Goal: Task Accomplishment & Management: Manage account settings

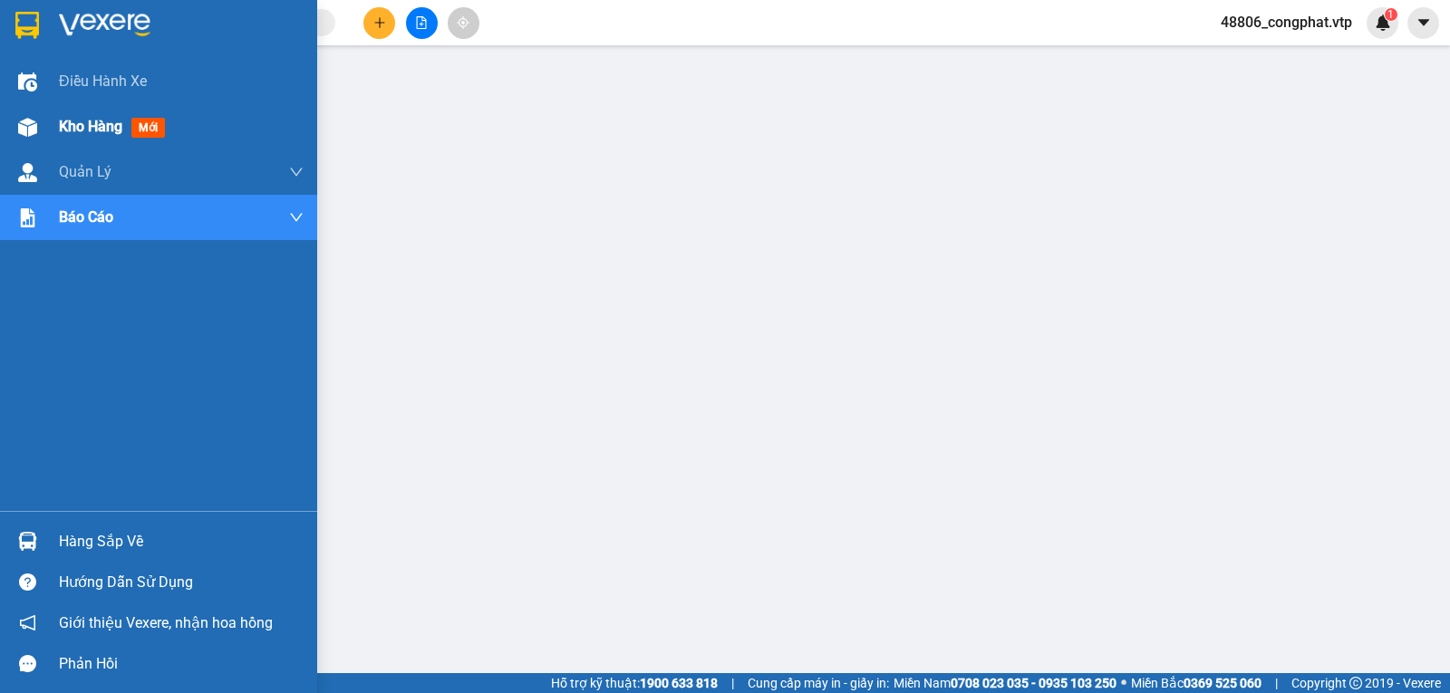
click at [102, 124] on span "Kho hàng" at bounding box center [90, 126] width 63 height 17
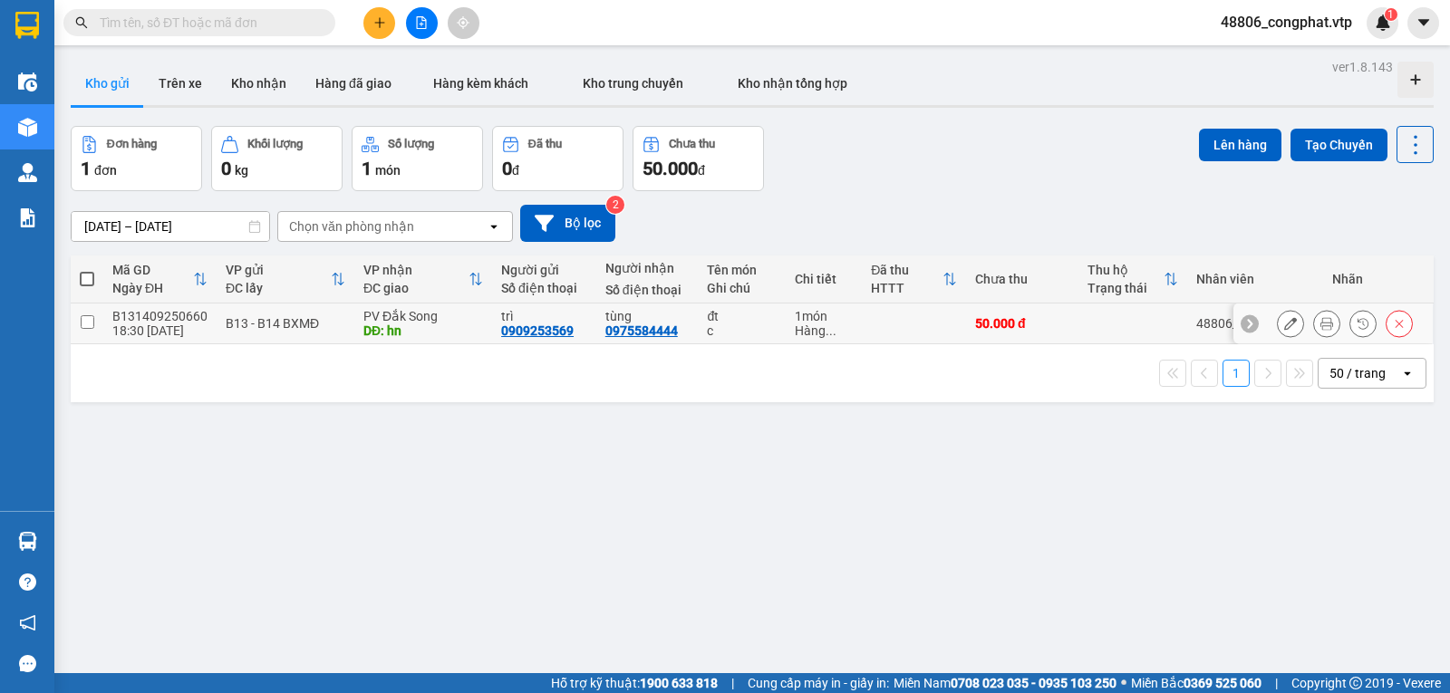
click at [953, 332] on td at bounding box center [914, 324] width 104 height 41
checkbox input "true"
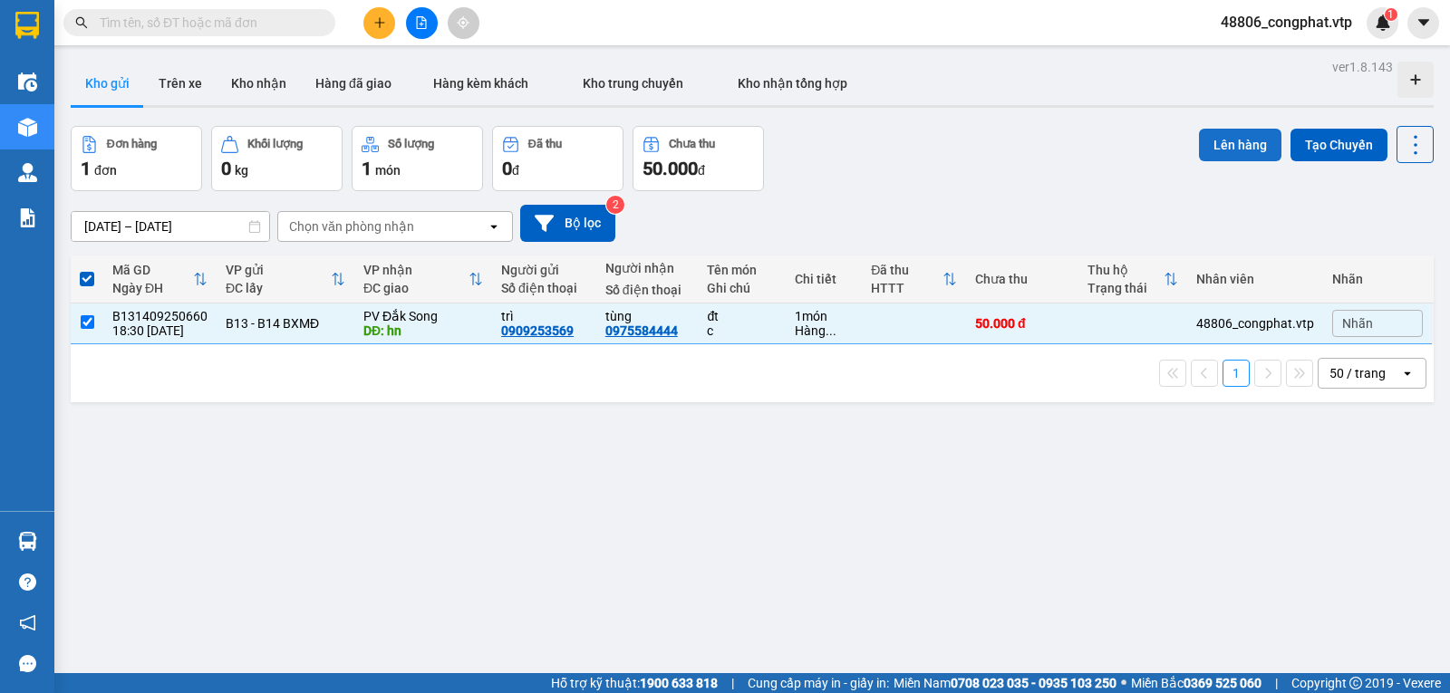
click at [1224, 140] on button "Lên hàng" at bounding box center [1240, 145] width 82 height 33
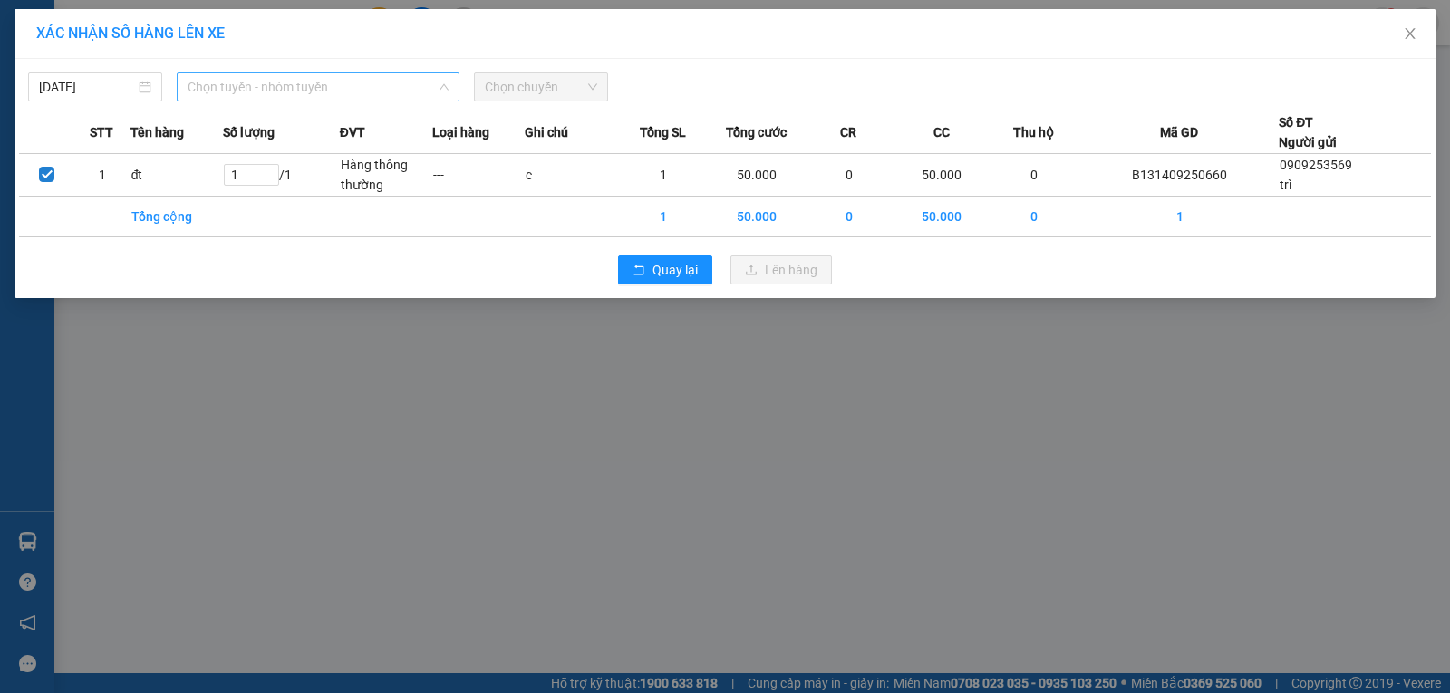
click at [391, 86] on span "Chọn tuyến - nhóm tuyến" at bounding box center [318, 86] width 261 height 27
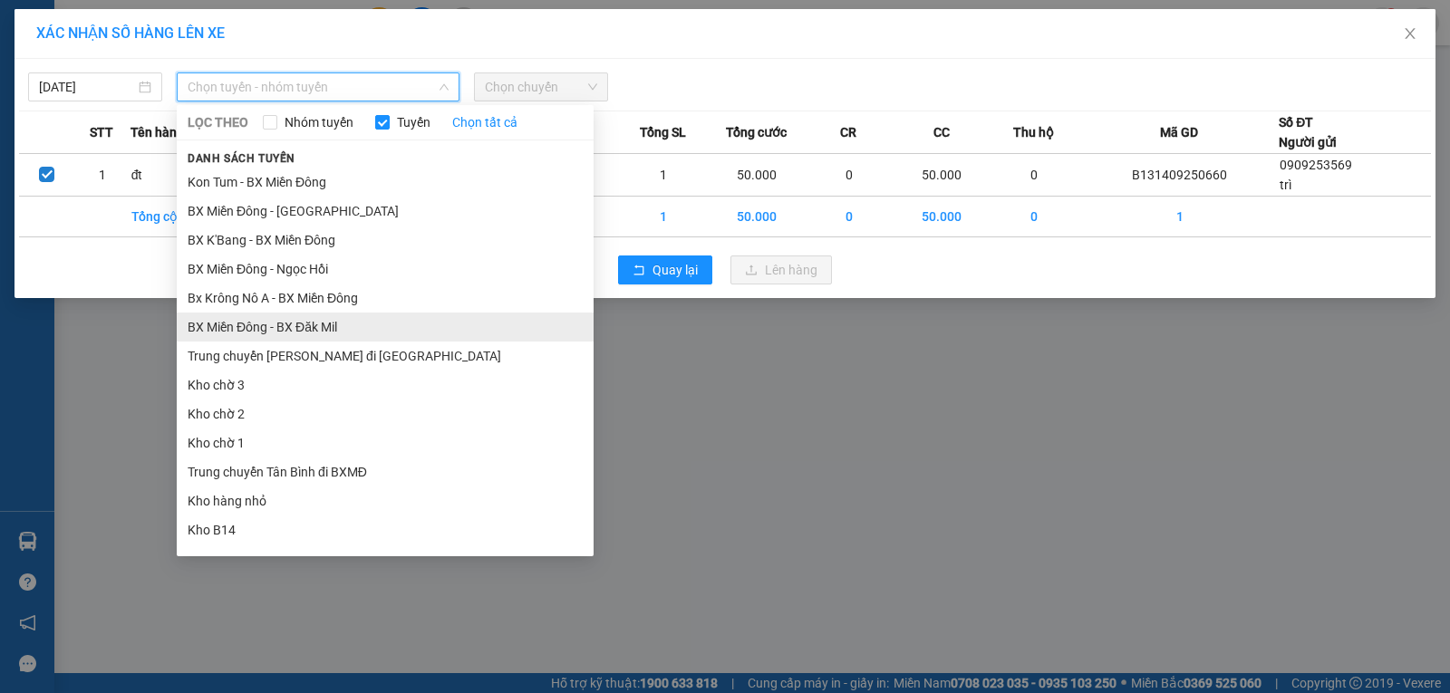
click at [333, 332] on li "BX Miền Đông - BX Đăk Mil" at bounding box center [385, 327] width 417 height 29
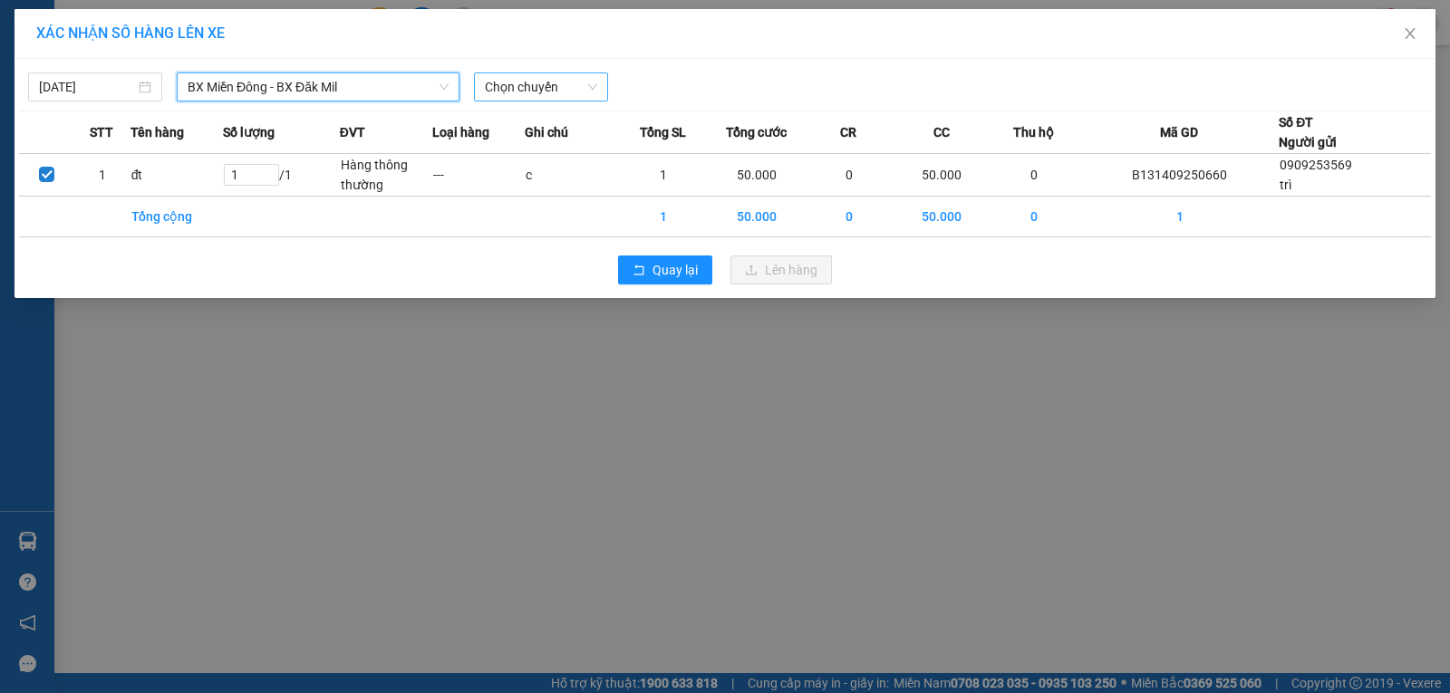
click at [534, 82] on span "Chọn chuyến" at bounding box center [541, 86] width 112 height 27
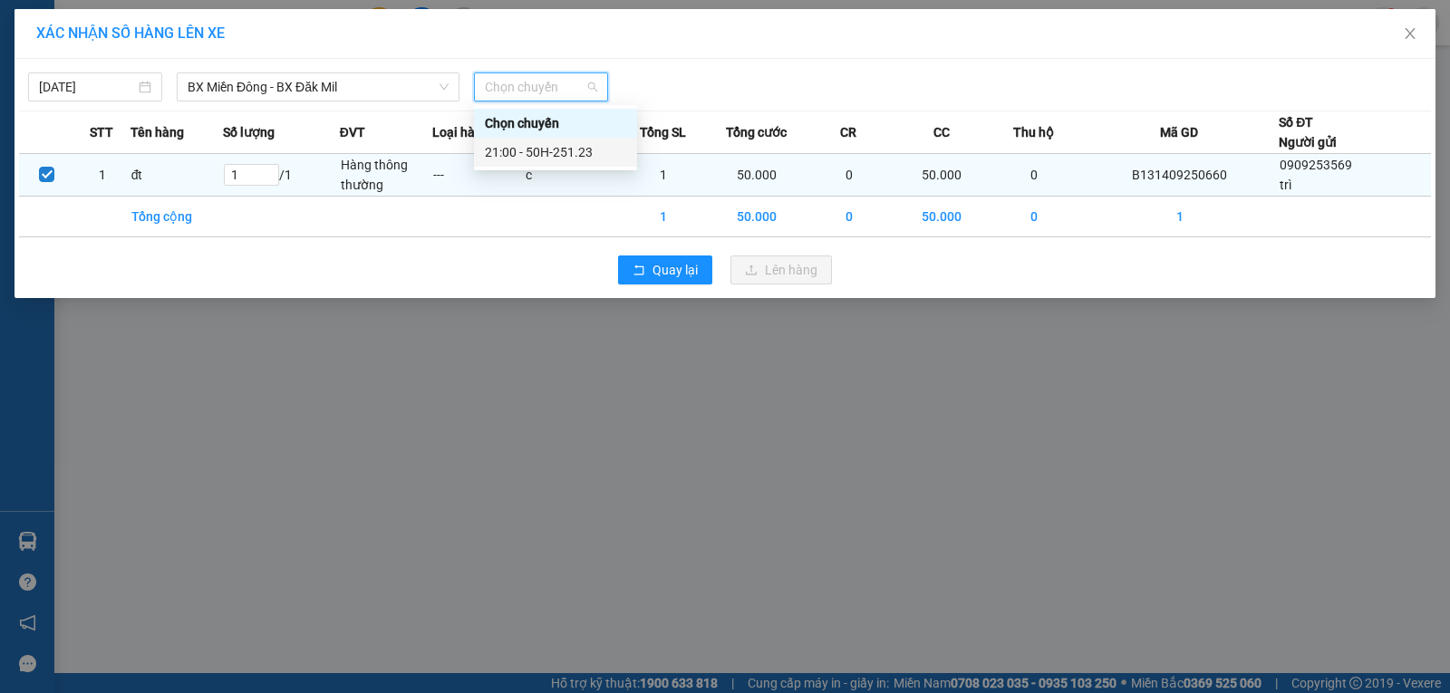
drag, startPoint x: 578, startPoint y: 148, endPoint x: 632, endPoint y: 185, distance: 65.1
click at [580, 148] on div "21:00 - 50H-251.23" at bounding box center [555, 152] width 141 height 20
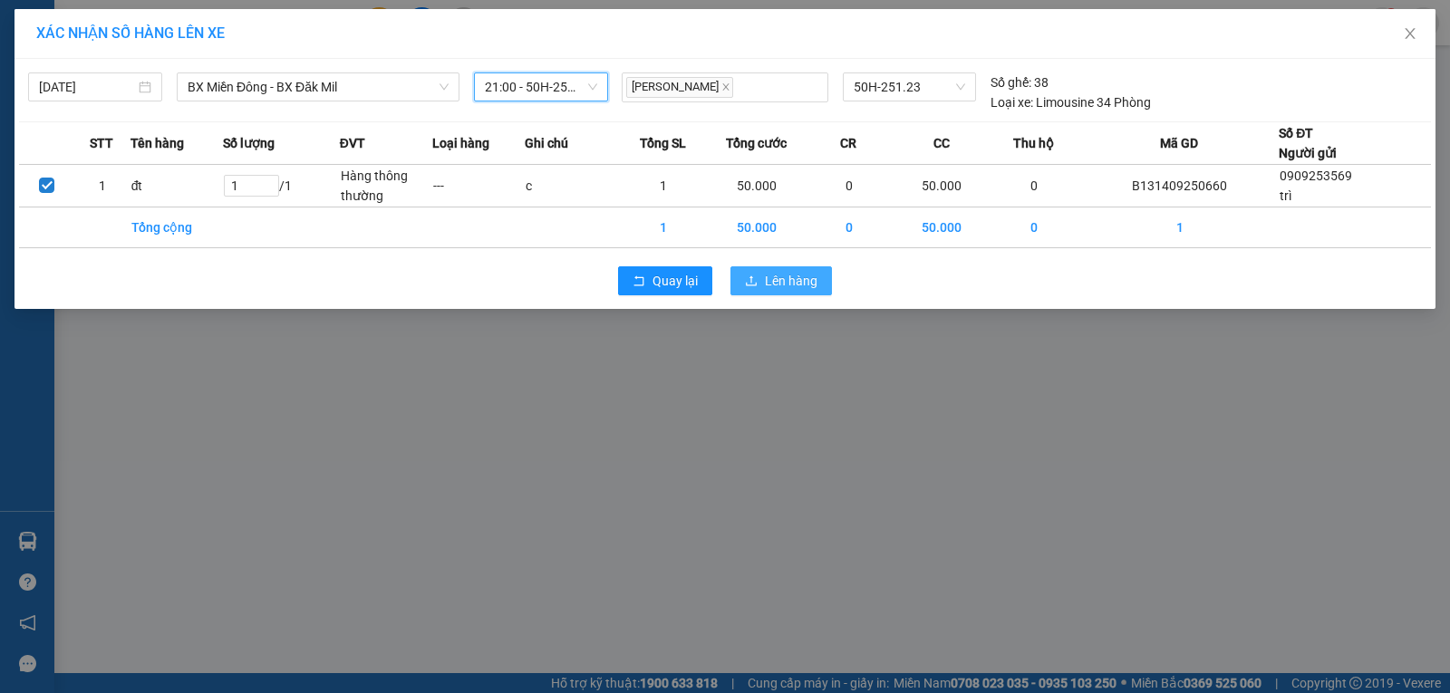
click at [764, 267] on button "Lên hàng" at bounding box center [780, 280] width 101 height 29
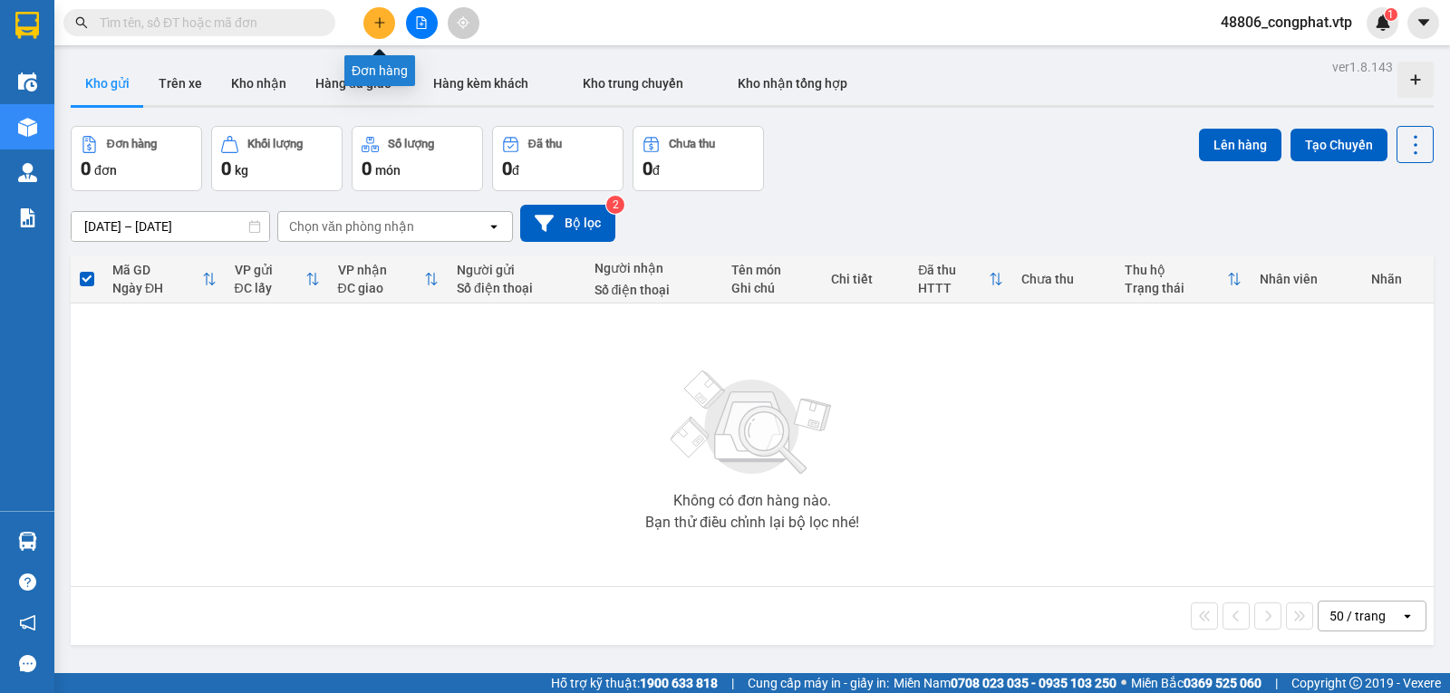
click at [368, 25] on button at bounding box center [379, 23] width 32 height 32
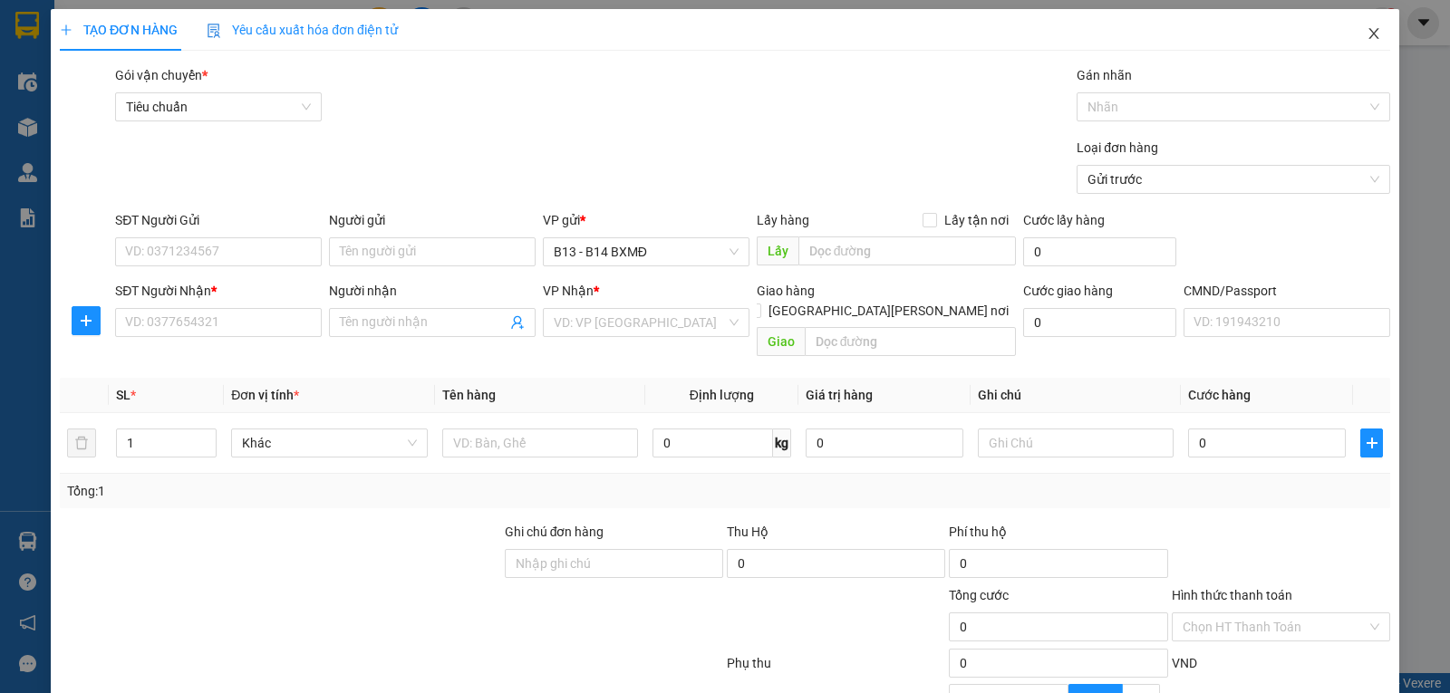
click at [1364, 45] on span "Close" at bounding box center [1373, 34] width 51 height 51
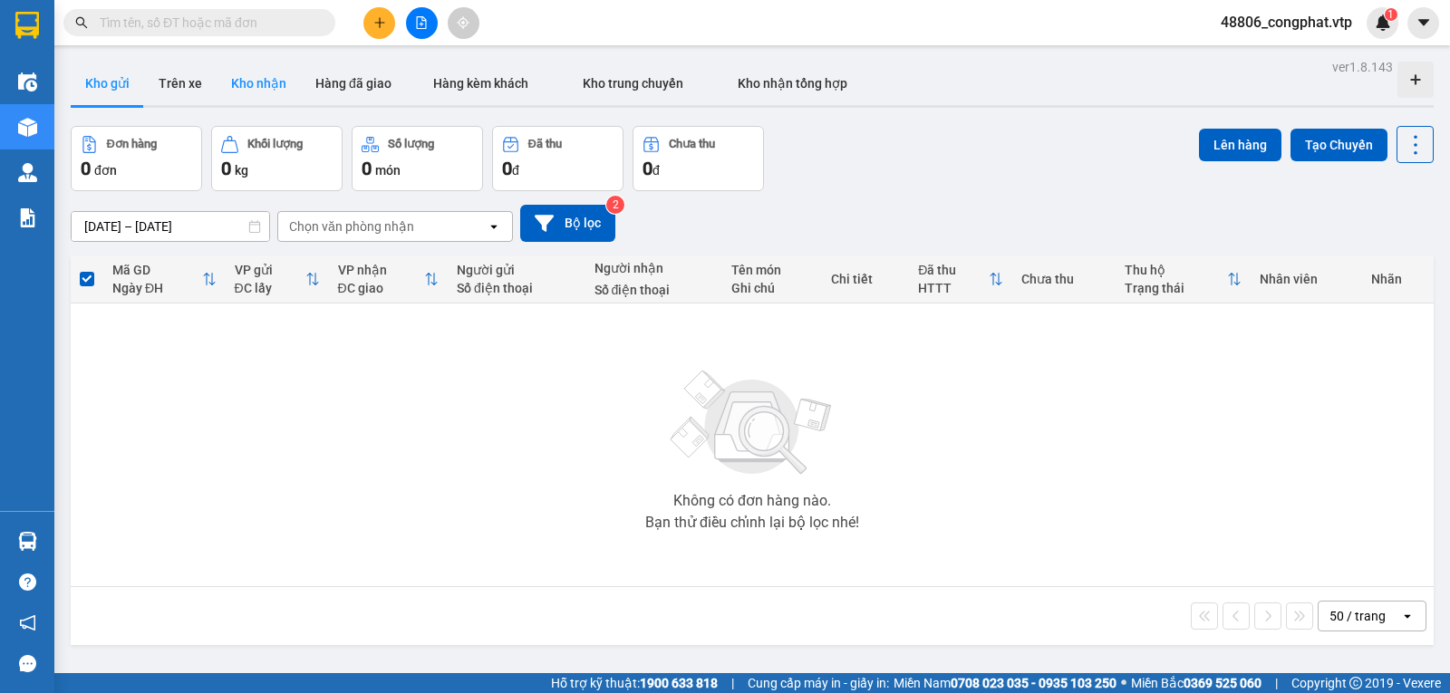
click at [222, 86] on button "Kho nhận" at bounding box center [259, 83] width 84 height 43
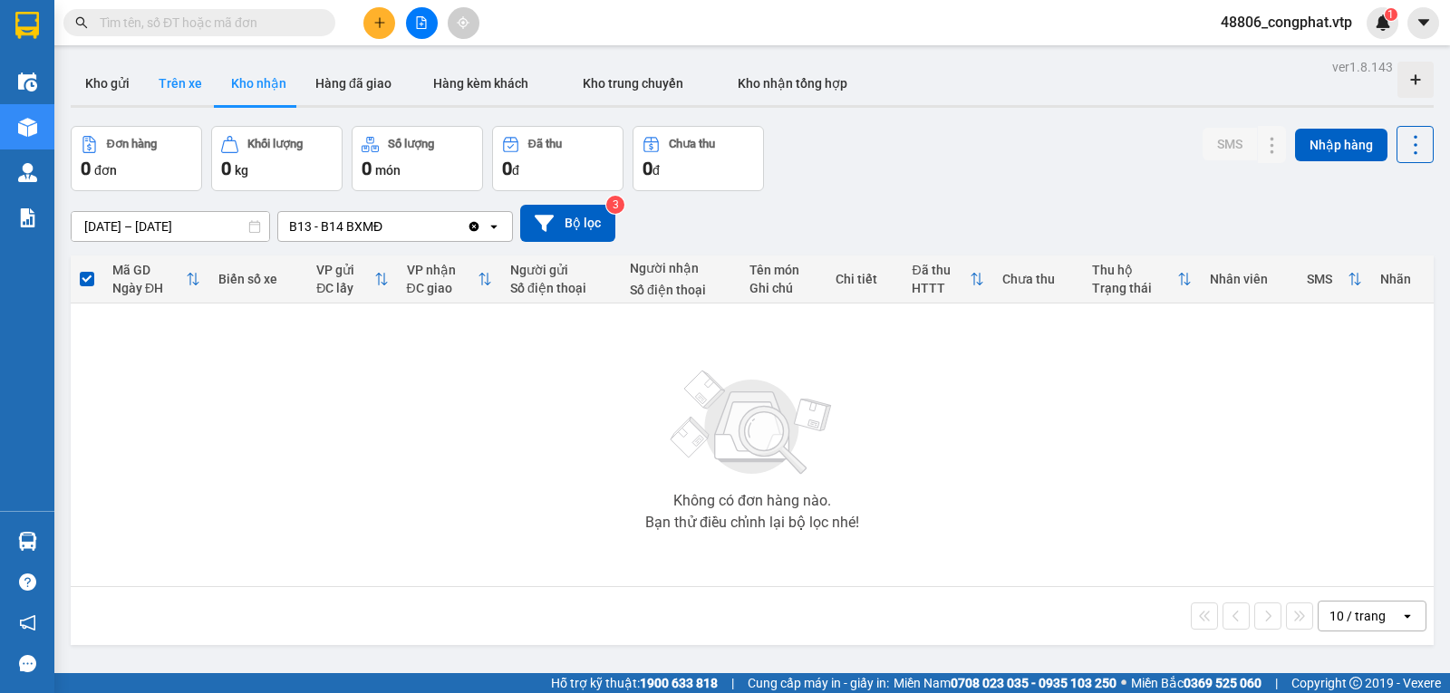
click at [178, 89] on button "Trên xe" at bounding box center [180, 83] width 72 height 43
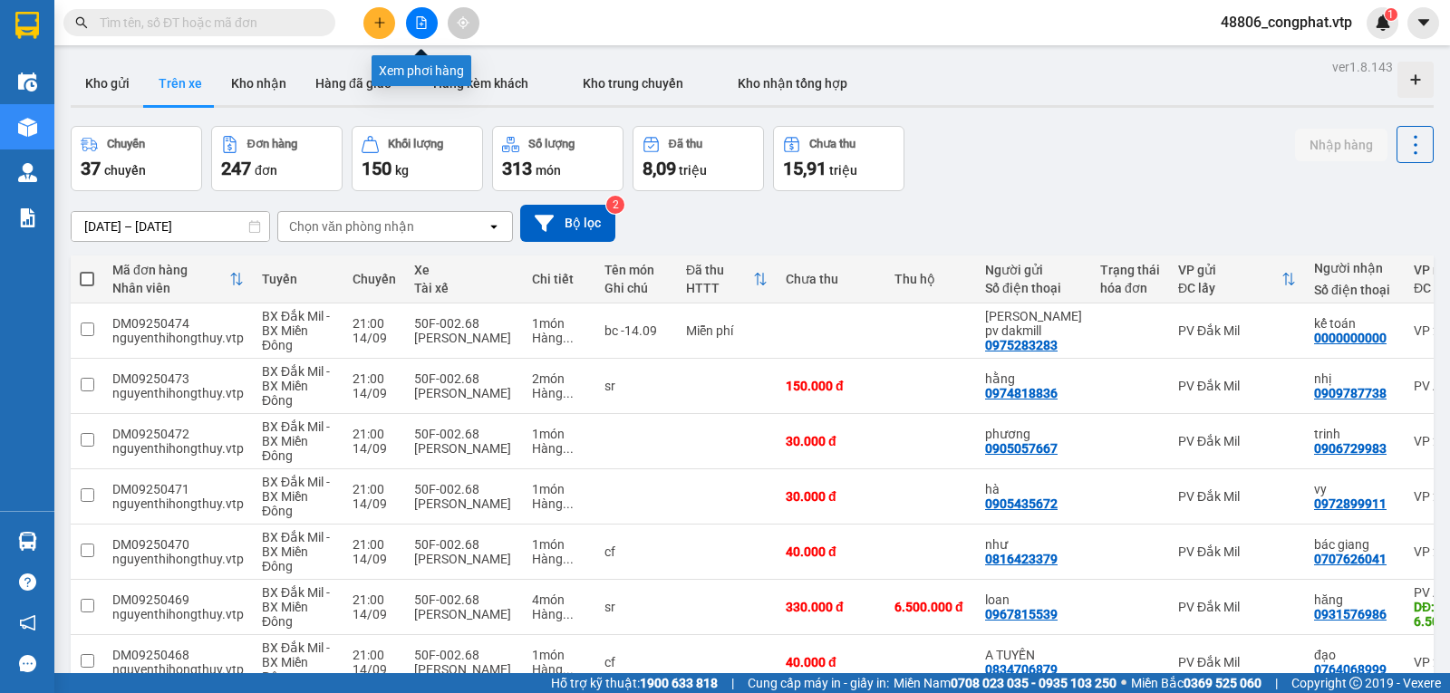
click at [412, 34] on button at bounding box center [422, 23] width 32 height 32
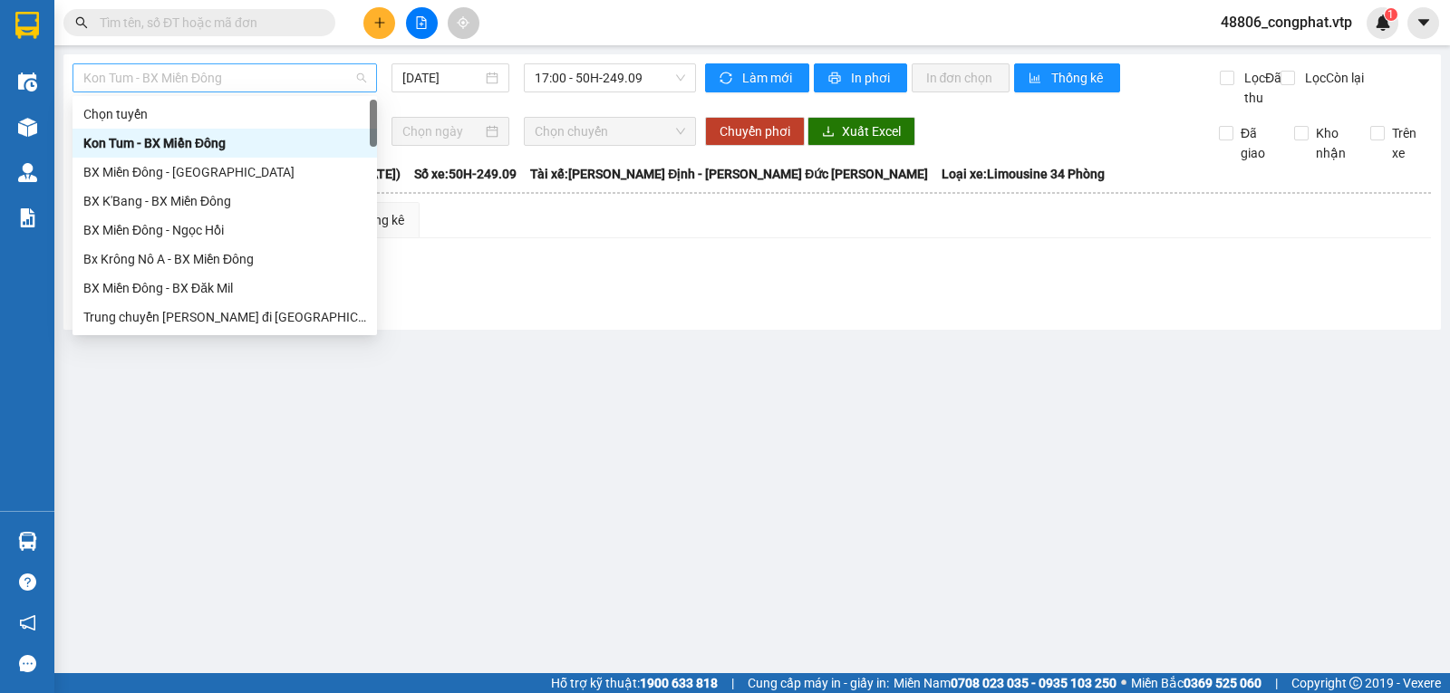
click at [327, 81] on span "Kon Tum - BX Miền Đông" at bounding box center [224, 77] width 283 height 27
type input "cj"
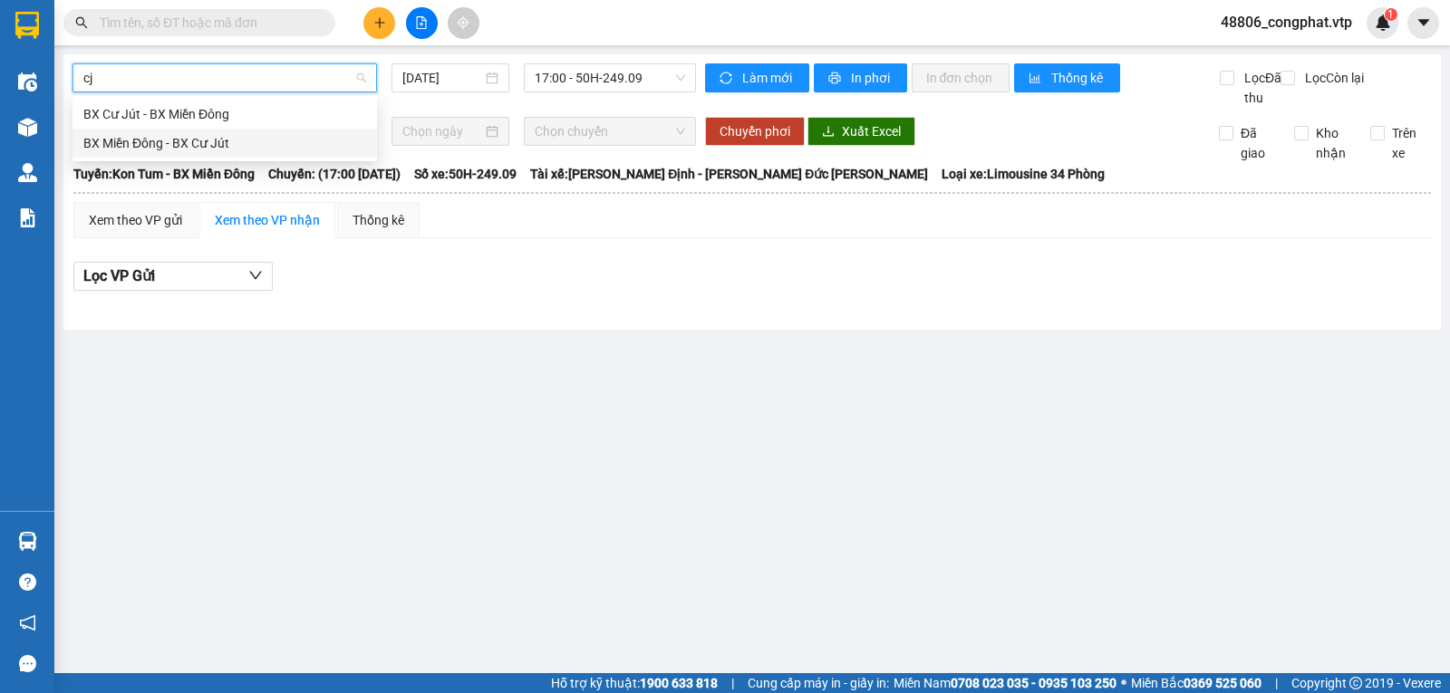
click at [305, 155] on div "BX Miền Đông - BX Cư Jút" at bounding box center [224, 143] width 304 height 29
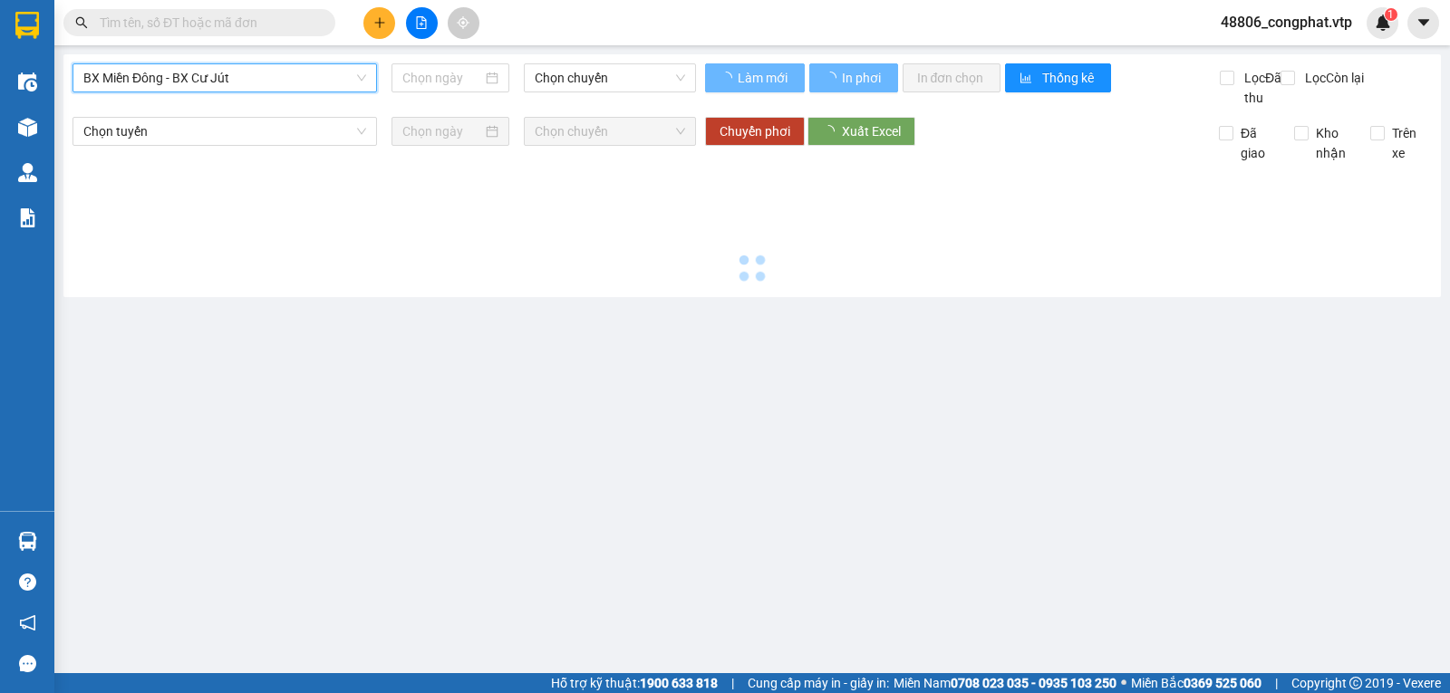
type input "[DATE]"
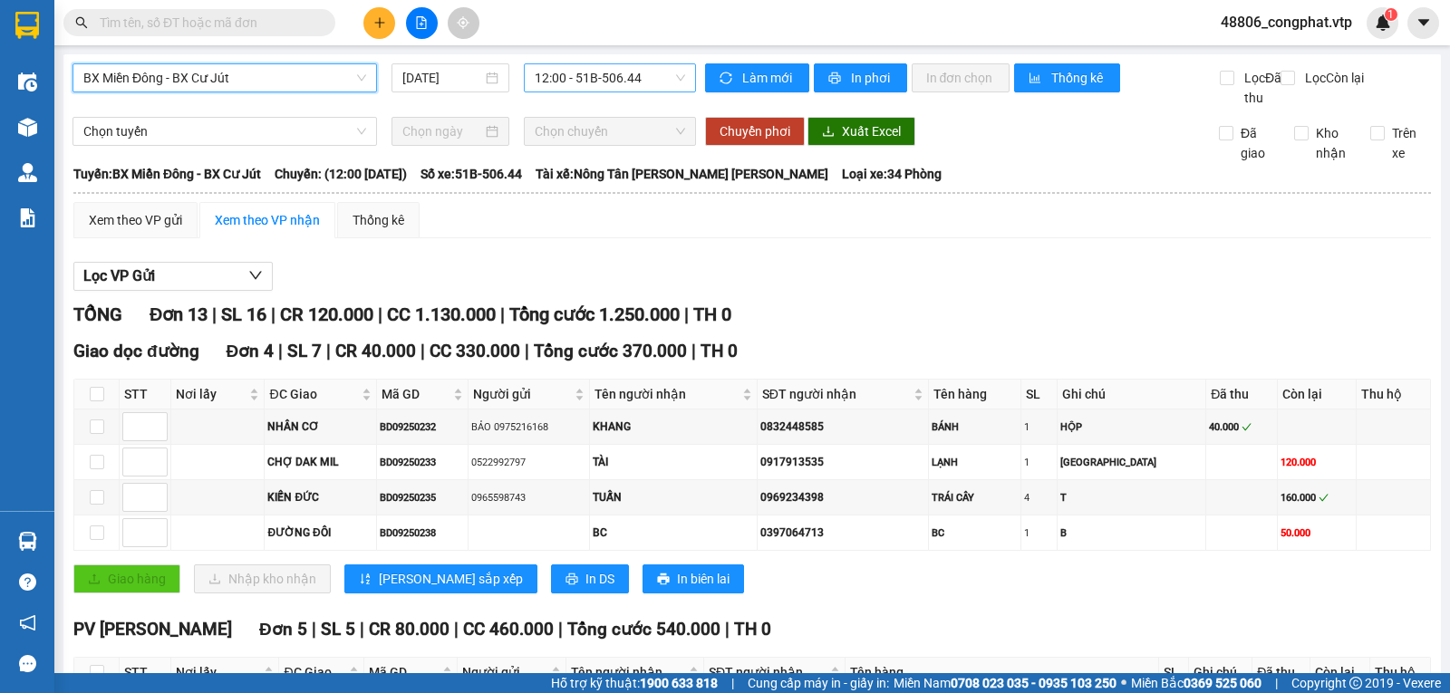
click at [545, 84] on span "12:00 - 51B-506.44" at bounding box center [610, 77] width 150 height 27
click at [571, 175] on div "21:00 - 50H-808.27" at bounding box center [600, 172] width 141 height 20
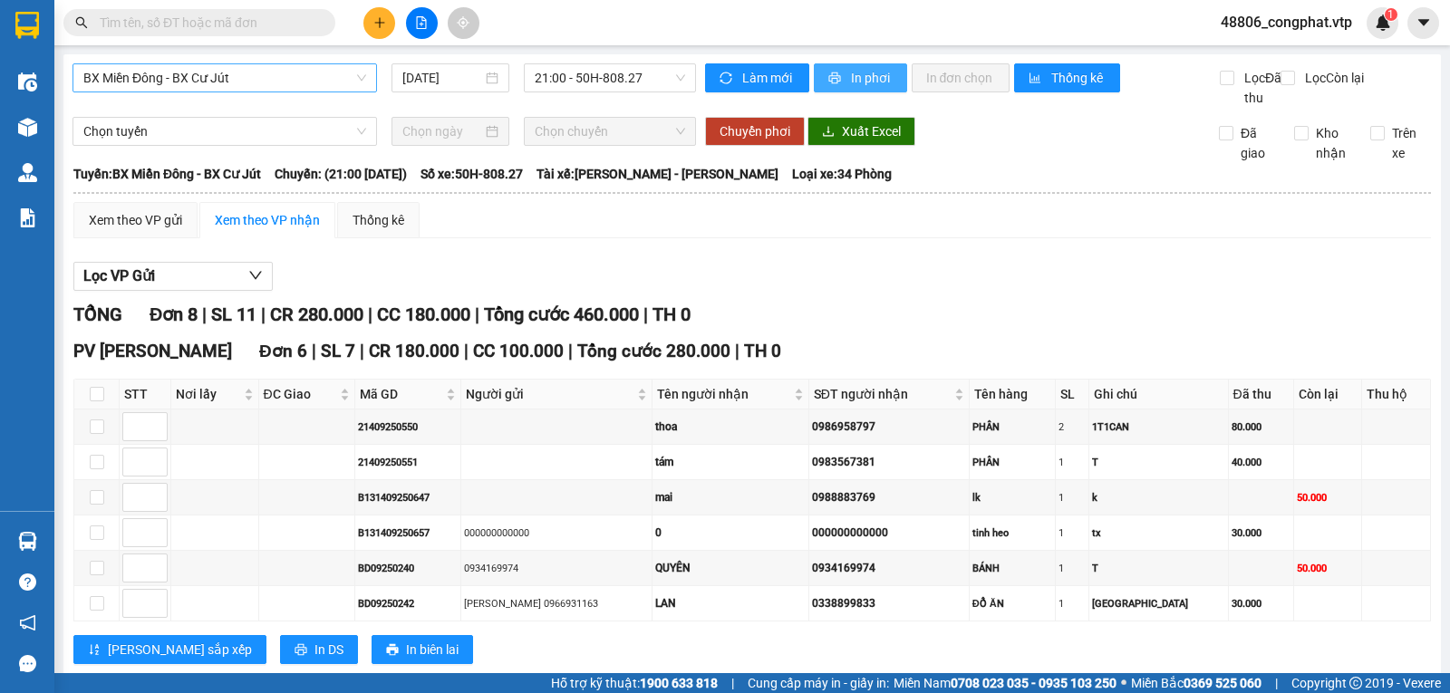
click at [851, 80] on span "In phơi" at bounding box center [872, 78] width 42 height 20
click at [310, 82] on span "BX Miền Đông - BX Cư Jút" at bounding box center [224, 77] width 283 height 27
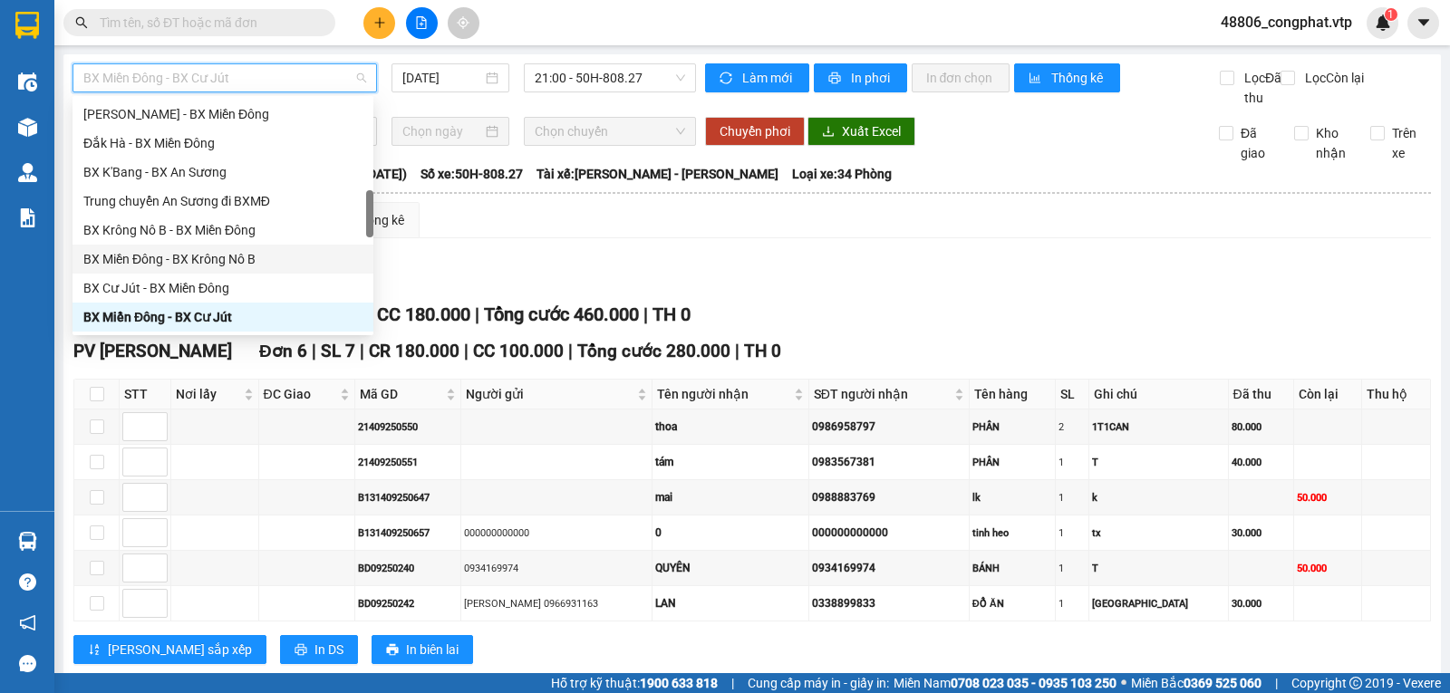
click at [282, 256] on div "BX Miền Đông - BX Krông Nô B" at bounding box center [222, 259] width 279 height 20
type input "[DATE]"
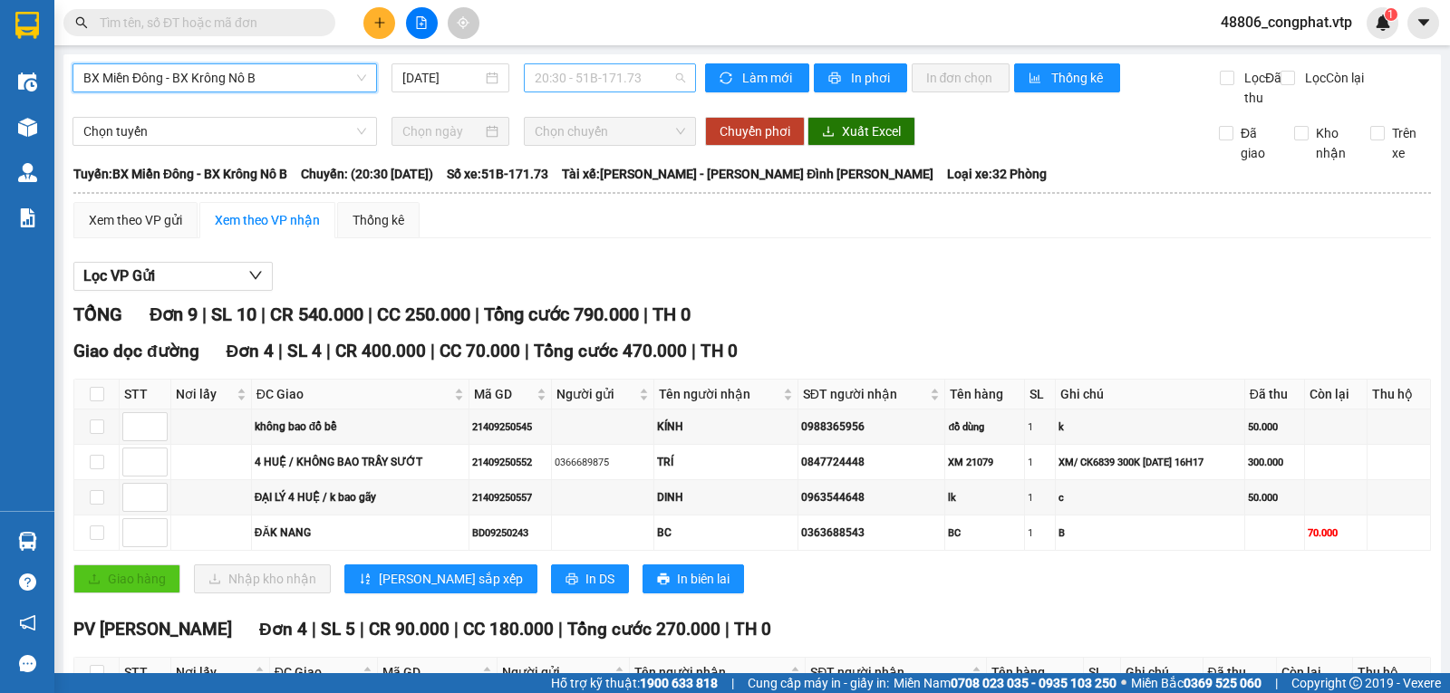
click at [663, 86] on span "20:30 - 51B-171.73" at bounding box center [610, 77] width 150 height 27
click at [866, 82] on span "In phơi" at bounding box center [872, 78] width 42 height 20
click at [831, 86] on button "In phơi" at bounding box center [860, 77] width 93 height 29
click at [220, 74] on span "BX Miền Đông - BX Krông Nô B" at bounding box center [224, 77] width 283 height 27
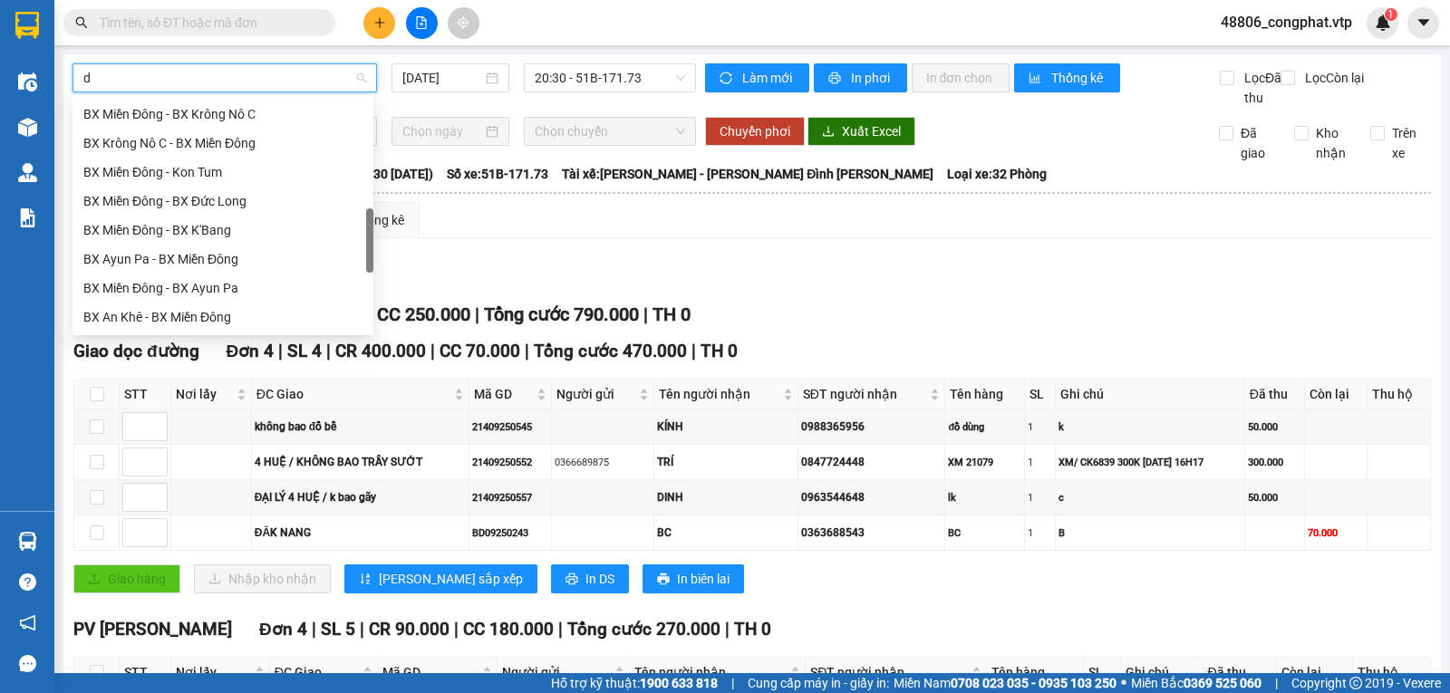
scroll to position [406, 0]
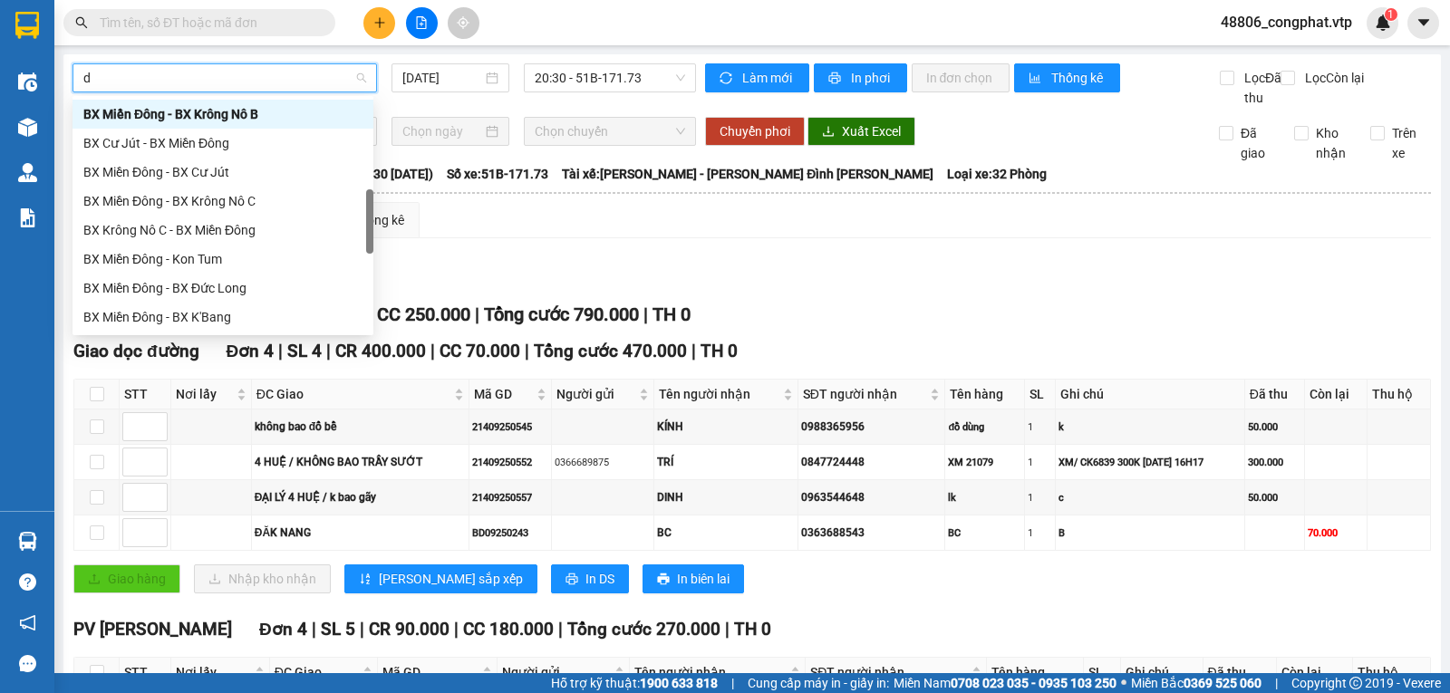
type input "dm"
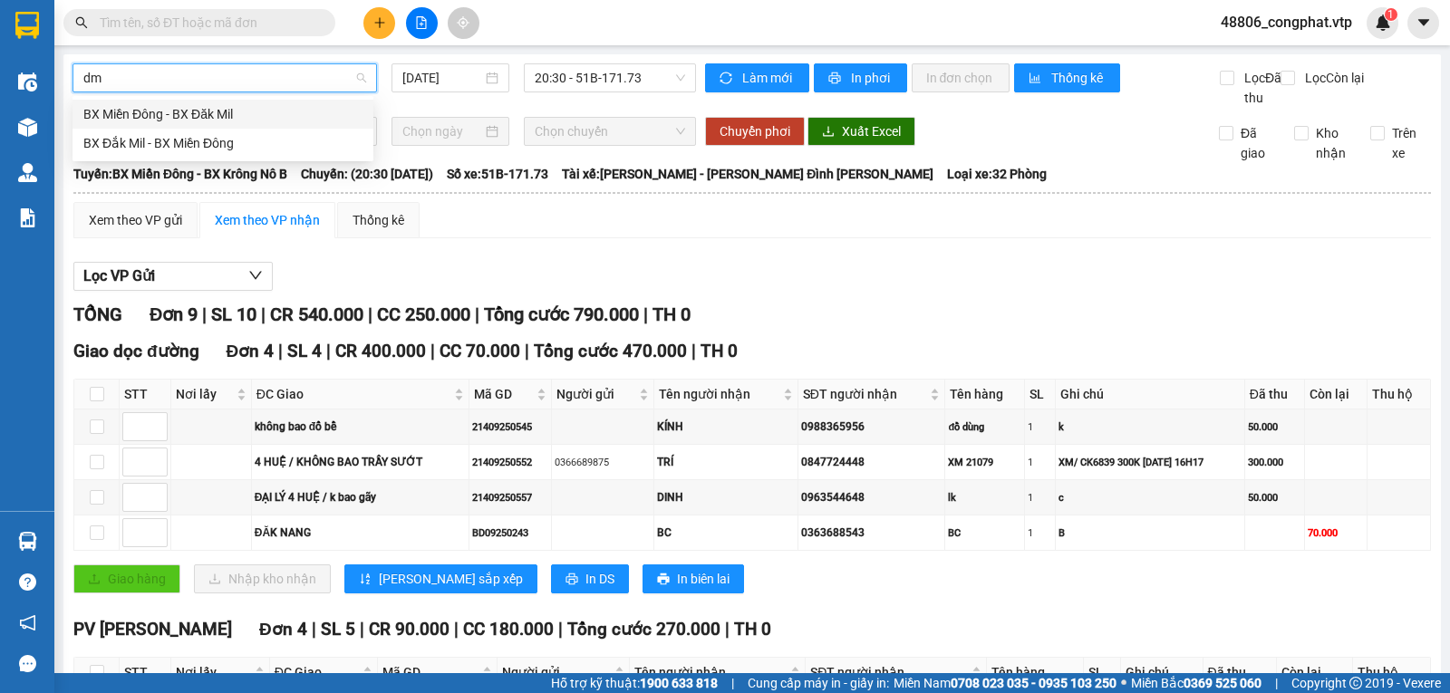
scroll to position [0, 0]
click at [214, 118] on div "BX Miền Đông - BX Đăk Mil" at bounding box center [222, 114] width 279 height 20
type input "[DATE]"
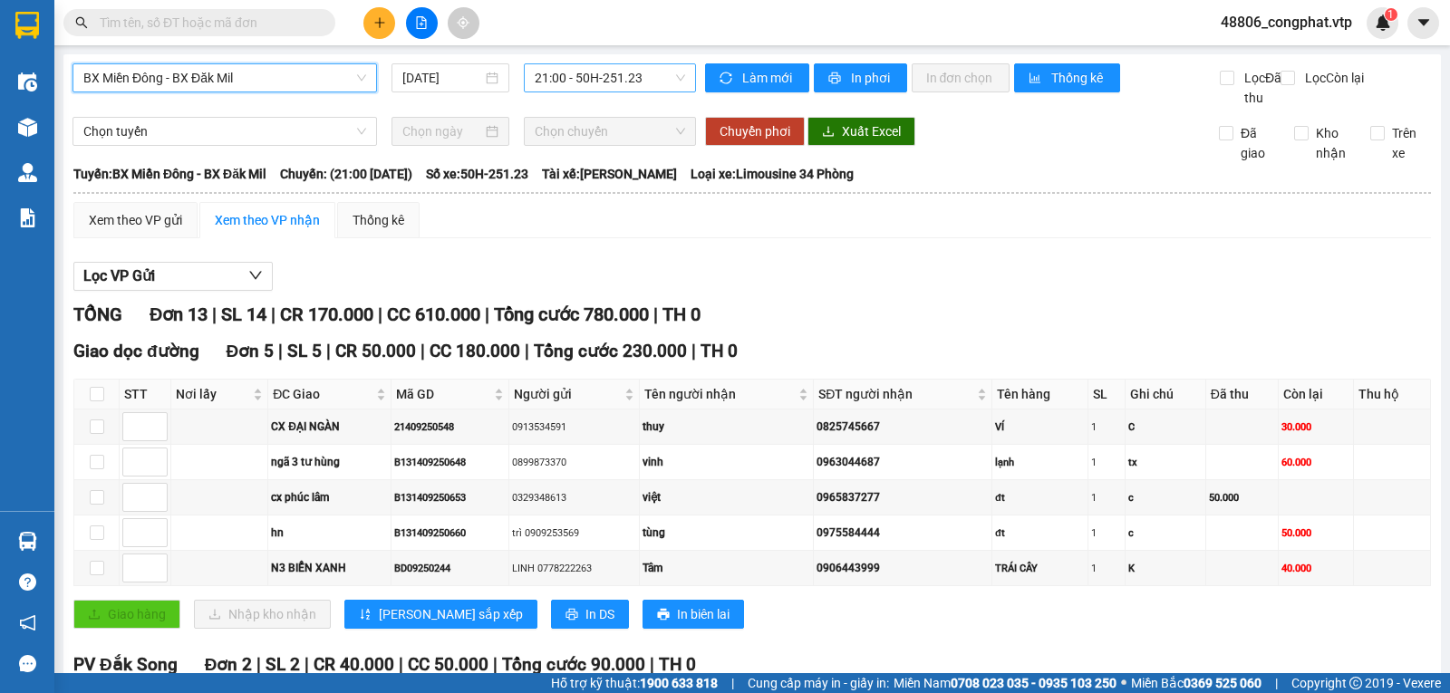
click at [681, 88] on div "21:00 - 50H-251.23" at bounding box center [609, 77] width 171 height 29
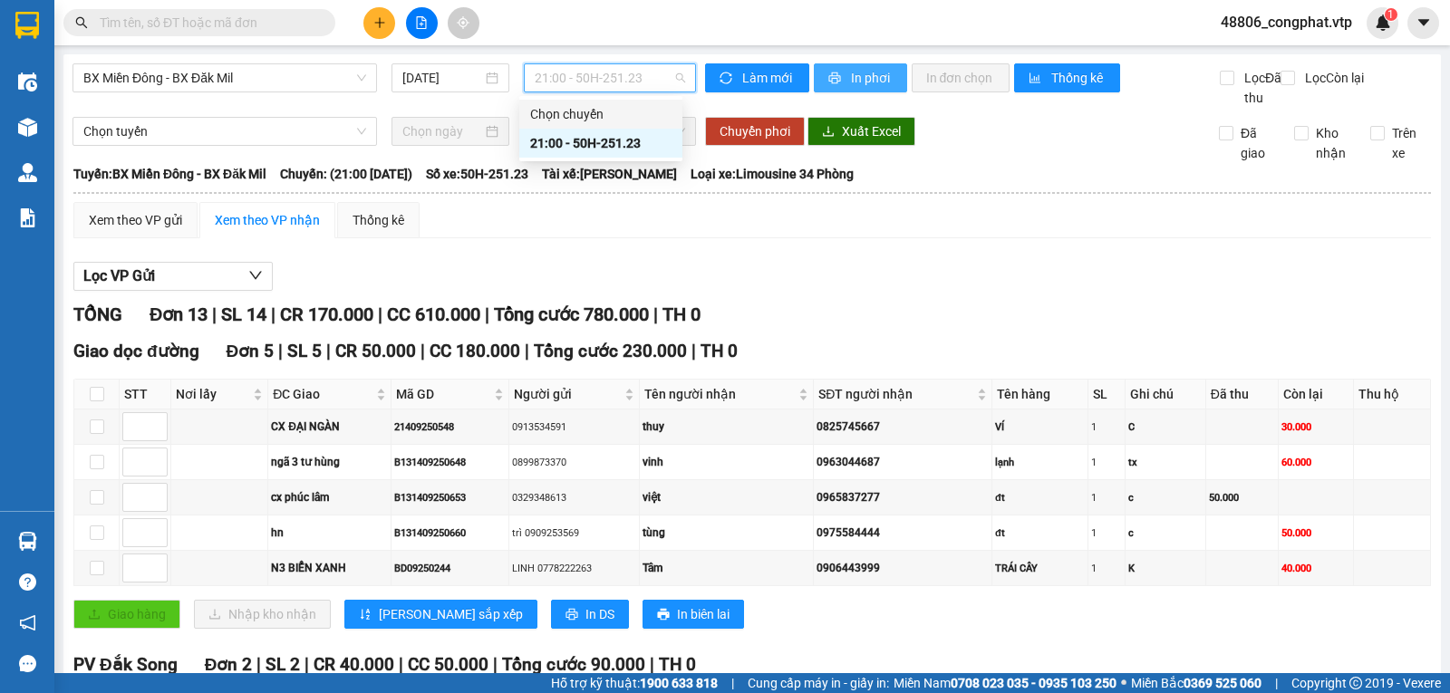
click at [850, 88] on button "In phơi" at bounding box center [860, 77] width 93 height 29
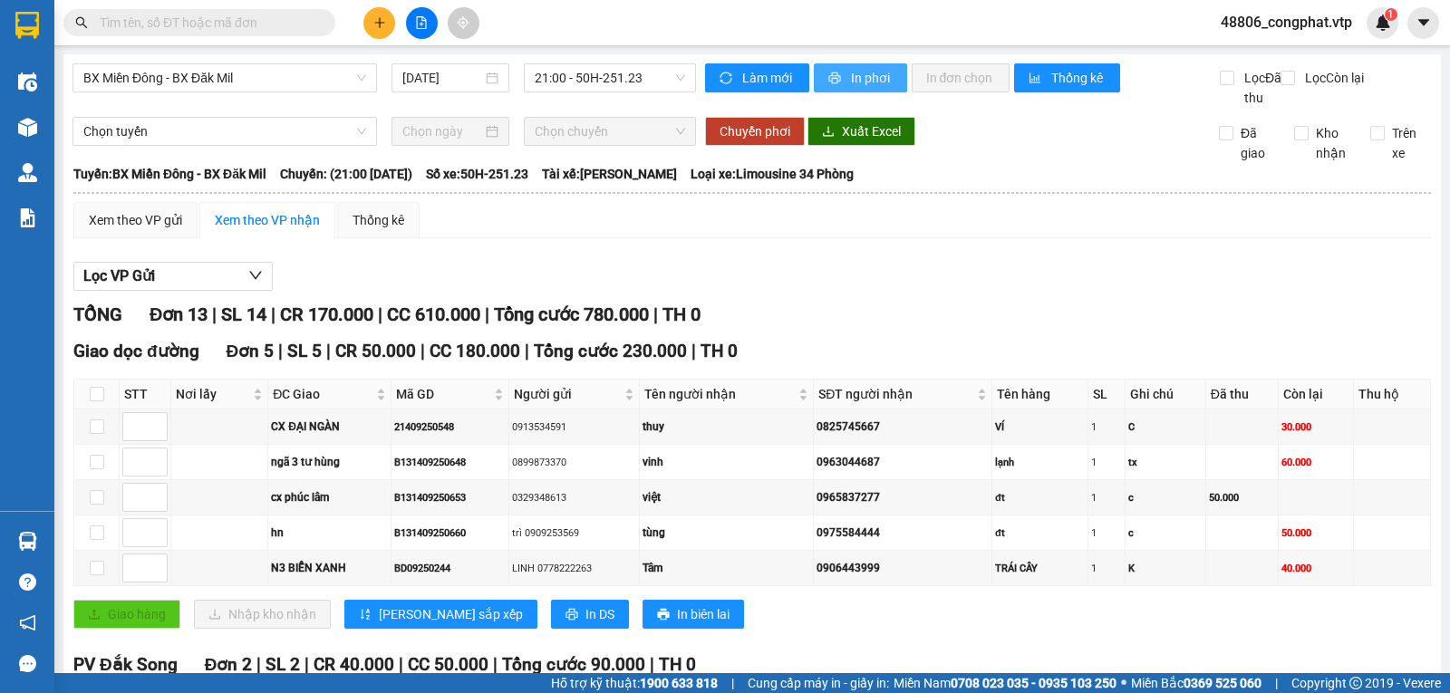
click at [844, 90] on button "In phơi" at bounding box center [860, 77] width 93 height 29
click at [286, 76] on span "BX Miền Đông - BX Đăk Mil" at bounding box center [224, 77] width 283 height 27
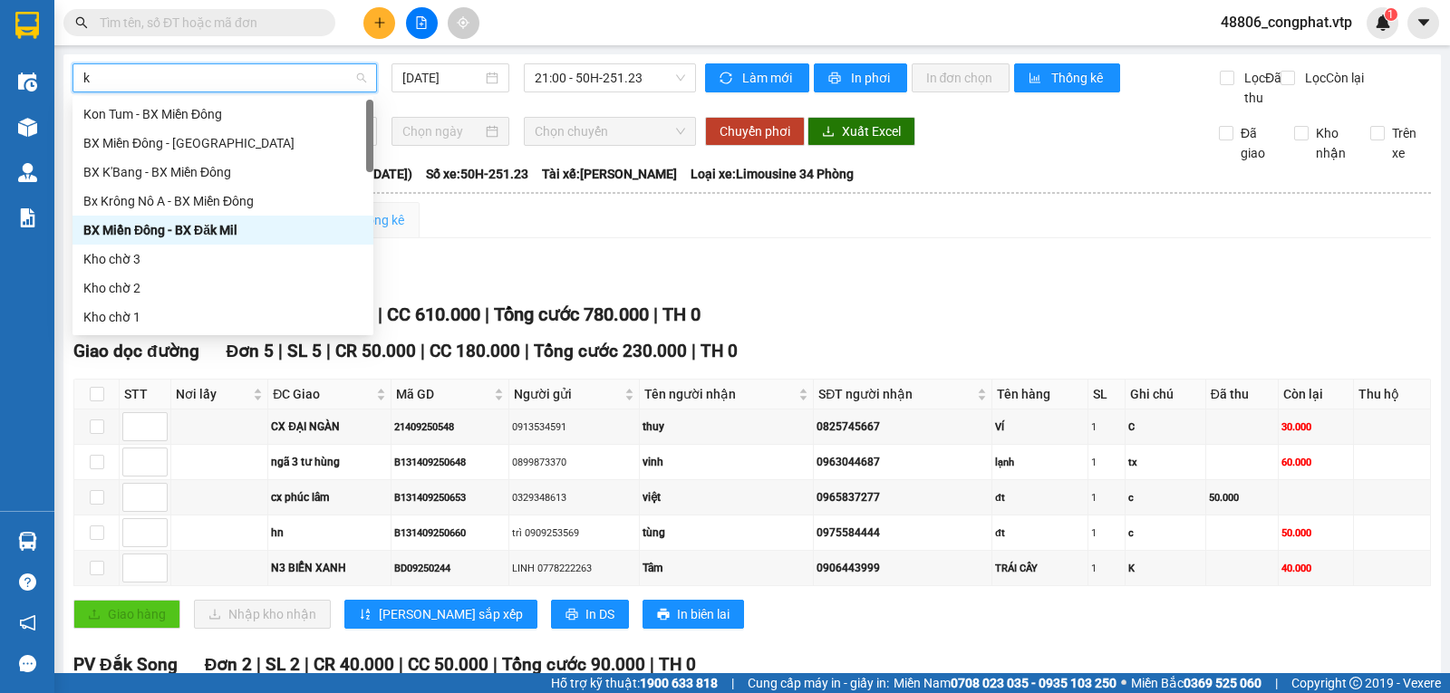
type input "kr"
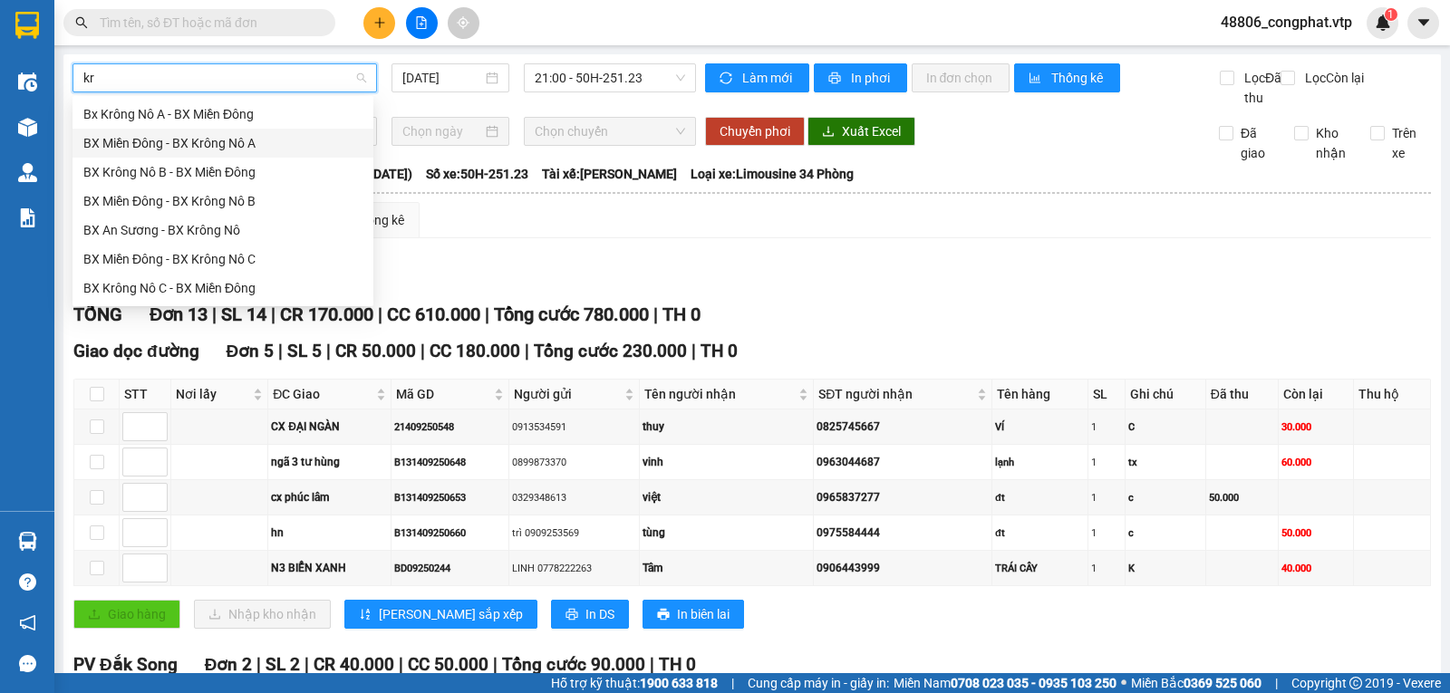
click at [315, 131] on div "BX Miền Đông - BX Krông Nô A" at bounding box center [222, 143] width 301 height 29
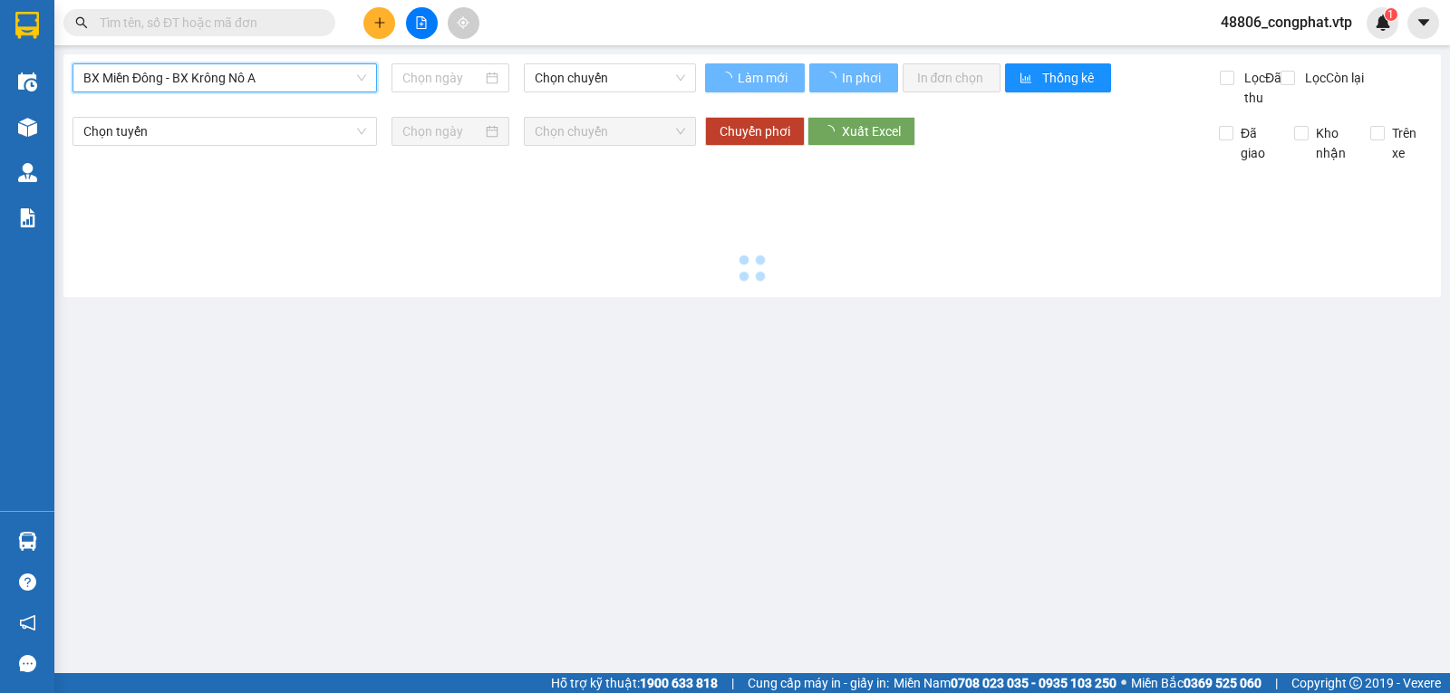
type input "[DATE]"
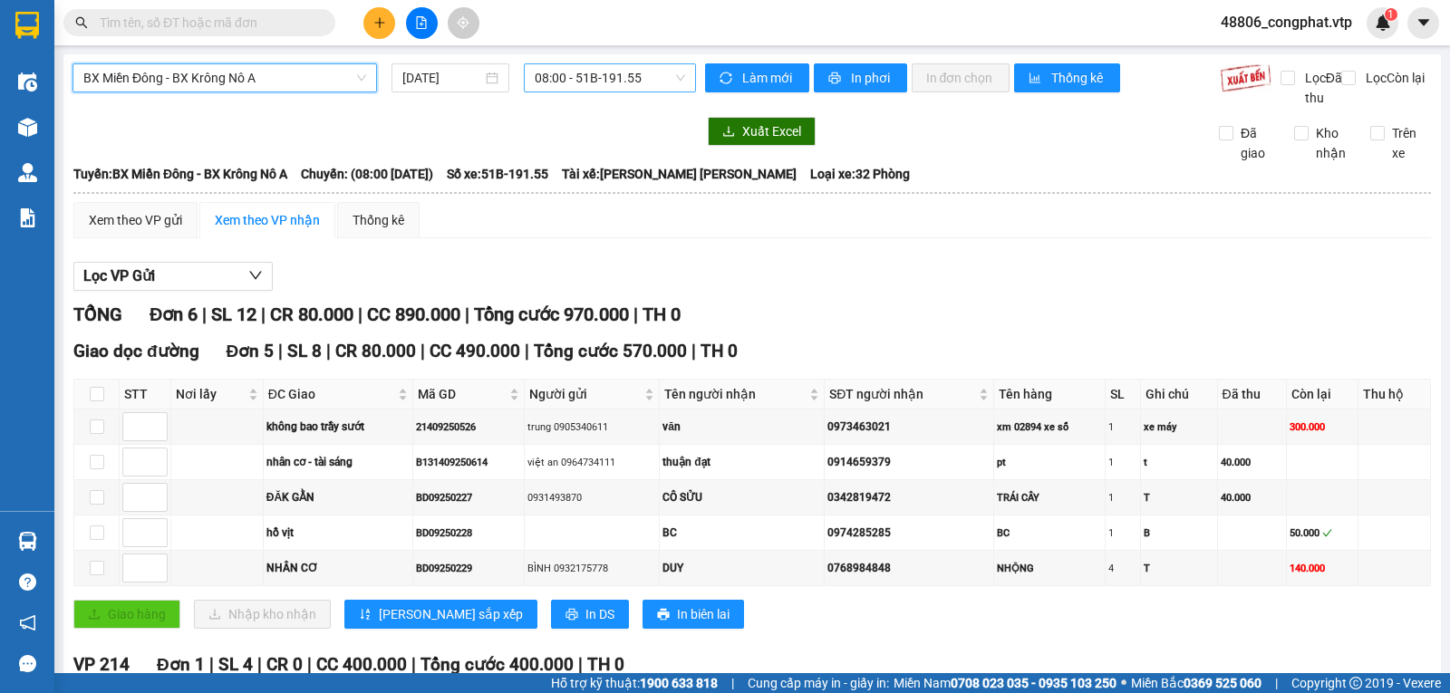
click at [581, 80] on span "08:00 - 51B-191.55" at bounding box center [610, 77] width 150 height 27
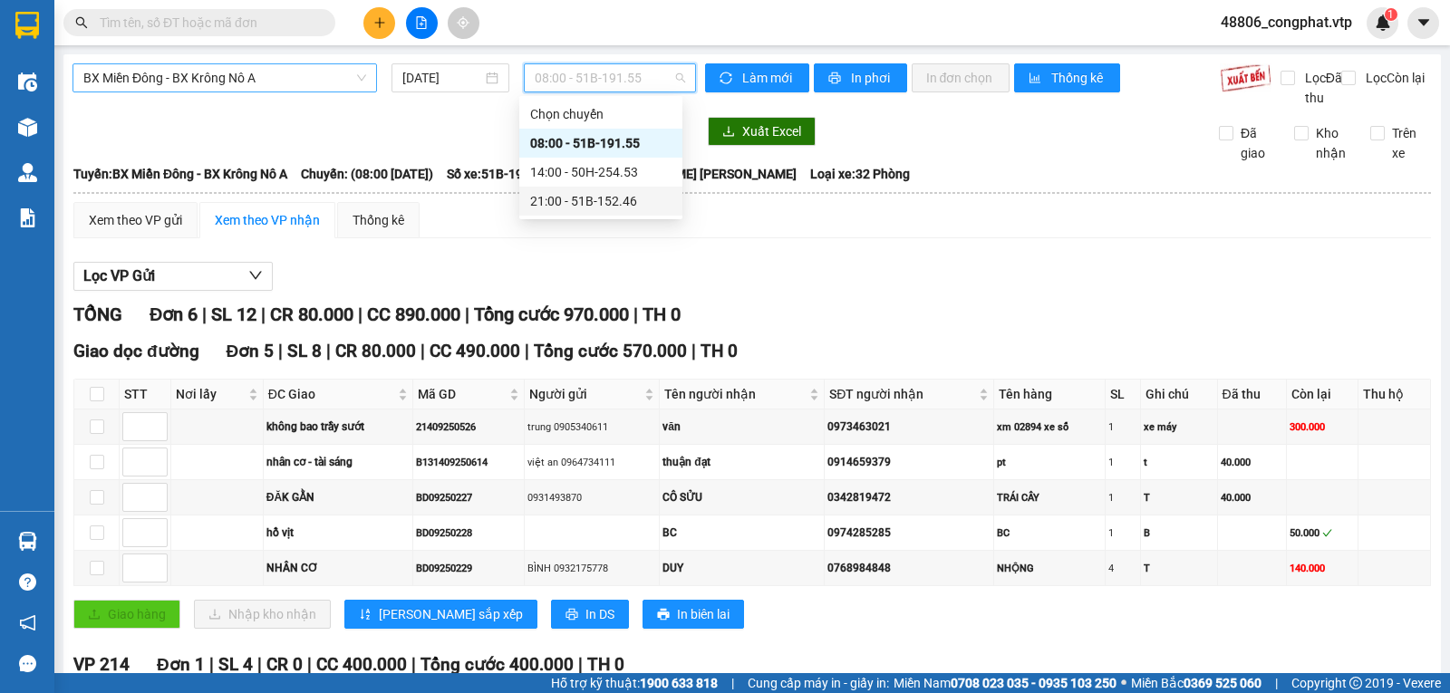
click at [590, 201] on div "21:00 - 51B-152.46" at bounding box center [600, 201] width 141 height 20
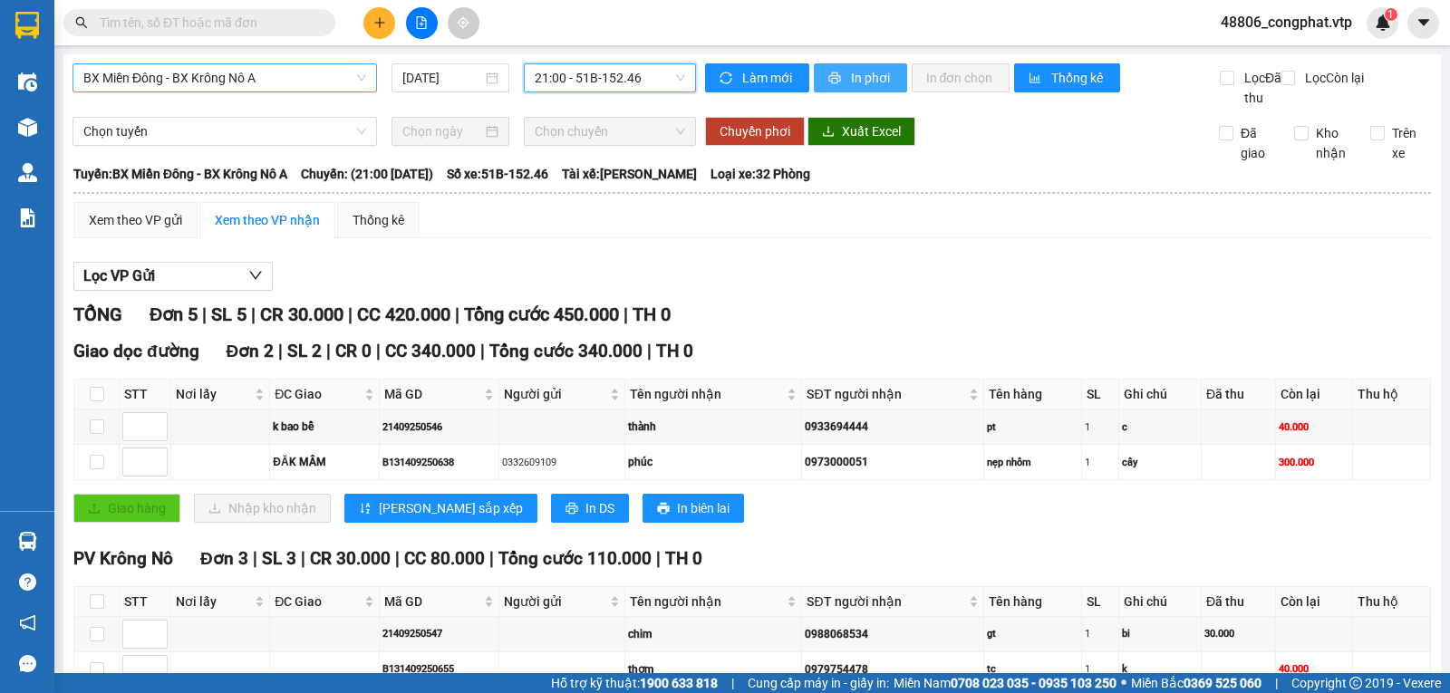
click at [835, 77] on span "printer" at bounding box center [835, 79] width 15 height 14
click at [248, 22] on input "text" at bounding box center [207, 23] width 214 height 20
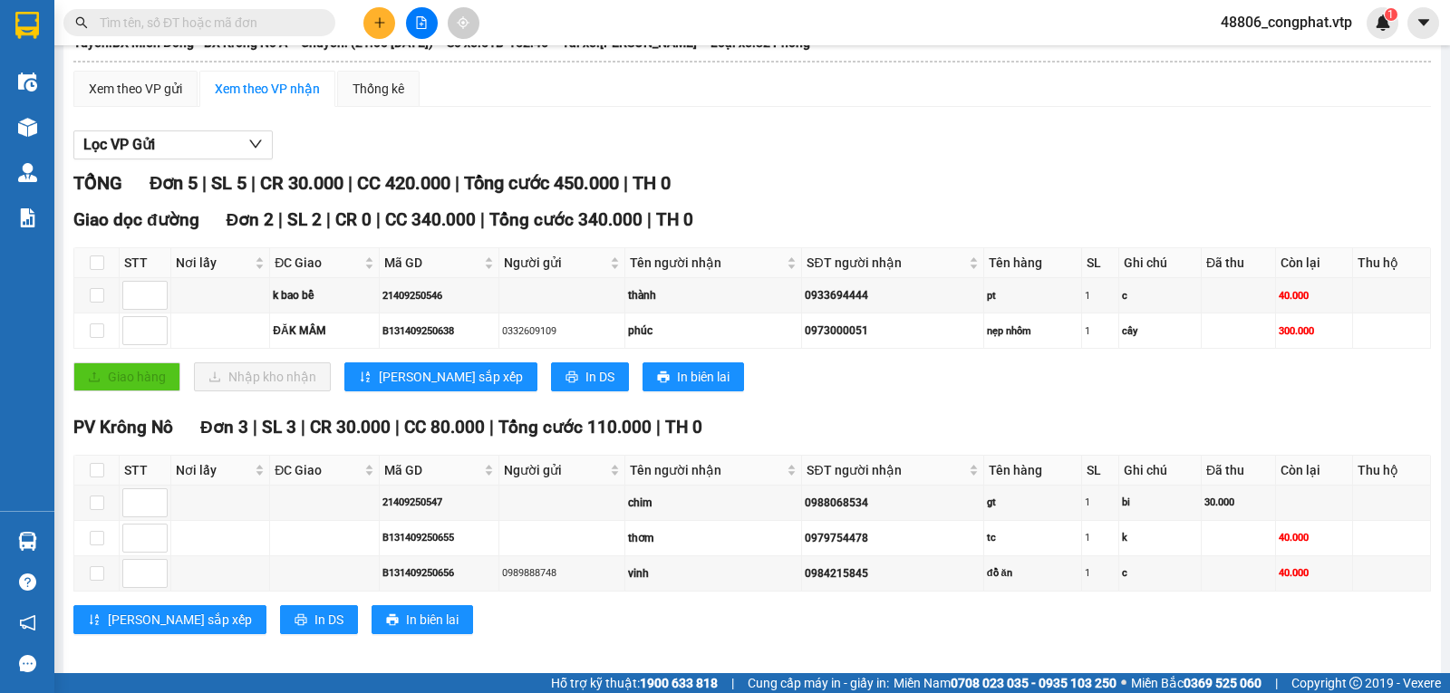
scroll to position [163, 0]
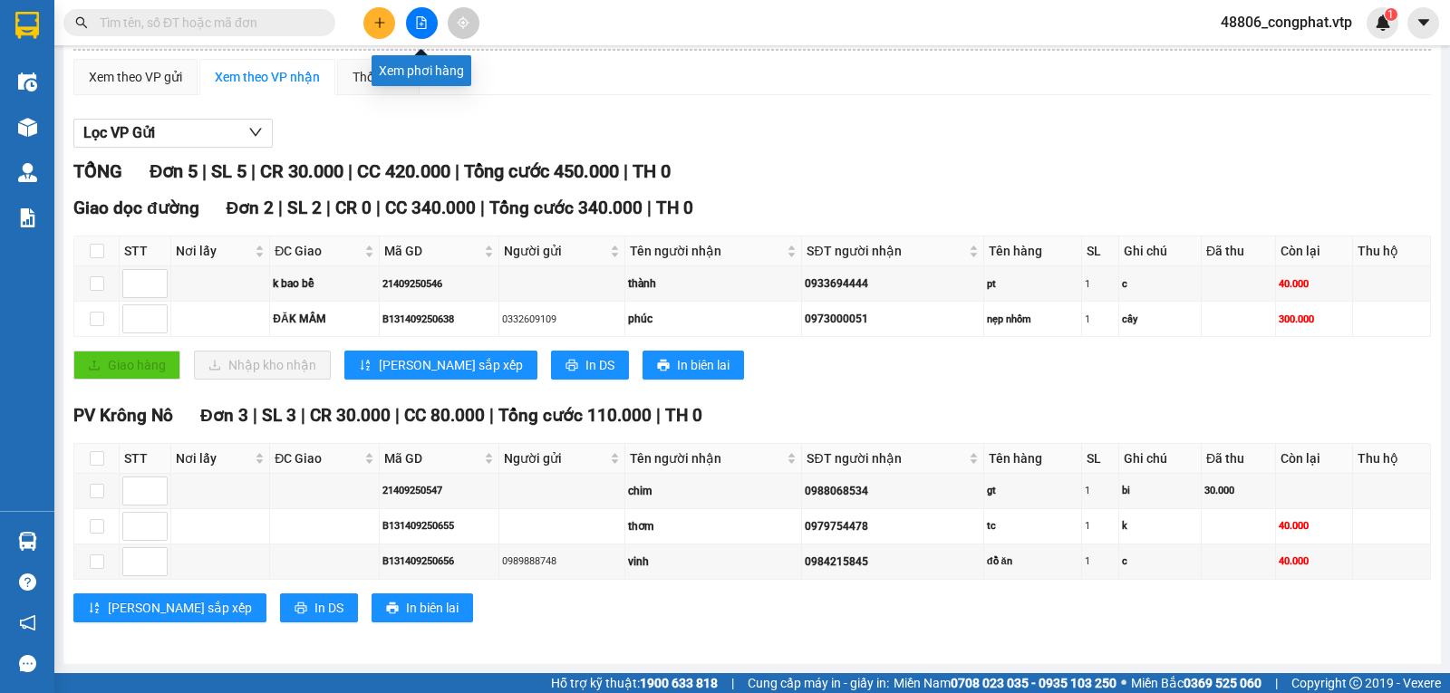
click at [419, 17] on icon "file-add" at bounding box center [422, 22] width 10 height 13
click at [425, 28] on icon "file-add" at bounding box center [422, 22] width 10 height 13
click at [420, 24] on icon "file-add" at bounding box center [422, 22] width 10 height 13
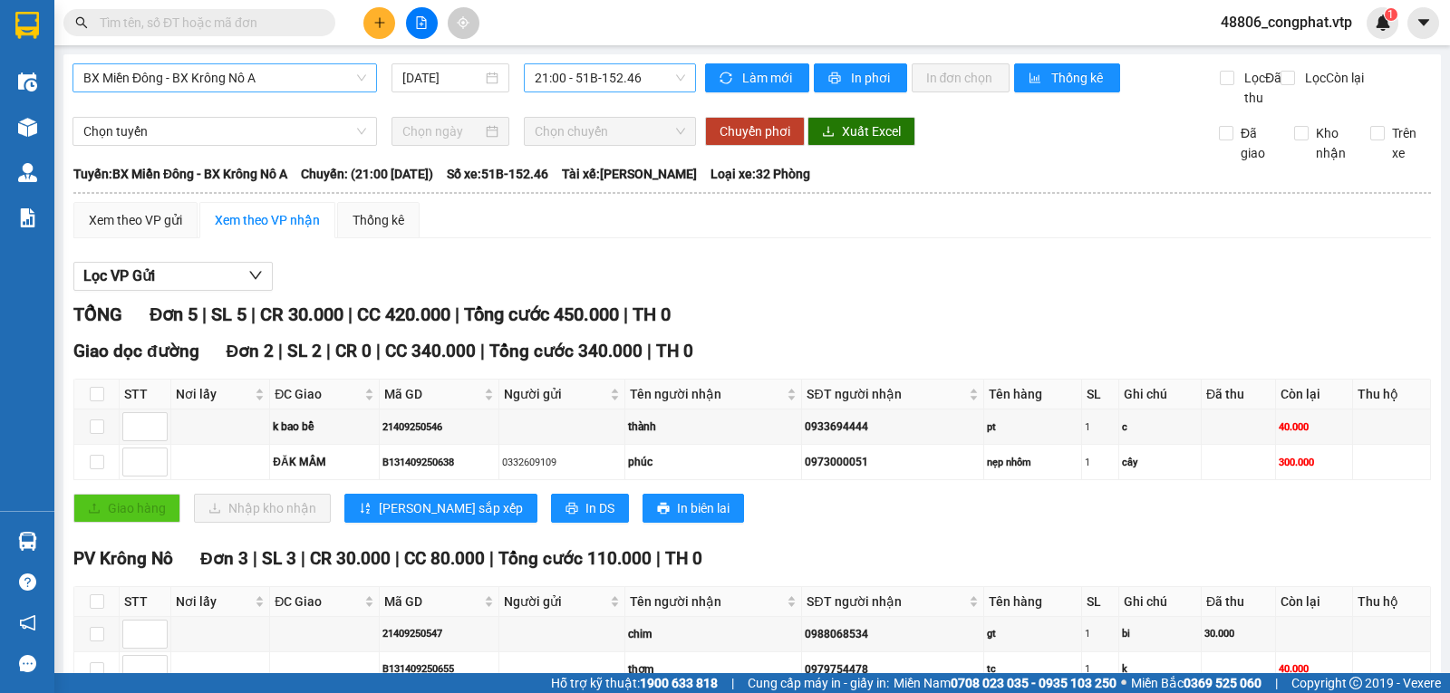
click at [538, 76] on span "21:00 - 51B-152.46" at bounding box center [610, 77] width 150 height 27
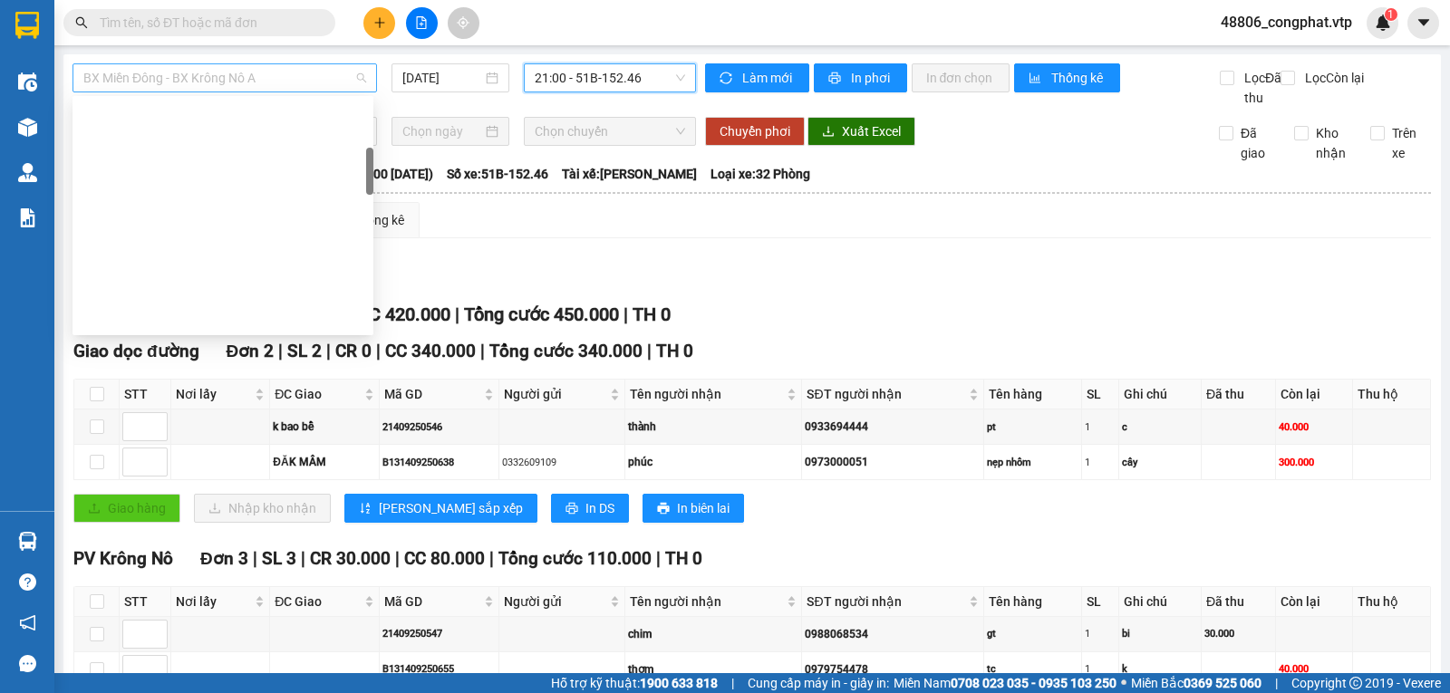
click at [354, 78] on span "BX Miền Đông - BX Krông Nô A" at bounding box center [224, 77] width 283 height 27
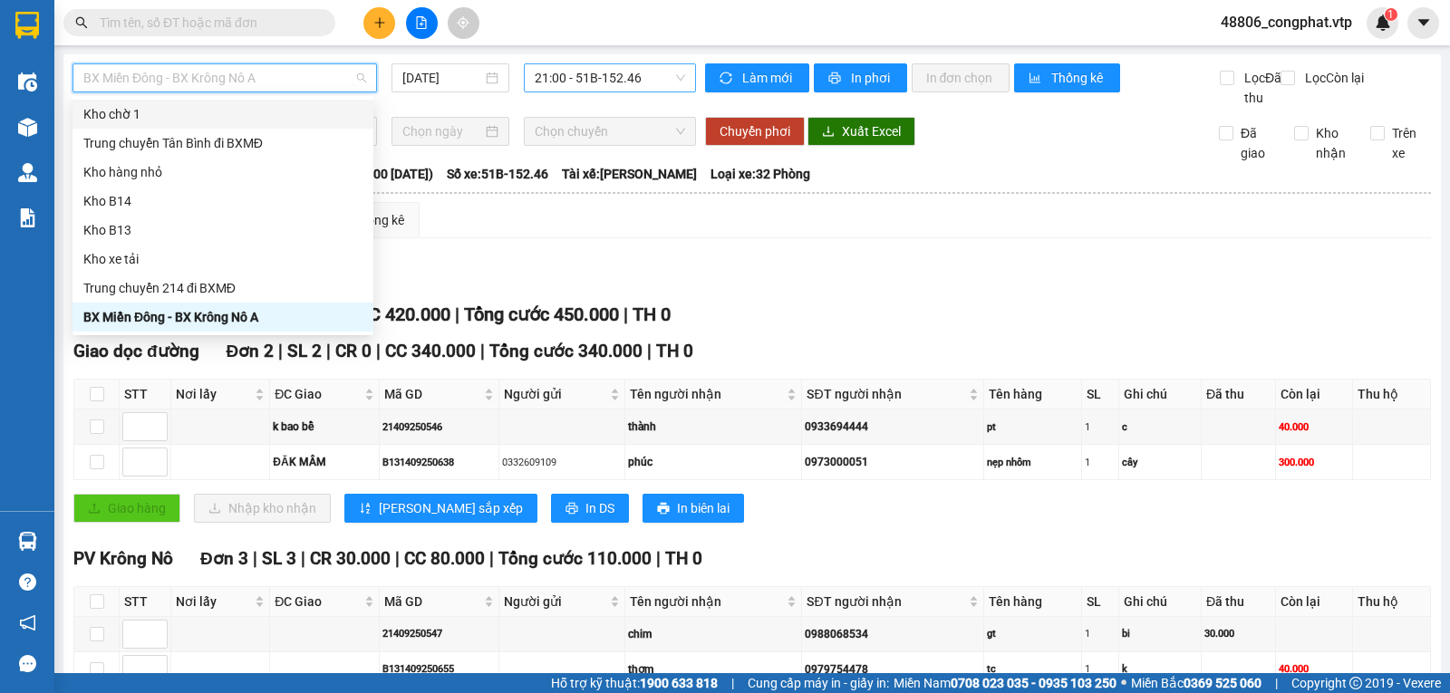
click at [602, 81] on span "21:00 - 51B-152.46" at bounding box center [610, 77] width 150 height 27
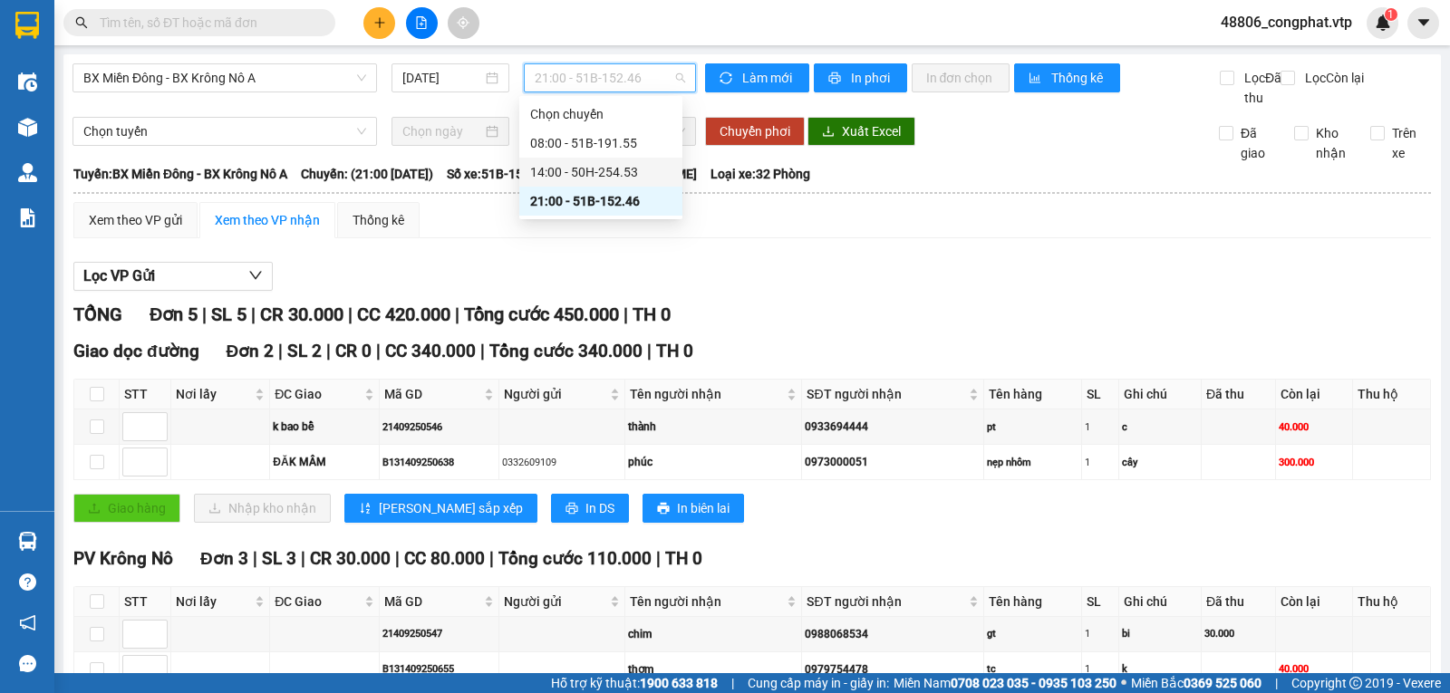
click at [605, 172] on div "14:00 - 50H-254.53" at bounding box center [600, 172] width 141 height 20
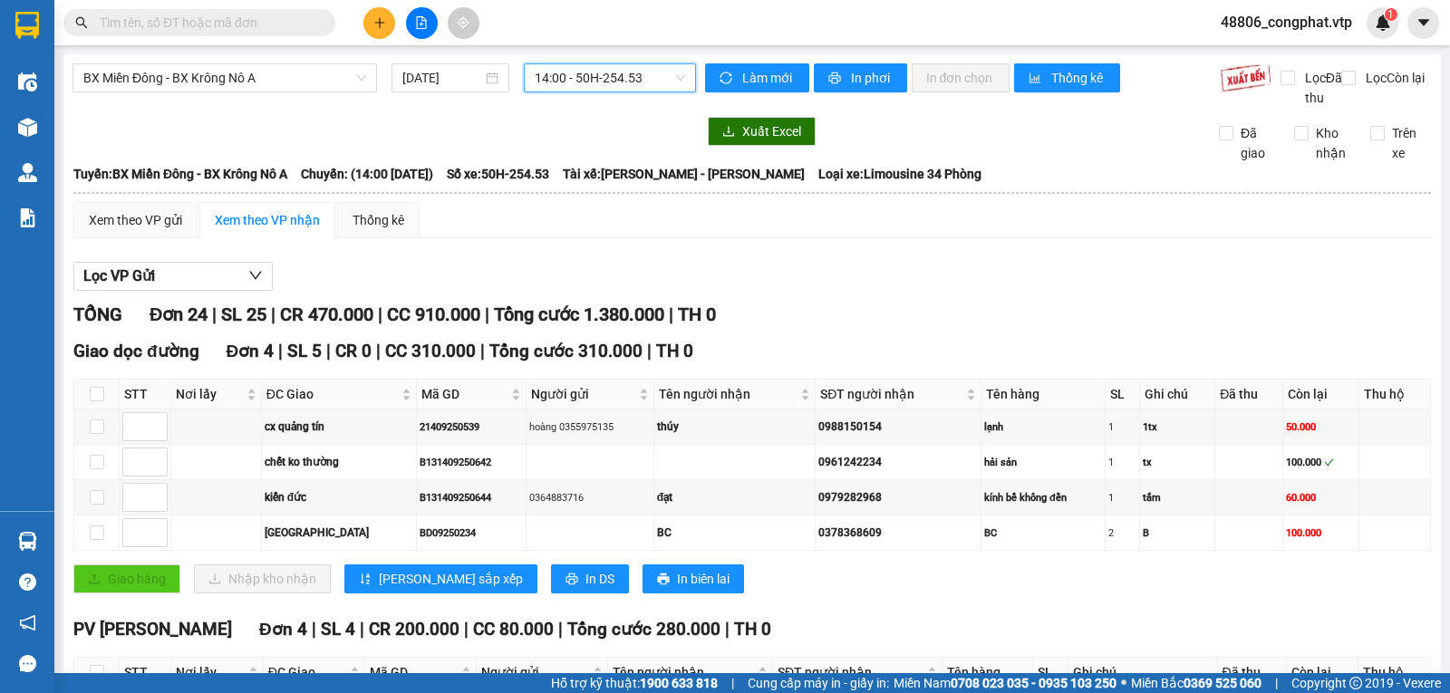
click at [584, 74] on span "14:00 - 50H-254.53" at bounding box center [610, 77] width 150 height 27
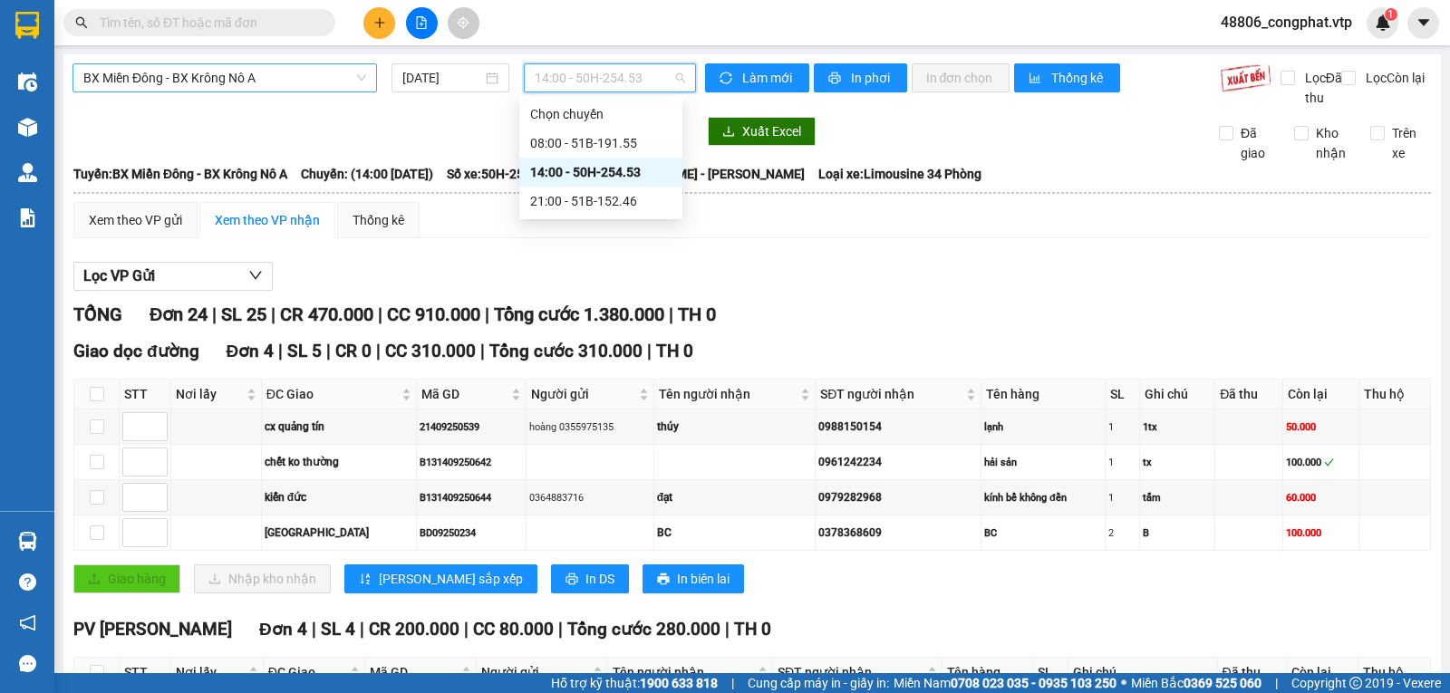
click at [230, 72] on span "BX Miền Đông - BX Krông Nô A" at bounding box center [224, 77] width 283 height 27
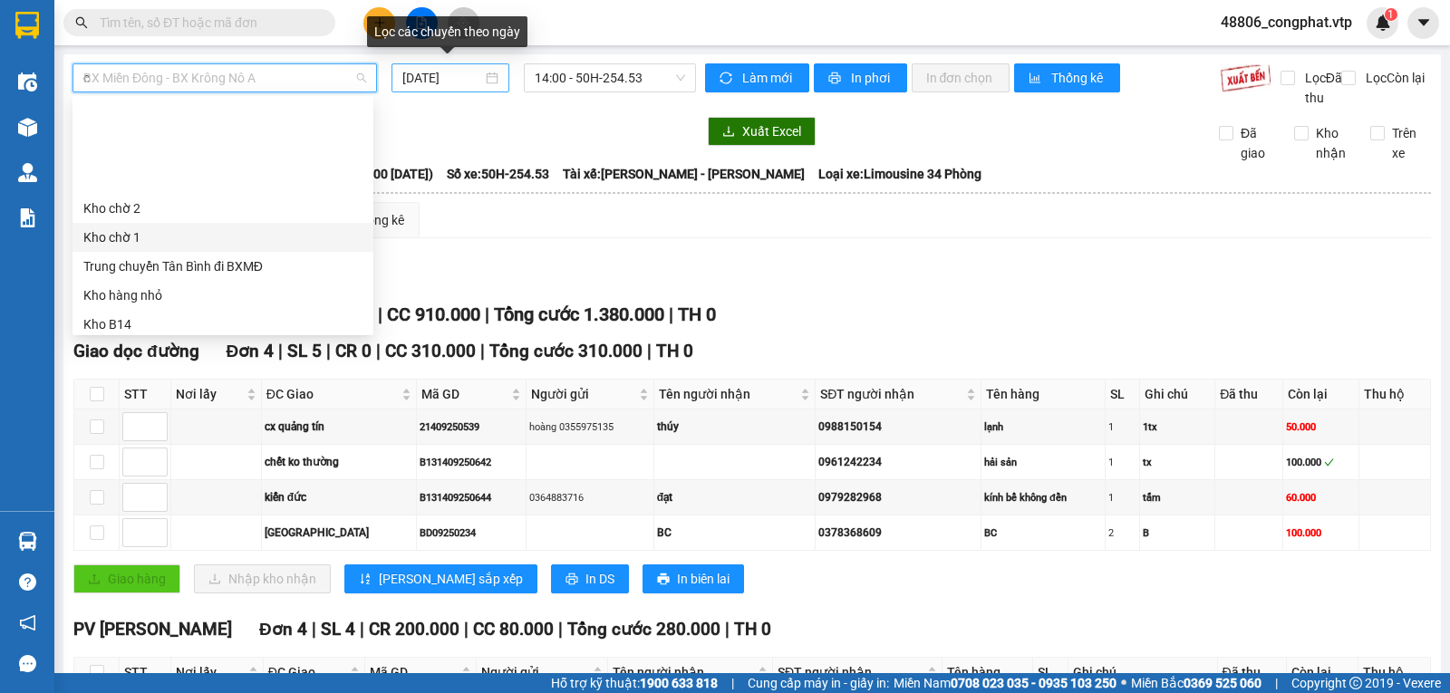
type input "cj"
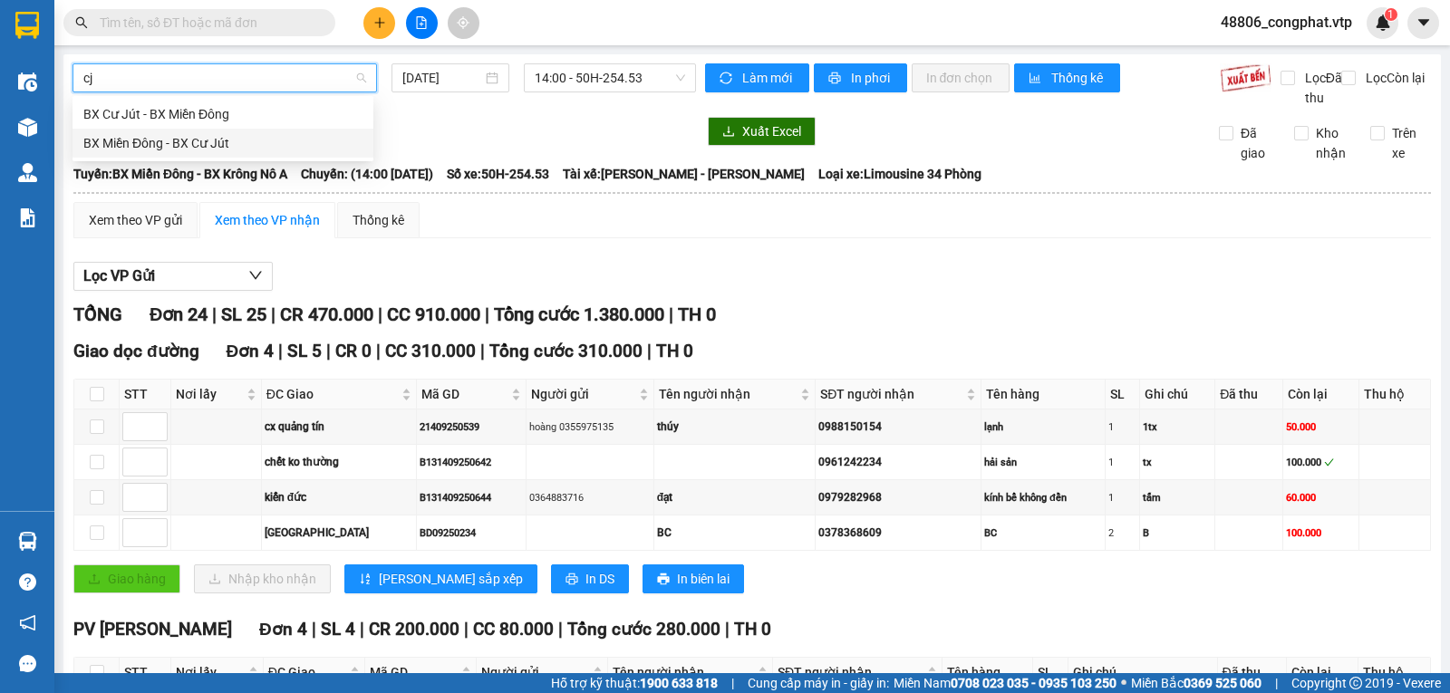
drag, startPoint x: 228, startPoint y: 141, endPoint x: 545, endPoint y: 118, distance: 318.0
click at [232, 141] on div "BX Miền Đông - BX Cư Jút" at bounding box center [222, 143] width 279 height 20
type input "[DATE]"
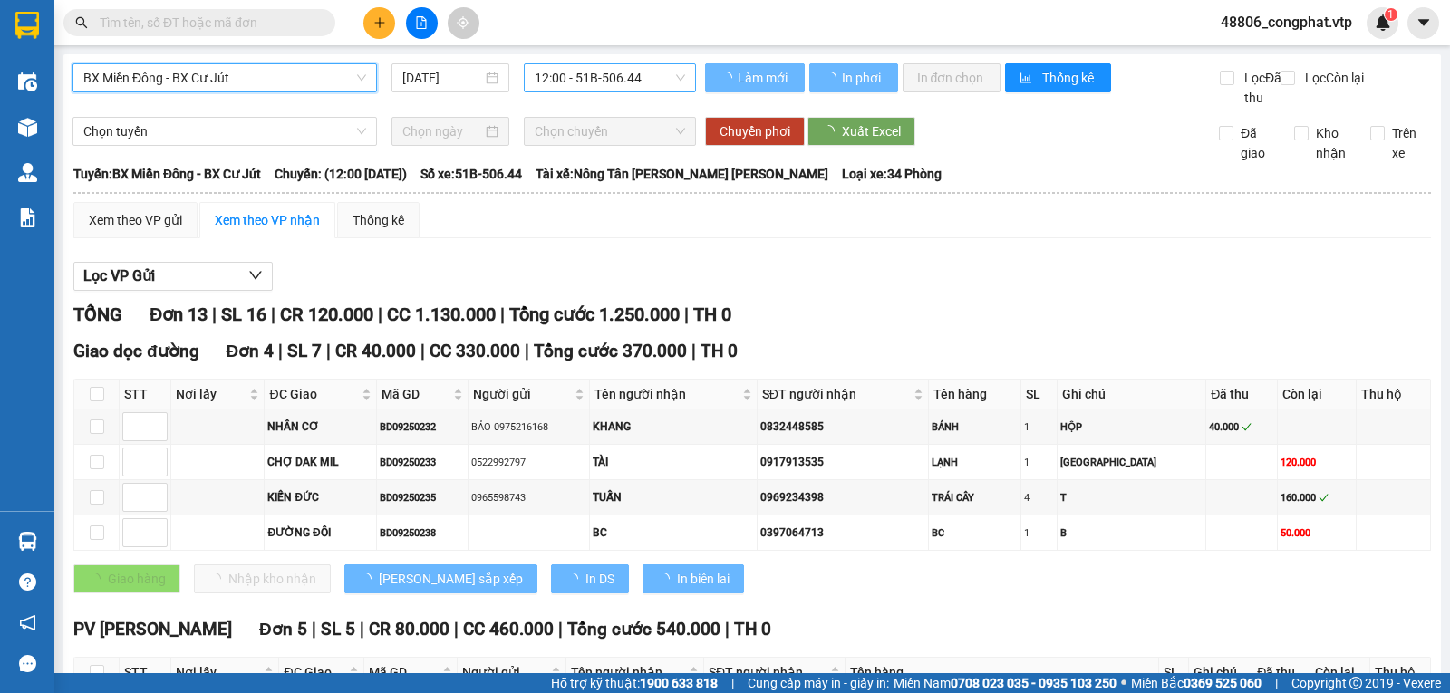
click at [641, 64] on span "12:00 - 51B-506.44" at bounding box center [610, 77] width 150 height 27
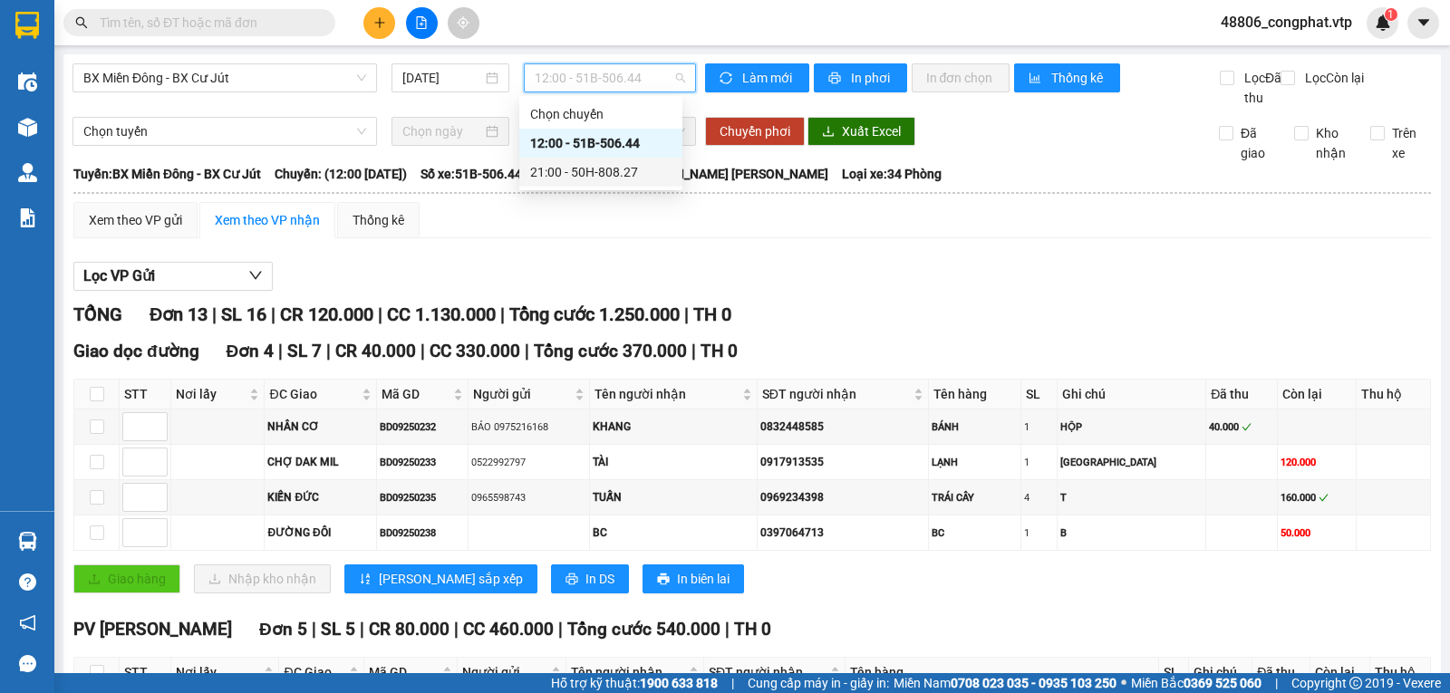
click at [637, 171] on div "21:00 - 50H-808.27" at bounding box center [600, 172] width 141 height 20
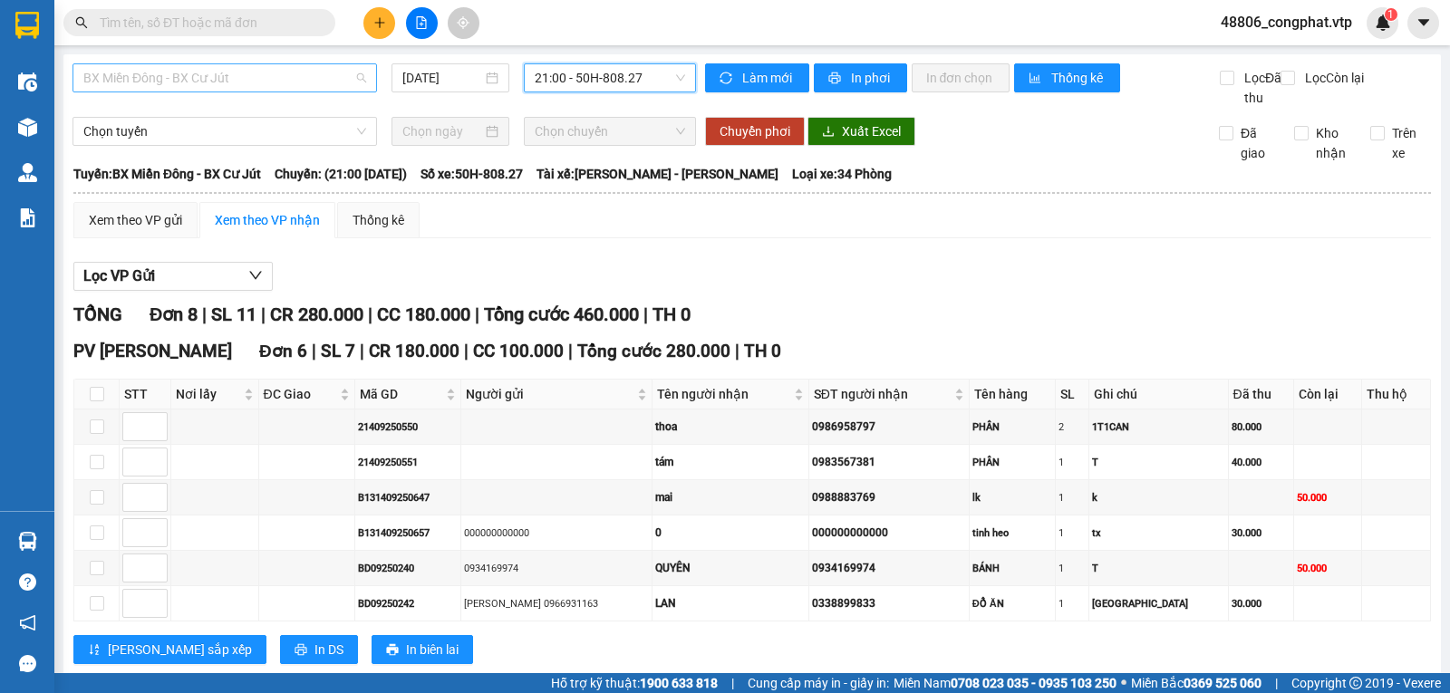
click at [211, 84] on span "BX Miền Đông - BX Cư Jút" at bounding box center [224, 77] width 283 height 27
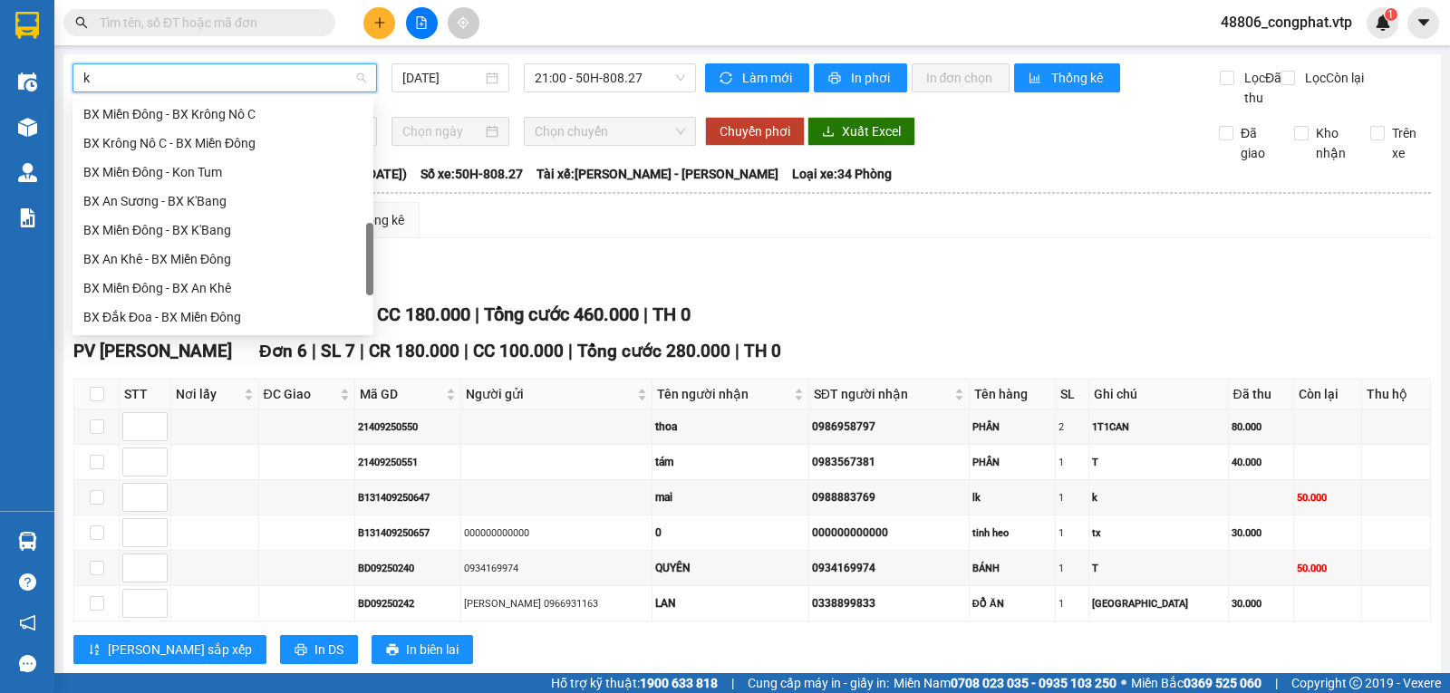
type input "kr"
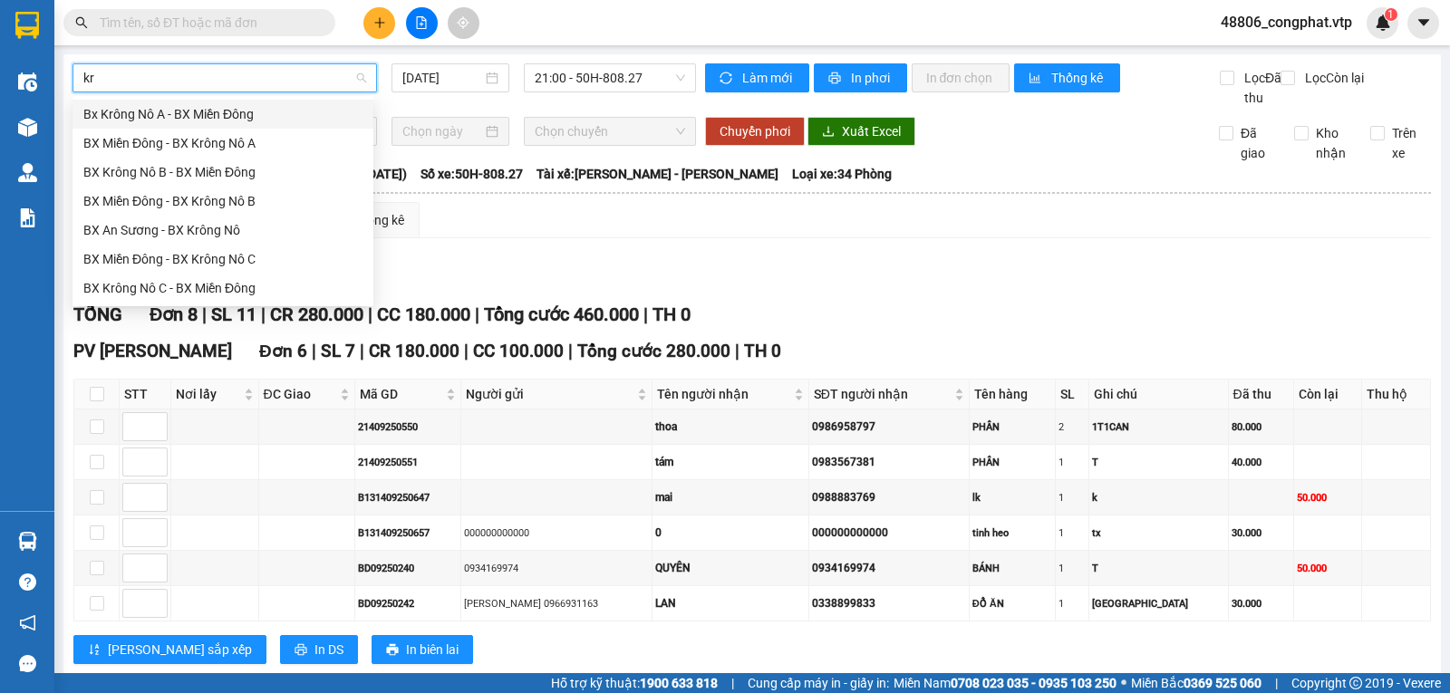
scroll to position [0, 0]
click at [227, 195] on div "BX Miền Đông - BX Krông Nô B" at bounding box center [222, 201] width 279 height 20
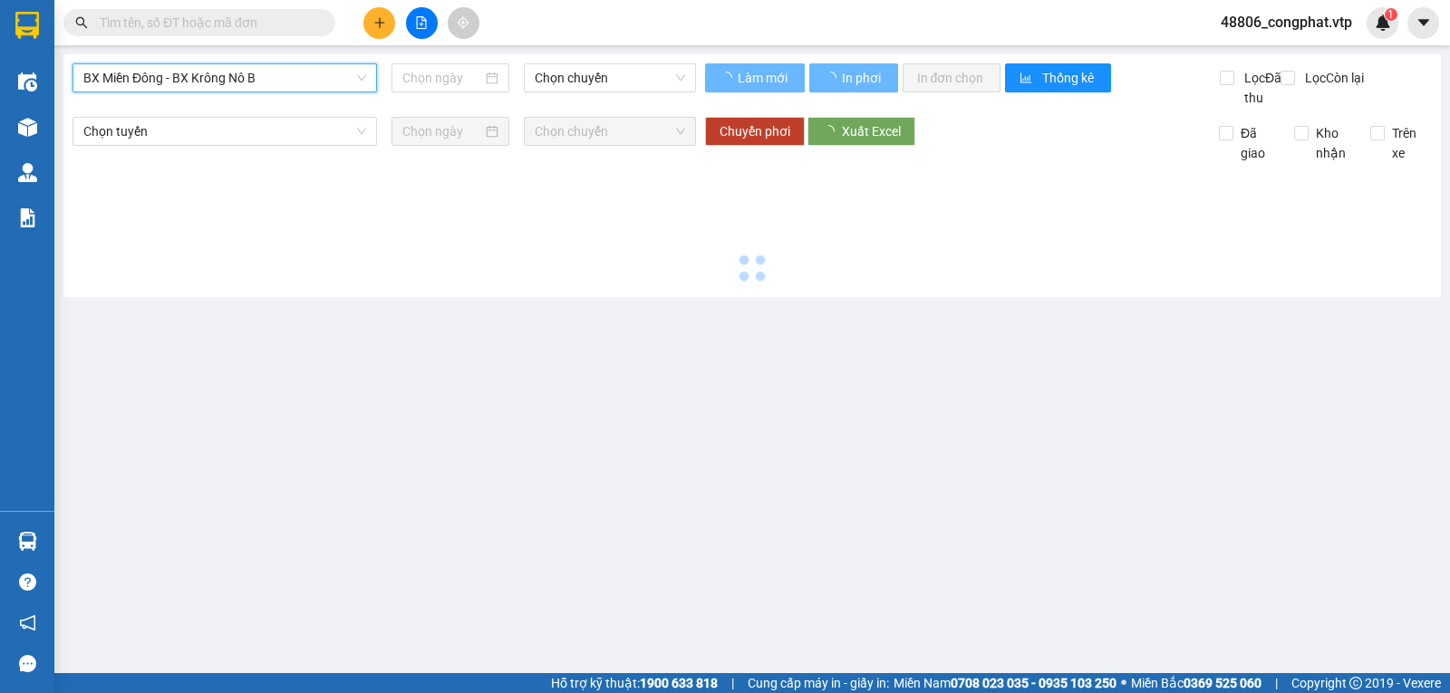
type input "[DATE]"
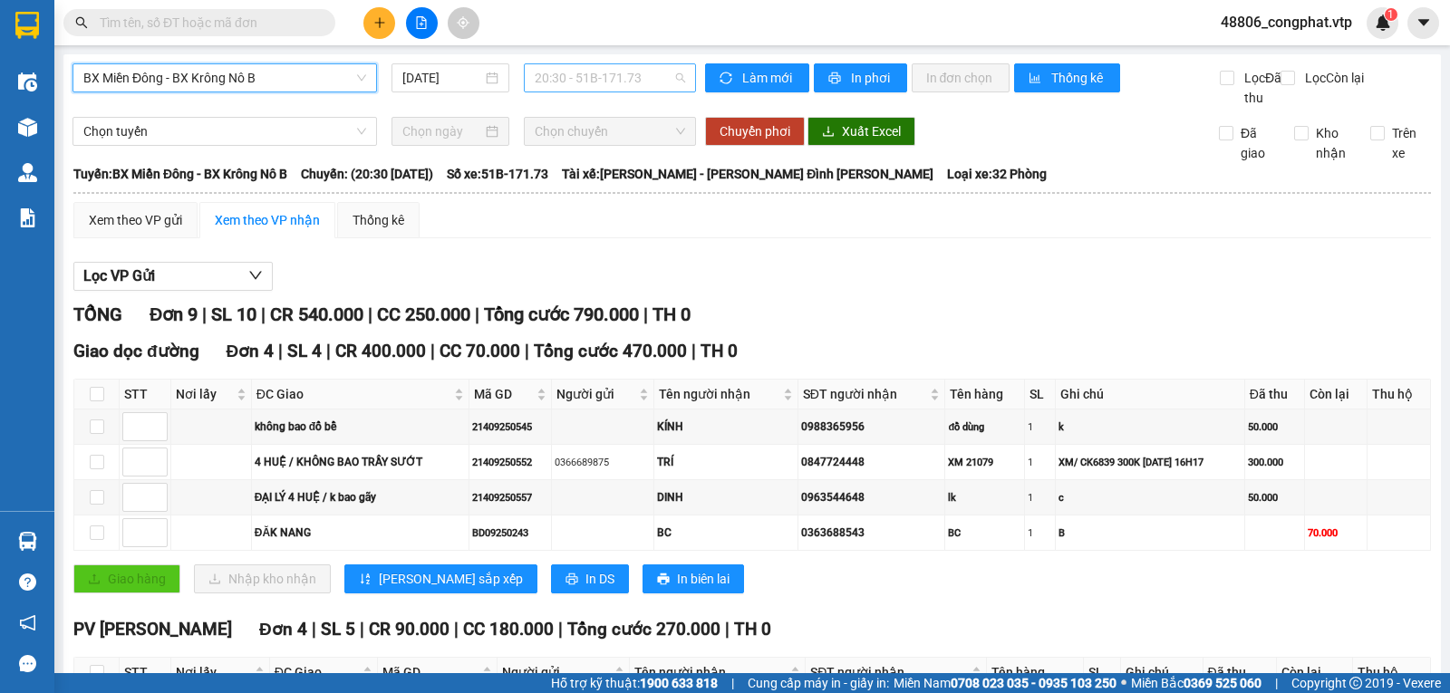
click at [596, 82] on span "20:30 - 51B-171.73" at bounding box center [610, 77] width 150 height 27
drag, startPoint x: 625, startPoint y: 144, endPoint x: 531, endPoint y: 112, distance: 99.4
click at [625, 145] on div "20:30 - 51B-171.73" at bounding box center [600, 143] width 141 height 20
click at [198, 77] on span "BX Miền Đông - BX Krông Nô B" at bounding box center [224, 77] width 283 height 27
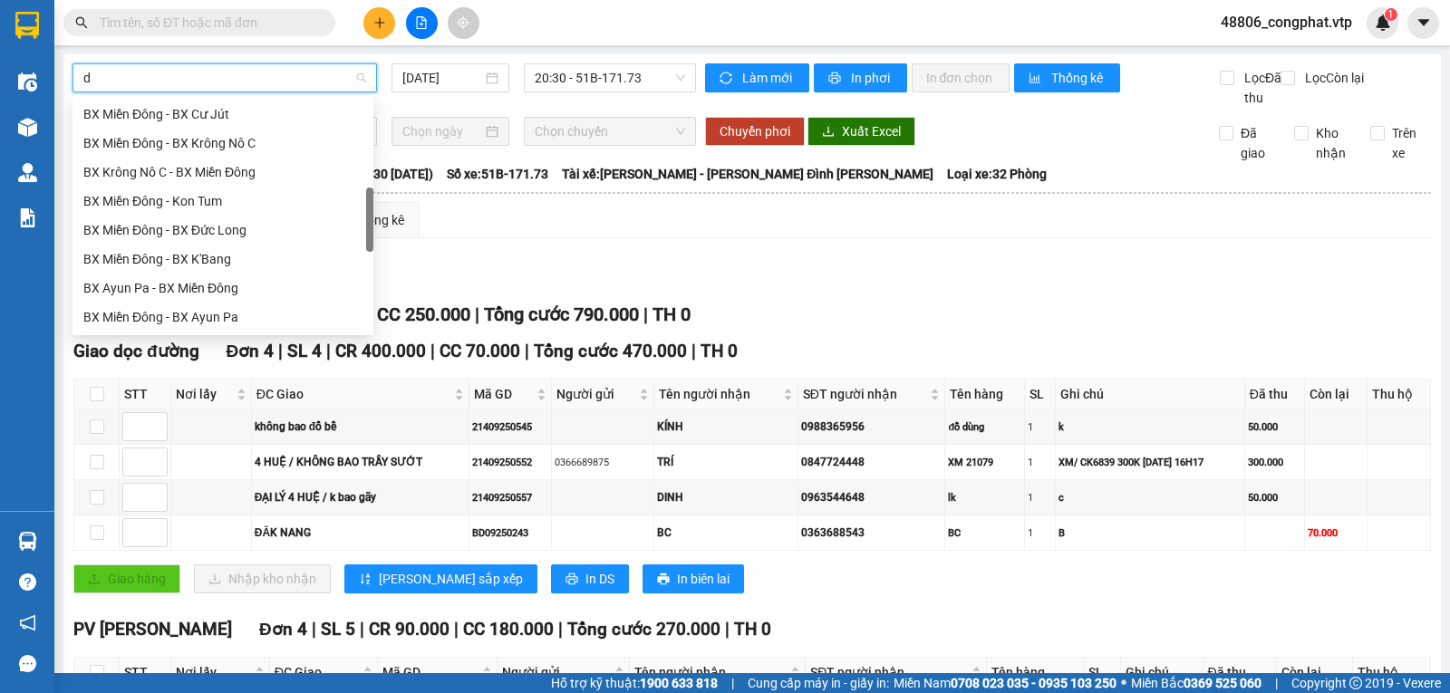
scroll to position [406, 0]
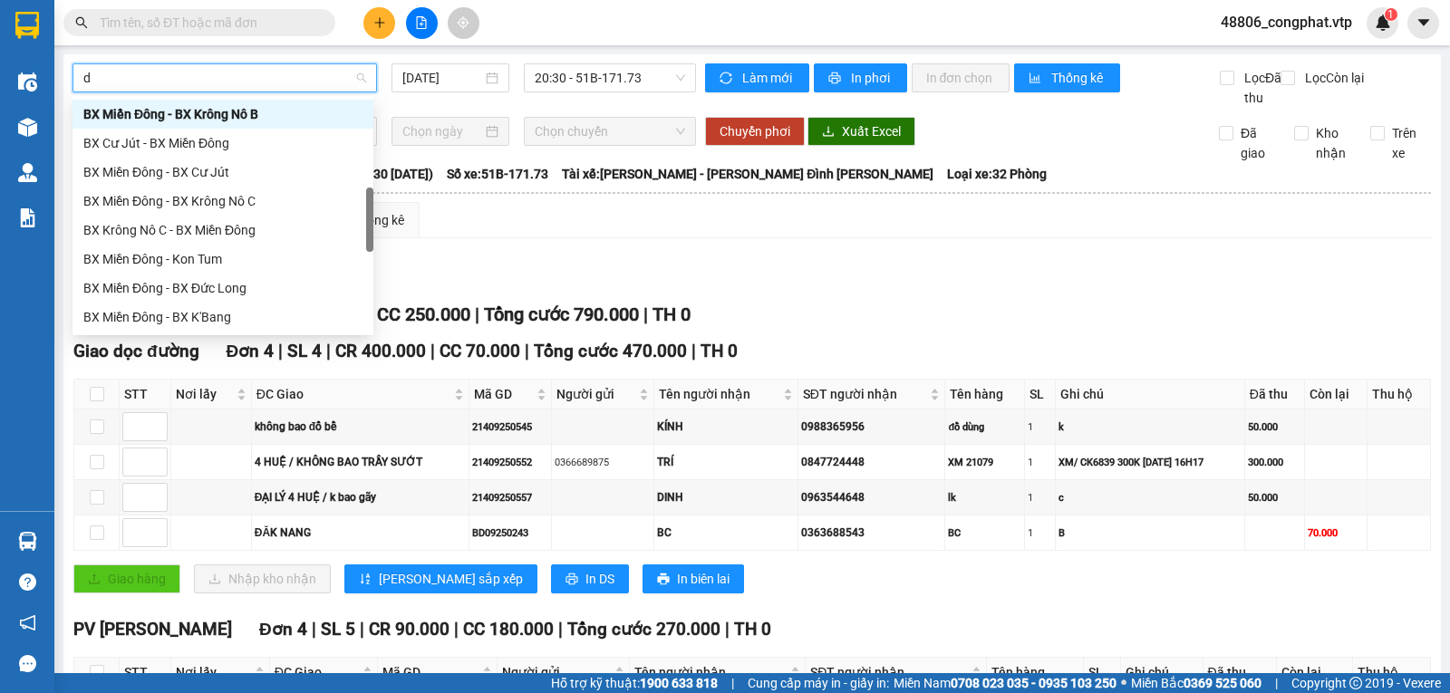
type input "dm"
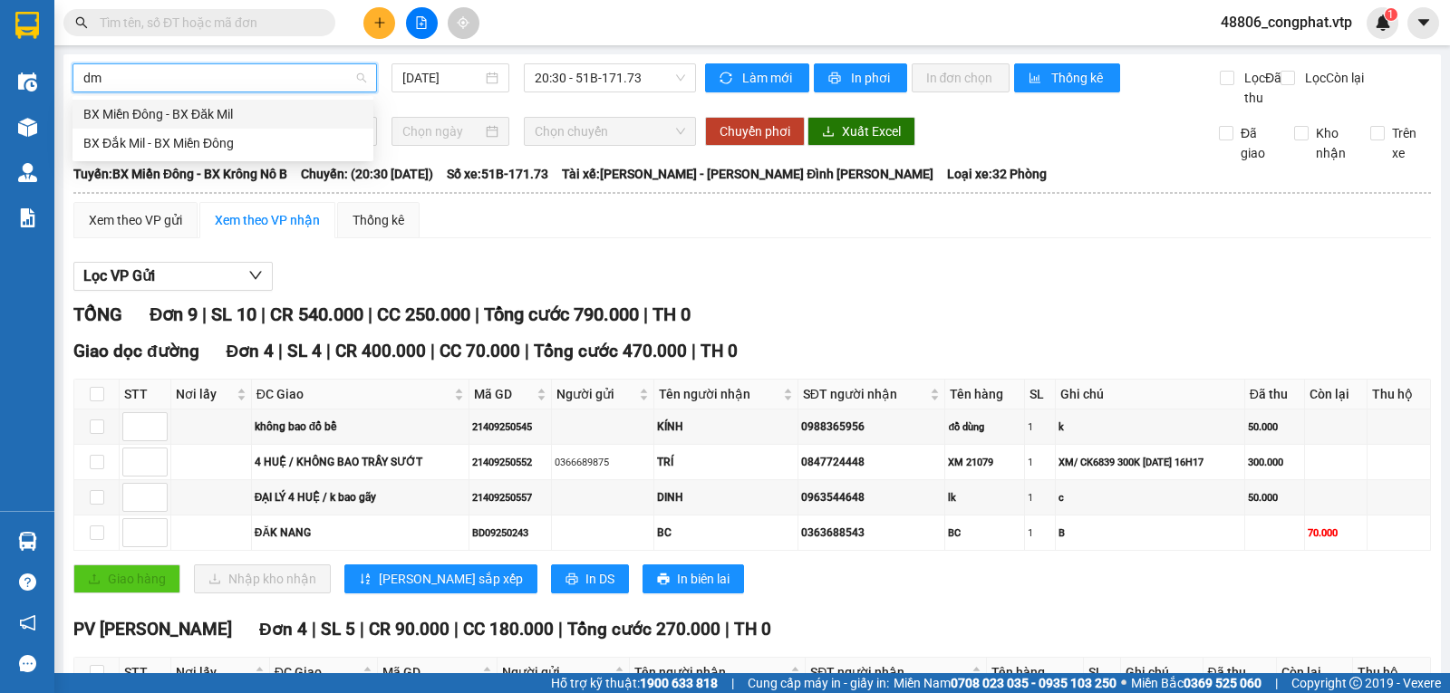
click at [274, 104] on div "BX Miền Đông - BX Đăk Mil" at bounding box center [222, 114] width 279 height 20
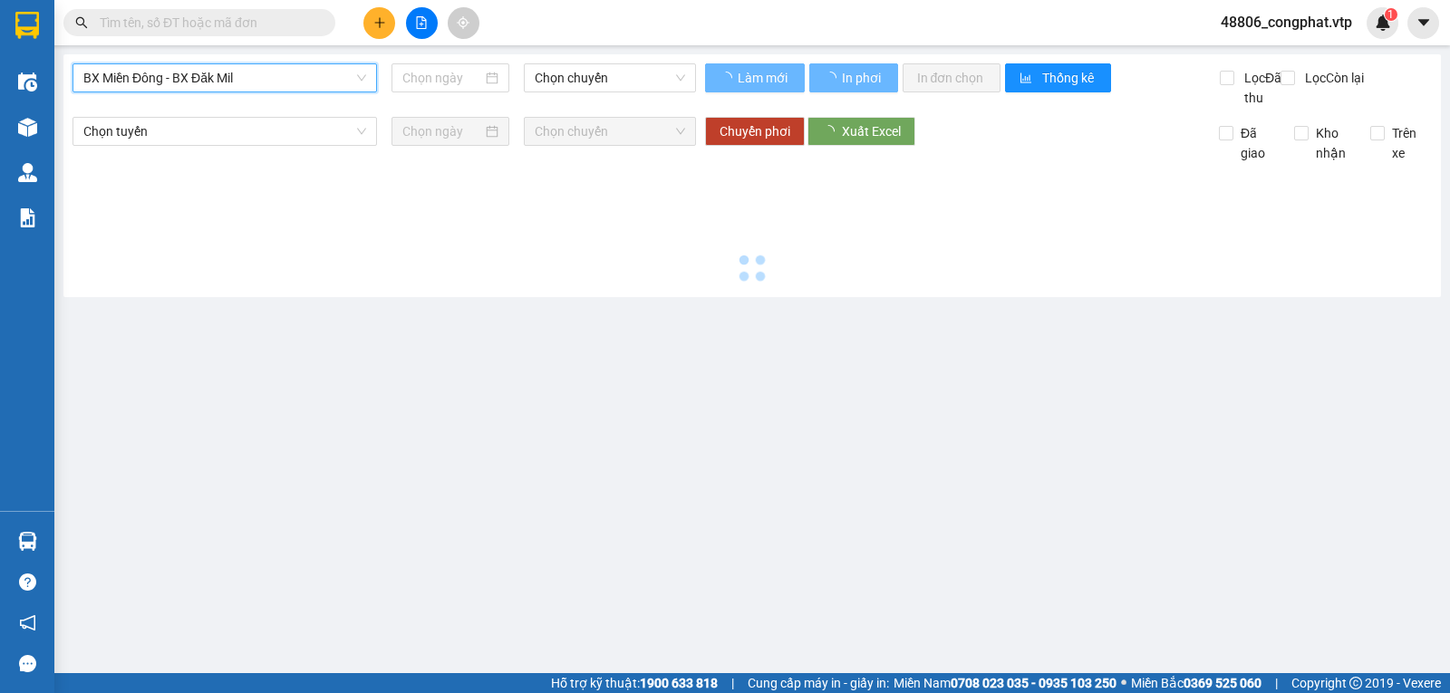
type input "[DATE]"
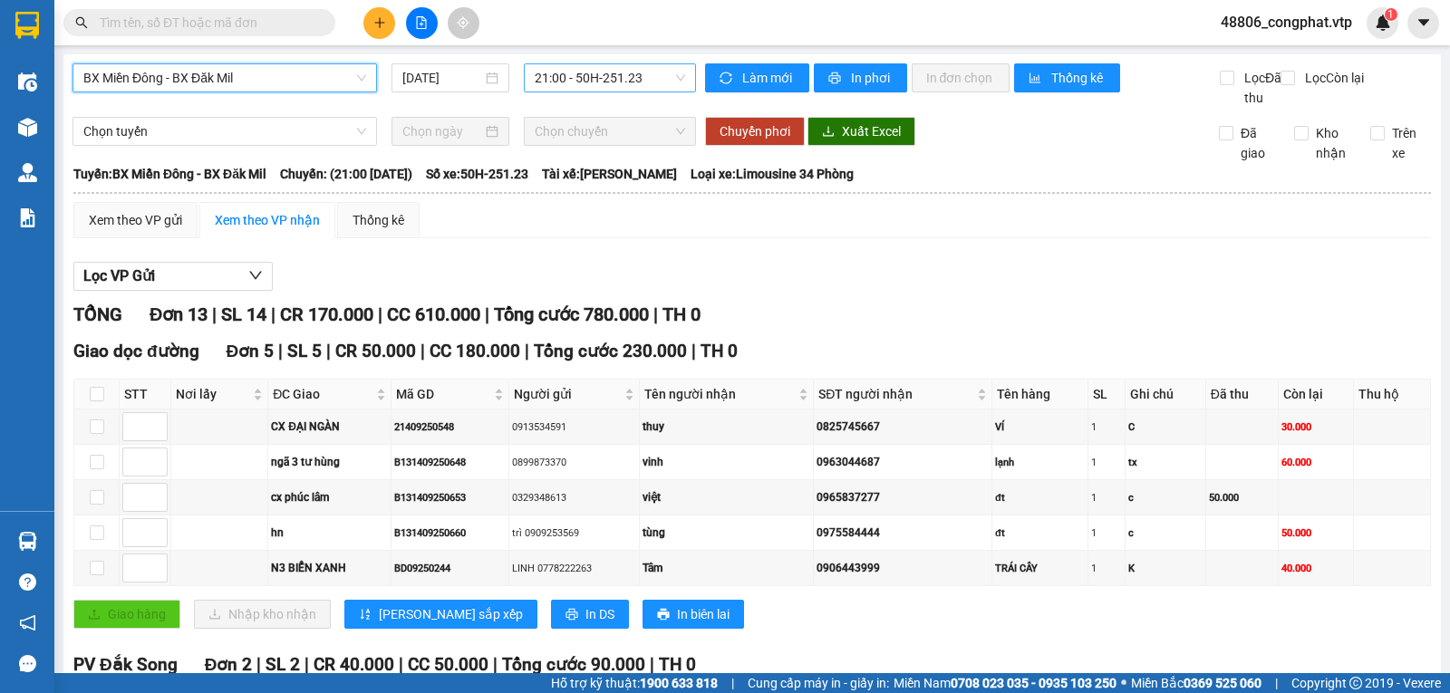
click at [584, 82] on span "21:00 - 50H-251.23" at bounding box center [610, 77] width 150 height 27
click at [345, 75] on span "BX Miền Đông - BX Đăk Mil" at bounding box center [224, 77] width 283 height 27
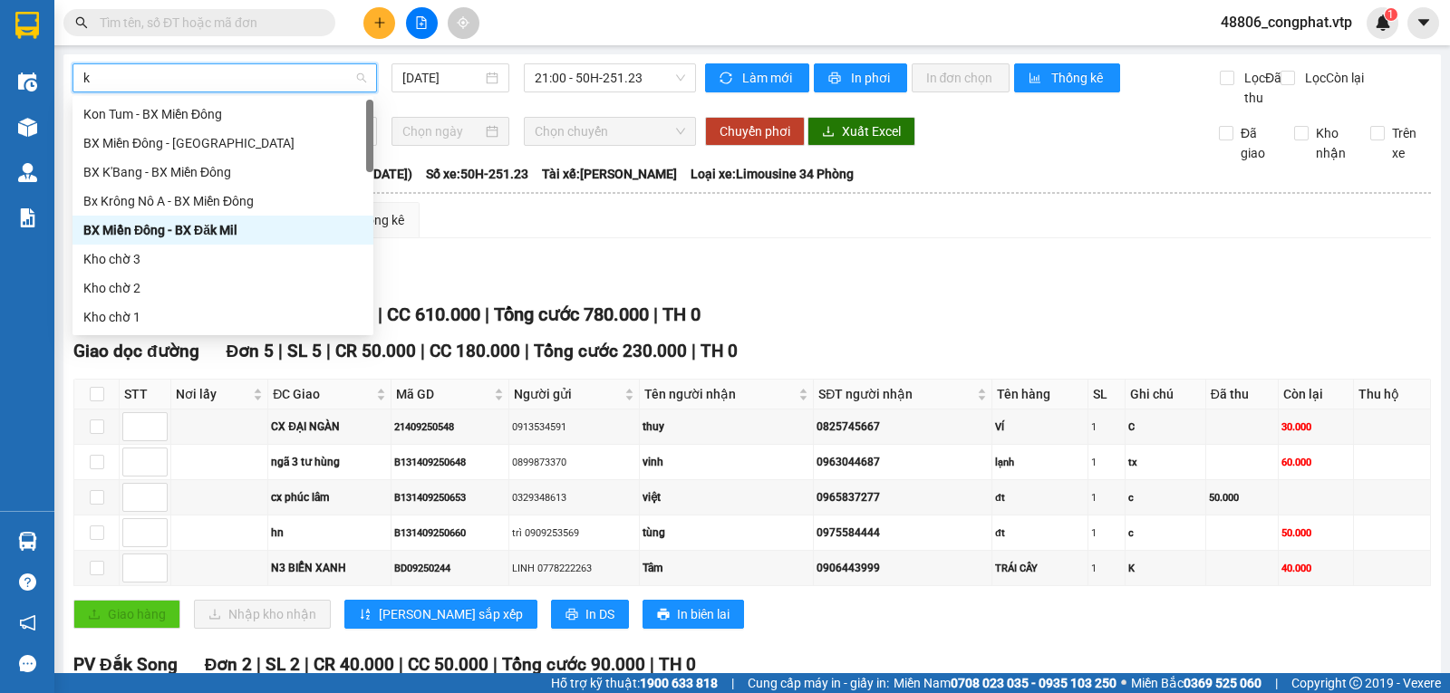
type input "kr"
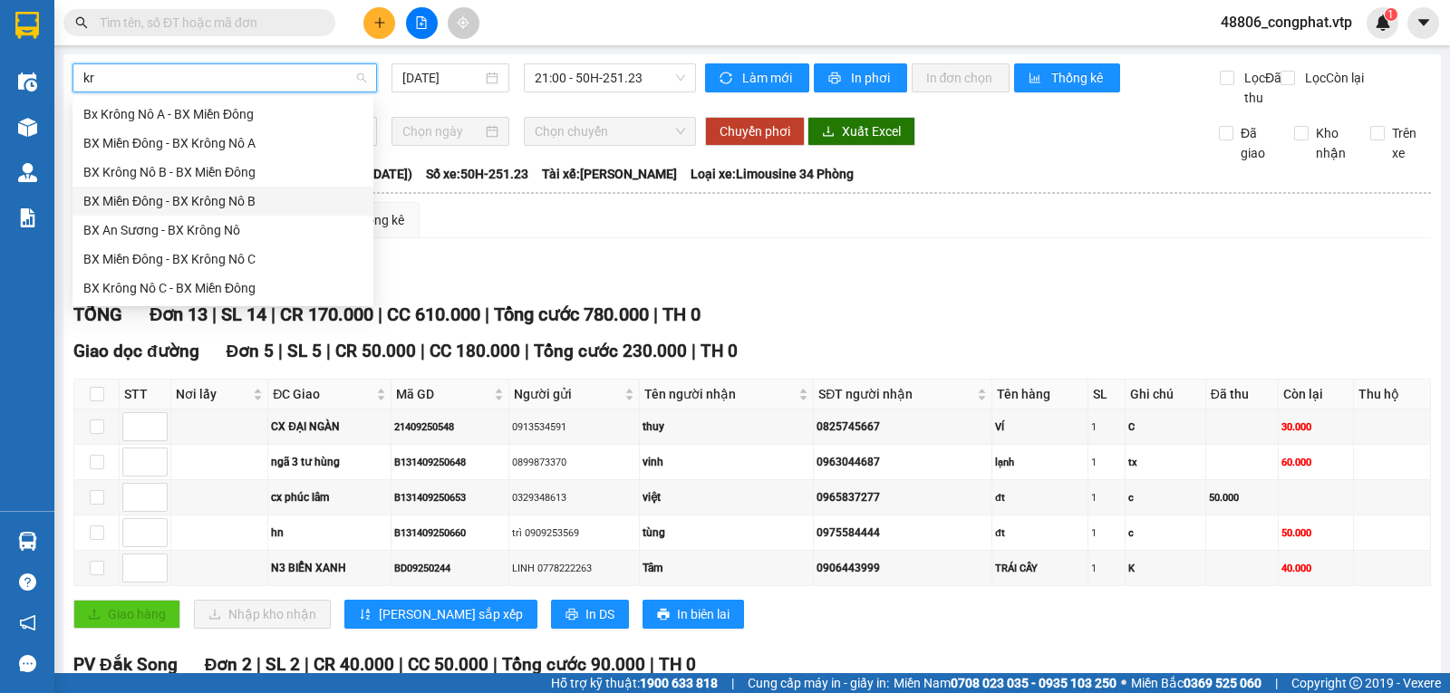
click at [299, 195] on div "BX Miền Đông - BX Krông Nô B" at bounding box center [222, 201] width 279 height 20
type input "[DATE]"
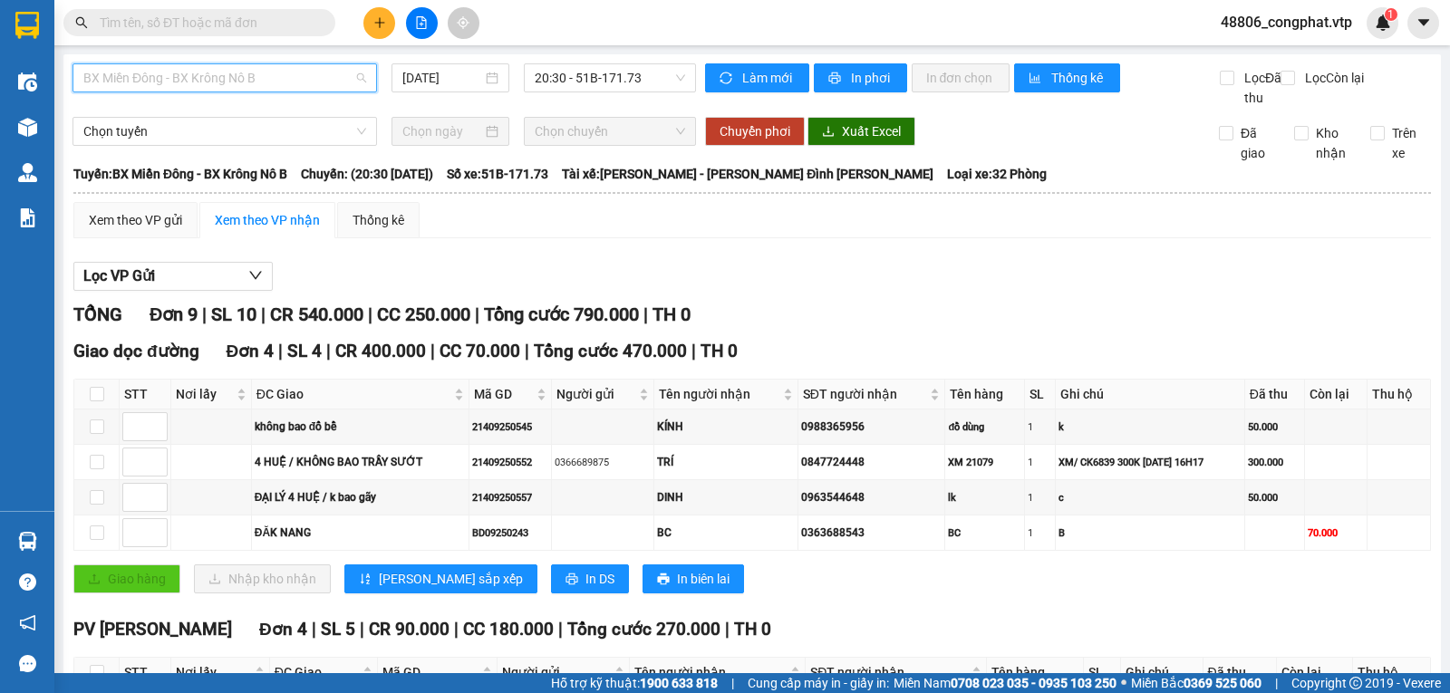
click at [284, 85] on span "BX Miền Đông - BX Krông Nô B" at bounding box center [224, 77] width 283 height 27
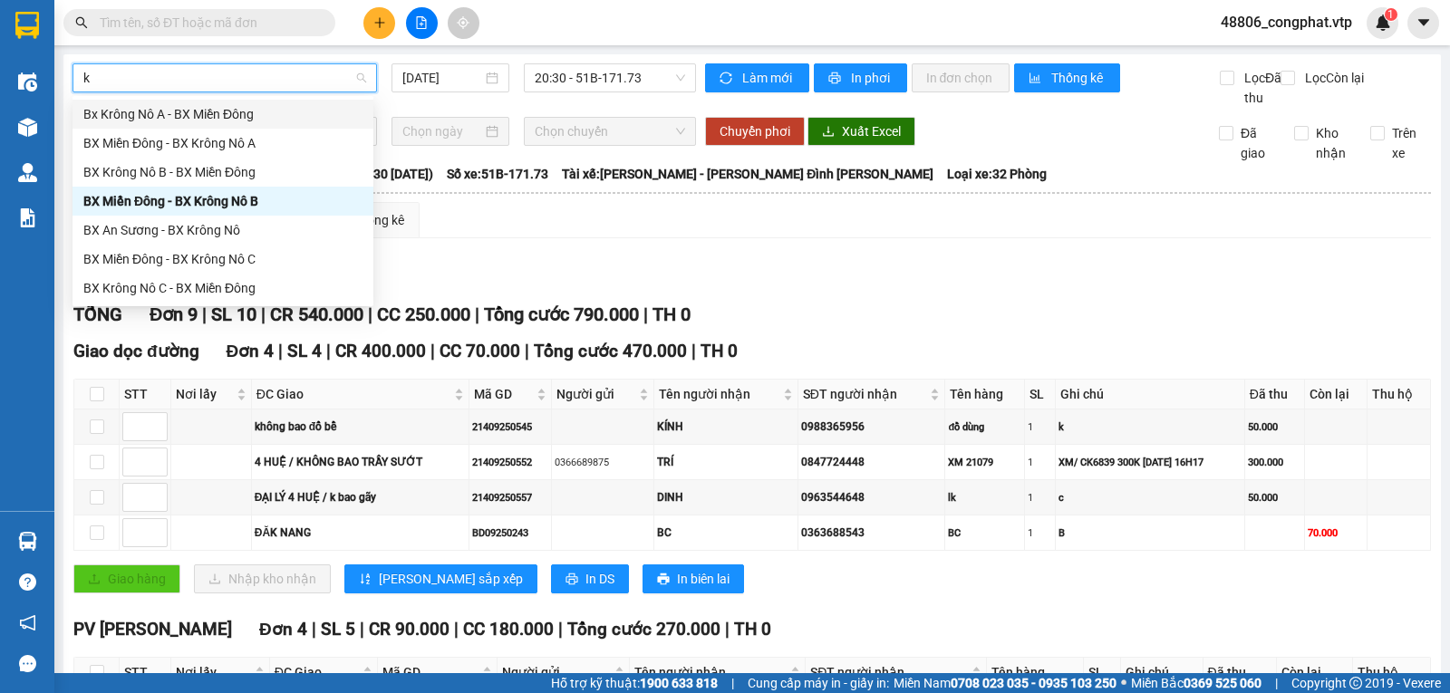
type input "kr"
click at [273, 137] on div "BX Miền Đông - BX Krông Nô A" at bounding box center [222, 143] width 279 height 20
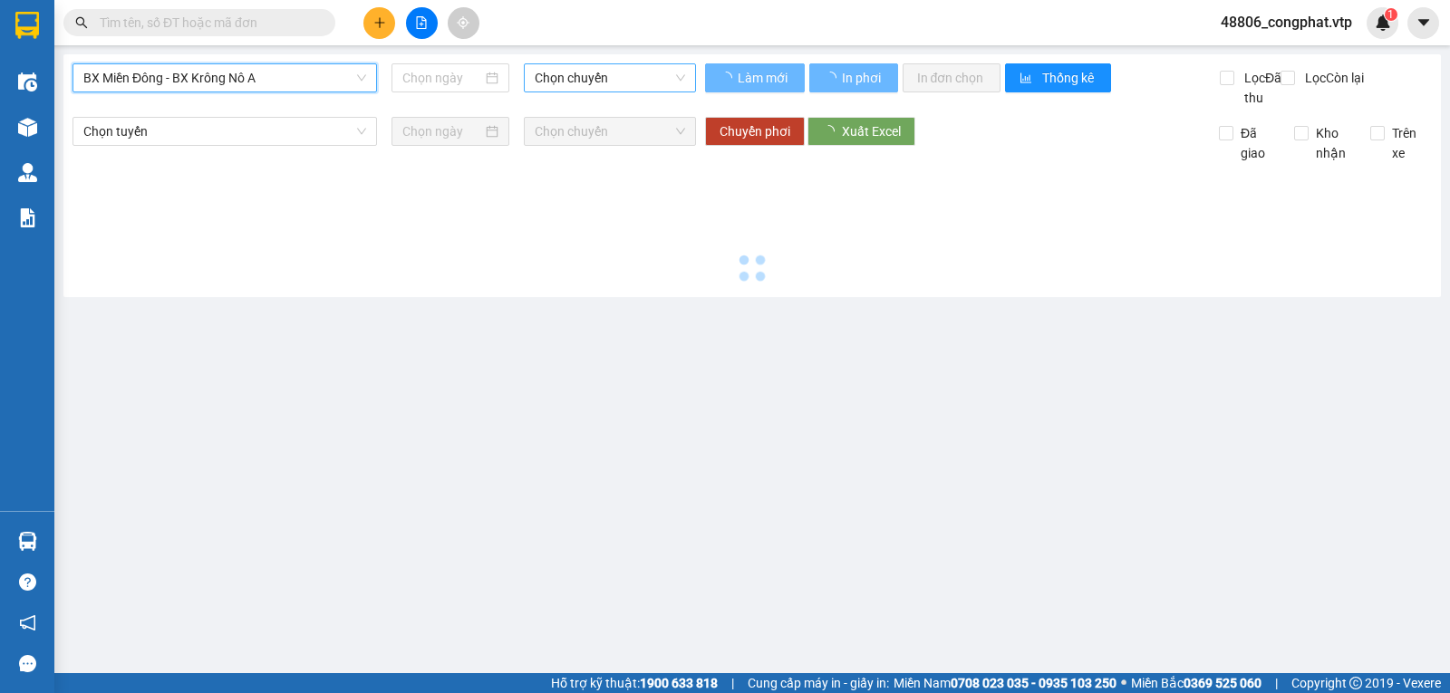
type input "[DATE]"
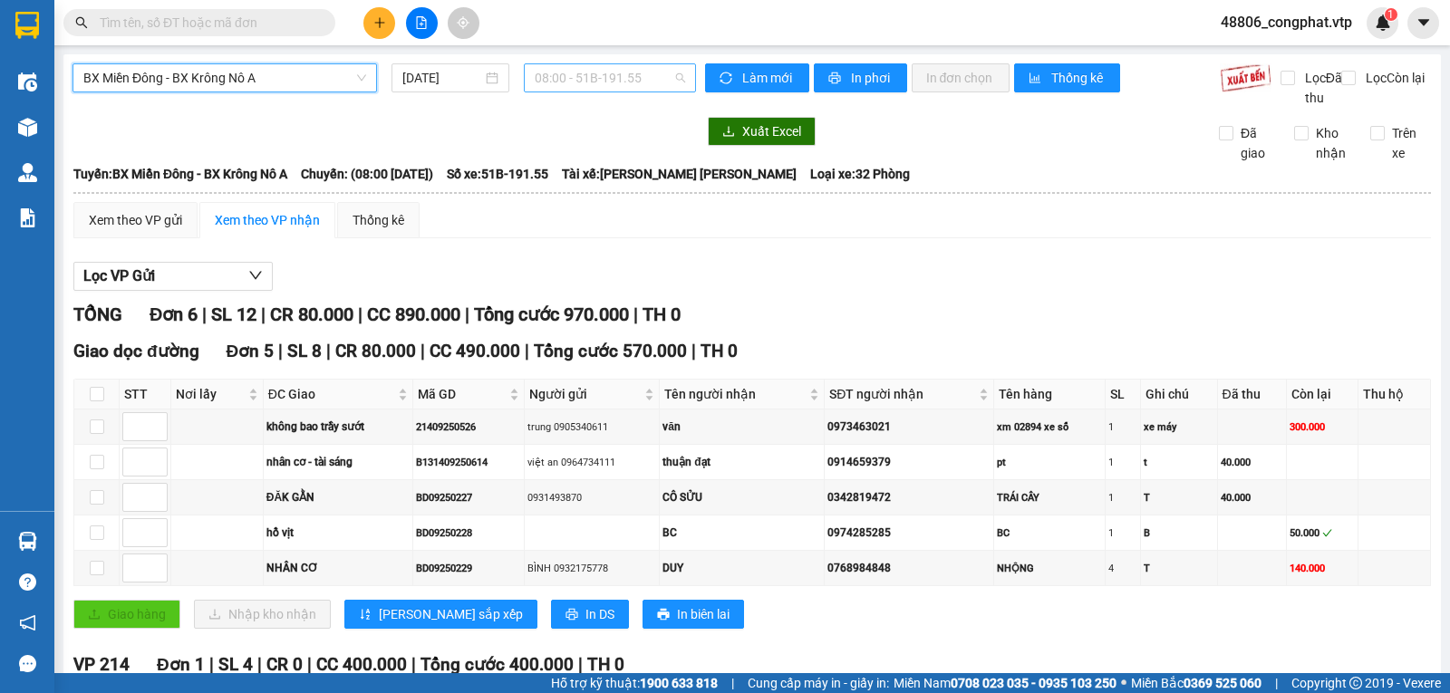
click at [622, 88] on span "08:00 - 51B-191.55" at bounding box center [610, 77] width 150 height 27
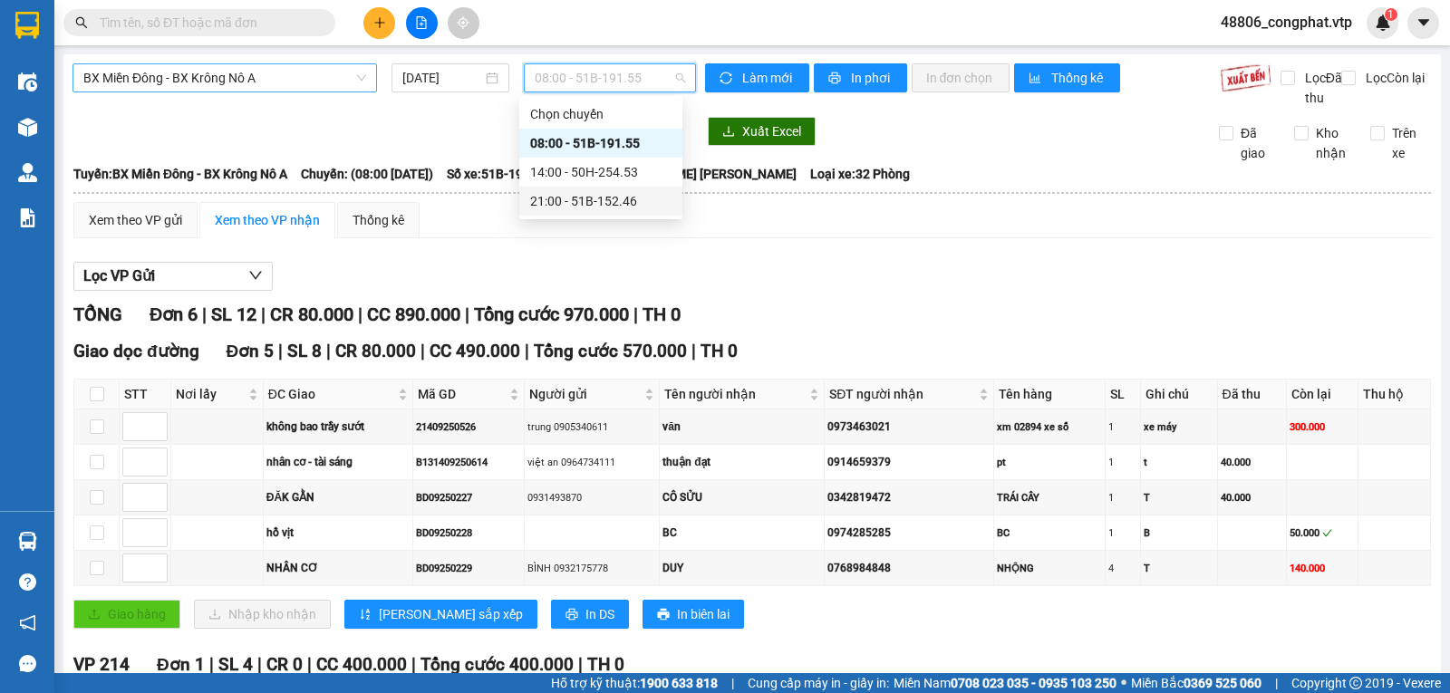
click at [613, 202] on div "21:00 - 51B-152.46" at bounding box center [600, 201] width 141 height 20
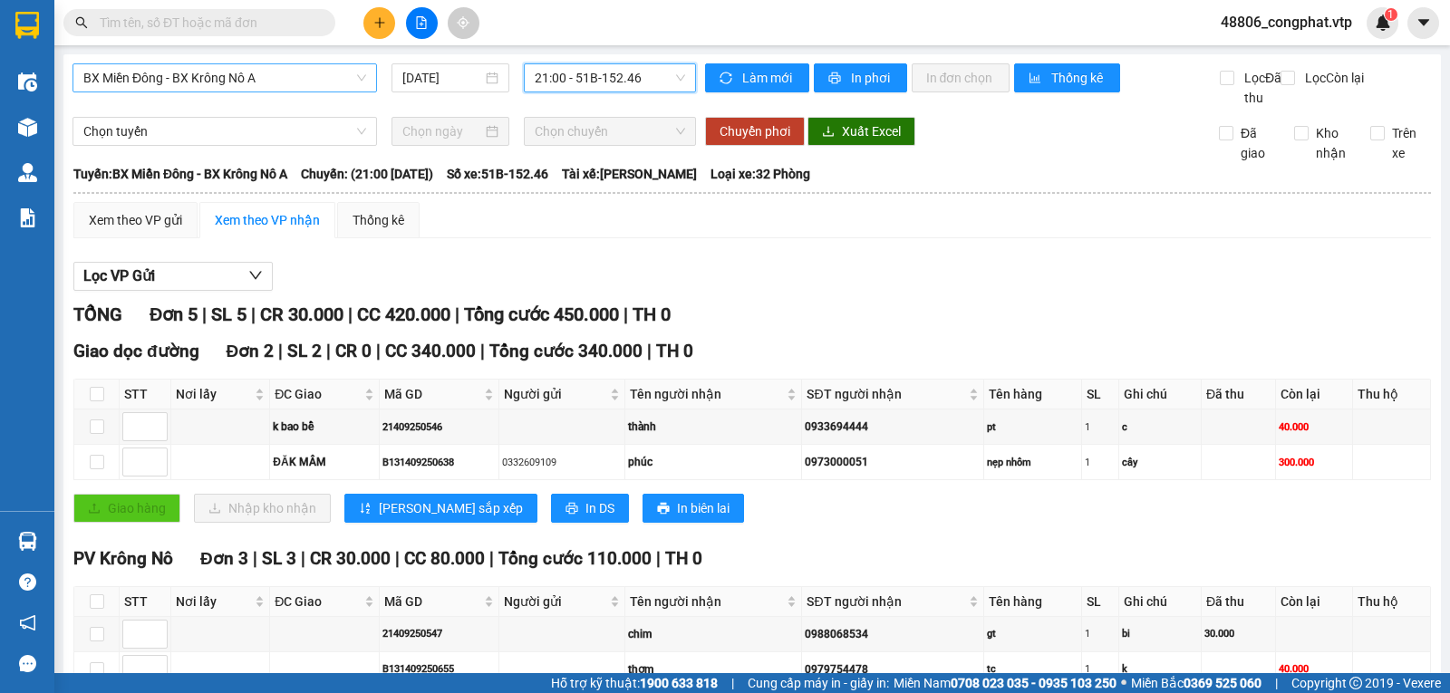
drag, startPoint x: 638, startPoint y: 73, endPoint x: 638, endPoint y: 105, distance: 31.7
click at [637, 75] on span "21:00 - 51B-152.46" at bounding box center [610, 77] width 150 height 27
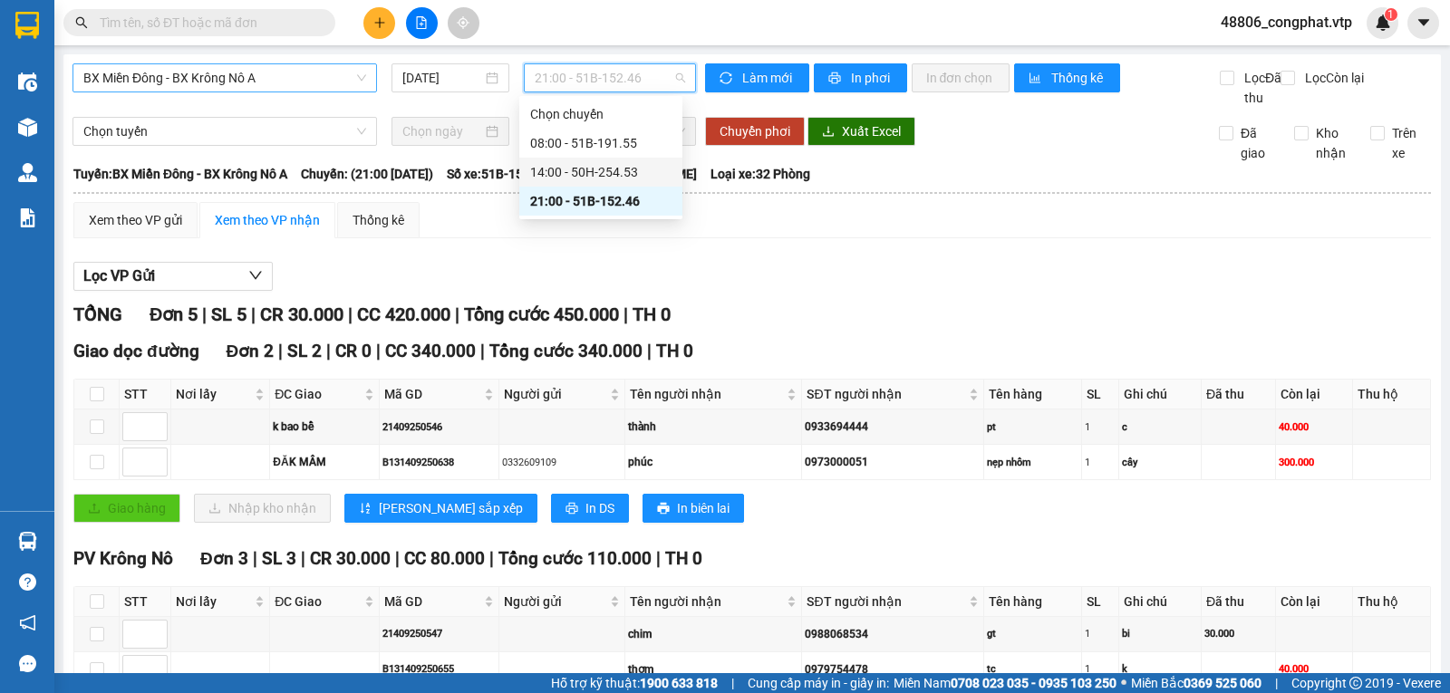
click at [623, 169] on div "14:00 - 50H-254.53" at bounding box center [600, 172] width 141 height 20
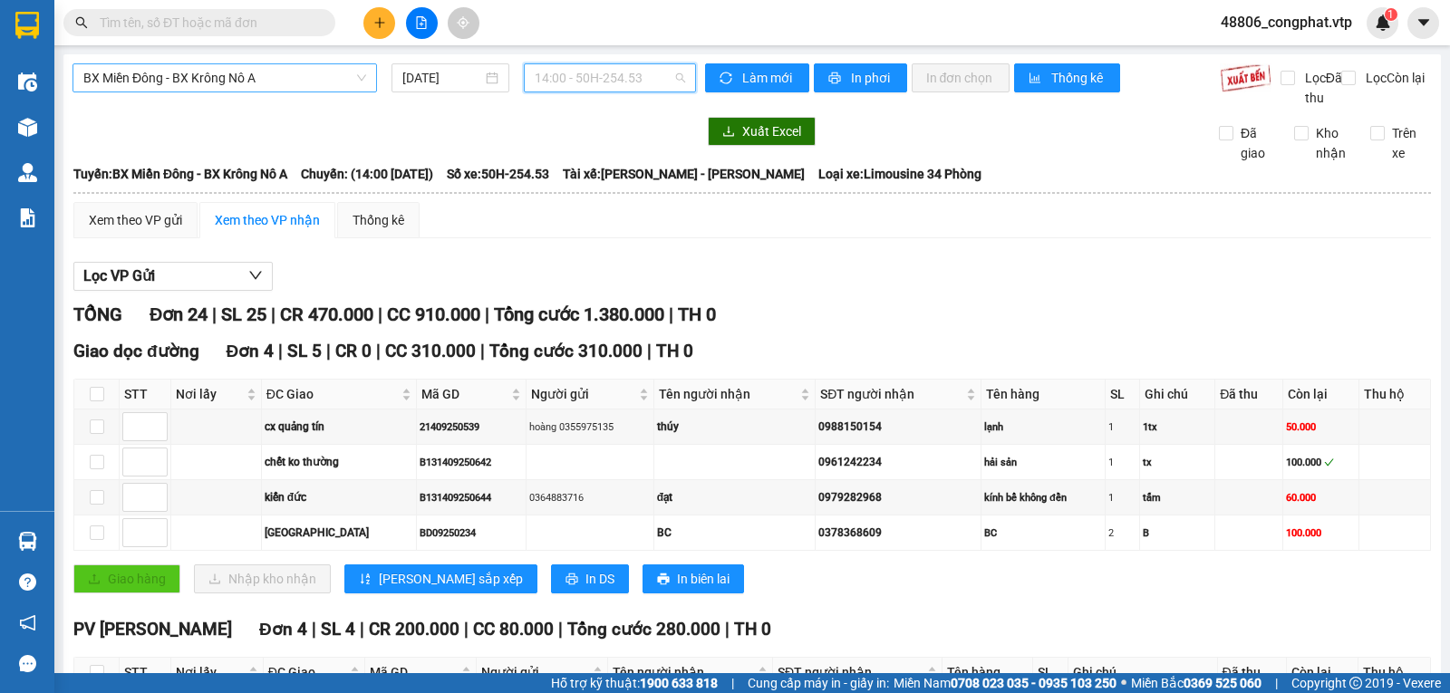
click at [567, 78] on span "14:00 - 50H-254.53" at bounding box center [610, 77] width 150 height 27
click at [316, 76] on span "BX Miền Đông - BX Krông Nô A" at bounding box center [224, 77] width 283 height 27
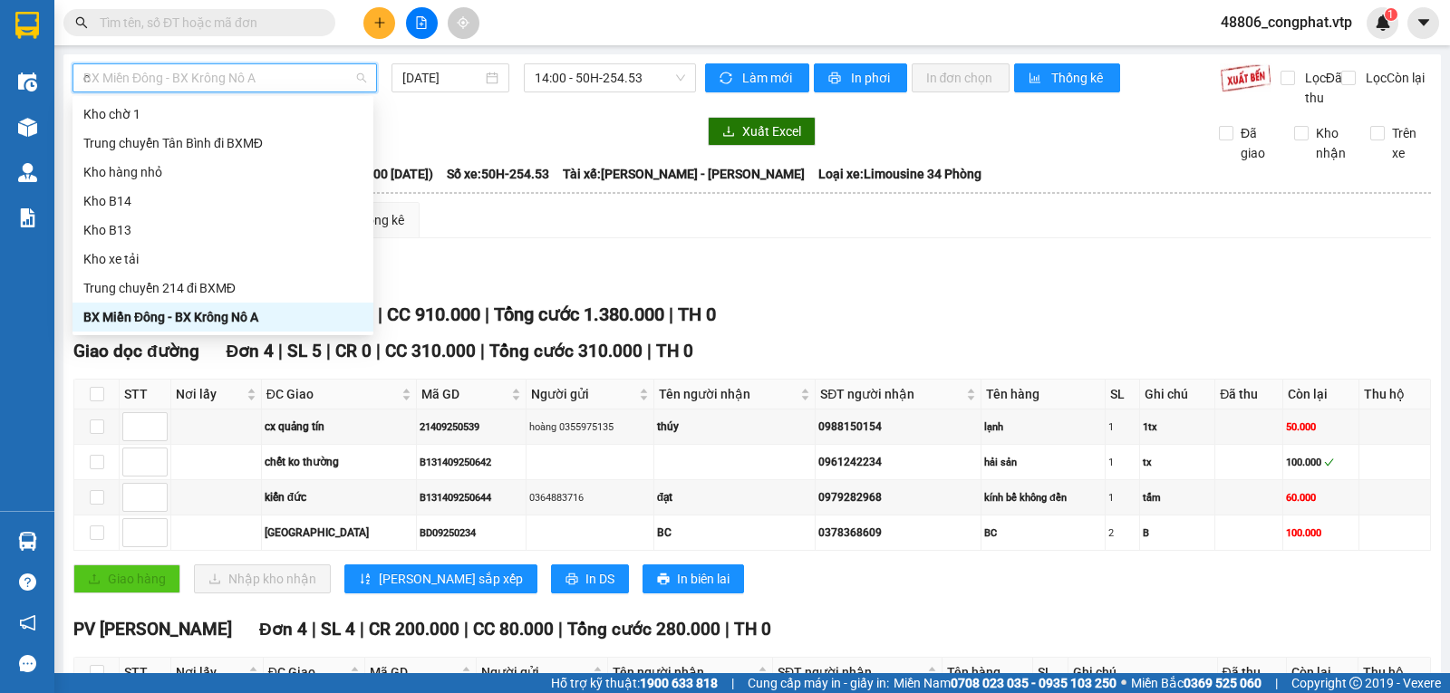
type input "cj"
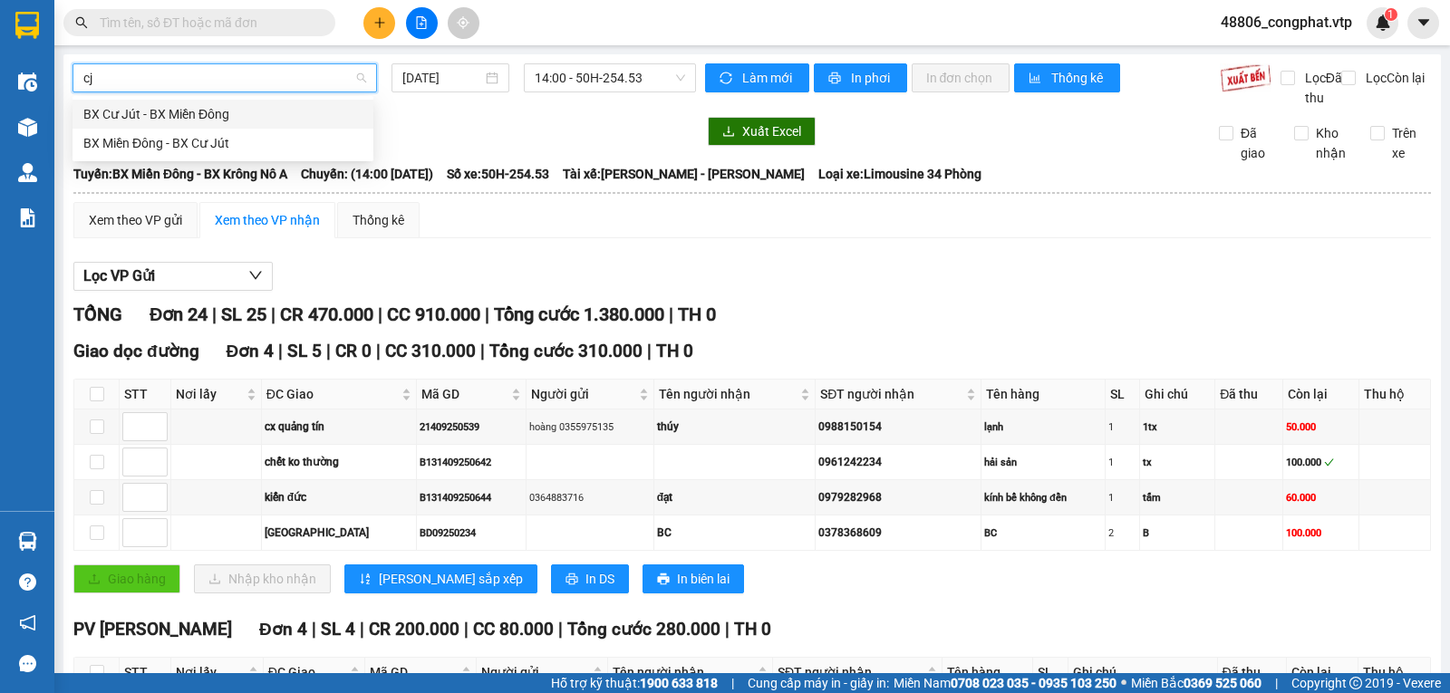
scroll to position [0, 0]
click at [263, 138] on div "BX Miền Đông - BX Cư Jút" at bounding box center [222, 143] width 279 height 20
type input "[DATE]"
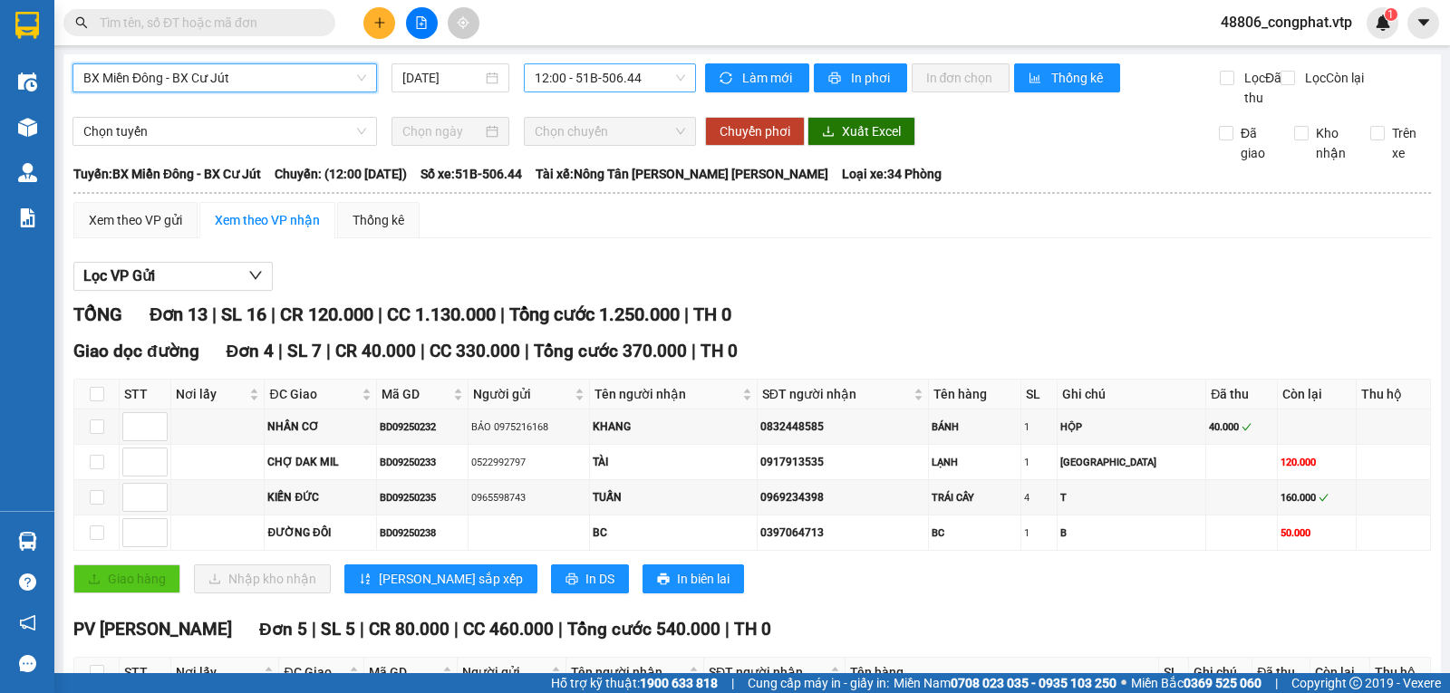
click at [608, 76] on span "12:00 - 51B-506.44" at bounding box center [610, 77] width 150 height 27
click at [612, 169] on div "21:00 - 50H-808.27" at bounding box center [600, 172] width 141 height 20
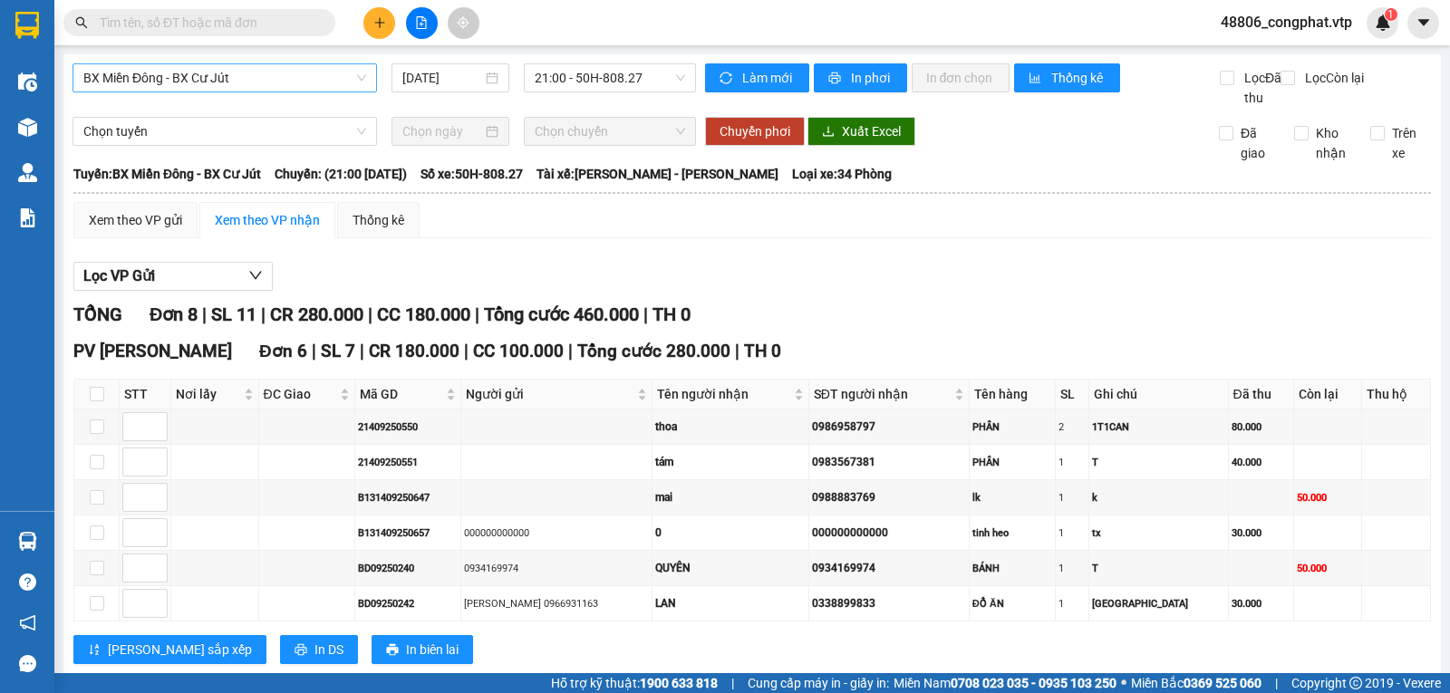
click at [310, 33] on span at bounding box center [199, 22] width 272 height 27
click at [312, 21] on input "text" at bounding box center [207, 23] width 214 height 20
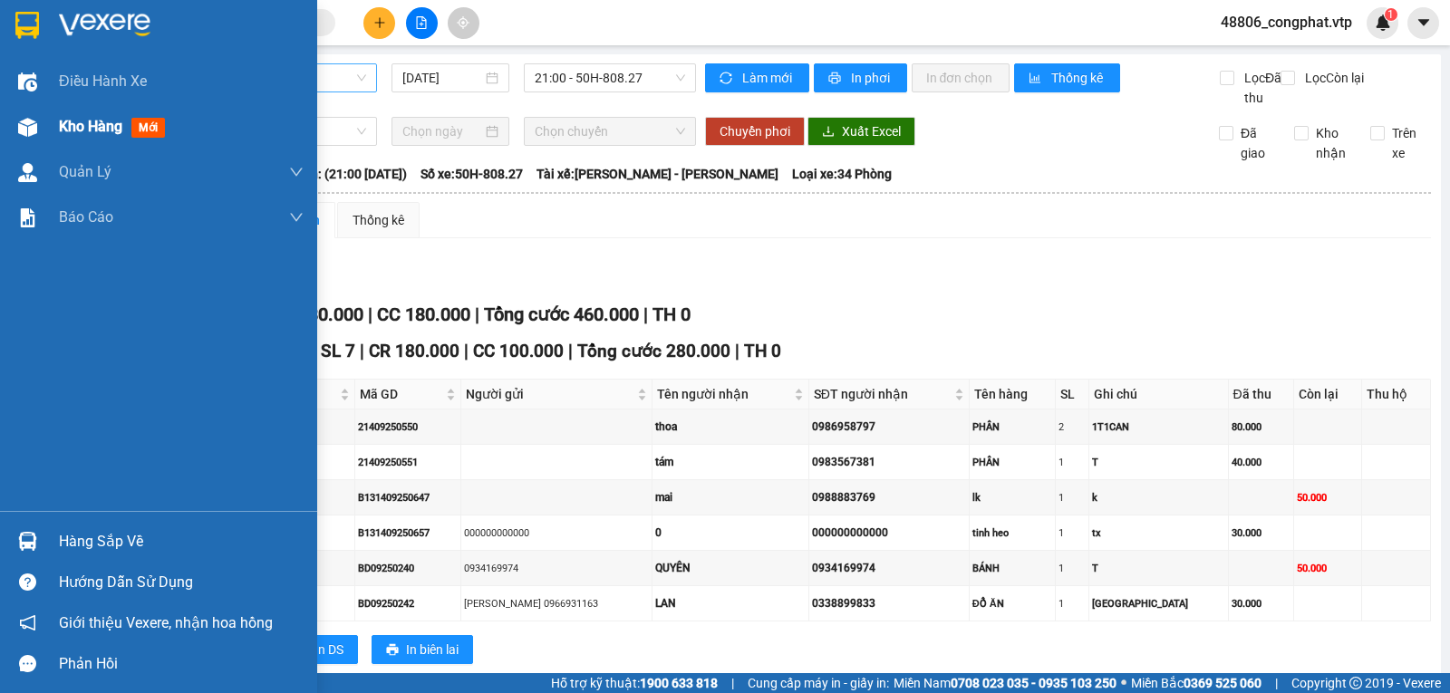
click at [62, 121] on span "Kho hàng" at bounding box center [90, 126] width 63 height 17
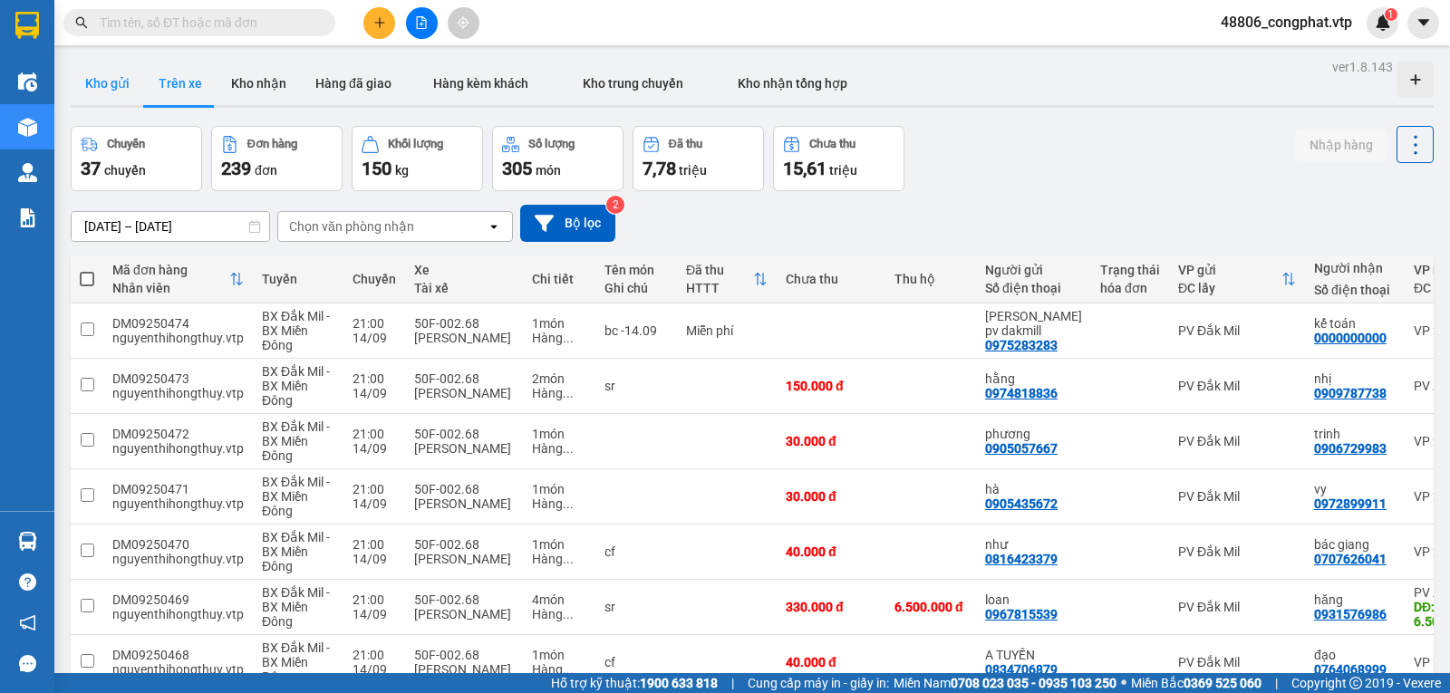
click at [124, 80] on button "Kho gửi" at bounding box center [107, 83] width 73 height 43
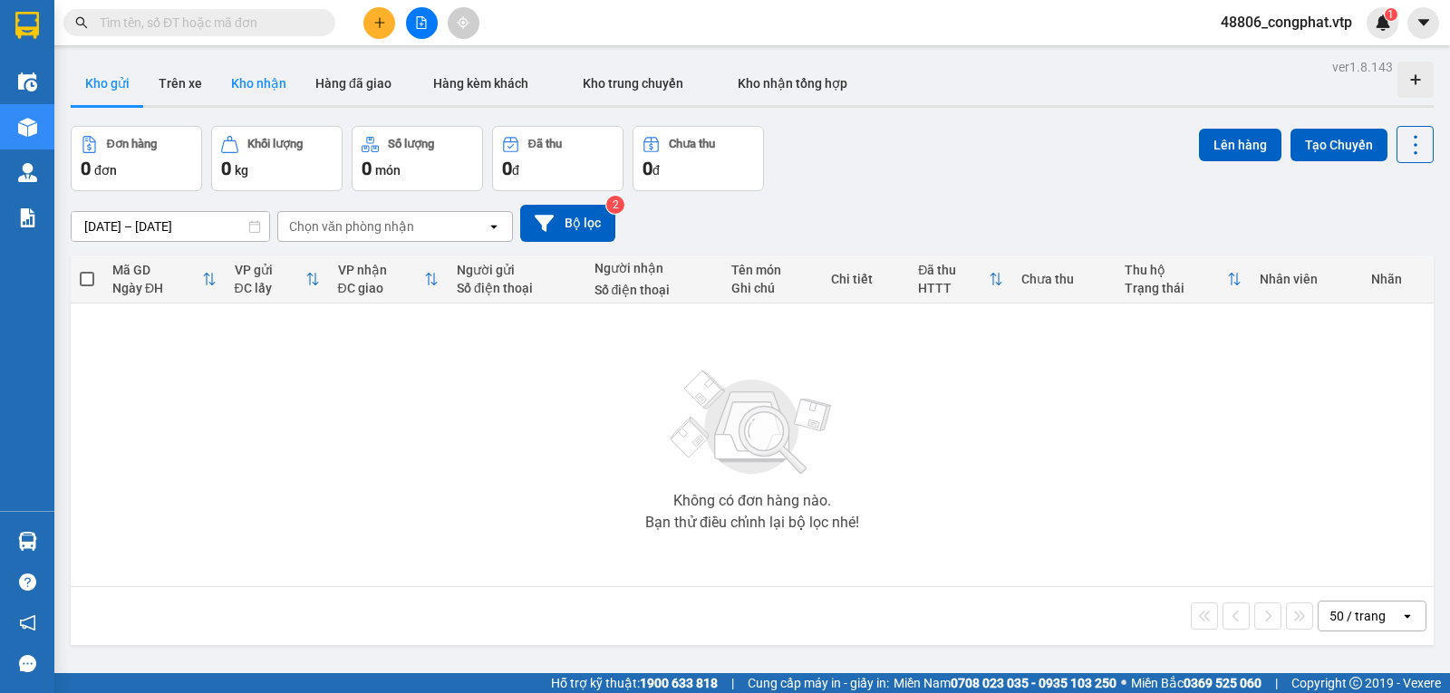
click at [251, 84] on button "Kho nhận" at bounding box center [259, 83] width 84 height 43
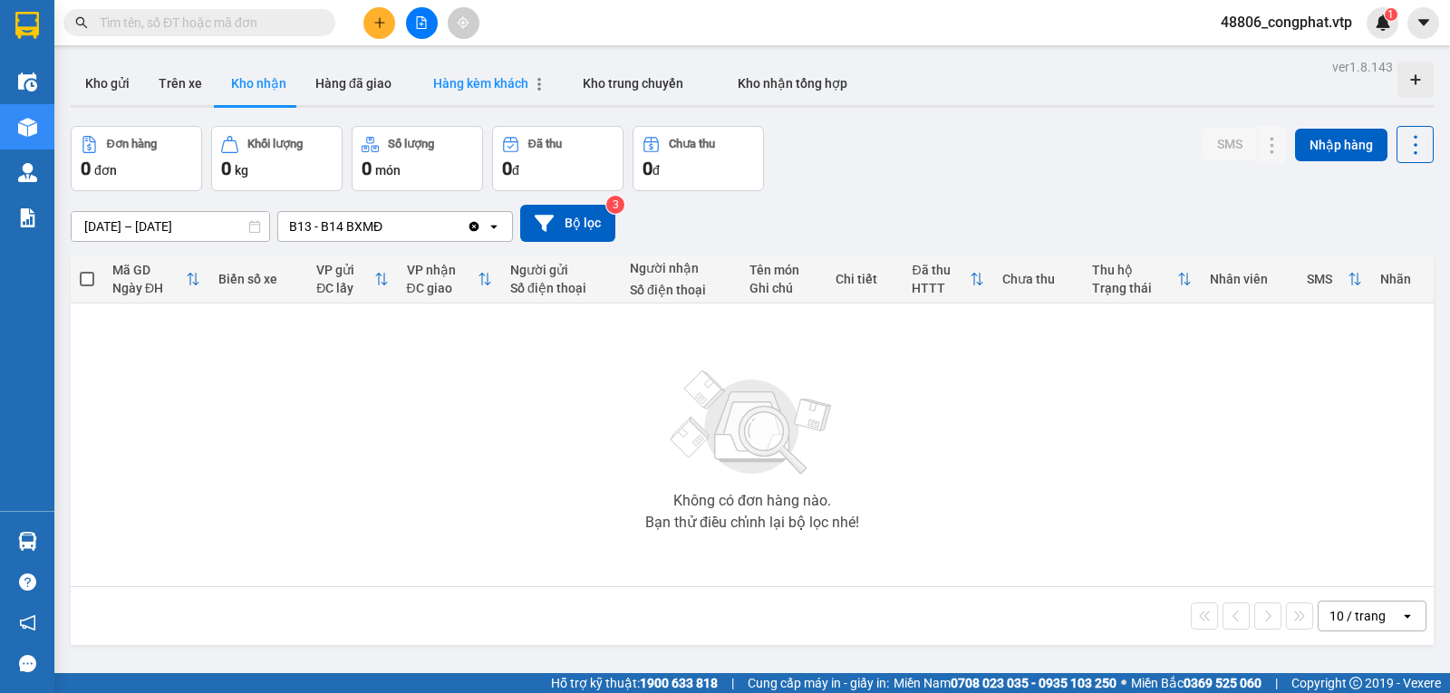
click at [458, 89] on span "Hàng kèm khách" at bounding box center [480, 83] width 95 height 14
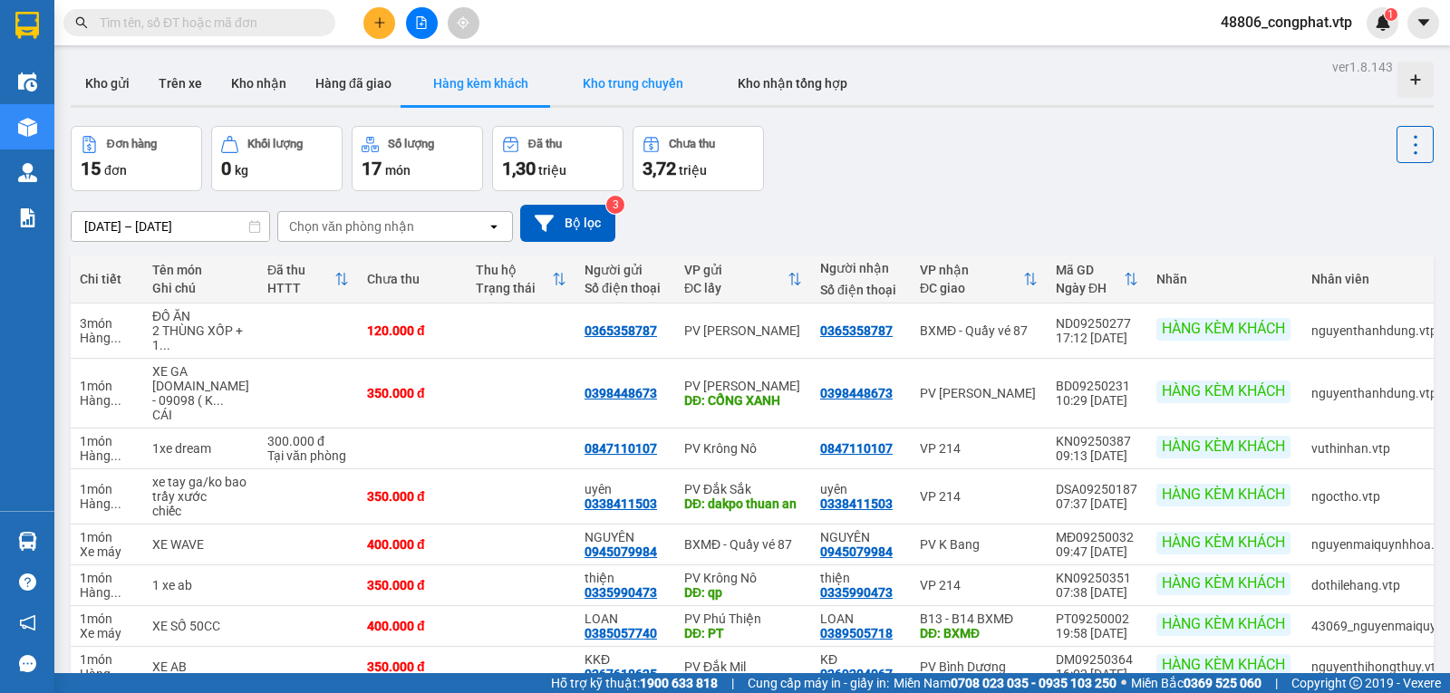
click at [615, 92] on button "Kho trung chuyển" at bounding box center [632, 83] width 155 height 43
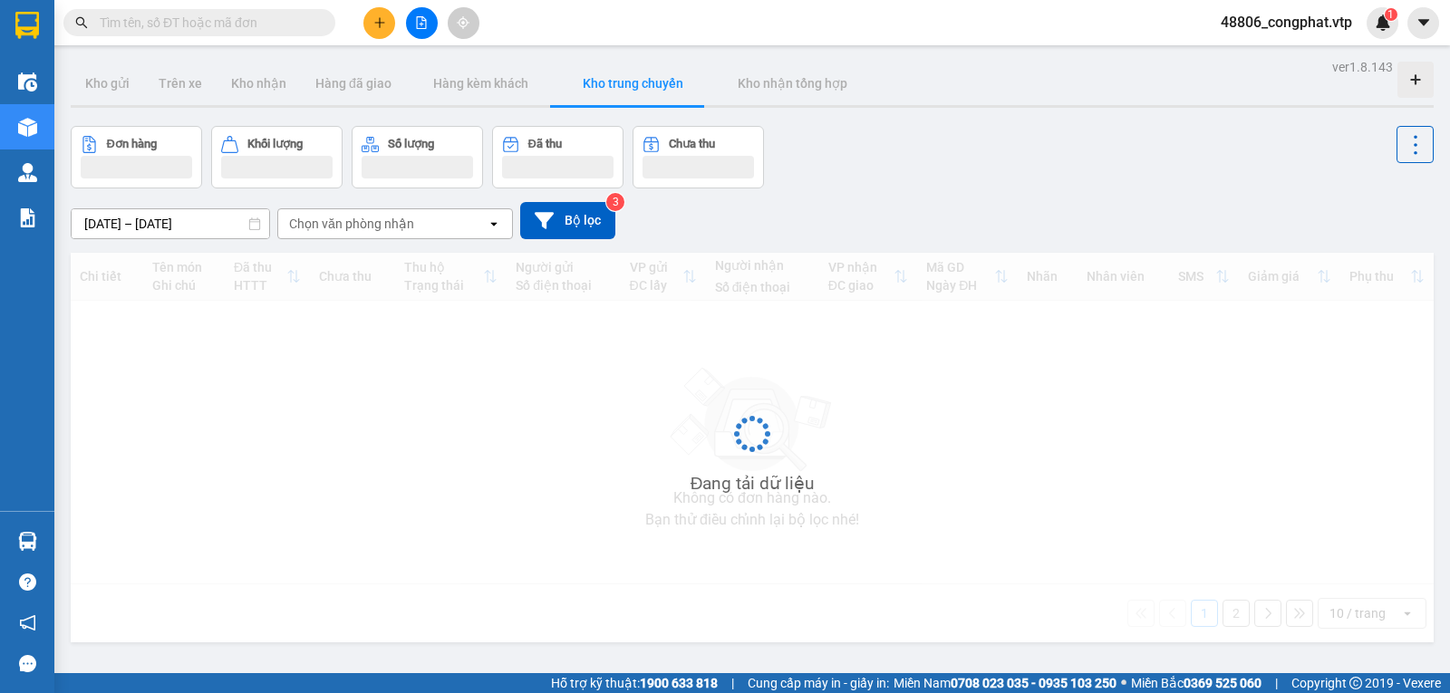
type input "[DATE] – [DATE]"
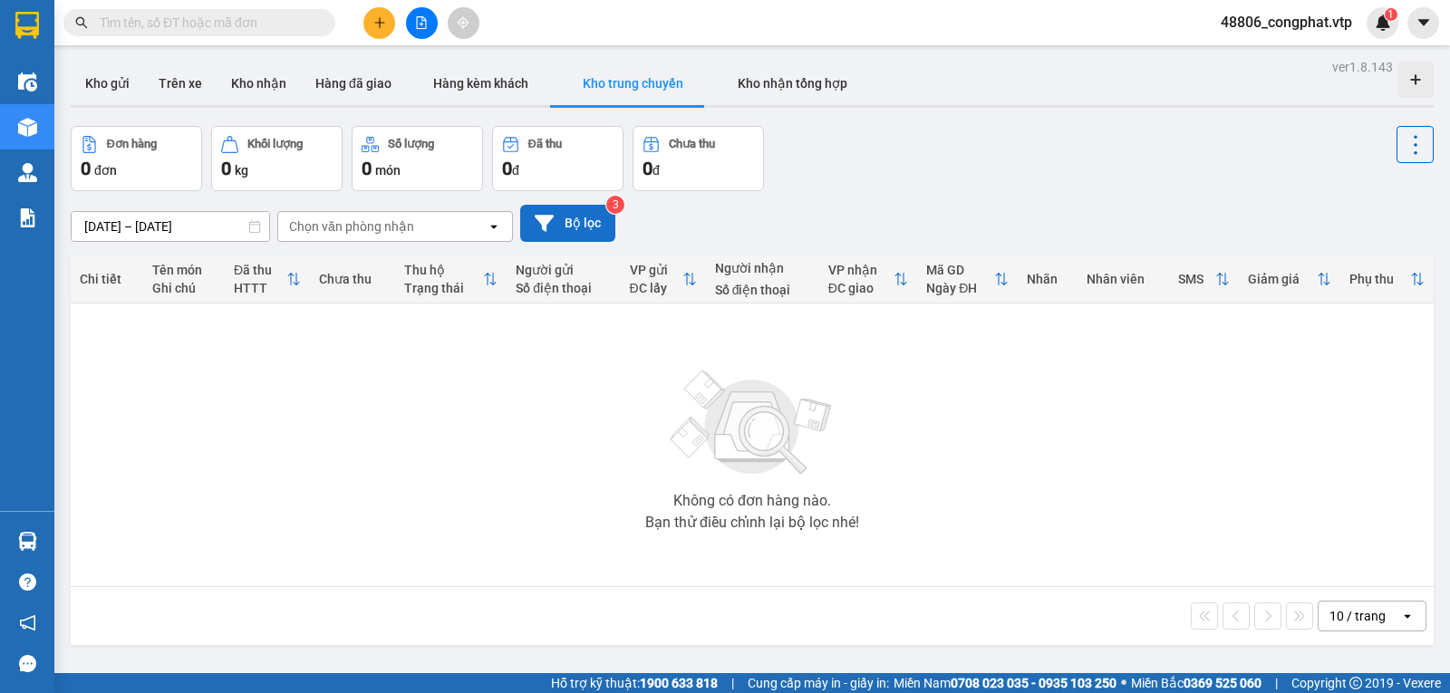
click at [594, 219] on button "Bộ lọc" at bounding box center [567, 223] width 95 height 37
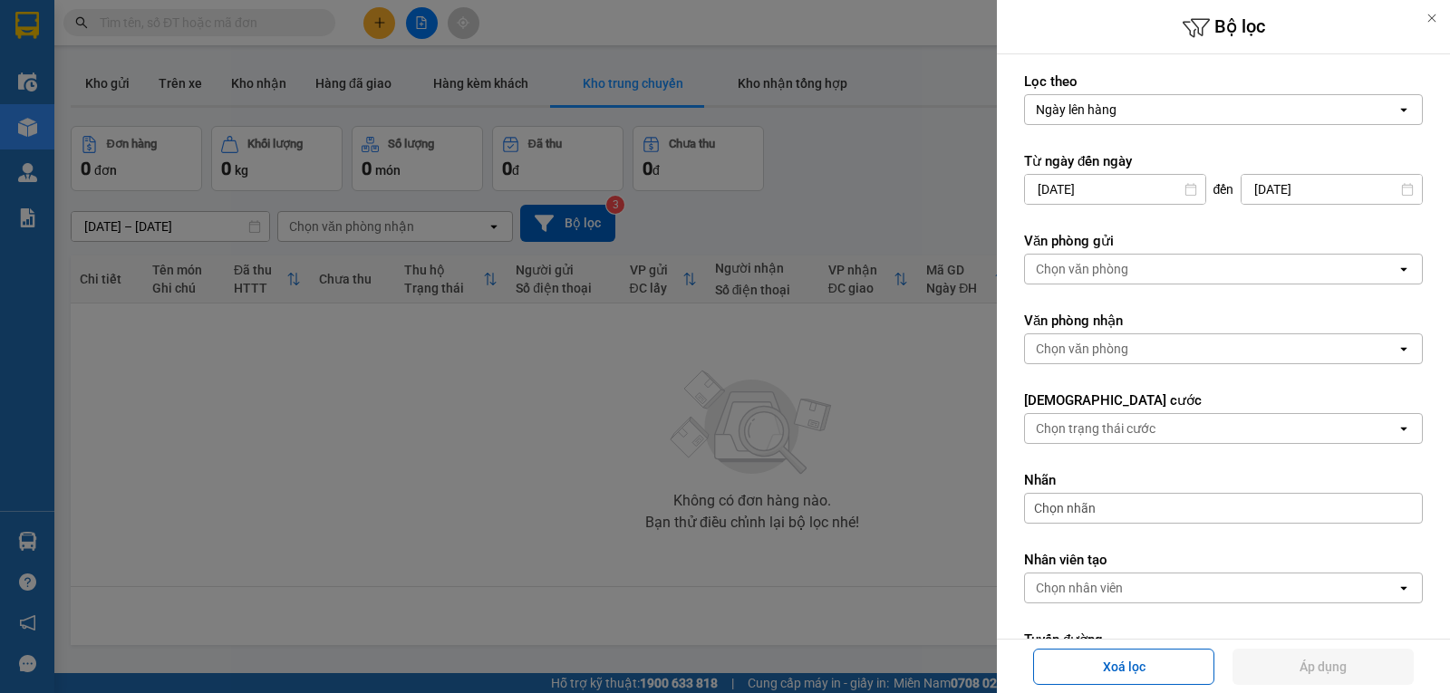
click at [1134, 289] on form "Lọc theo Ngày lên hàng open Từ ngày đến ngày 11/09/2025 Press the down arrow ke…" at bounding box center [1223, 431] width 399 height 719
click at [1132, 270] on div "Chọn văn phòng" at bounding box center [1210, 269] width 371 height 29
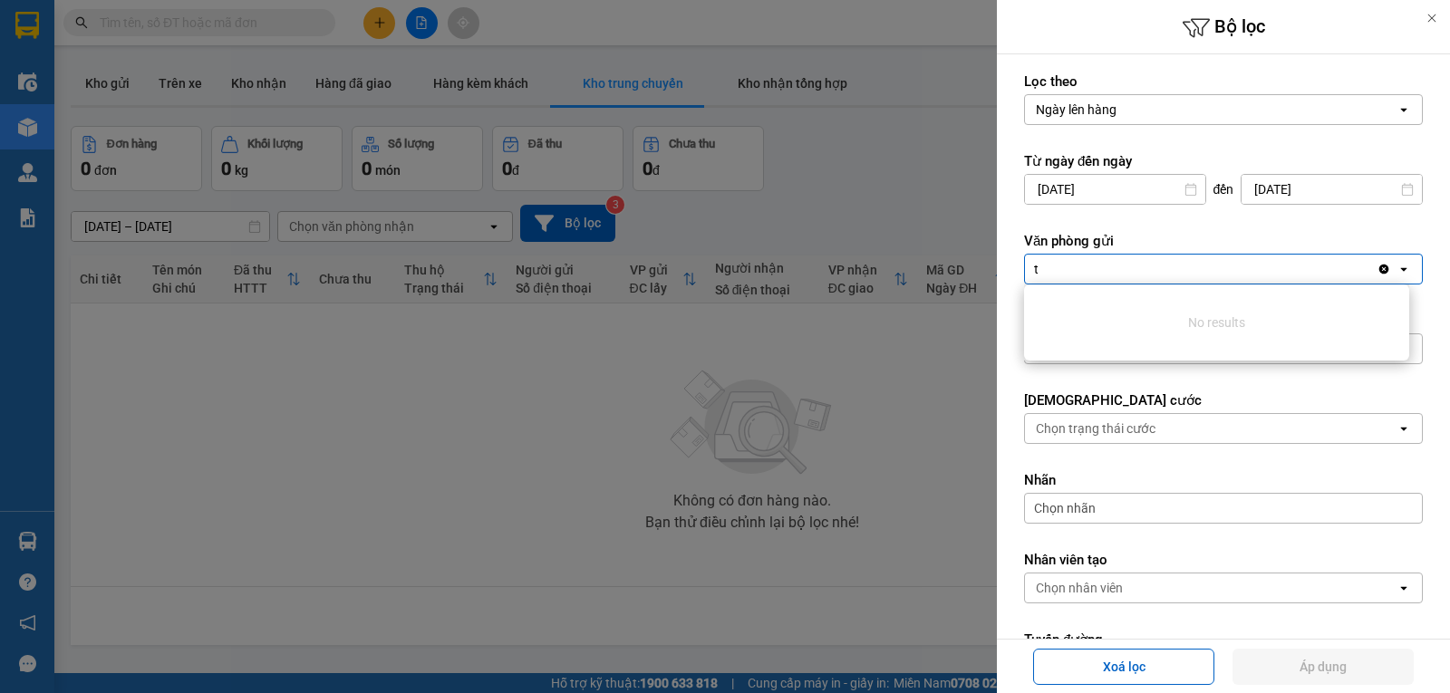
type input "t"
drag, startPoint x: 1172, startPoint y: 275, endPoint x: 449, endPoint y: 317, distance: 725.2
click at [732, 299] on div "Bộ lọc Lọc theo Ngày lên hàng open Từ ngày đến ngày 11/09/2025 Press the down a…" at bounding box center [725, 346] width 1450 height 693
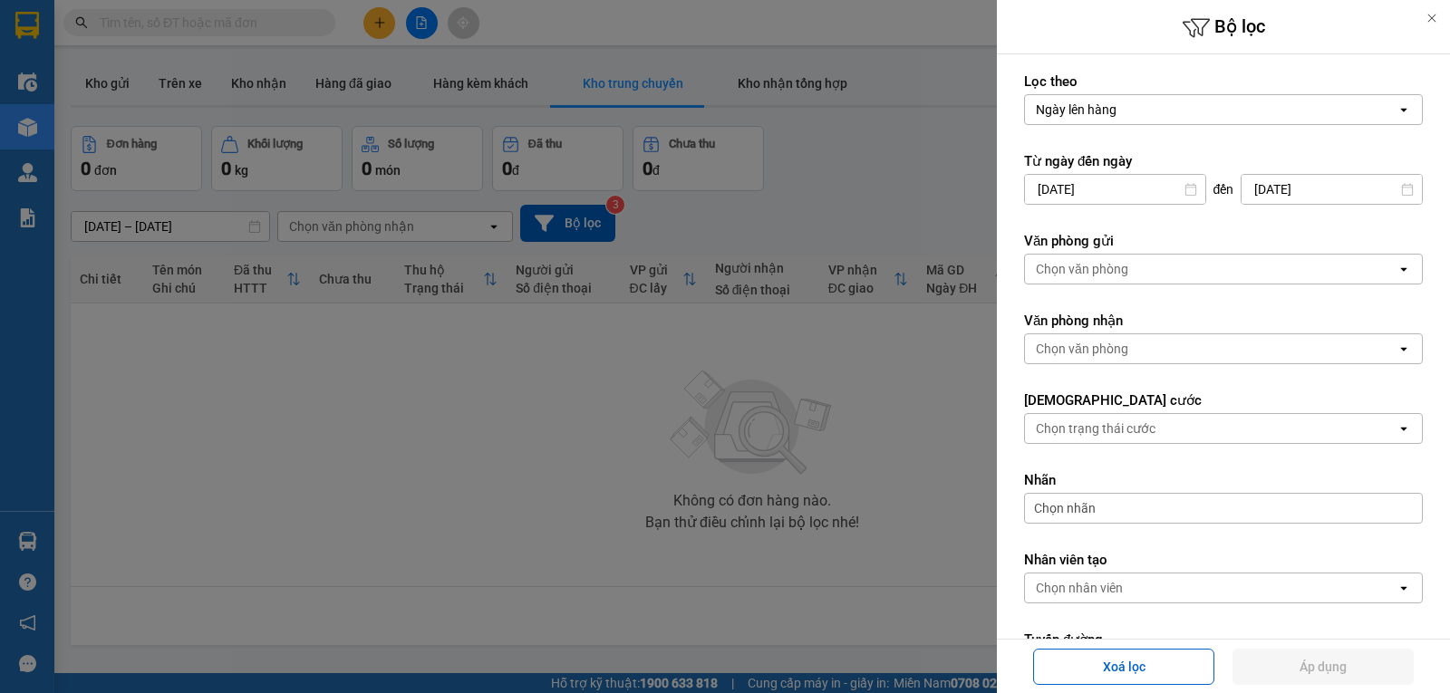
click at [1143, 274] on div "Chọn văn phòng" at bounding box center [1210, 269] width 371 height 29
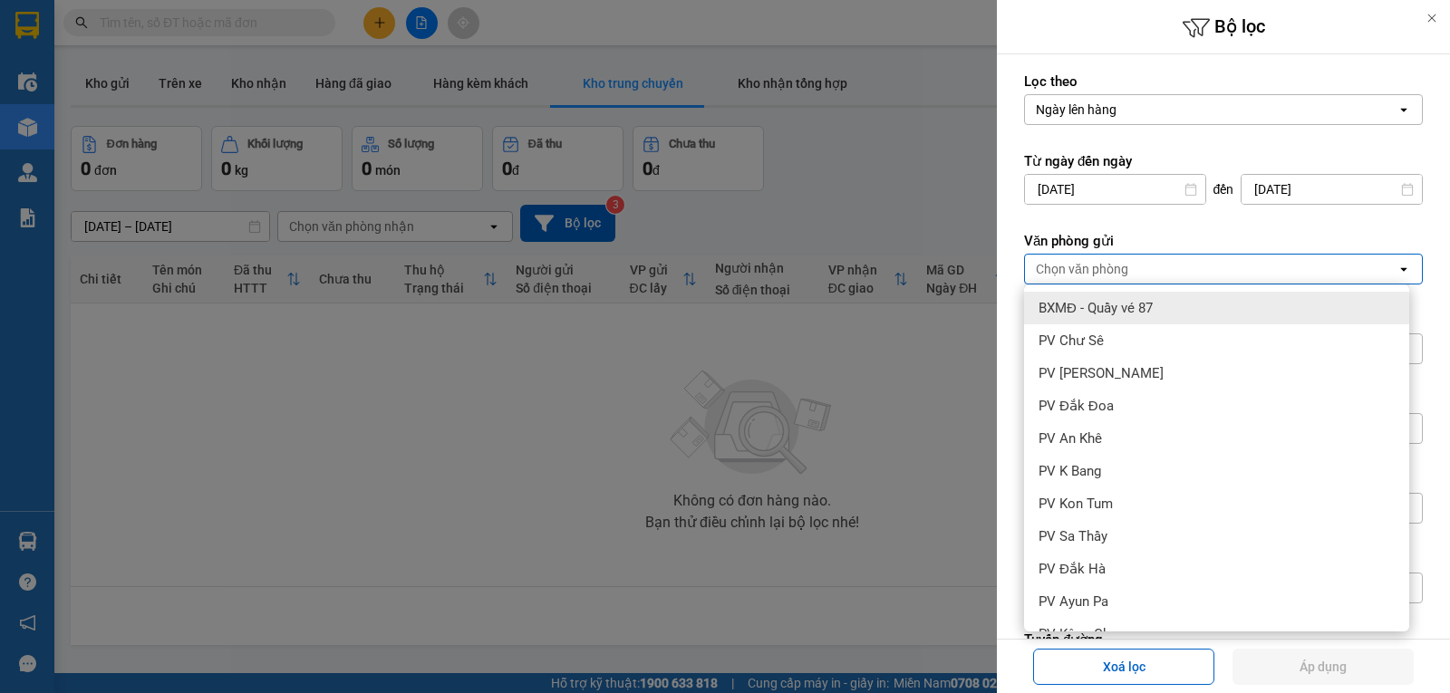
click at [1290, 240] on label "Văn phòng gửi" at bounding box center [1223, 241] width 399 height 18
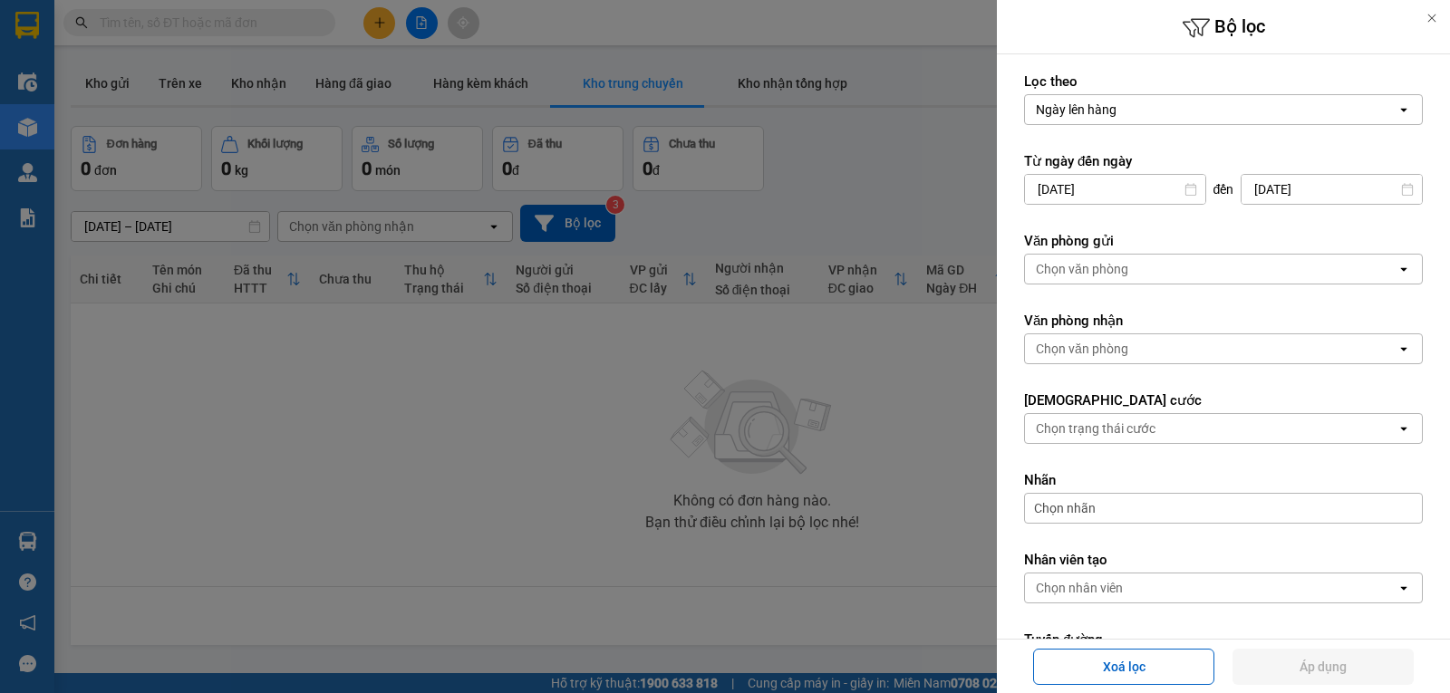
click at [1251, 351] on div "Chọn văn phòng" at bounding box center [1210, 348] width 371 height 29
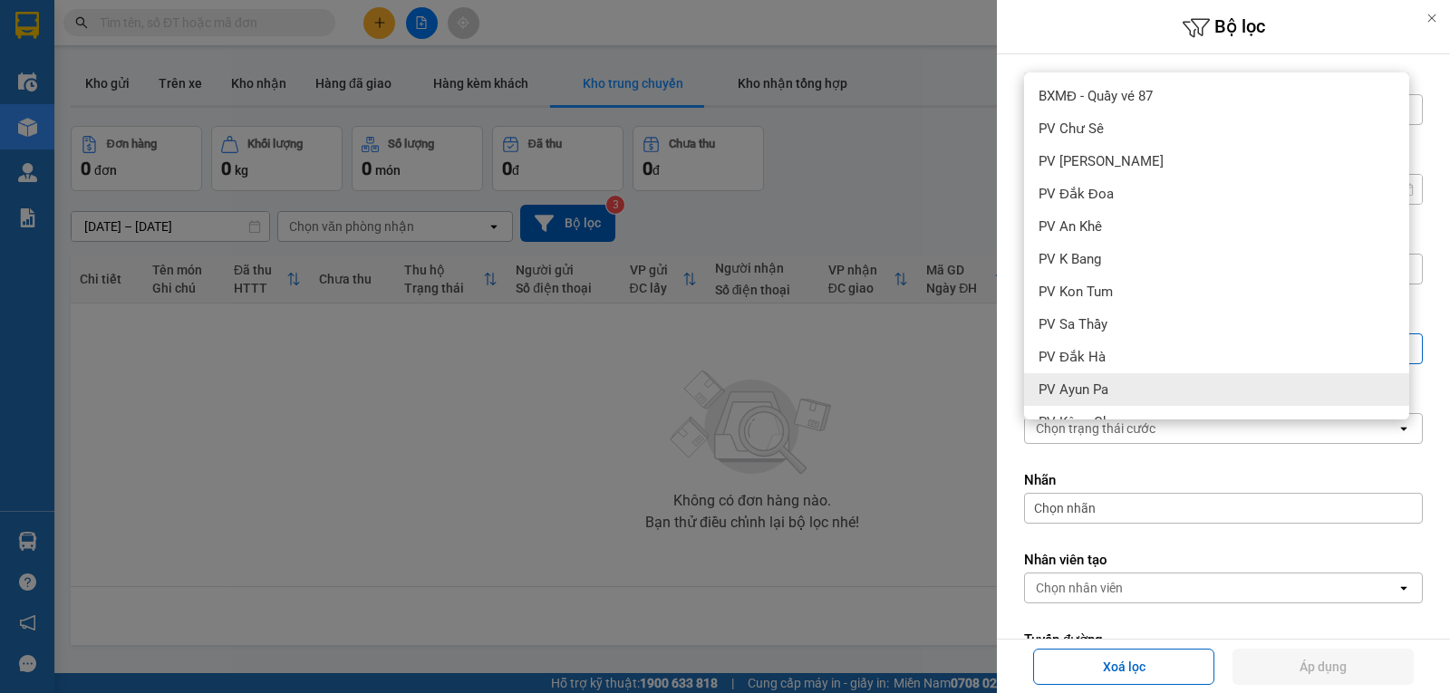
click at [1111, 469] on form "Lọc theo Ngày lên hàng open Từ ngày đến ngày 11/09/2025 Press the down arrow ke…" at bounding box center [1223, 431] width 399 height 719
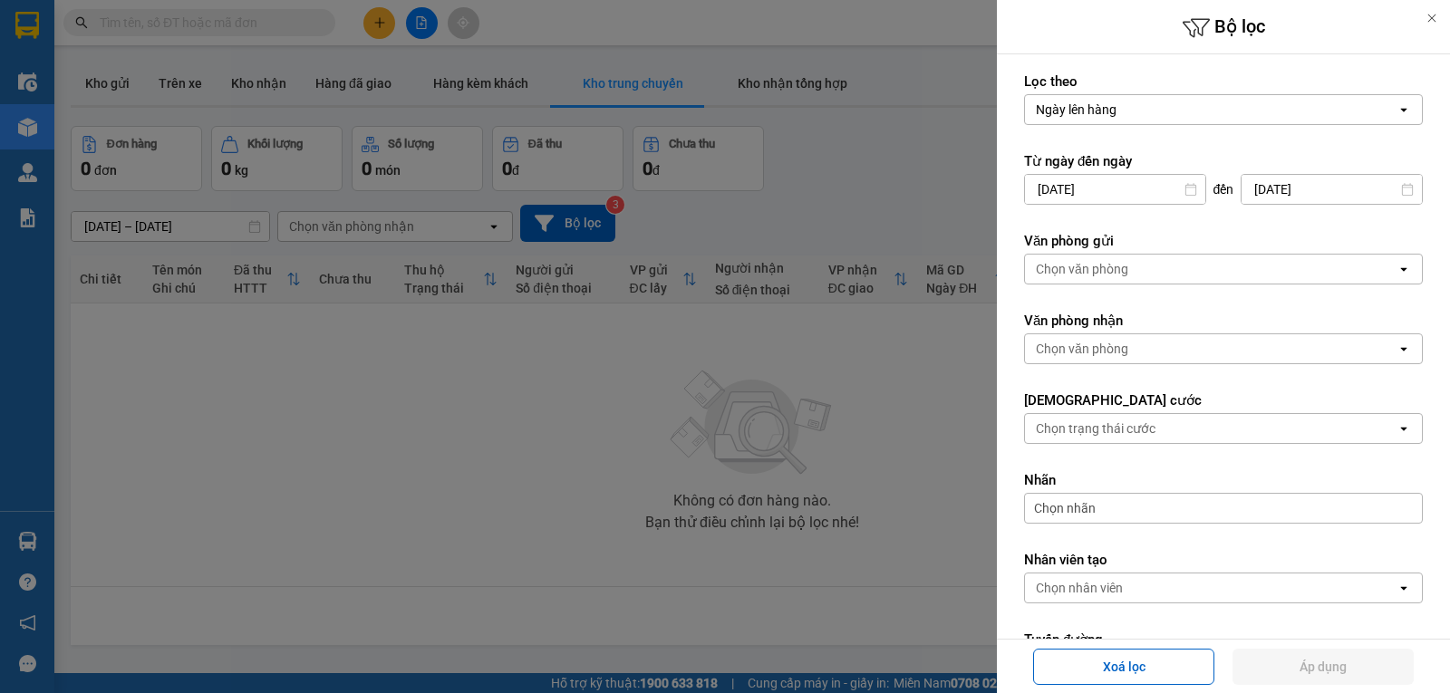
click at [1152, 281] on div "Chọn văn phòng" at bounding box center [1210, 269] width 371 height 29
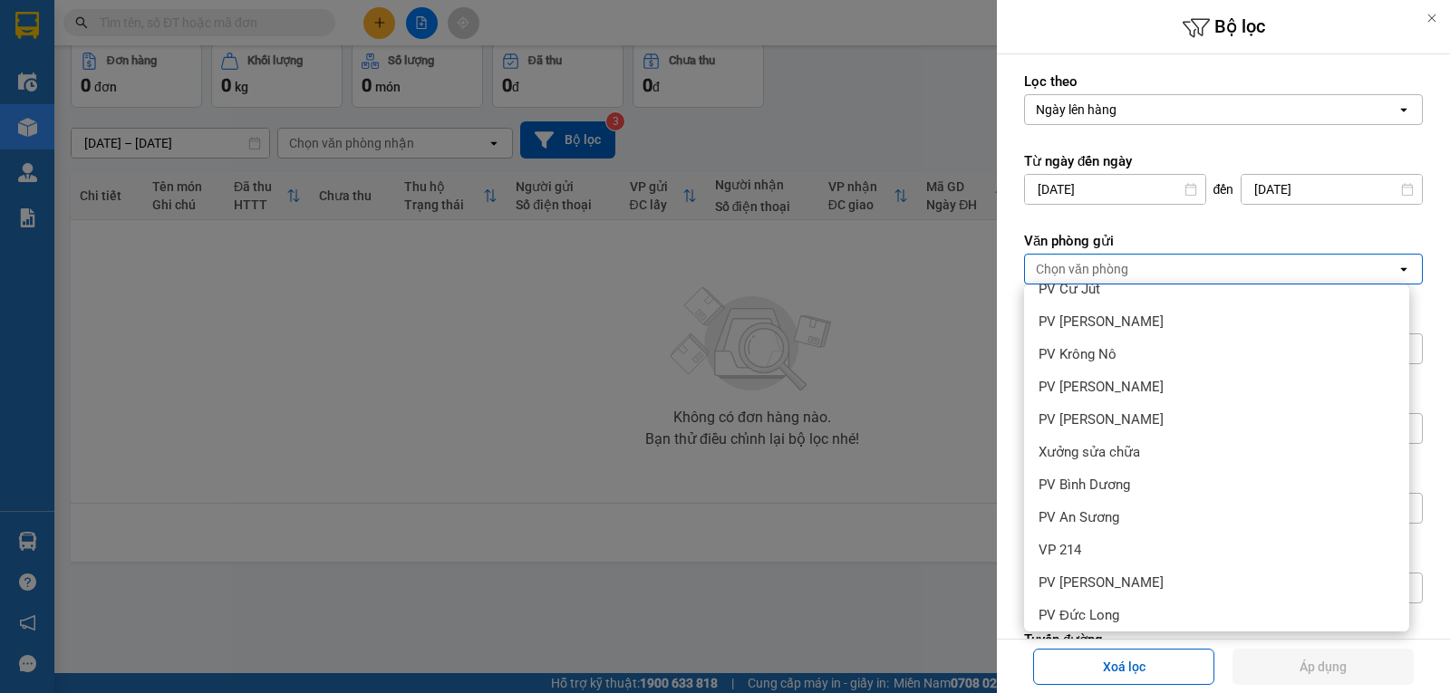
scroll to position [465, 0]
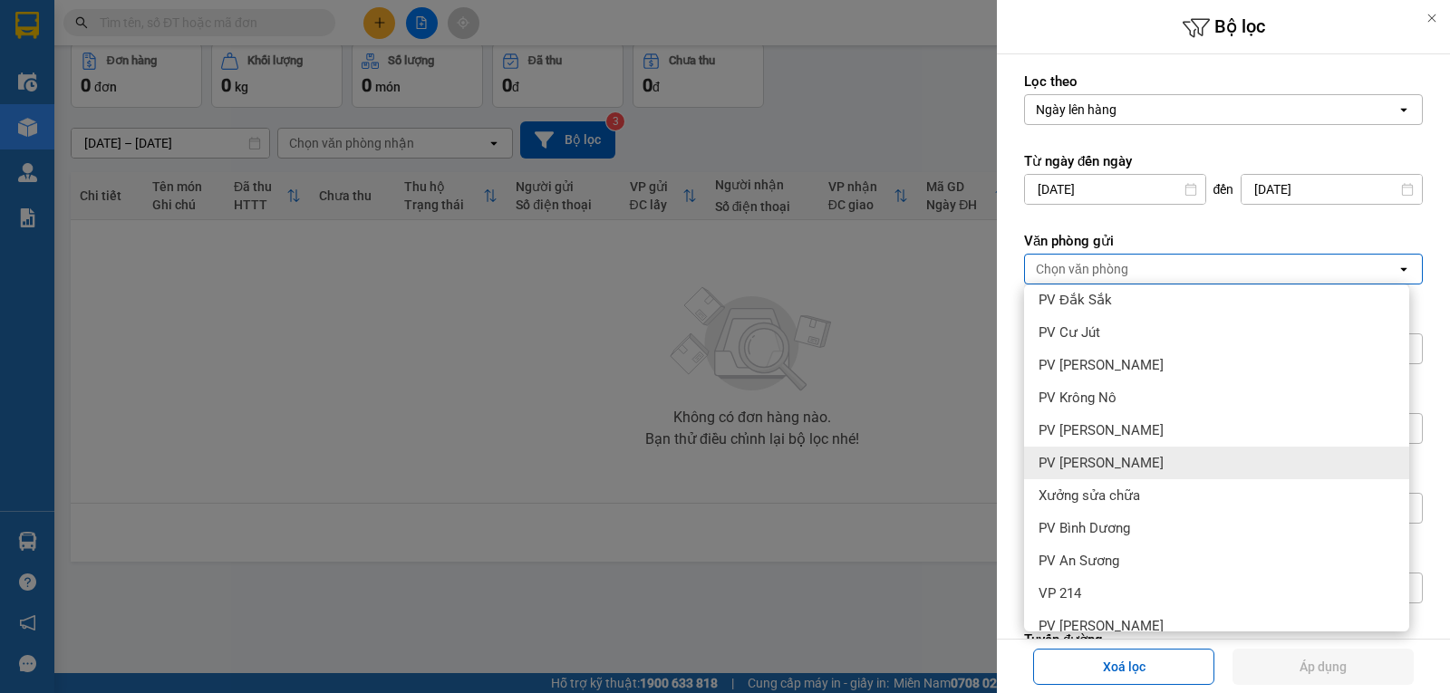
click at [1127, 467] on div "PV [PERSON_NAME]" at bounding box center [1216, 463] width 385 height 33
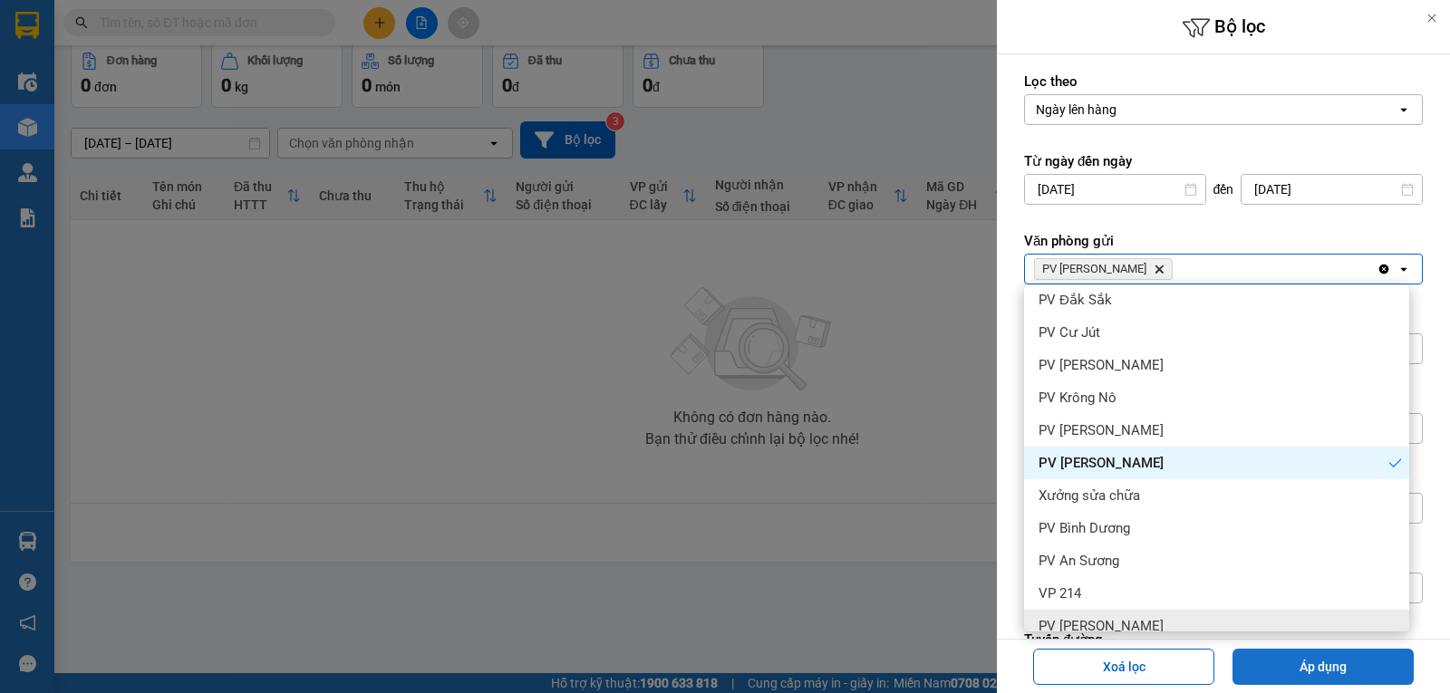
click at [1309, 671] on button "Áp dụng" at bounding box center [1322, 667] width 181 height 36
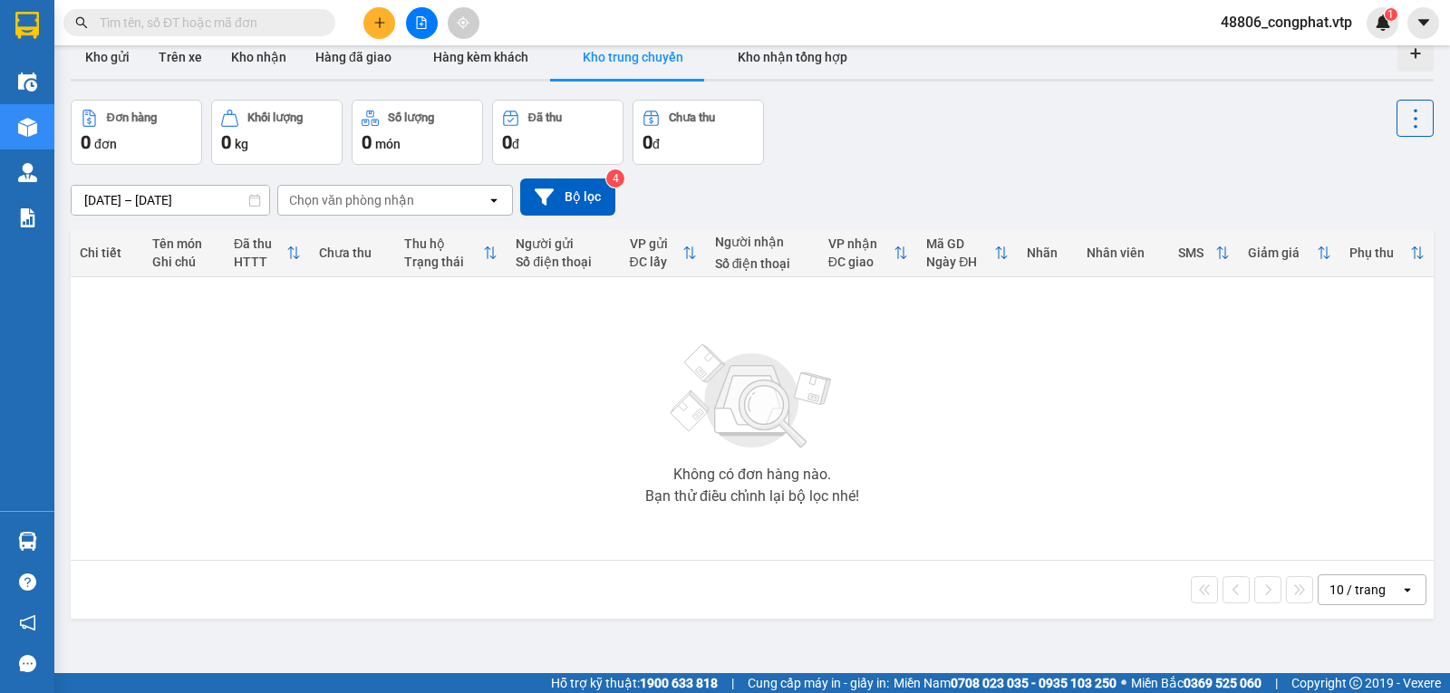
scroll to position [0, 0]
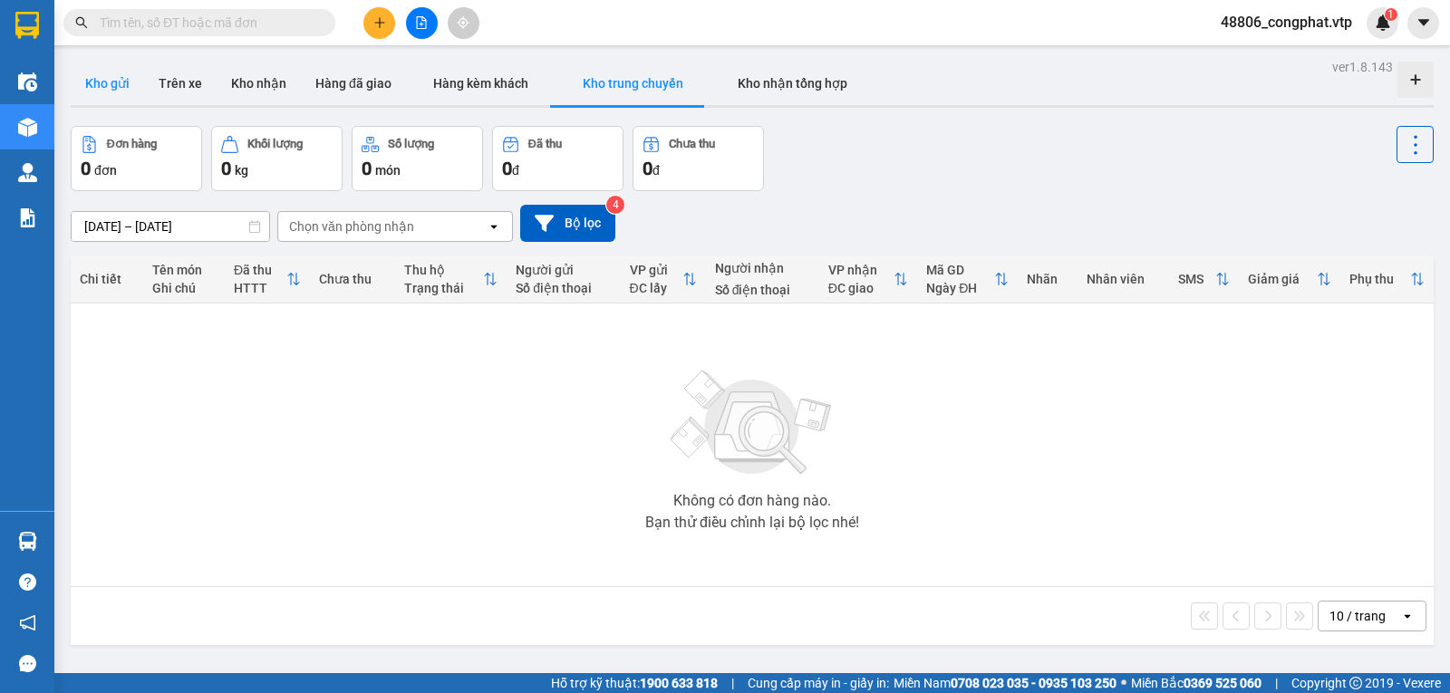
click at [120, 96] on button "Kho gửi" at bounding box center [107, 83] width 73 height 43
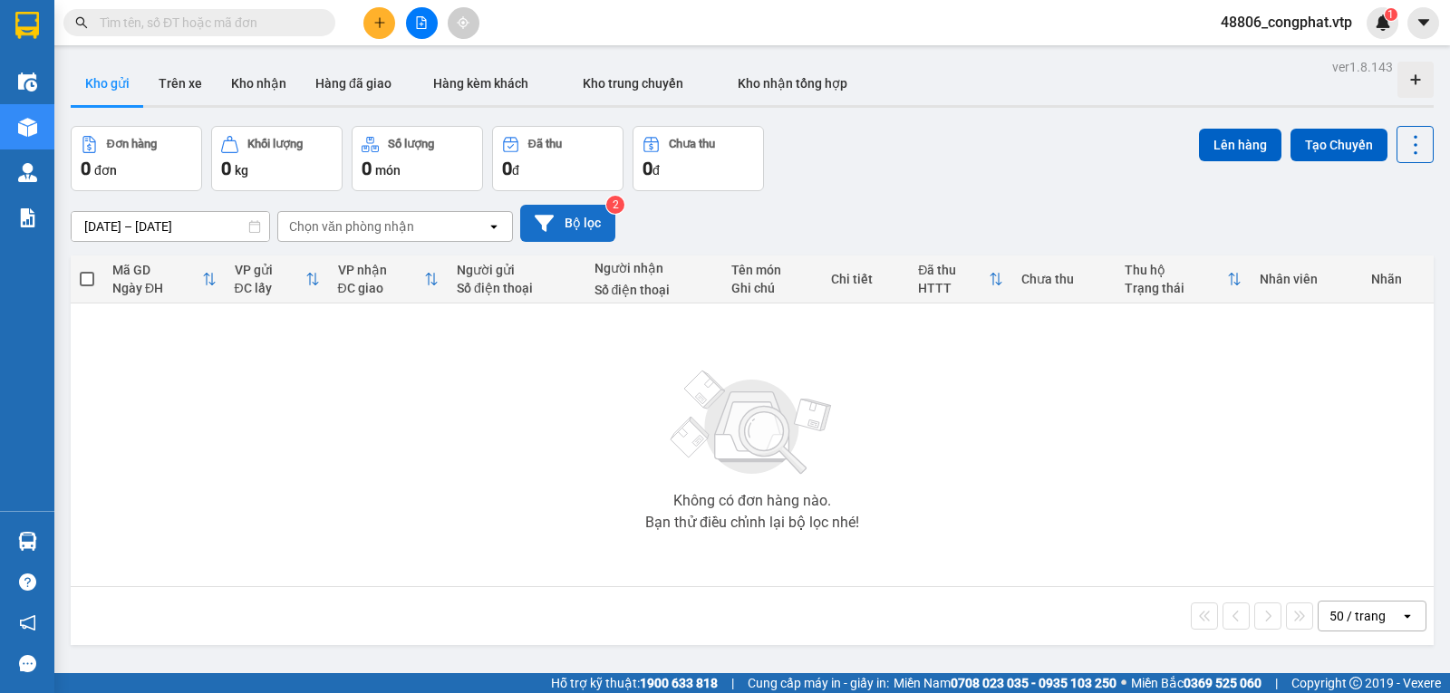
click at [563, 232] on button "Bộ lọc" at bounding box center [567, 223] width 95 height 37
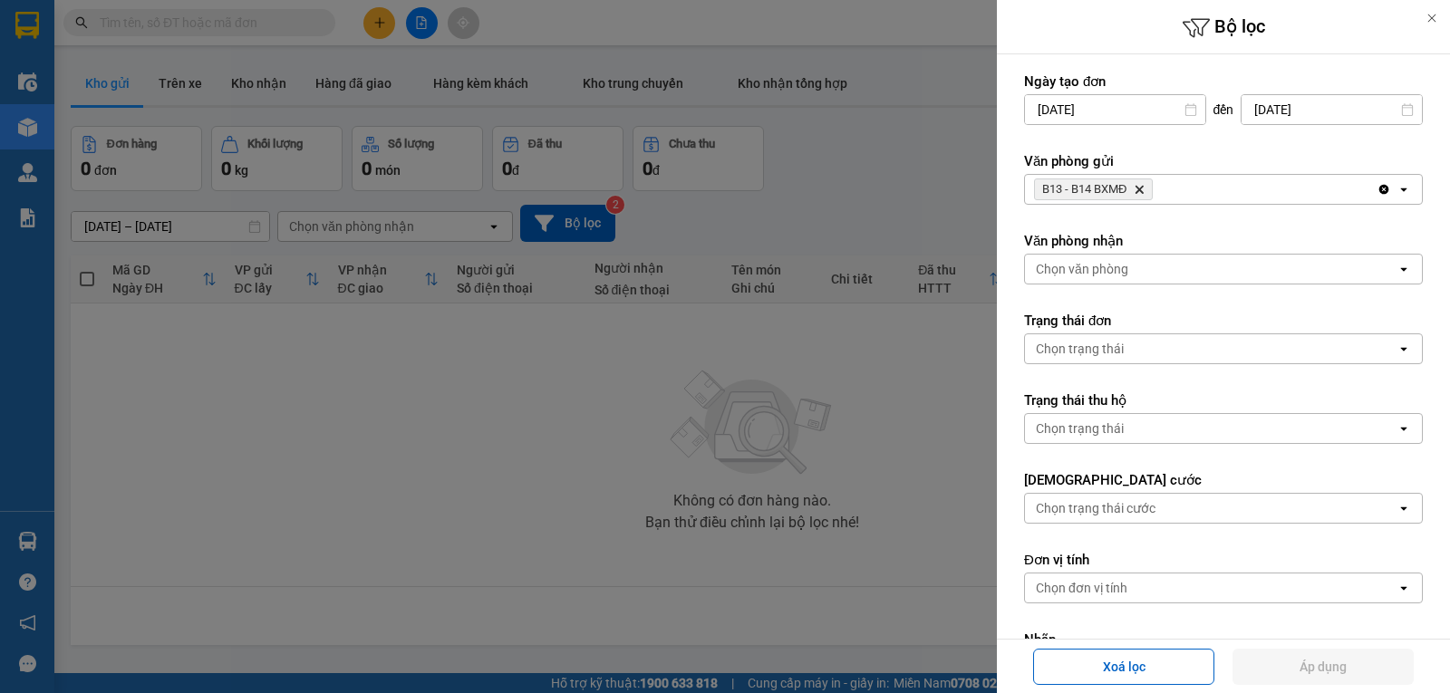
click at [1137, 190] on icon "Delete" at bounding box center [1139, 189] width 11 height 11
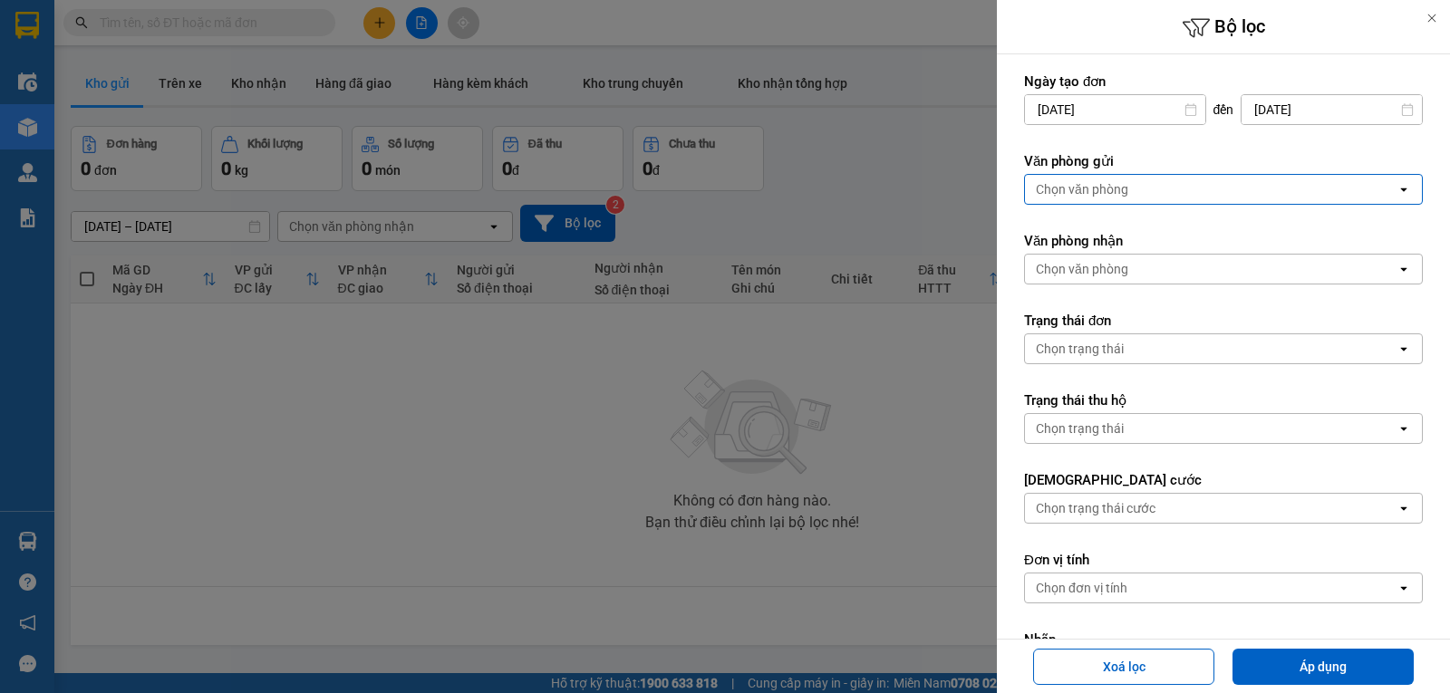
click at [1145, 192] on div "Chọn văn phòng" at bounding box center [1210, 189] width 371 height 29
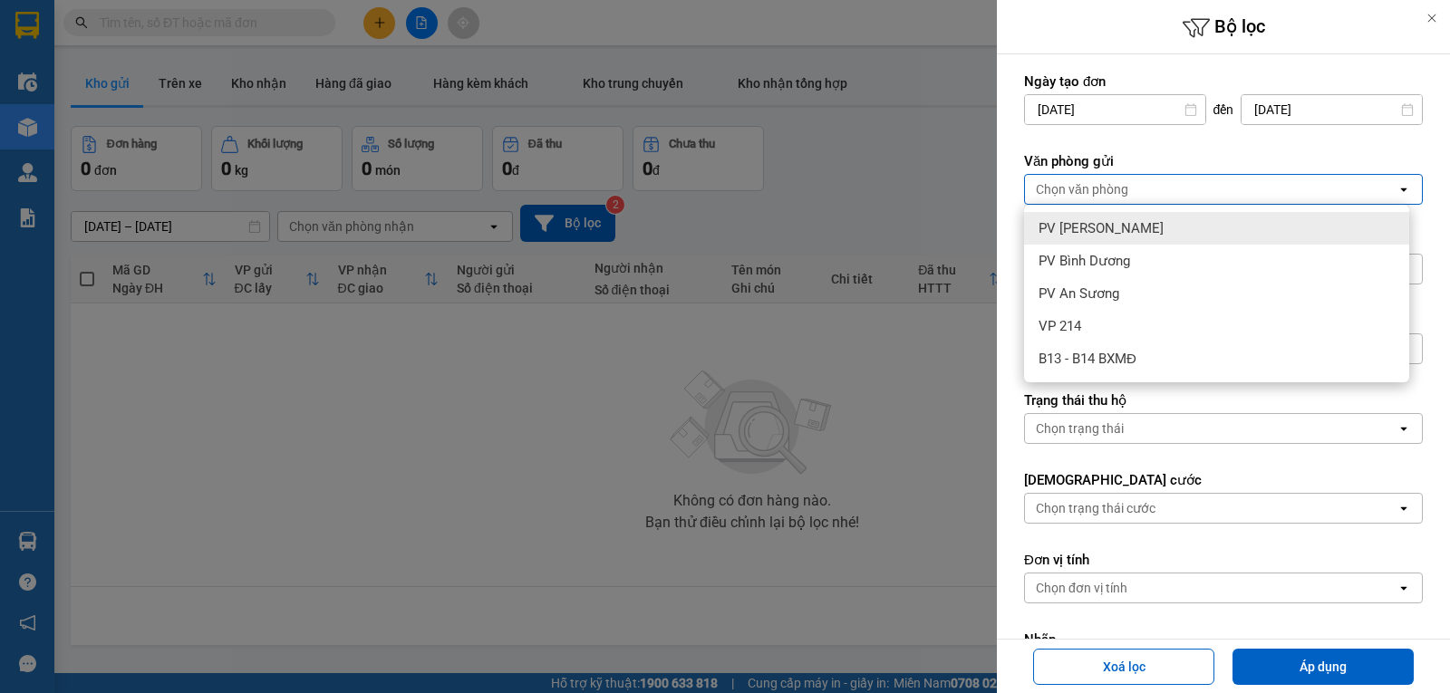
click at [1122, 238] on div "PV [PERSON_NAME]" at bounding box center [1216, 228] width 385 height 33
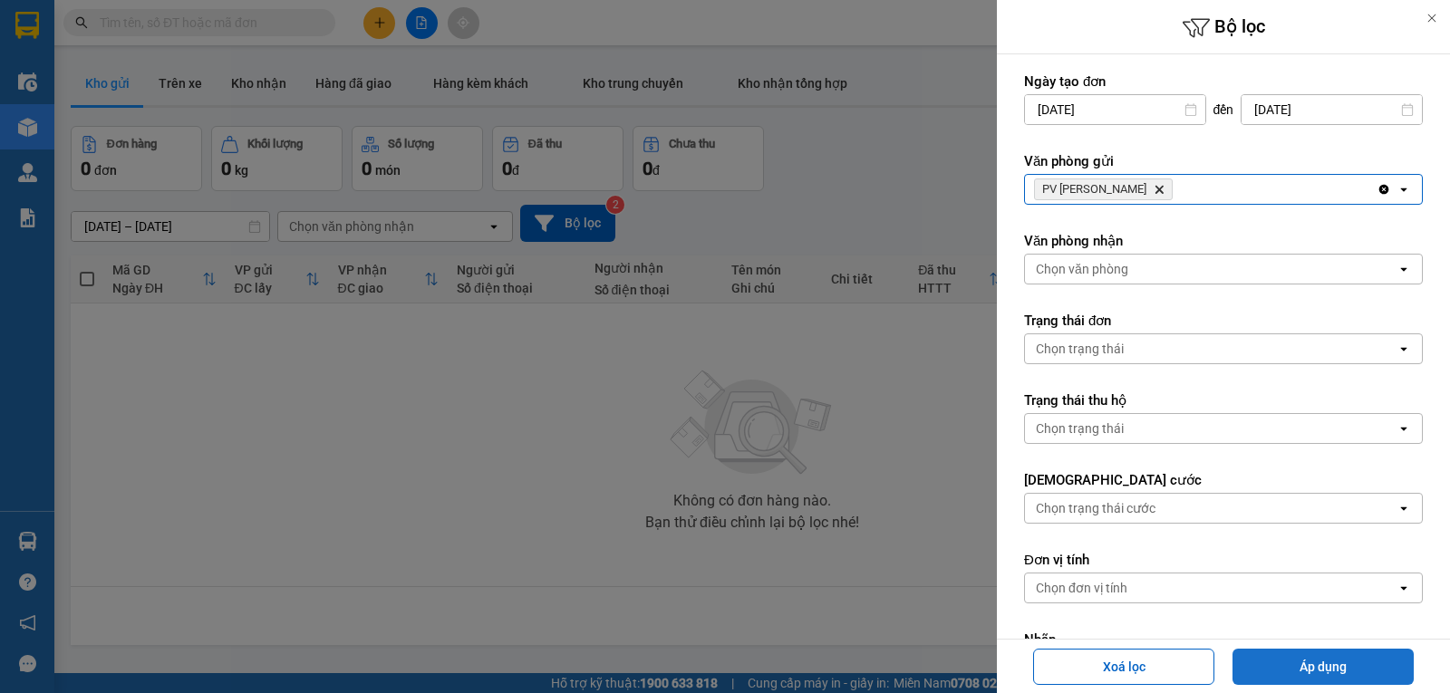
click at [1319, 679] on button "Áp dụng" at bounding box center [1322, 667] width 181 height 36
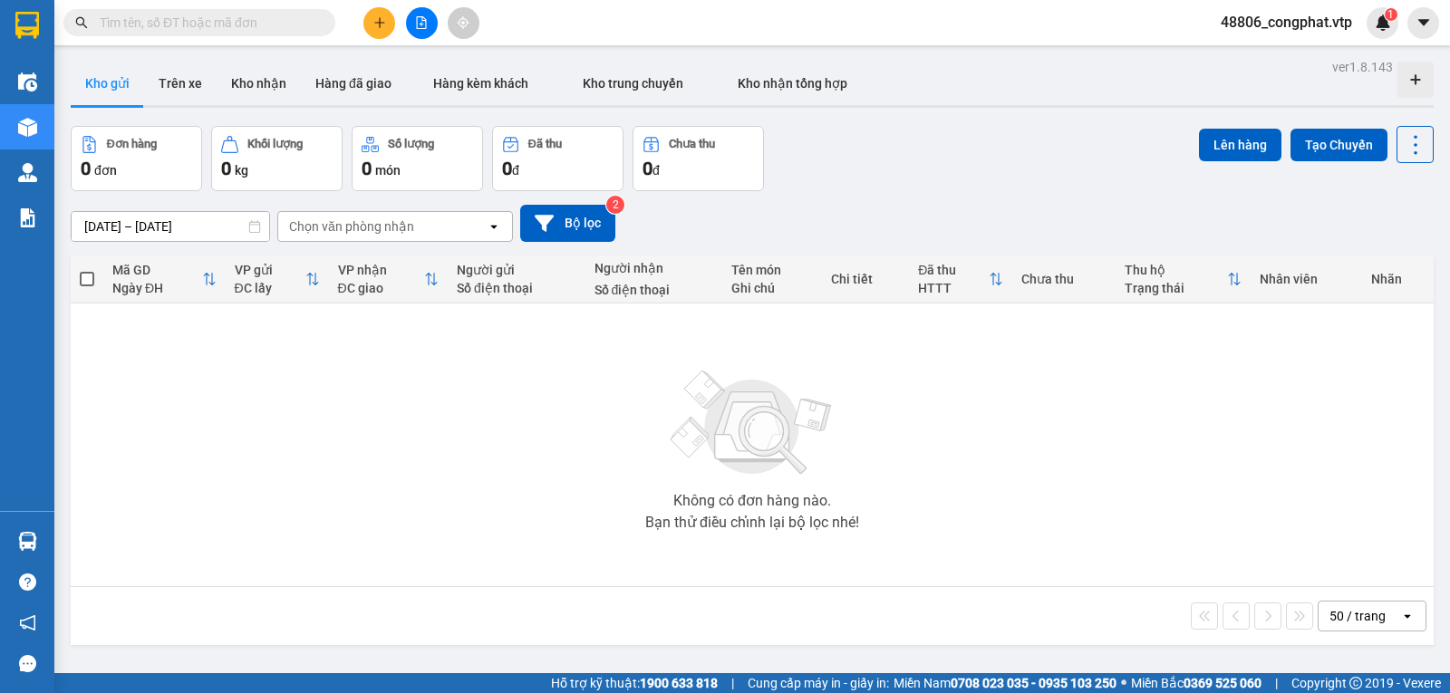
click at [1269, 24] on span "48806_congphat.vtp" at bounding box center [1286, 22] width 160 height 23
click at [1277, 51] on span "Đăng xuất" at bounding box center [1293, 56] width 123 height 20
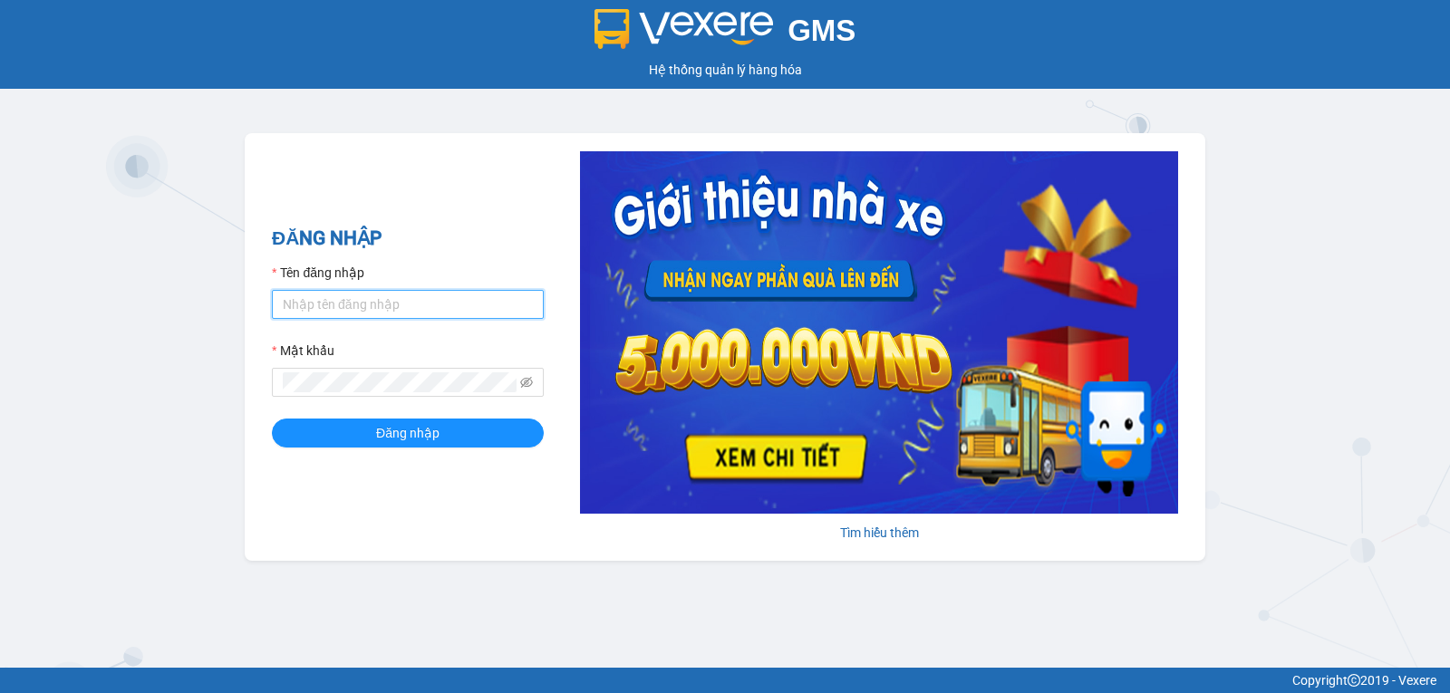
type input "vanson.vtp"
drag, startPoint x: 362, startPoint y: 302, endPoint x: 90, endPoint y: 302, distance: 271.8
click at [90, 302] on div "GMS Hệ thống quản lý hàng hóa ĐĂNG NHẬP Tên đăng nhập vanson.vtp Mật khẩu Đăng …" at bounding box center [725, 334] width 1450 height 668
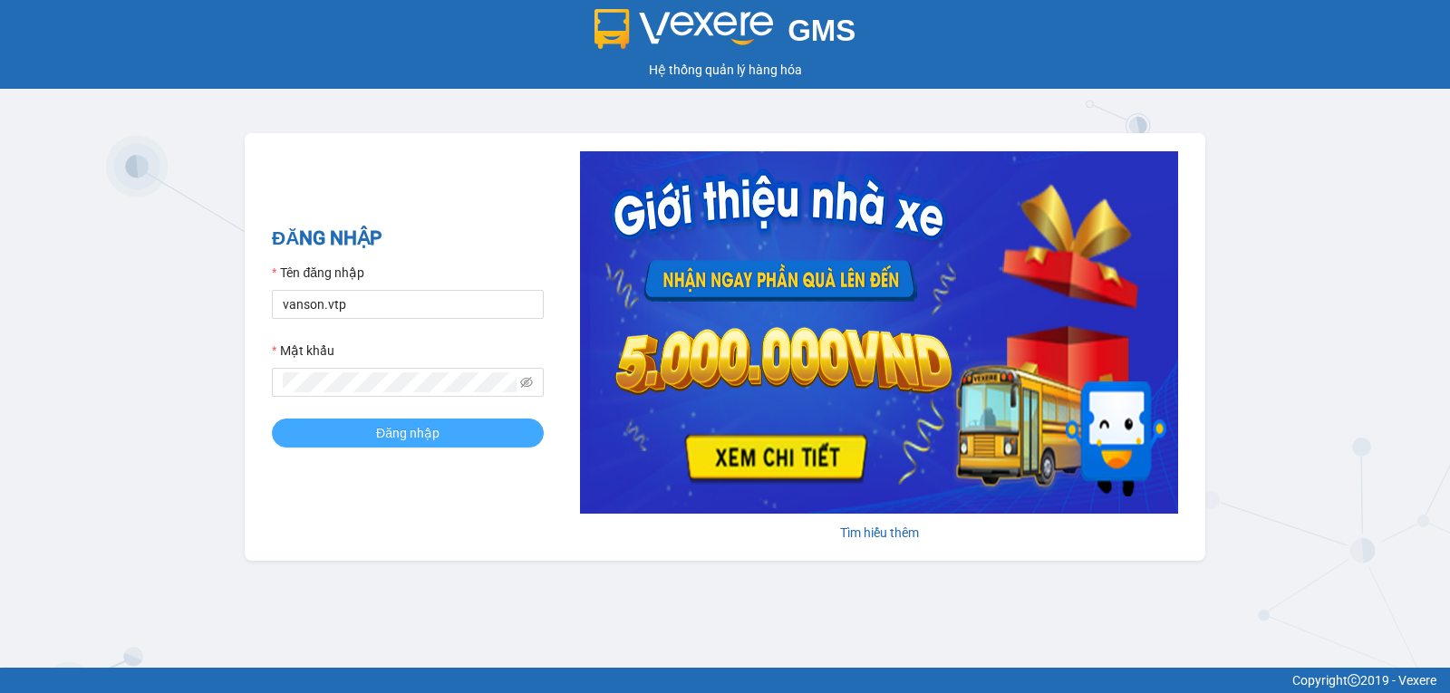
click at [426, 420] on button "Đăng nhập" at bounding box center [408, 433] width 272 height 29
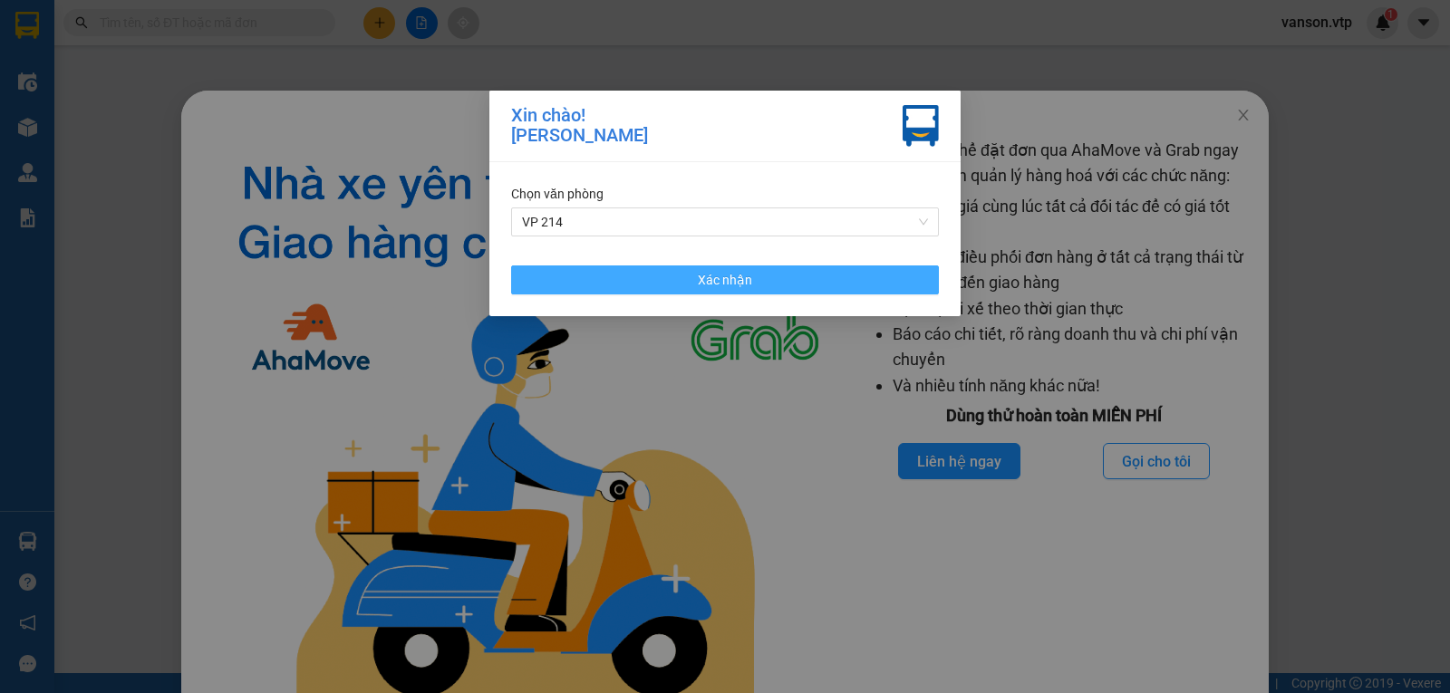
click at [842, 281] on button "Xác nhận" at bounding box center [725, 279] width 428 height 29
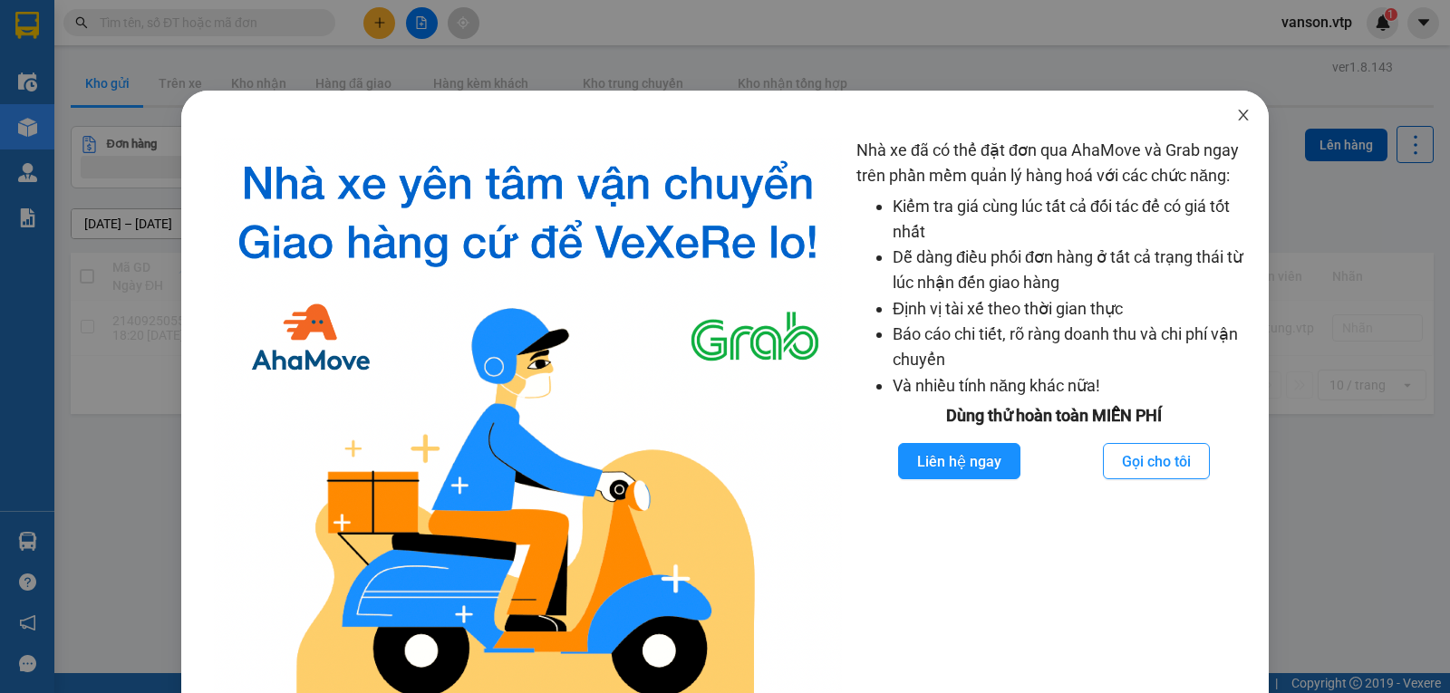
click at [1231, 107] on span "Close" at bounding box center [1243, 116] width 51 height 51
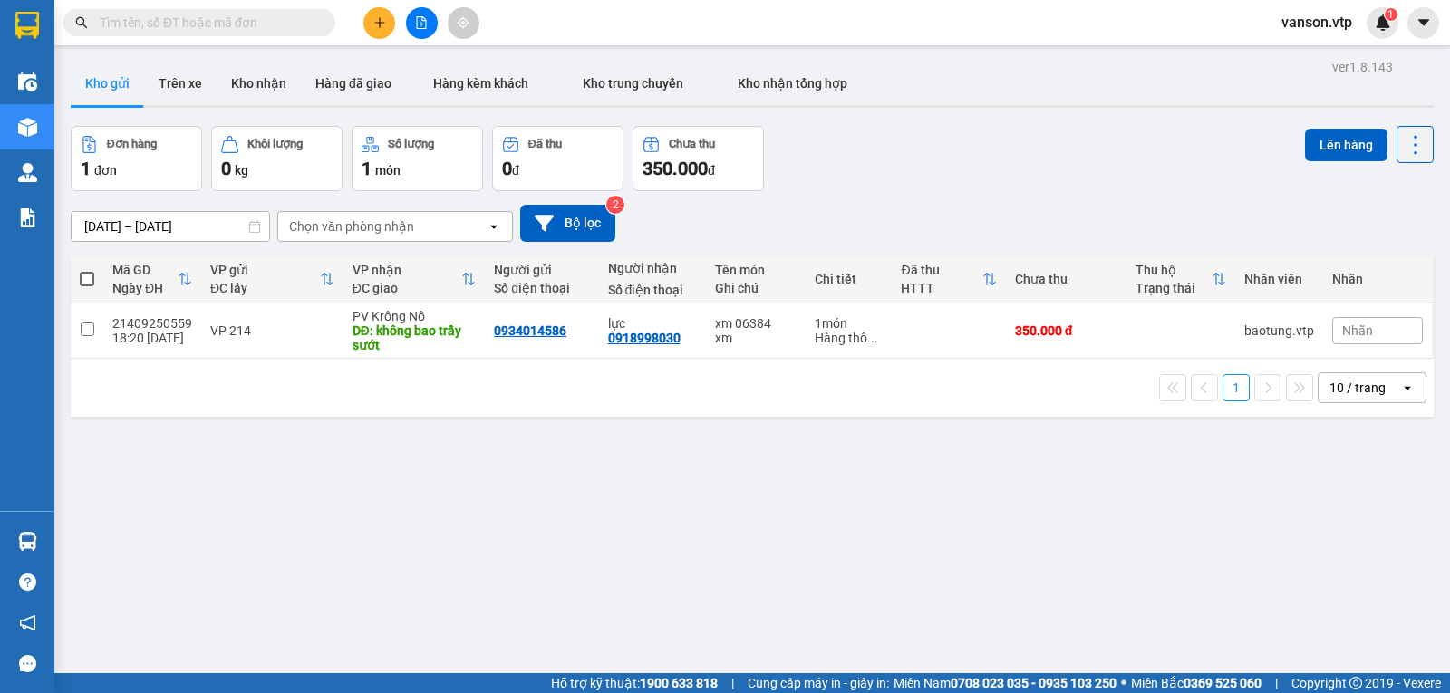
click at [1298, 21] on span "vanson.vtp" at bounding box center [1317, 22] width 100 height 23
drag, startPoint x: 1319, startPoint y: 138, endPoint x: 891, endPoint y: 159, distance: 429.1
click at [804, 213] on div "ver 1.8.143 Kho gửi Trên xe [PERSON_NAME] Hàng đã giao Hàng kèm khách [PERSON_N…" at bounding box center [751, 400] width 1377 height 693
click at [1323, 23] on span "vanson.vtp" at bounding box center [1317, 22] width 100 height 23
drag, startPoint x: 845, startPoint y: 185, endPoint x: 628, endPoint y: 209, distance: 218.8
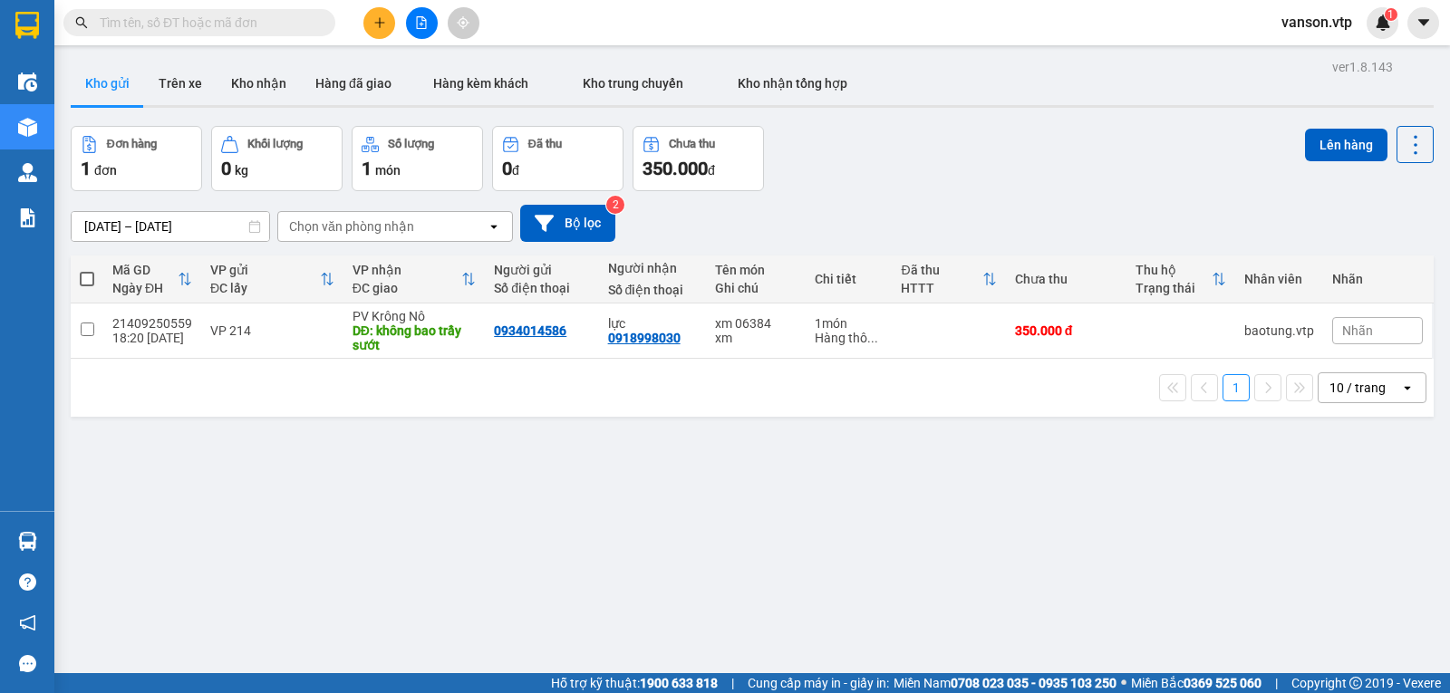
click at [829, 189] on div "Đơn hàng 1 đơn [PERSON_NAME] 0 kg Số [PERSON_NAME] 1 món Đã thu 0 [PERSON_NAME]…" at bounding box center [752, 158] width 1363 height 65
click at [557, 223] on button "Bộ lọc" at bounding box center [567, 223] width 95 height 37
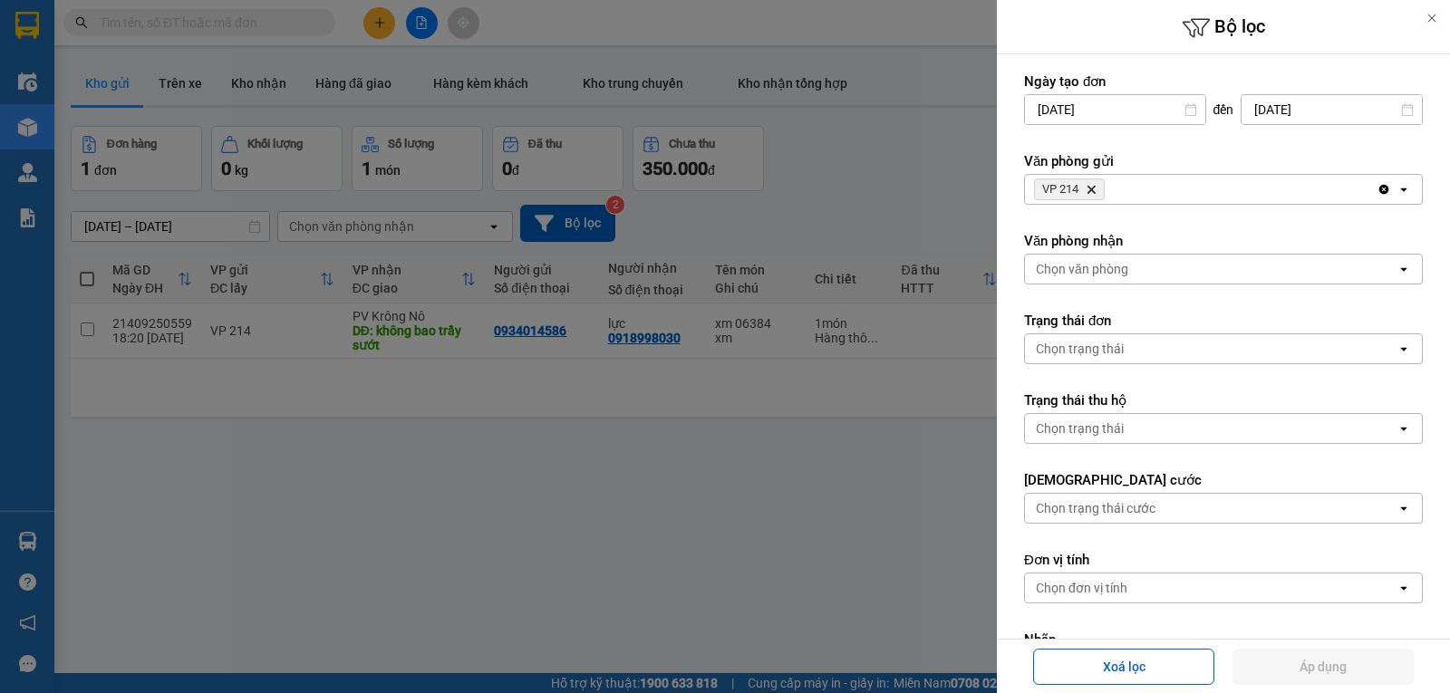
drag, startPoint x: 1162, startPoint y: 186, endPoint x: 1153, endPoint y: 185, distance: 9.1
click at [1162, 185] on div "VP 214 Delete" at bounding box center [1201, 189] width 352 height 29
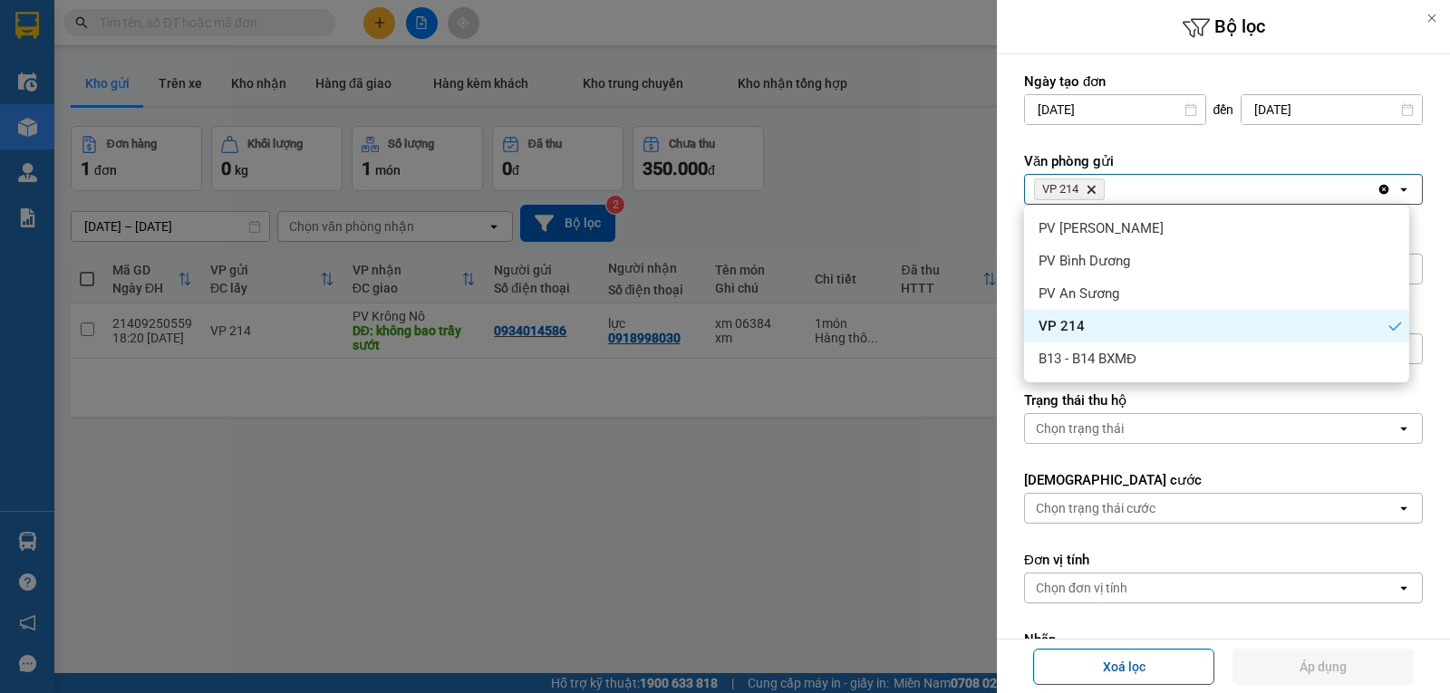
click at [1096, 191] on icon "Delete" at bounding box center [1090, 189] width 11 height 11
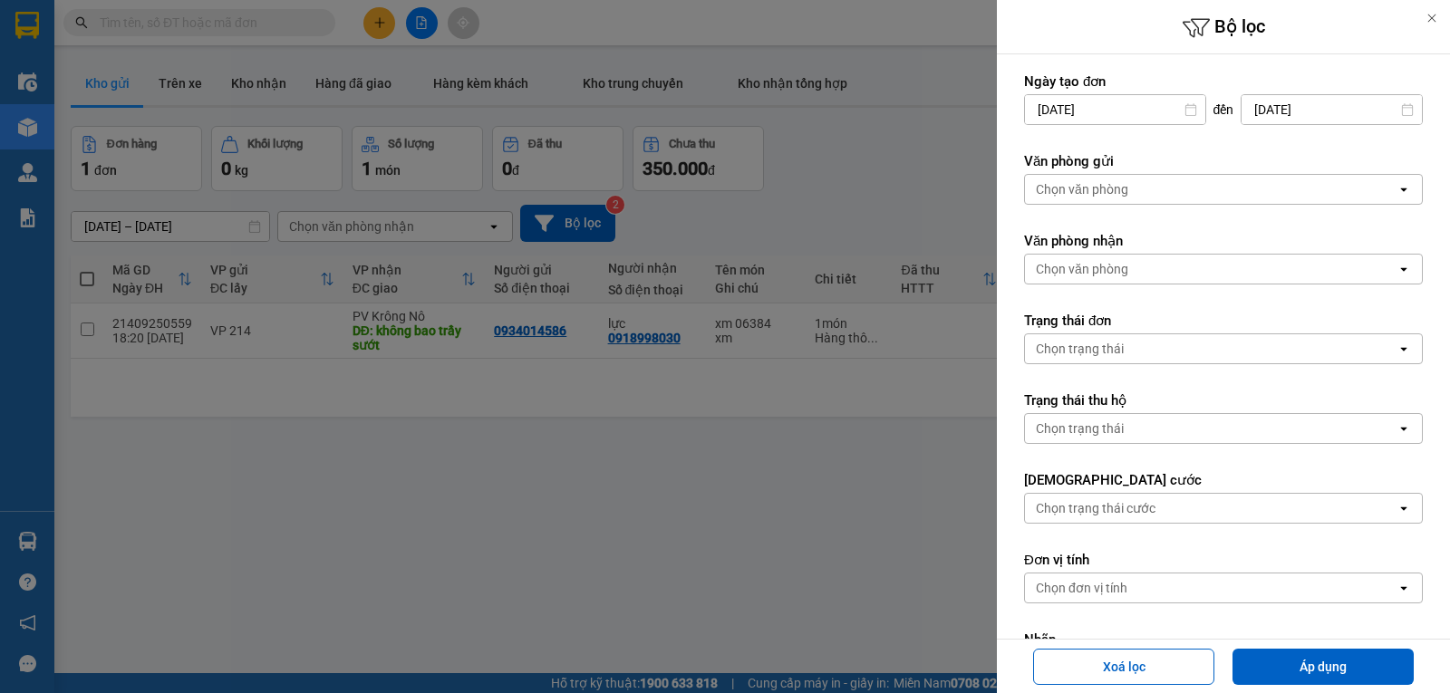
click at [1113, 175] on div "Chọn văn phòng" at bounding box center [1210, 189] width 371 height 29
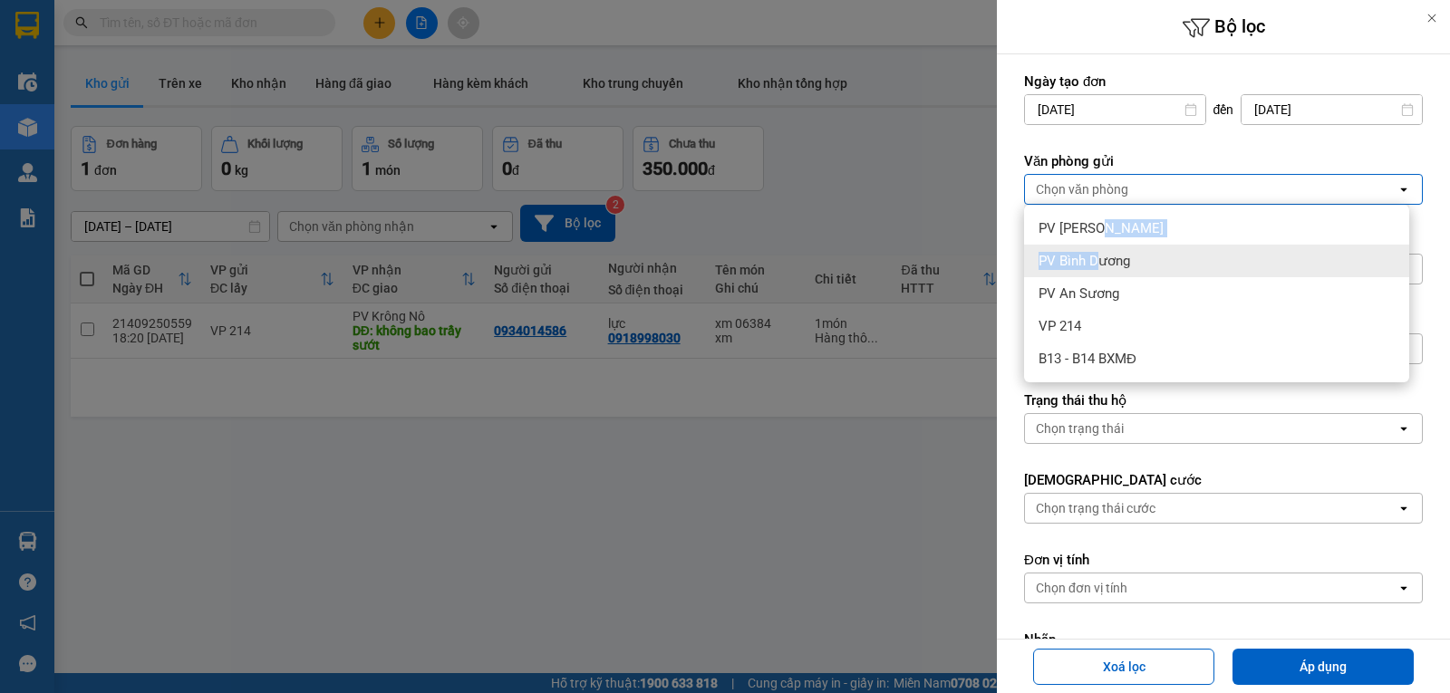
drag, startPoint x: 1094, startPoint y: 256, endPoint x: 1095, endPoint y: 230, distance: 26.3
click at [1095, 231] on ul "PV Tân Bình PV Bình Dương PV An Sương VP 214 B13 - B14 BXMĐ" at bounding box center [1216, 294] width 385 height 178
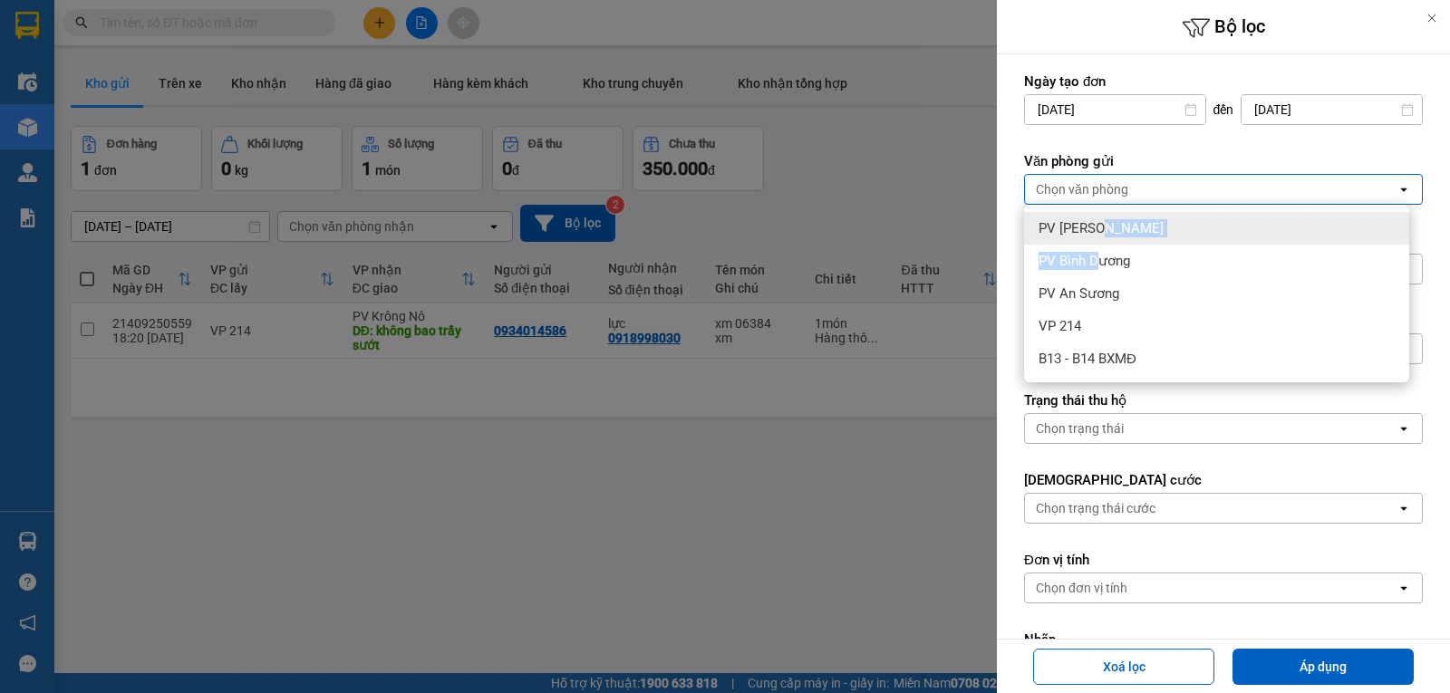
click at [1095, 226] on span "PV [PERSON_NAME]" at bounding box center [1100, 228] width 125 height 18
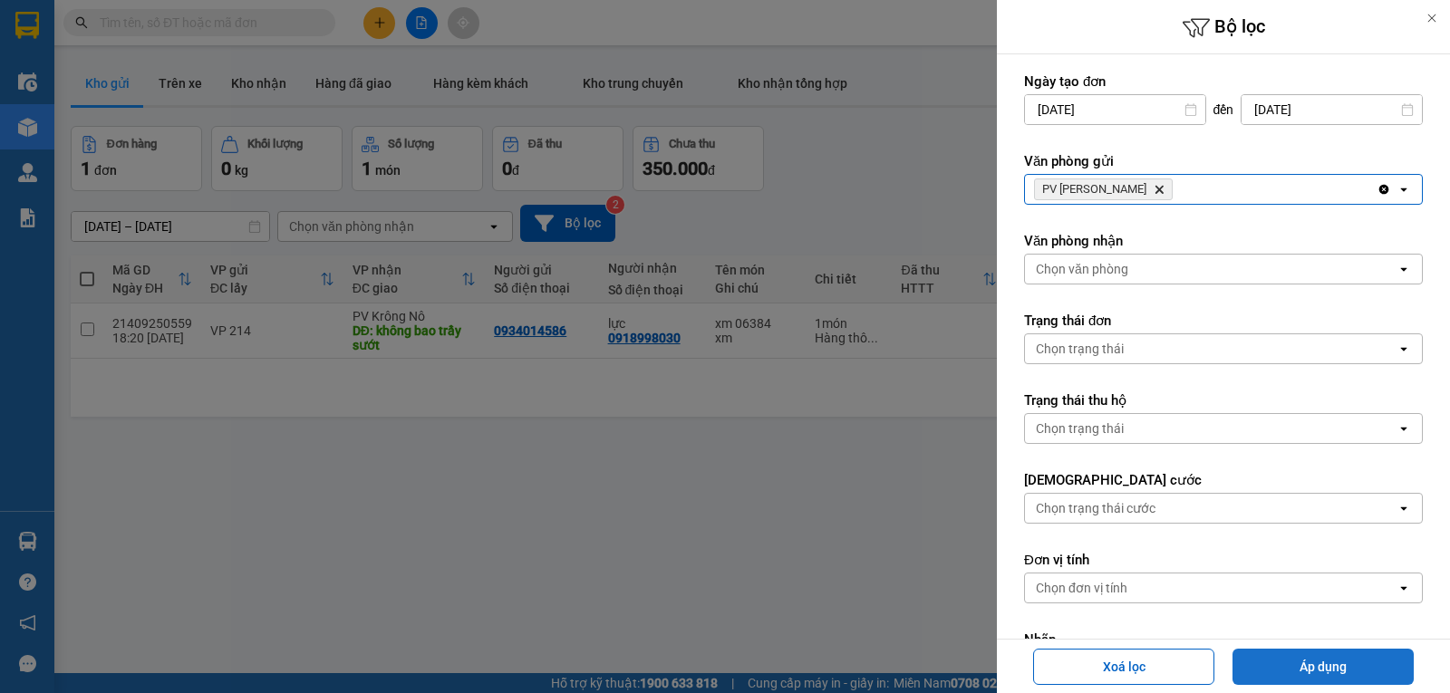
click at [1325, 662] on button "Áp dụng" at bounding box center [1322, 667] width 181 height 36
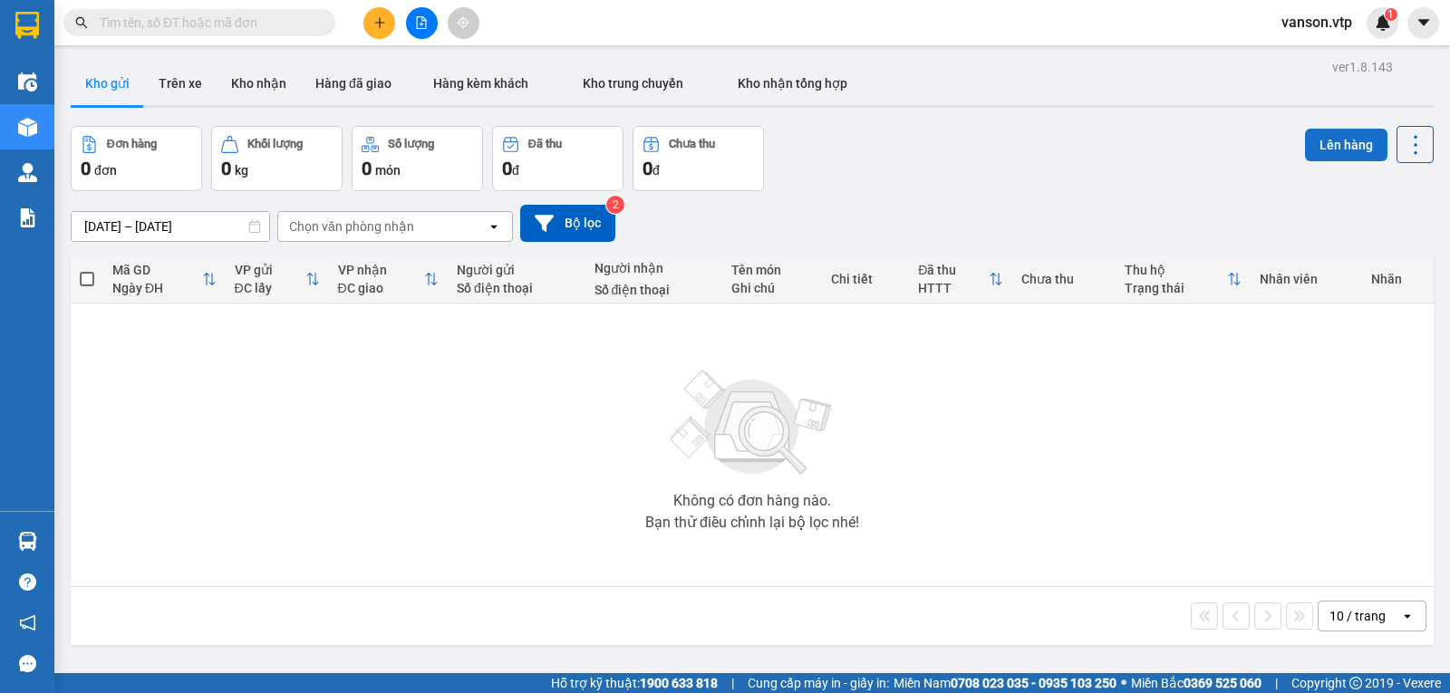
click at [1347, 147] on button "Lên hàng" at bounding box center [1346, 145] width 82 height 33
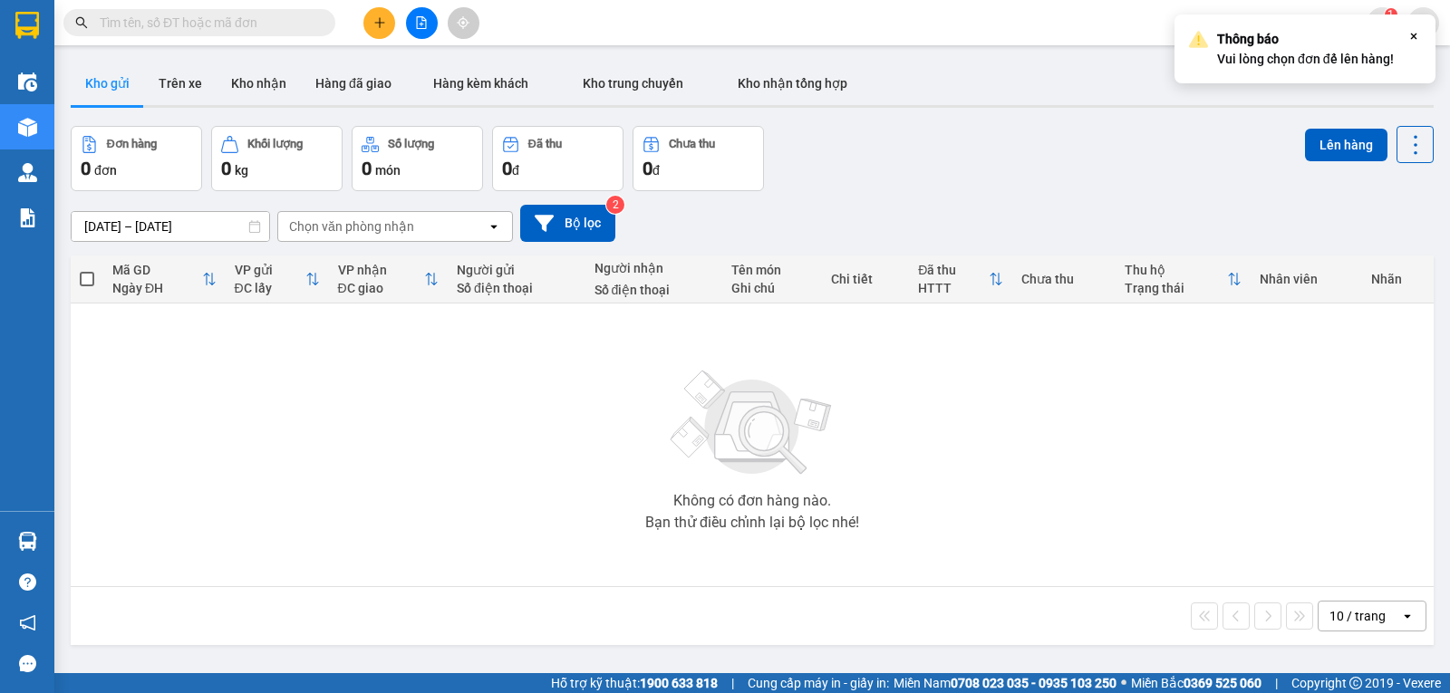
click at [1221, 174] on div "Đơn hàng 0 đơn Khối lượng 0 kg Số lượng 0 món Đã thu 0 đ Chưa thu 0 đ Lên hàng" at bounding box center [752, 158] width 1363 height 65
drag, startPoint x: 346, startPoint y: 78, endPoint x: 274, endPoint y: 81, distance: 72.5
click at [342, 78] on button "Hàng đã giao" at bounding box center [353, 83] width 105 height 43
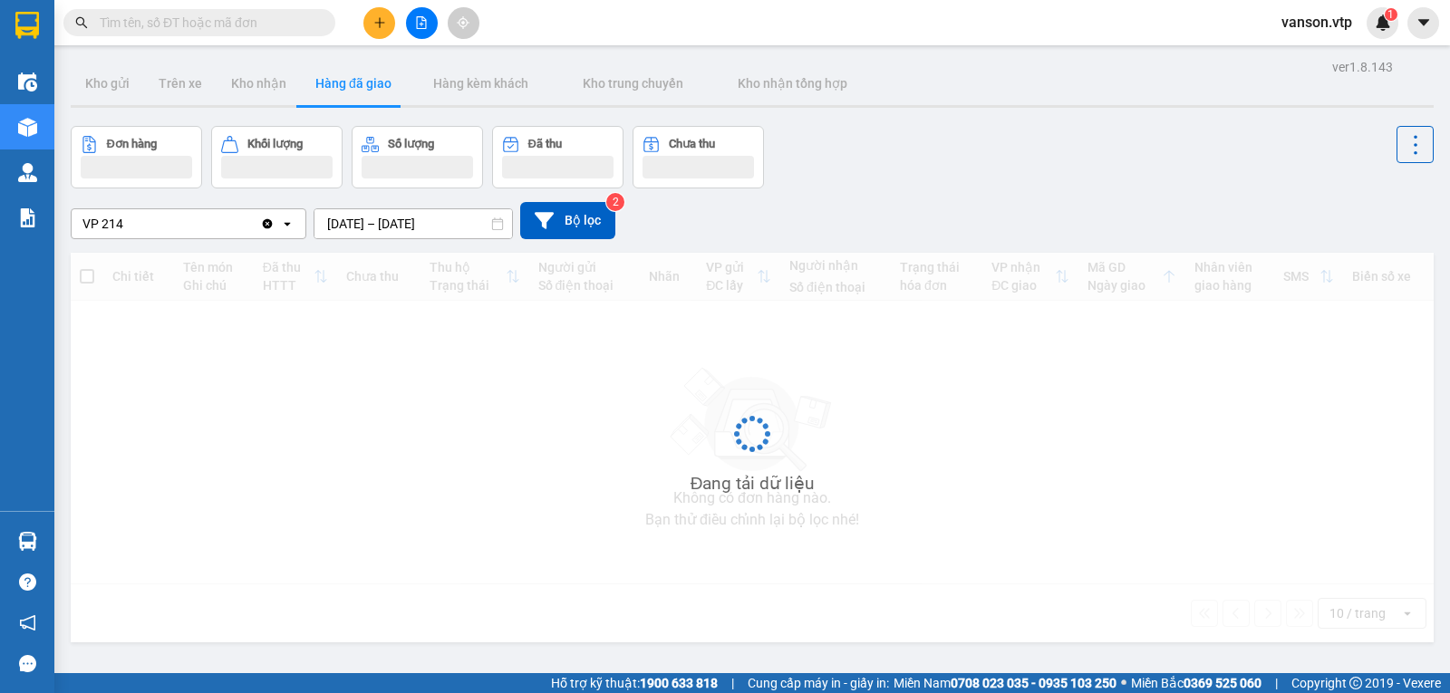
click at [289, 10] on span at bounding box center [199, 22] width 272 height 27
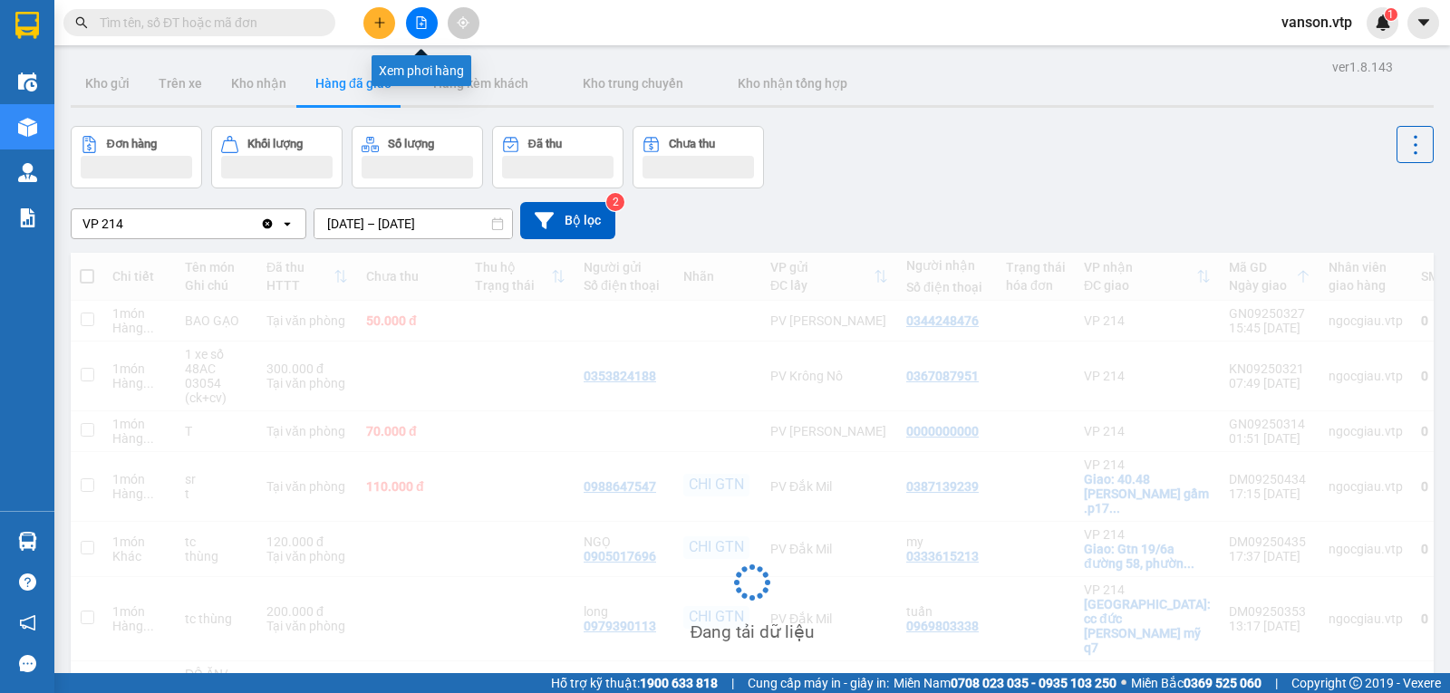
click at [432, 19] on button at bounding box center [422, 23] width 32 height 32
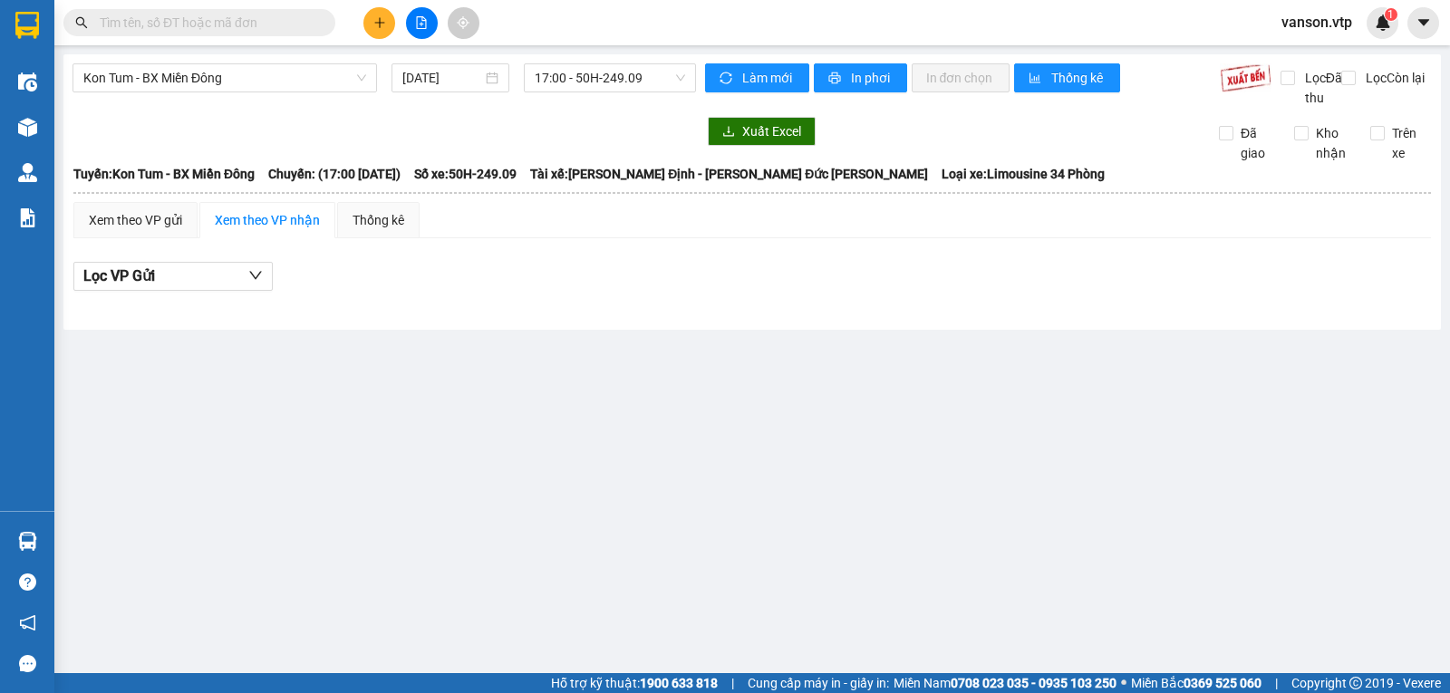
click at [217, 98] on div "Kon Tum - BX Miền Đông [DATE] 17:00 - 50H-249.09" at bounding box center [383, 85] width 623 height 44
click at [265, 28] on input "text" at bounding box center [207, 23] width 214 height 20
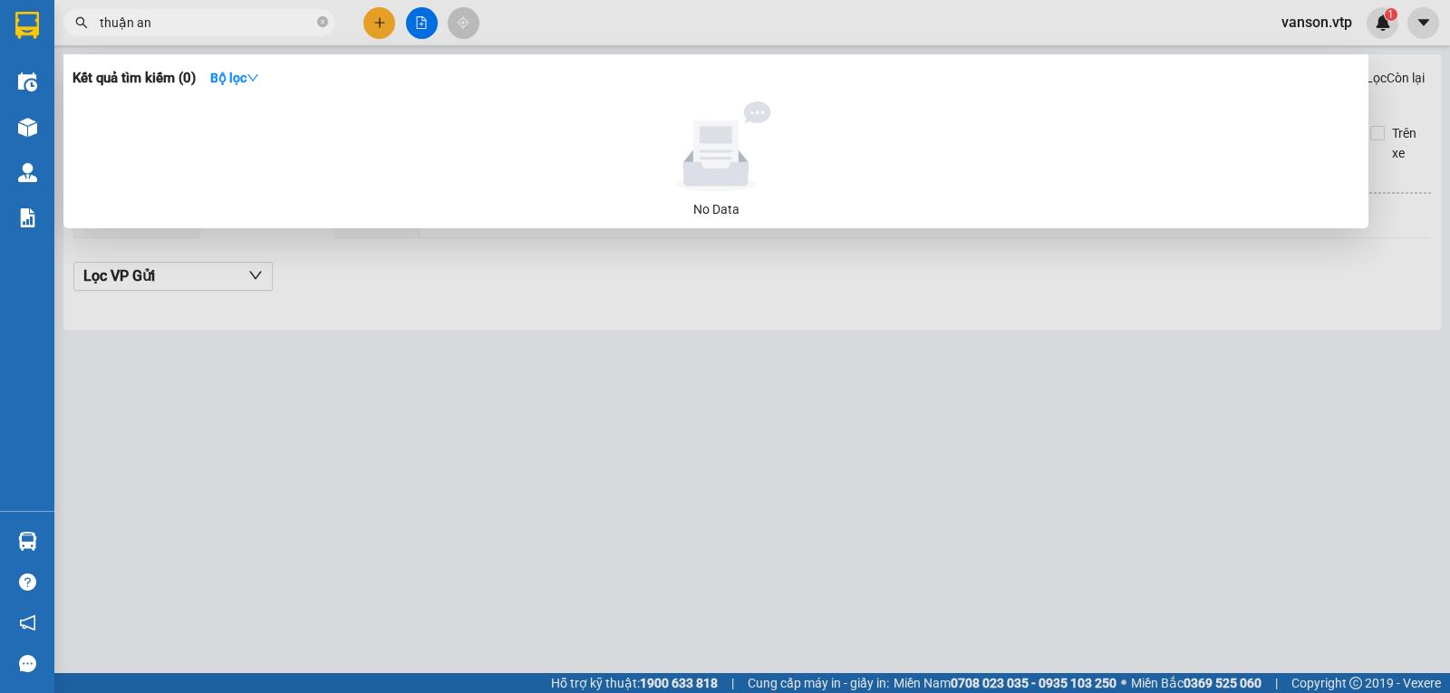
drag, startPoint x: 0, startPoint y: 47, endPoint x: 0, endPoint y: 20, distance: 27.2
click at [0, 37] on section "Kết quả [PERSON_NAME] ( 0 ) Bộ lọc No Data [PERSON_NAME] an vanson.vtp 1 Điều […" at bounding box center [725, 346] width 1450 height 693
type input "thuận an"
click at [416, 20] on div at bounding box center [725, 346] width 1450 height 693
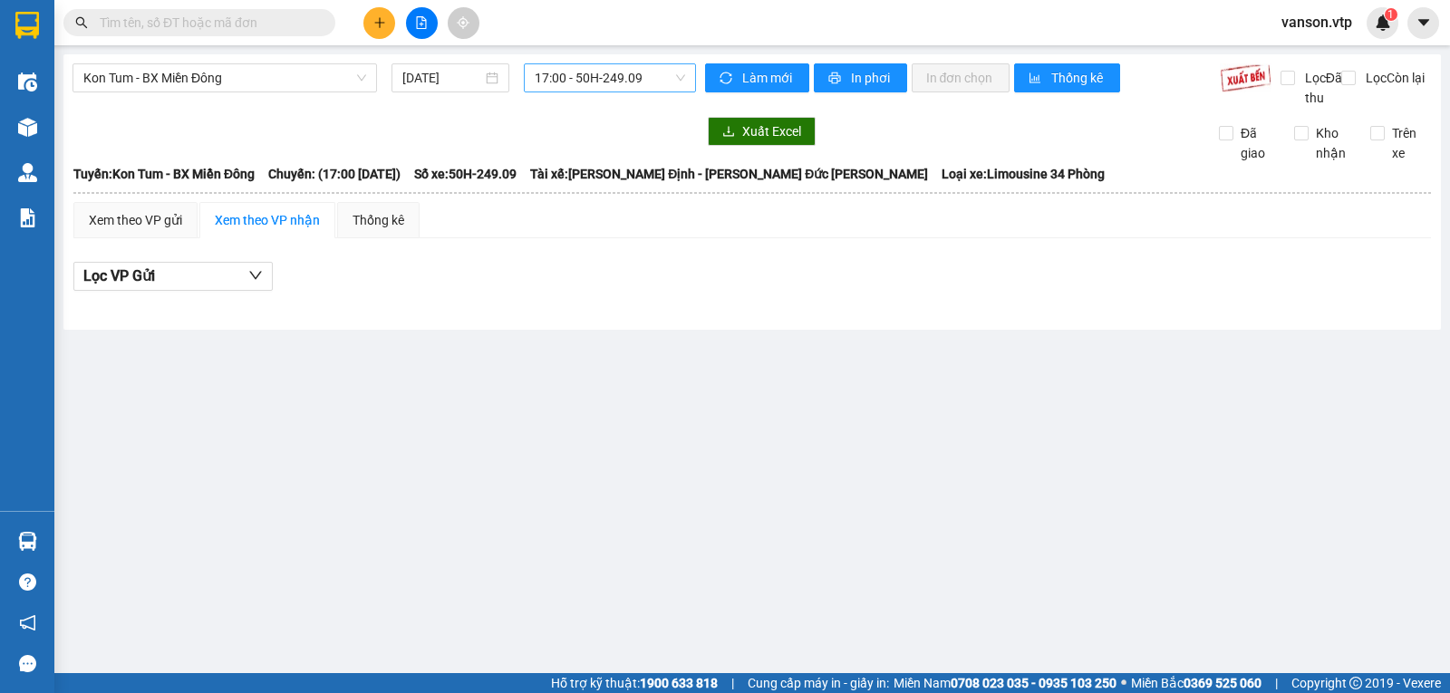
click at [593, 79] on span "17:00 - 50H-249.09" at bounding box center [610, 77] width 150 height 27
click at [276, 86] on span "Kon Tum - BX Miền Đông" at bounding box center [224, 77] width 283 height 27
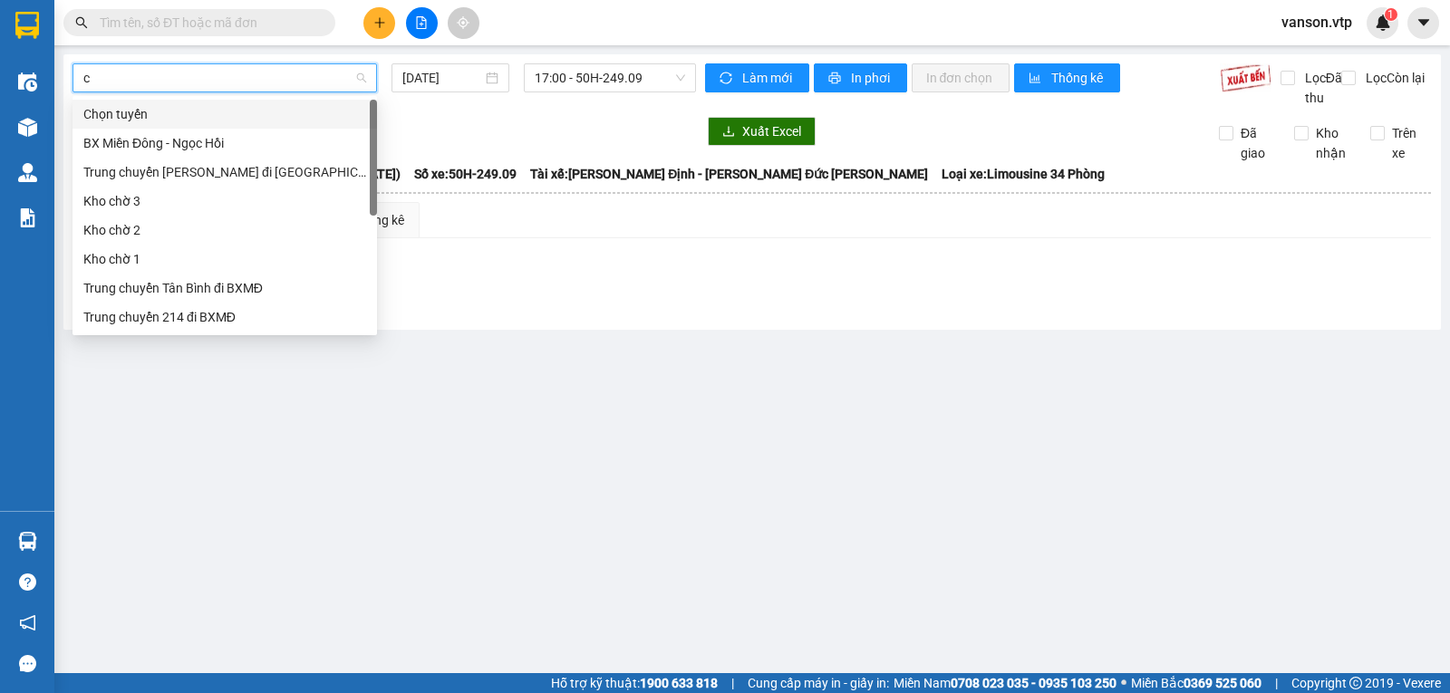
type input "cj"
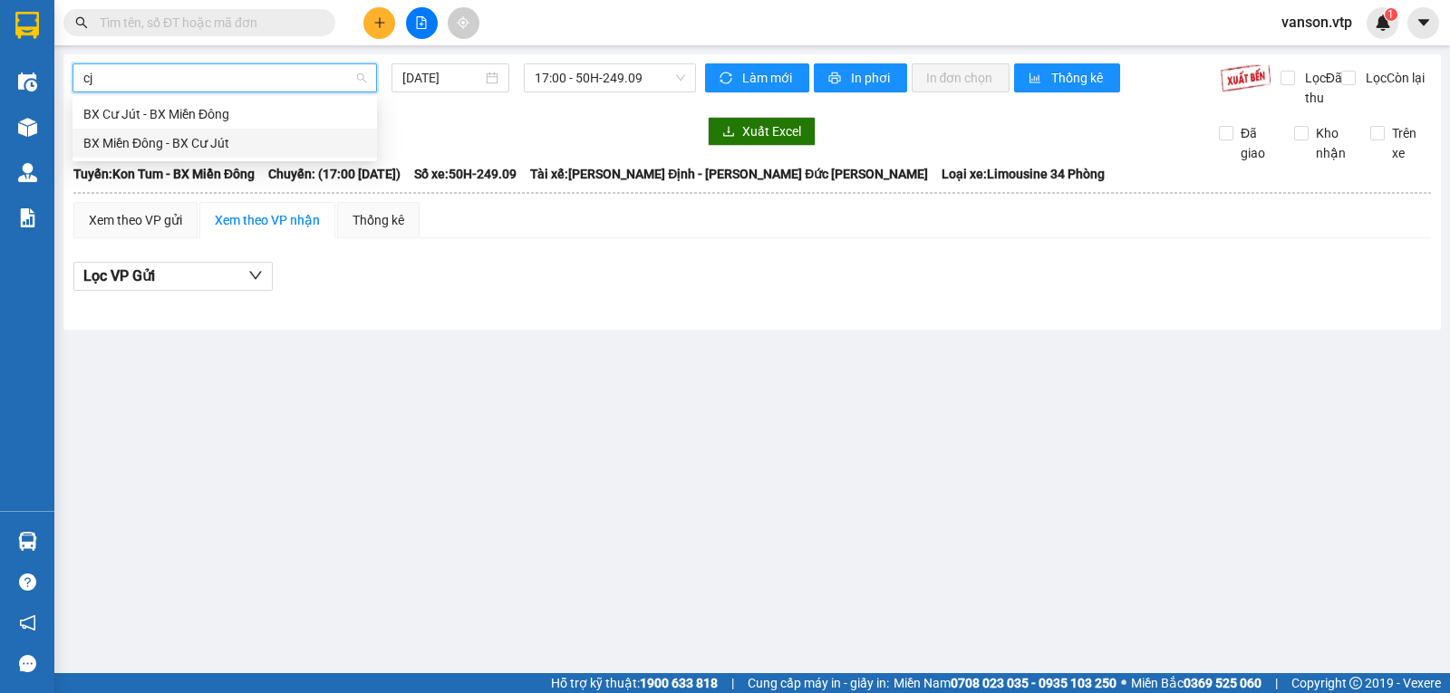
click at [304, 147] on div "BX Miền Đông - BX Cư Jút" at bounding box center [224, 143] width 283 height 20
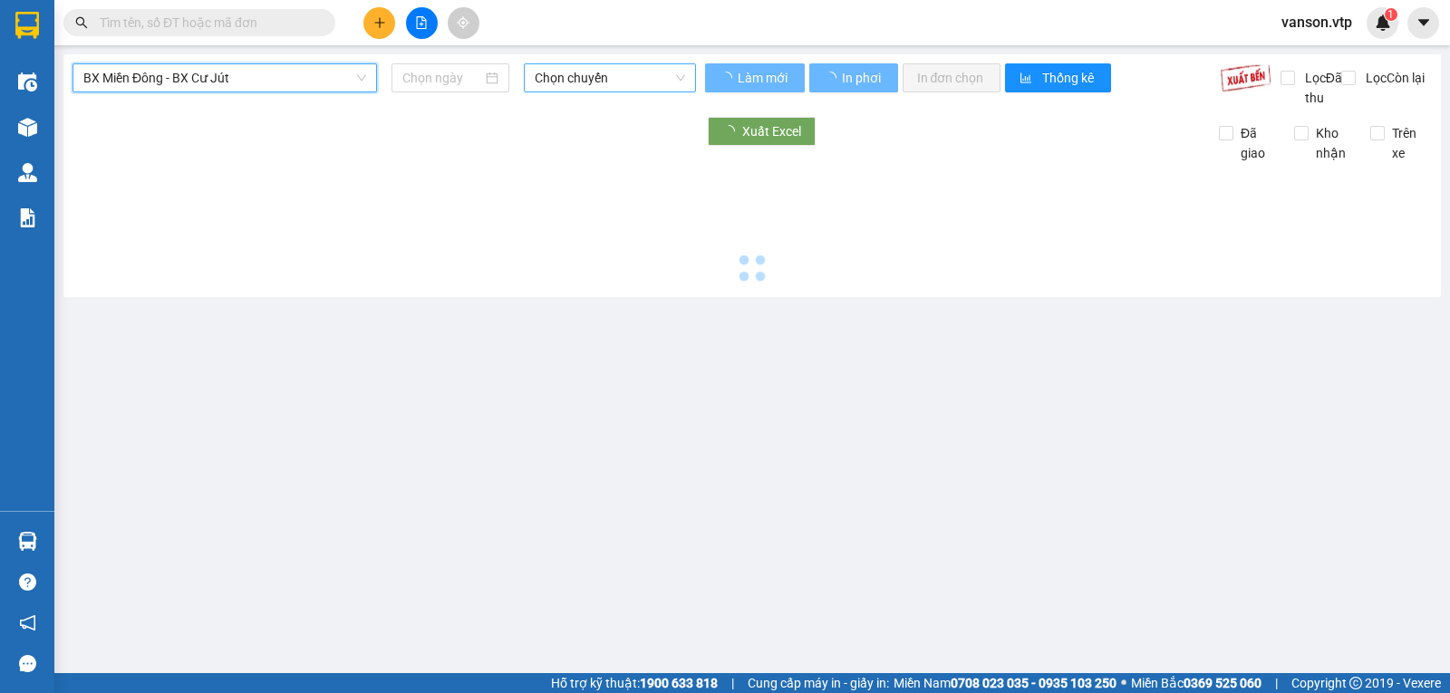
type input "[DATE]"
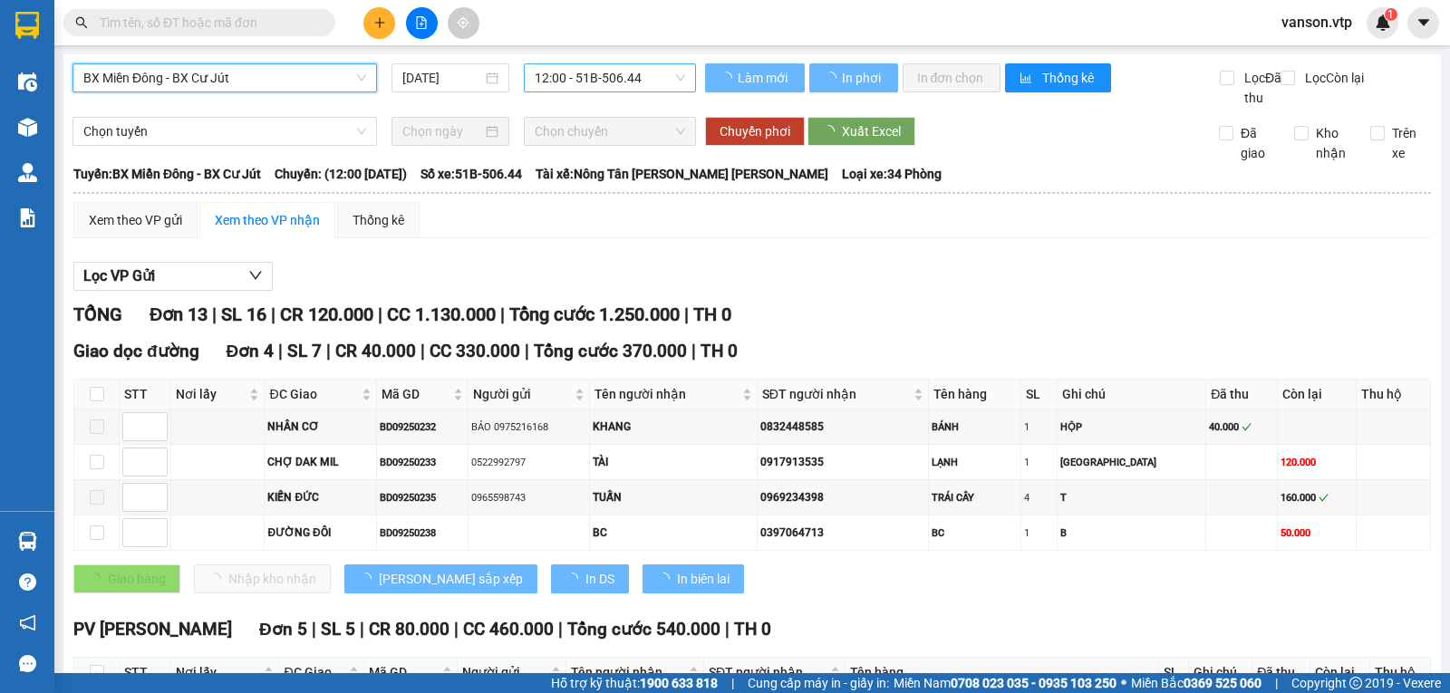
drag, startPoint x: 584, startPoint y: 80, endPoint x: 681, endPoint y: 112, distance: 102.3
click at [585, 80] on span "12:00 - 51B-506.44" at bounding box center [610, 77] width 150 height 27
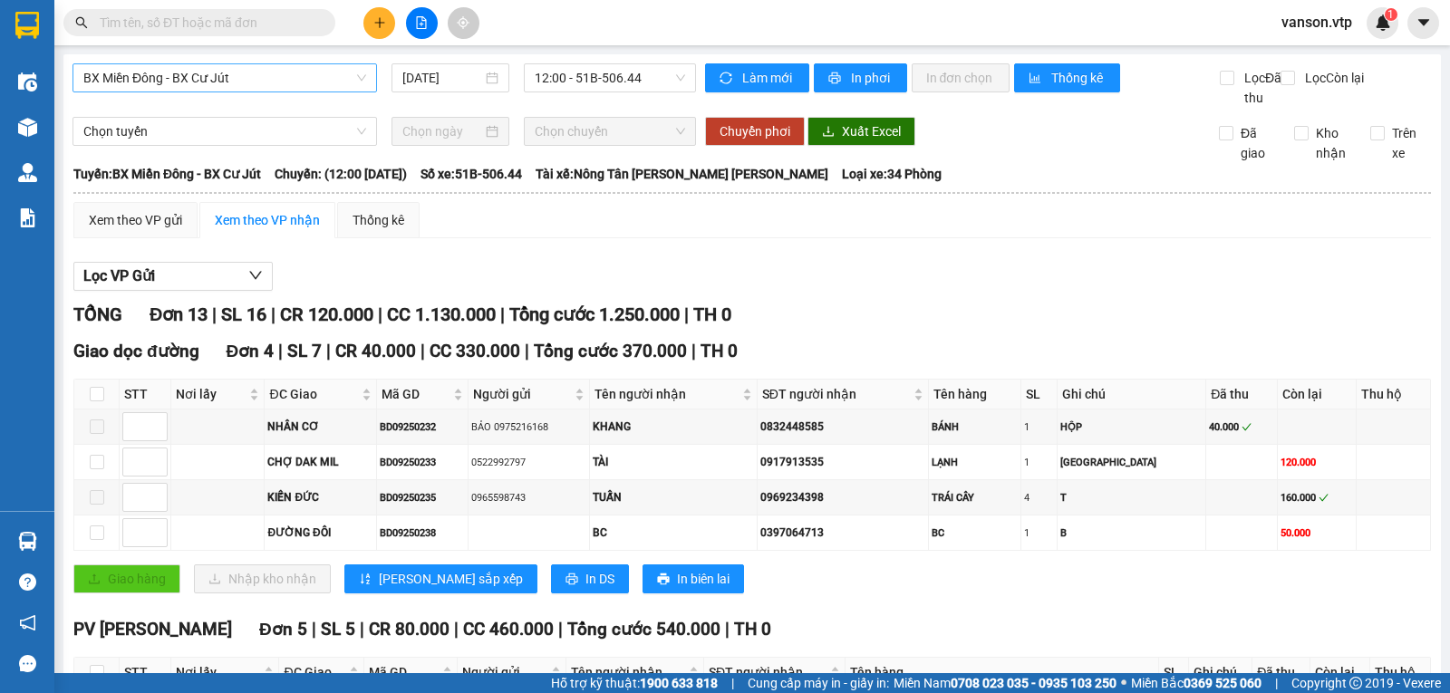
click at [287, 66] on span "BX Miền Đông - BX Cư Jút" at bounding box center [224, 77] width 283 height 27
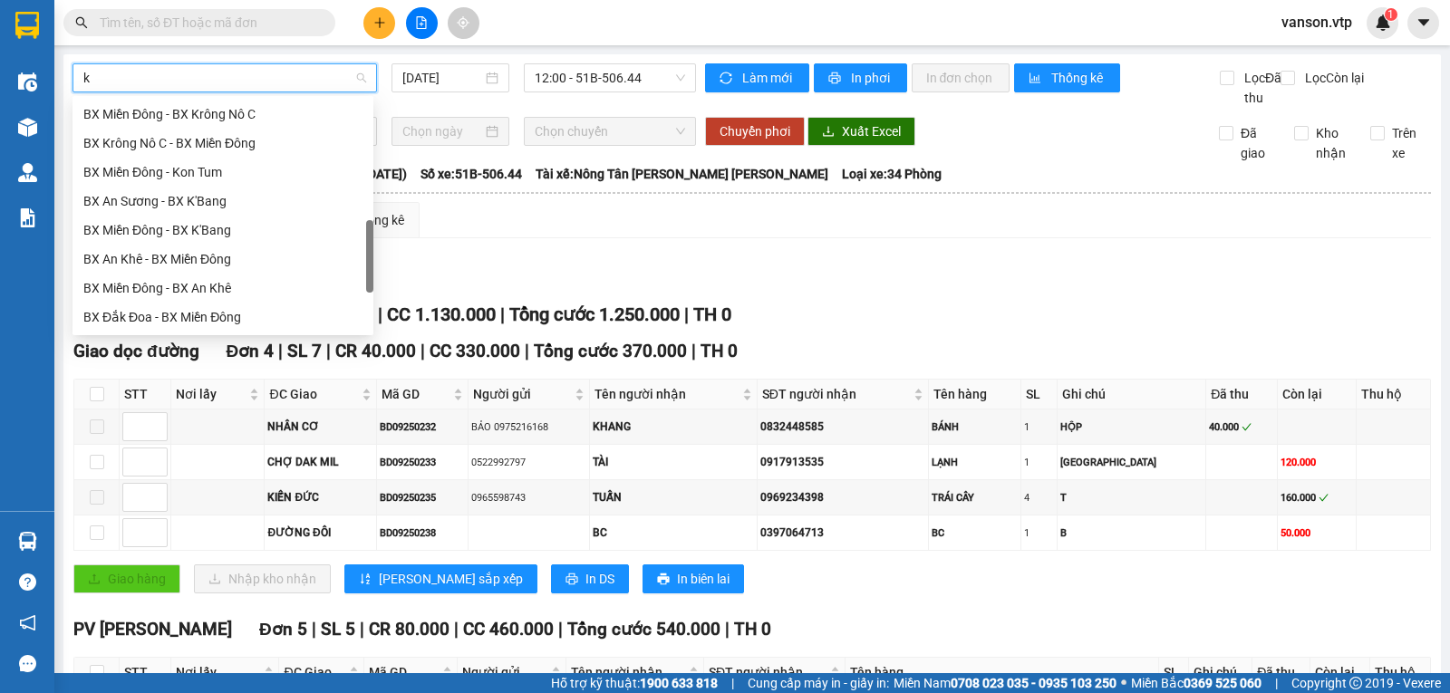
type input "kr"
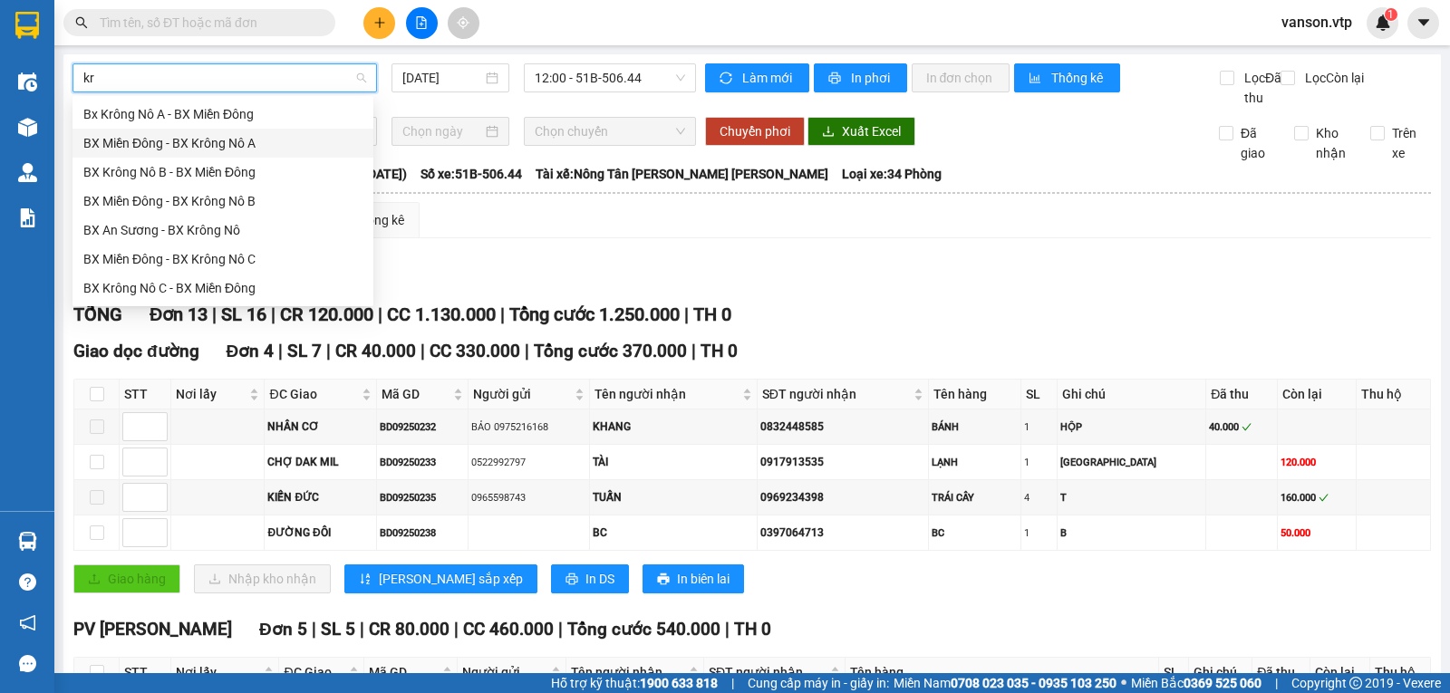
click at [286, 152] on div "BX Miền Đông - BX Krông Nô A" at bounding box center [222, 143] width 279 height 20
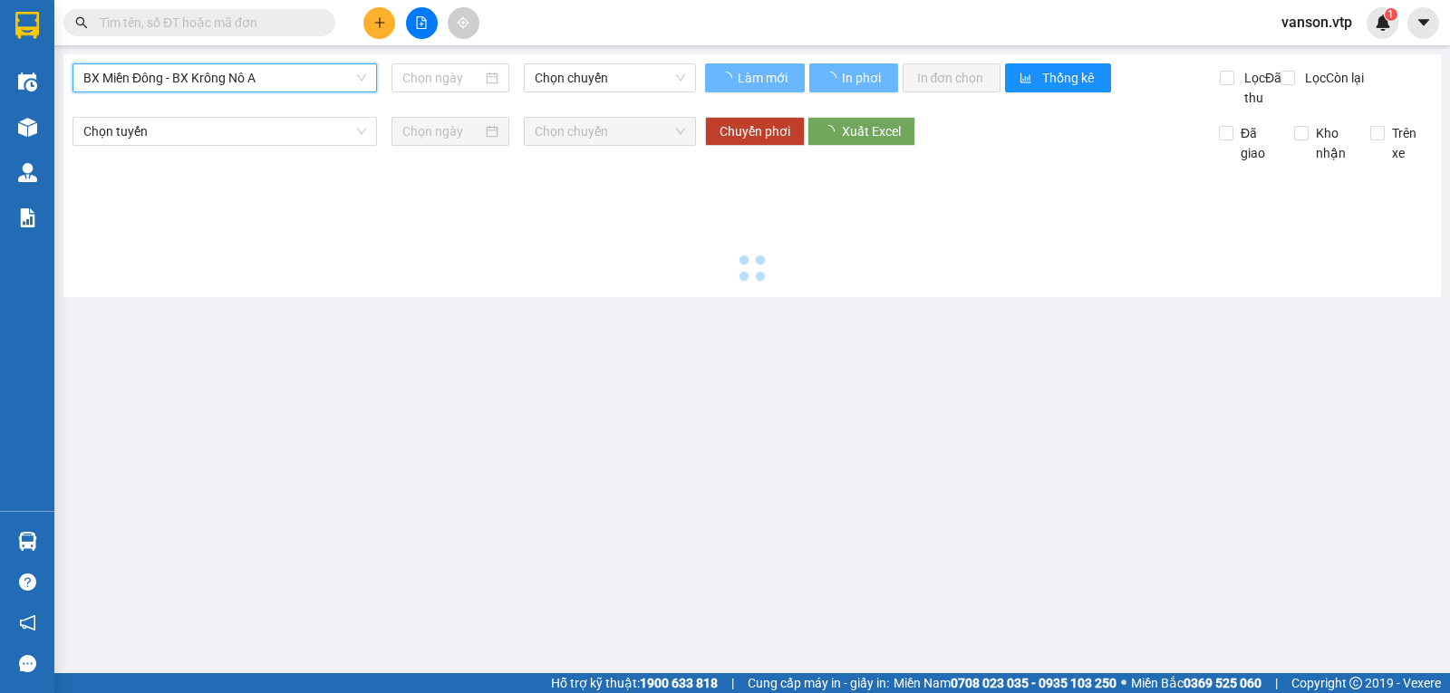
type input "[DATE]"
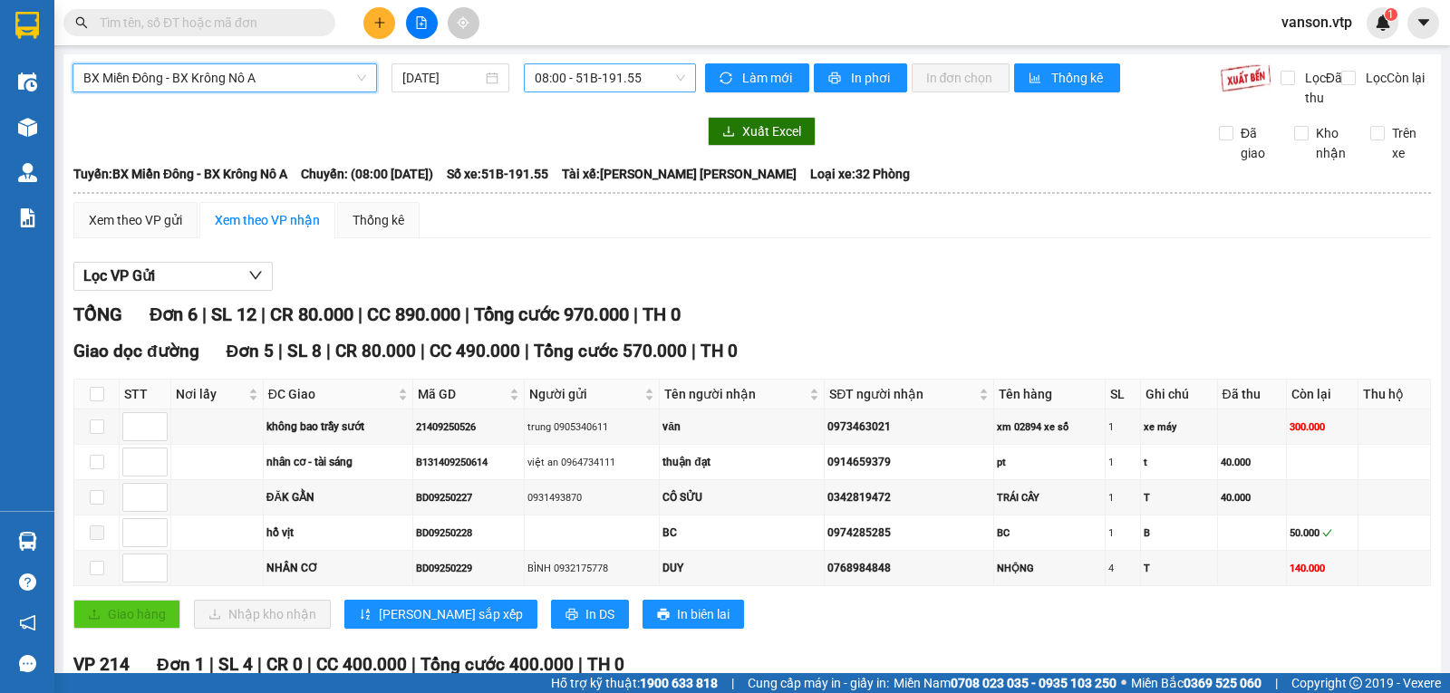
click at [603, 88] on span "08:00 - 51B-191.55" at bounding box center [610, 77] width 150 height 27
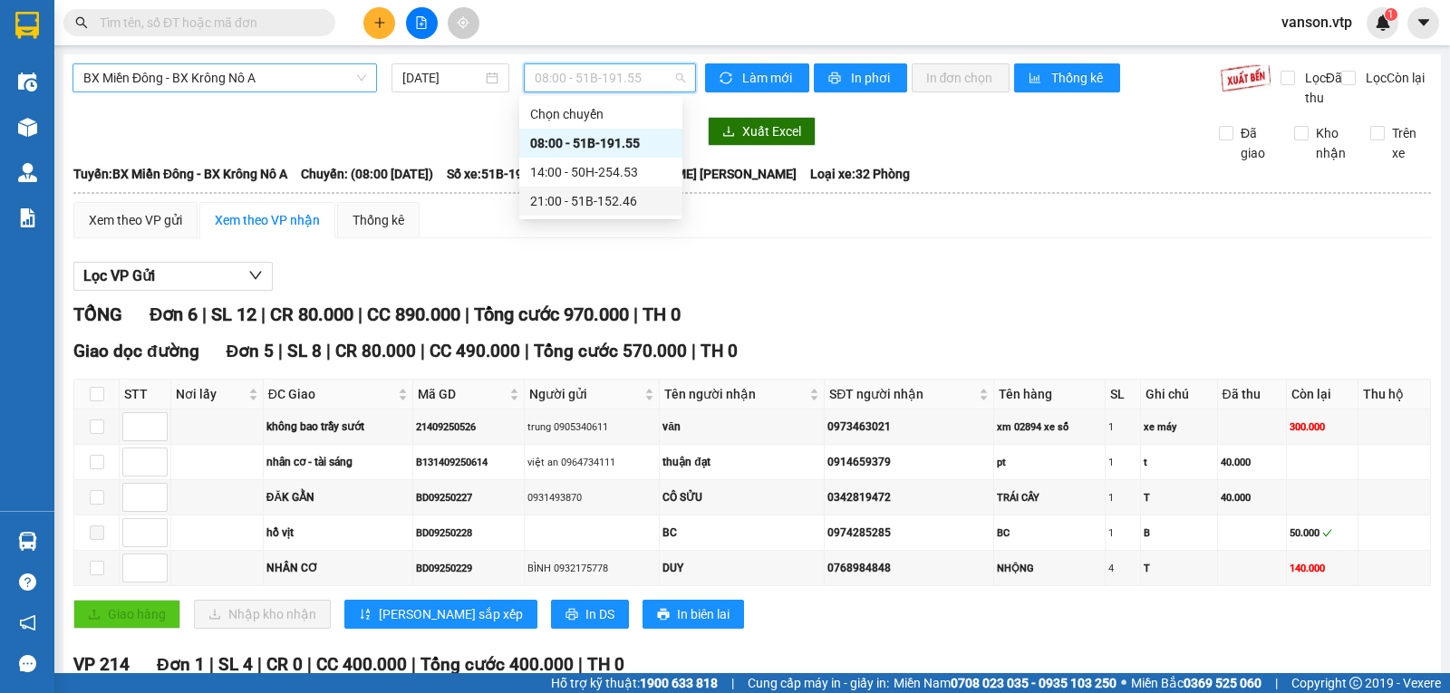
click at [622, 207] on div "21:00 - 51B-152.46" at bounding box center [600, 201] width 141 height 20
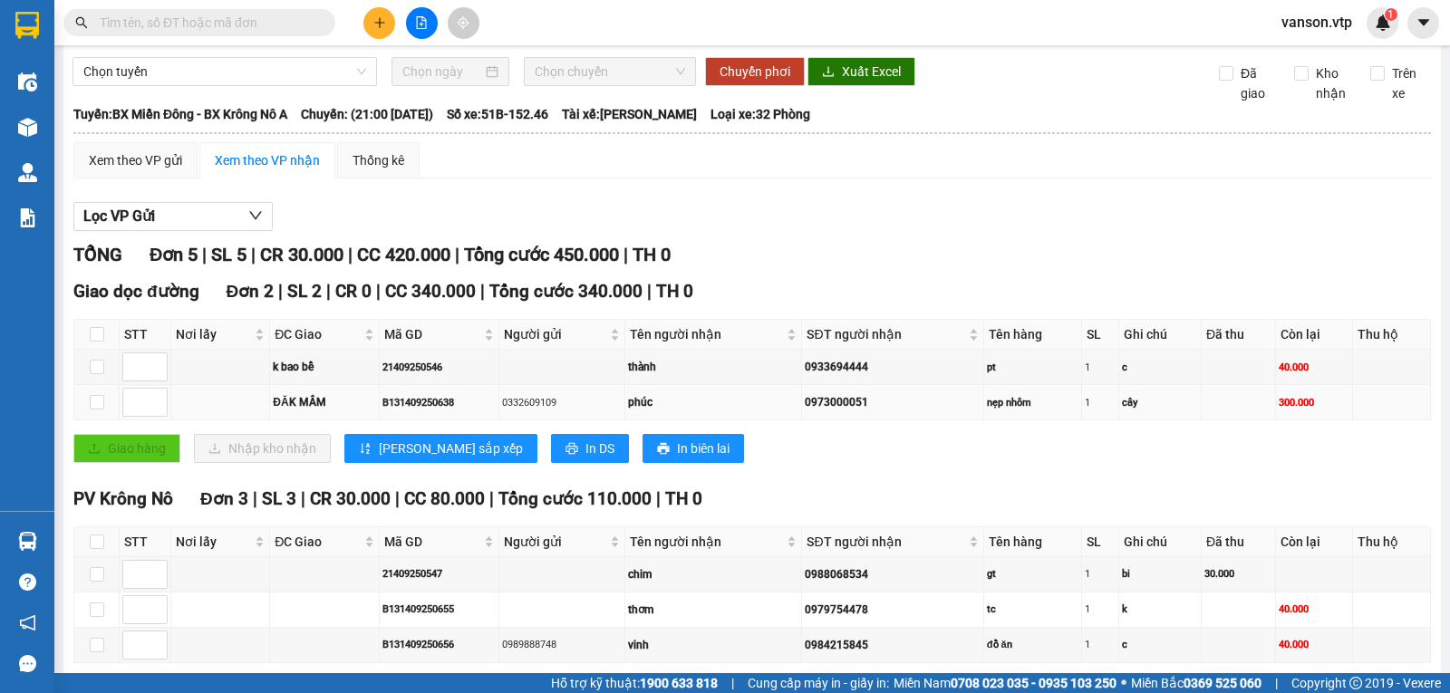
scroll to position [163, 0]
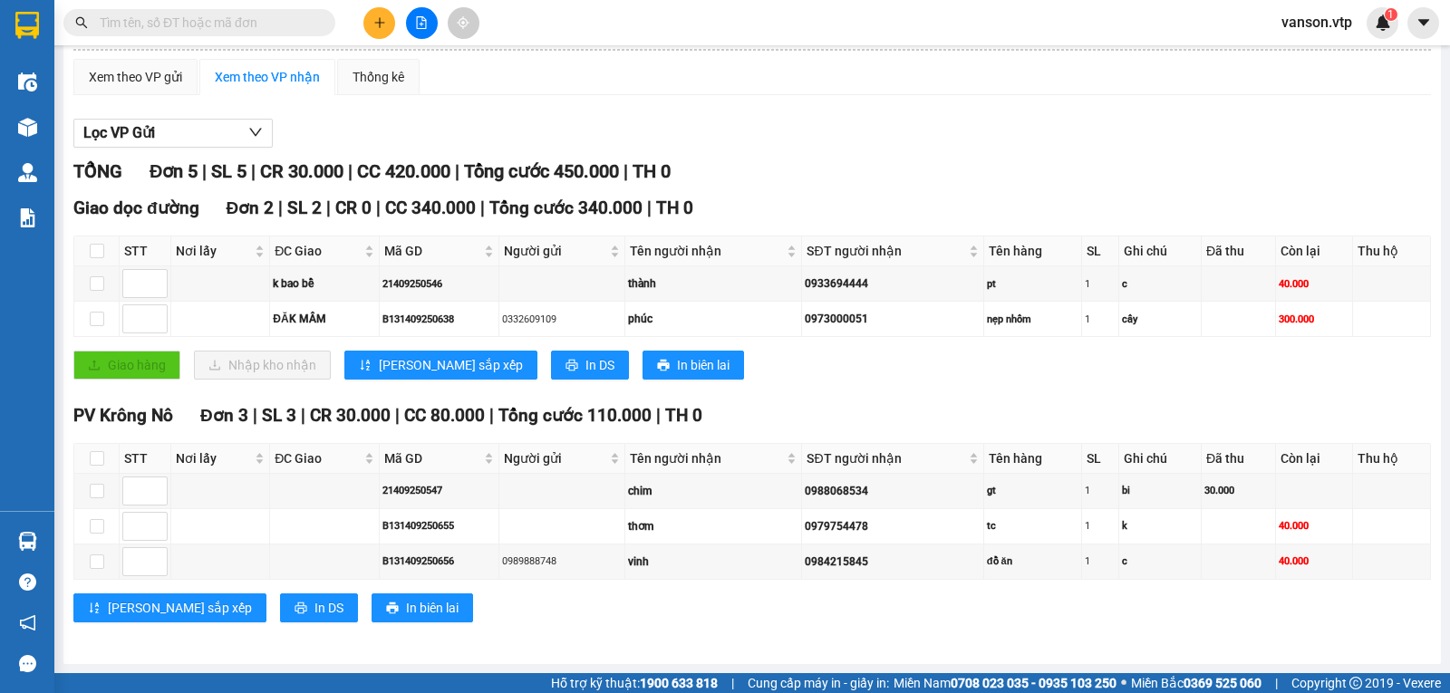
click at [283, 18] on input "text" at bounding box center [207, 23] width 214 height 20
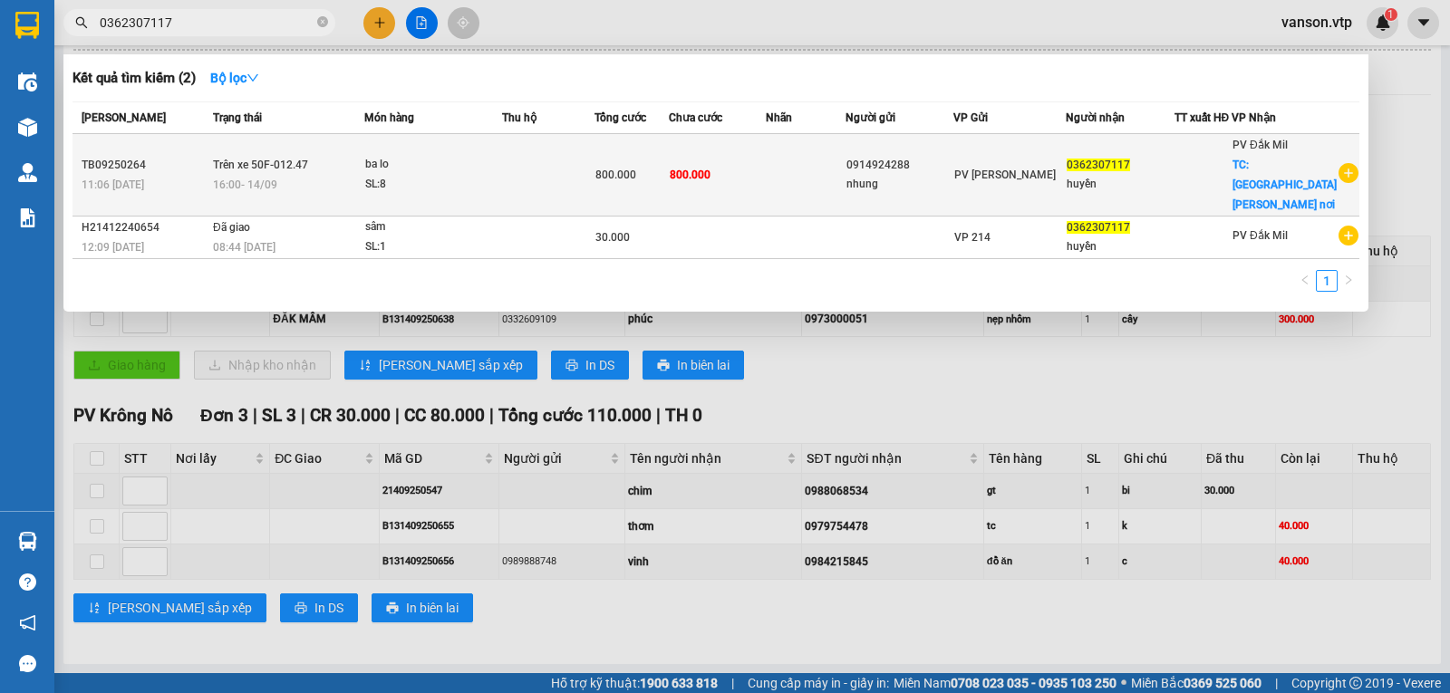
type input "0362307117"
click at [755, 161] on td "800.000" at bounding box center [717, 175] width 97 height 82
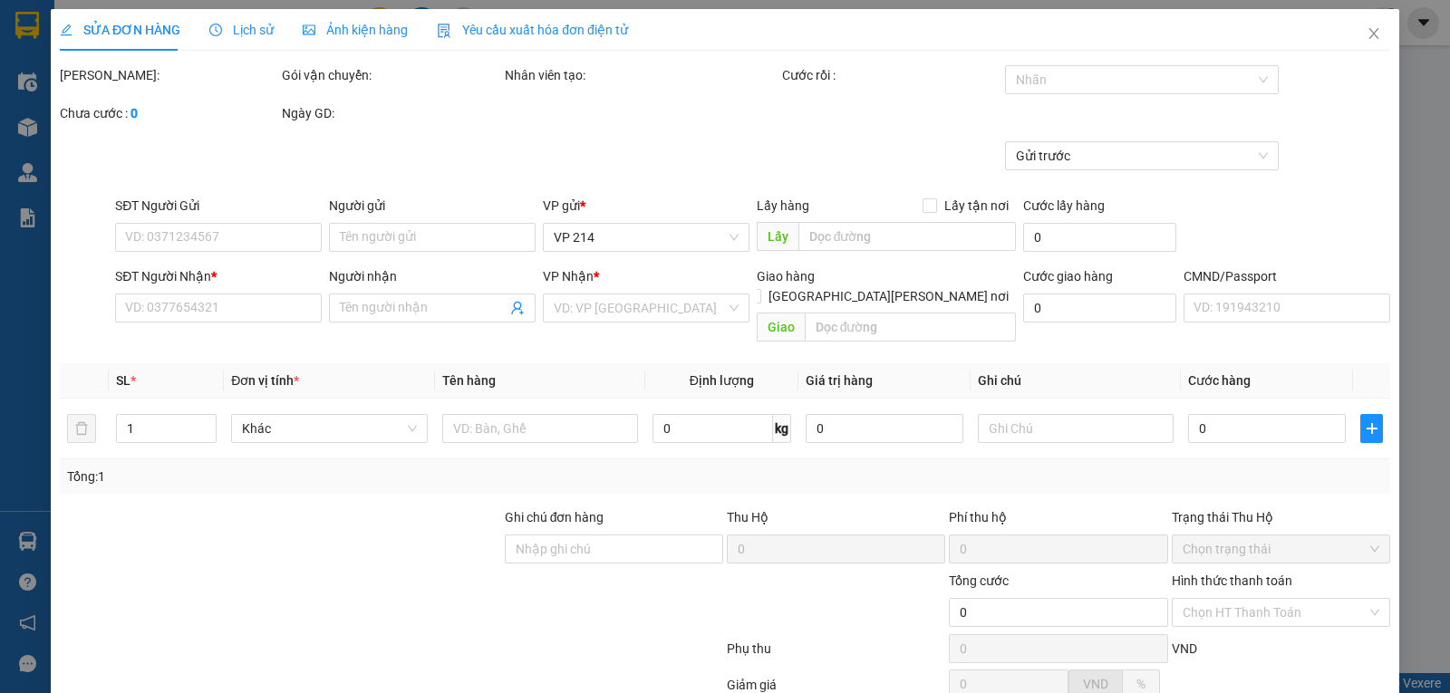
type input "27.500"
type input "0914924288"
type input "nhung"
type input "0362307117"
type input "huyền"
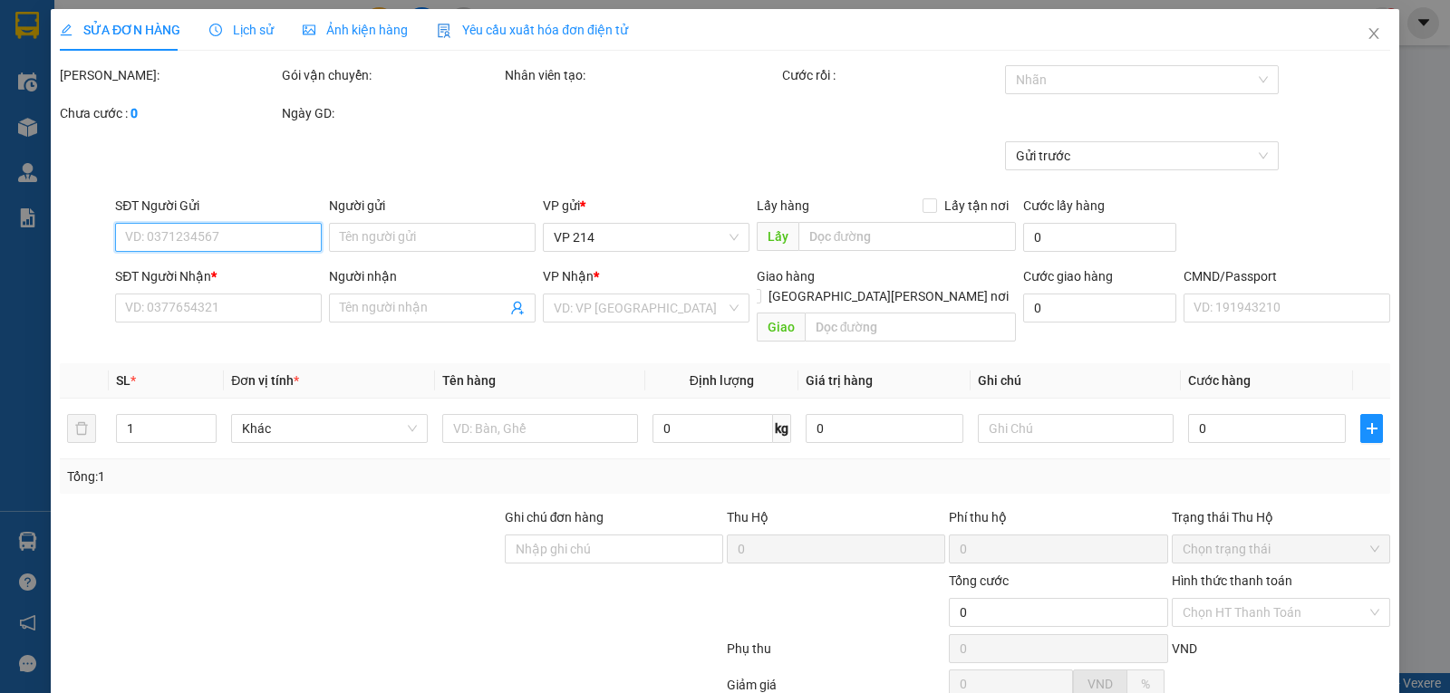
checkbox input "true"
type input "[GEOGRAPHIC_DATA][PERSON_NAME] nơi"
type input "800.000"
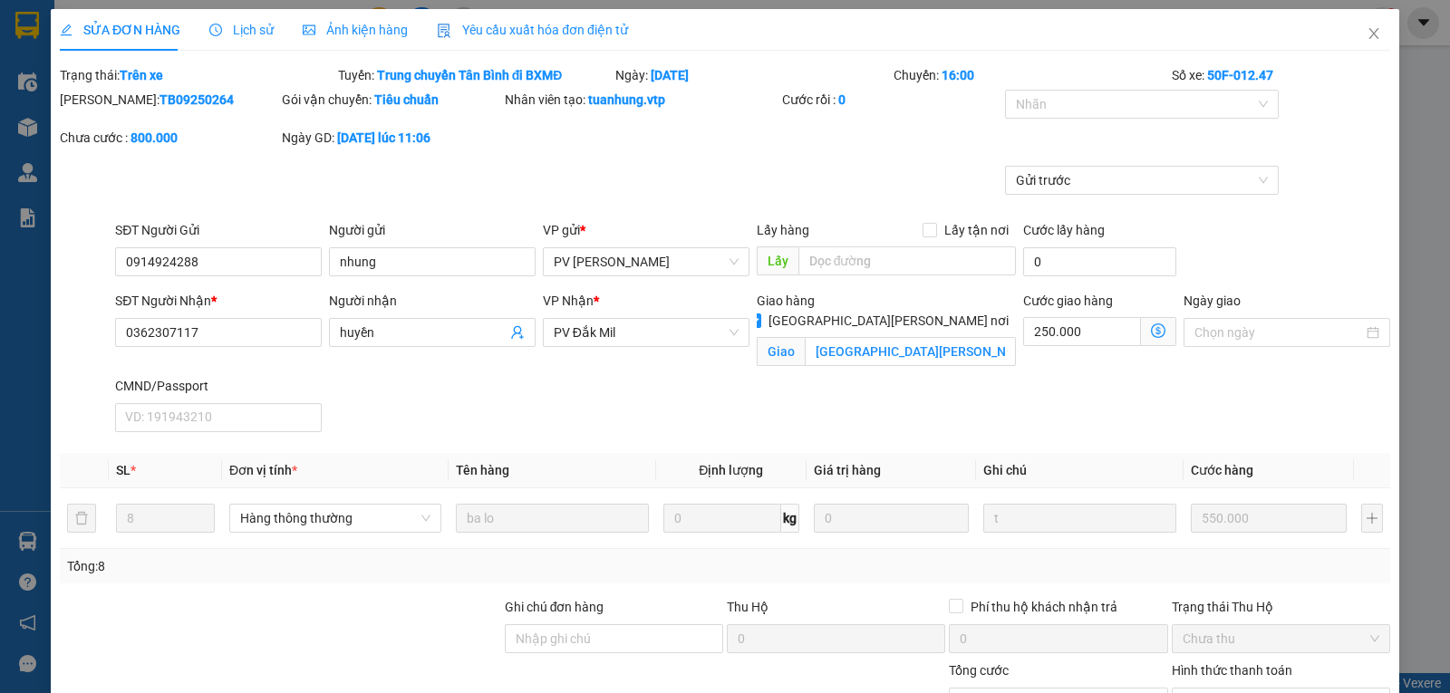
click at [645, 105] on b "tuanhung.vtp" at bounding box center [626, 99] width 77 height 14
click at [1237, 104] on div at bounding box center [1132, 104] width 247 height 22
click at [1303, 85] on form "Total Paid Fee 0 Total UnPaid Fee 800.000 Cash Collection Total Fee Trạng thái:…" at bounding box center [725, 142] width 1330 height 155
click at [1366, 34] on icon "close" at bounding box center [1373, 33] width 14 height 14
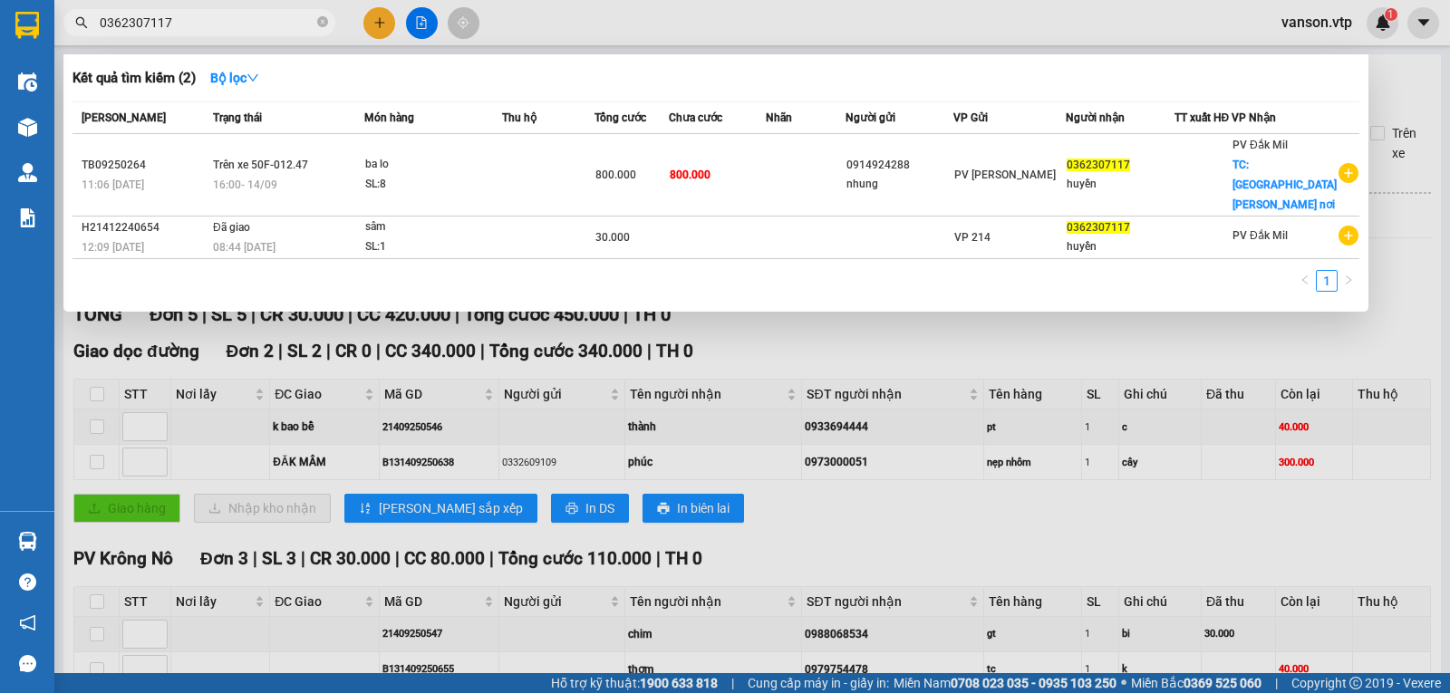
click at [269, 30] on input "0362307117" at bounding box center [207, 23] width 214 height 20
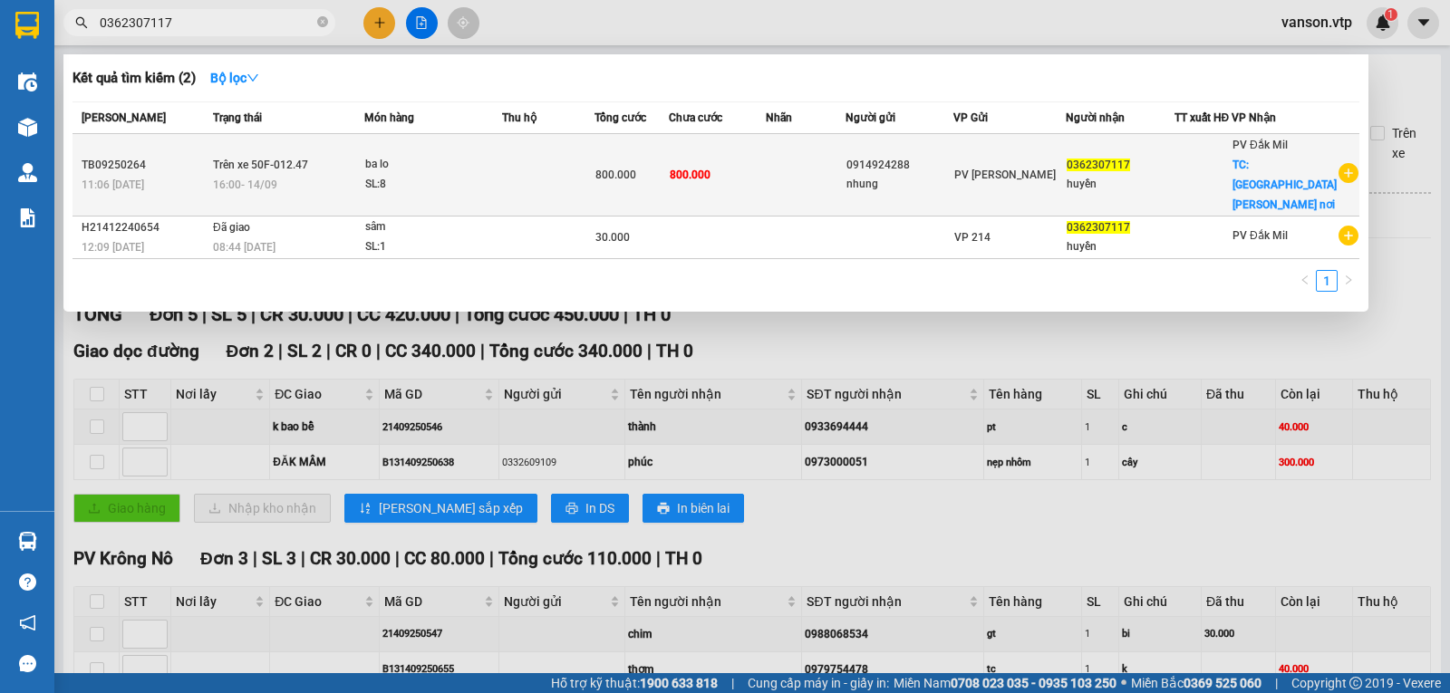
click at [1134, 175] on div "huyền" at bounding box center [1119, 184] width 107 height 19
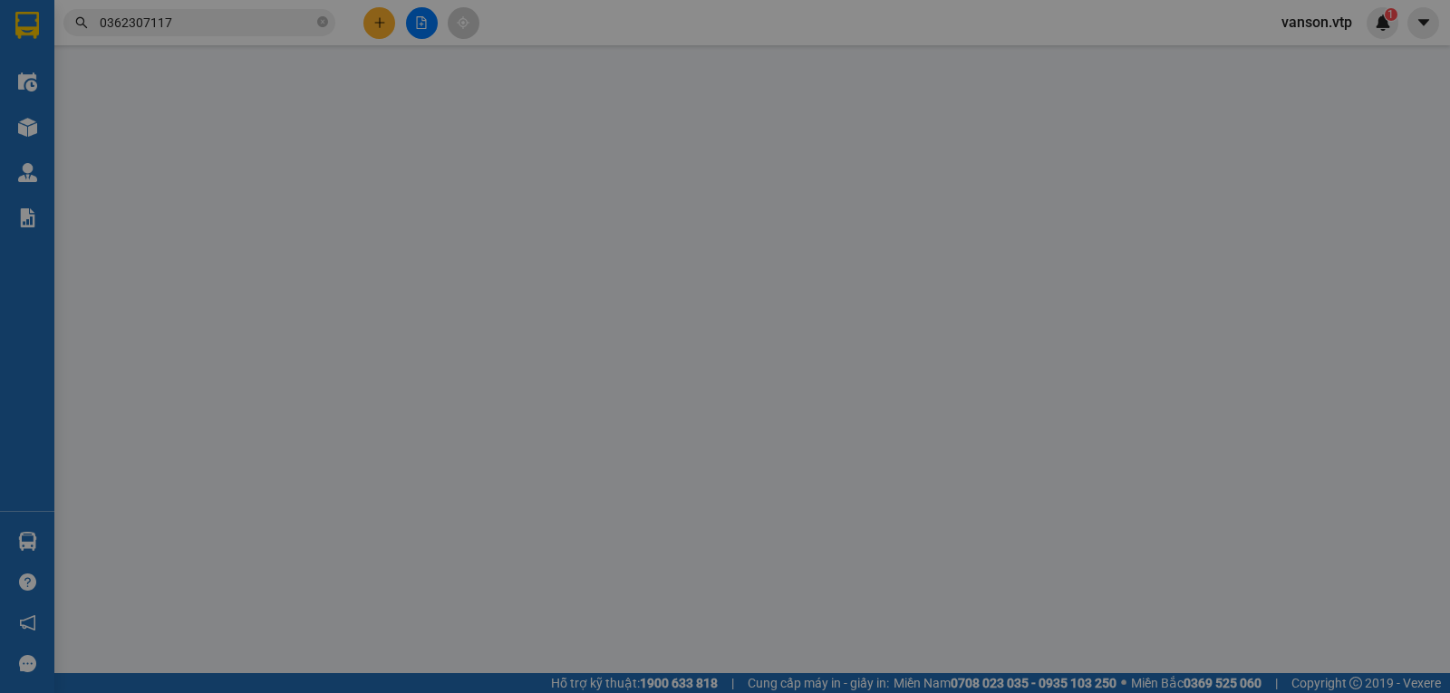
type input "0914924288"
type input "nhung"
type input "0362307117"
type input "huyền"
checkbox input "true"
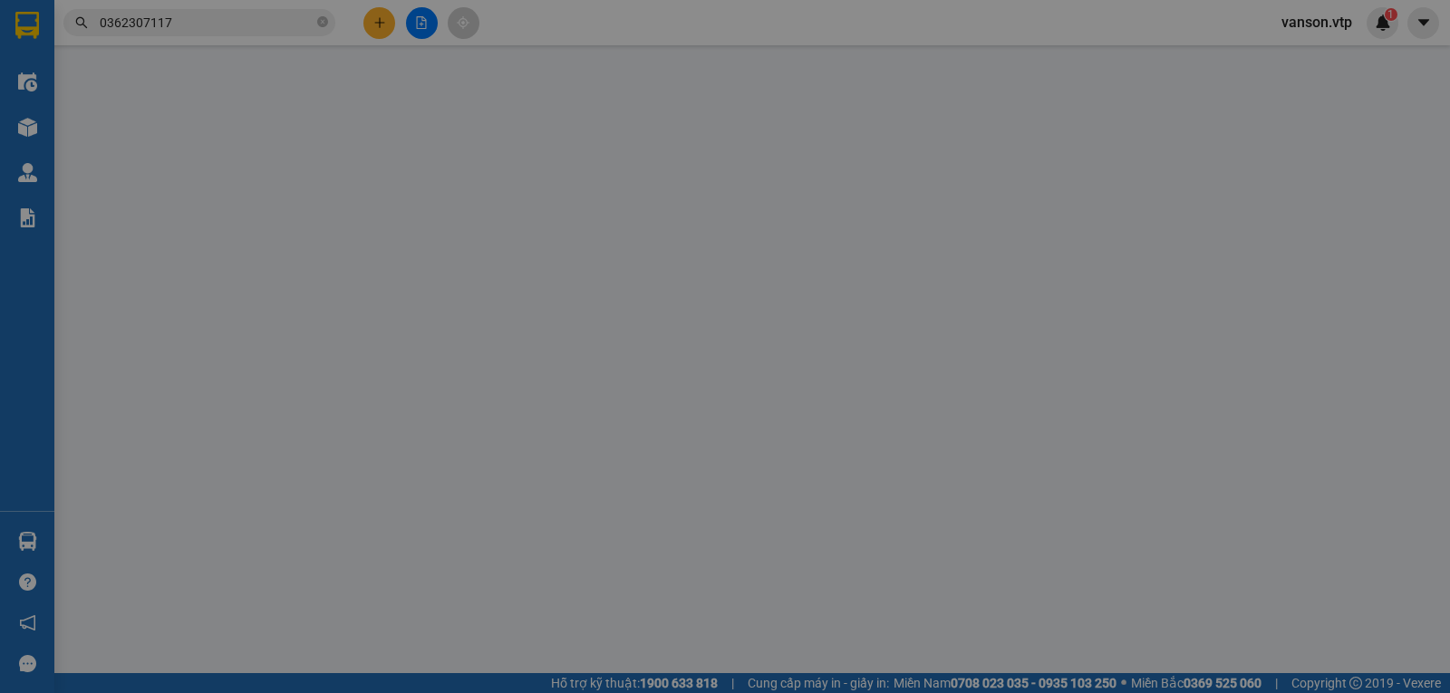
type input "[GEOGRAPHIC_DATA][PERSON_NAME] nơi"
type input "800.000"
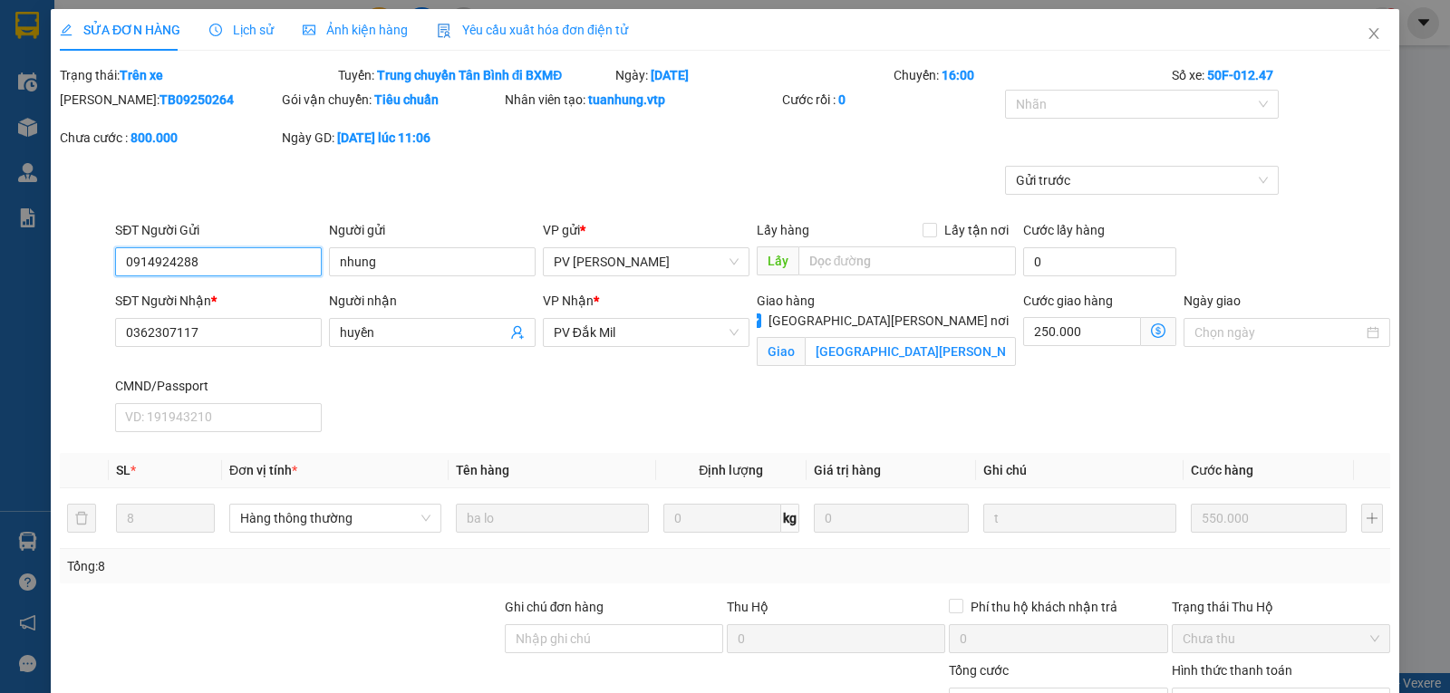
type input "27.500"
click at [361, 37] on span "Ảnh kiện hàng" at bounding box center [355, 30] width 105 height 14
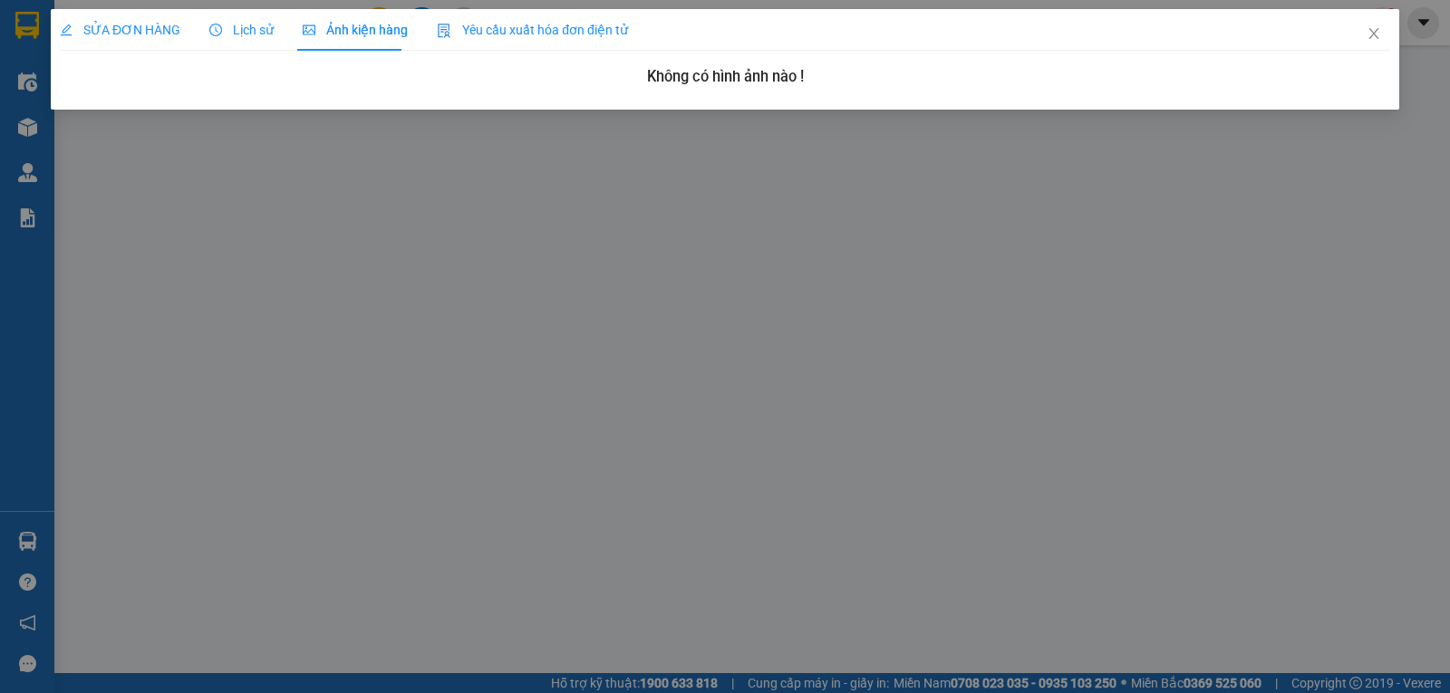
click at [217, 33] on icon "clock-circle" at bounding box center [215, 30] width 13 height 13
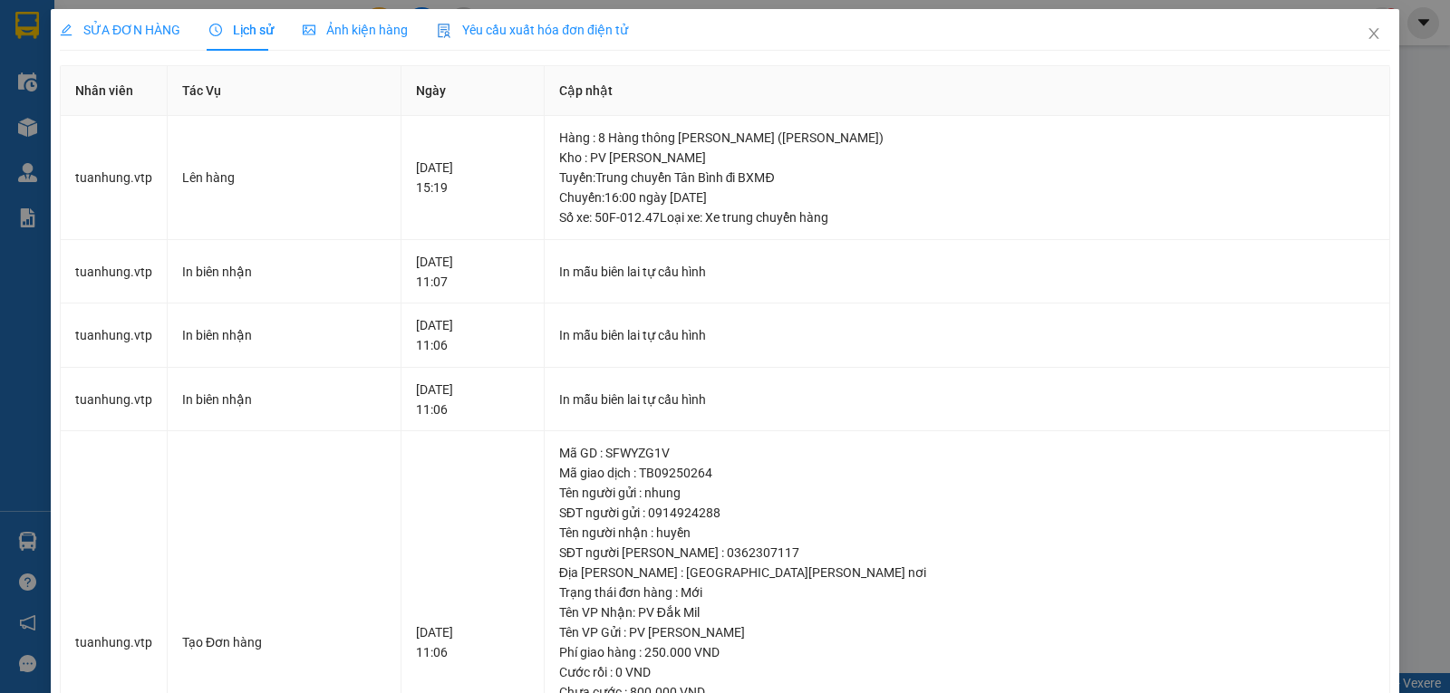
click at [142, 33] on span "SỬA ĐƠN HÀNG" at bounding box center [120, 30] width 121 height 14
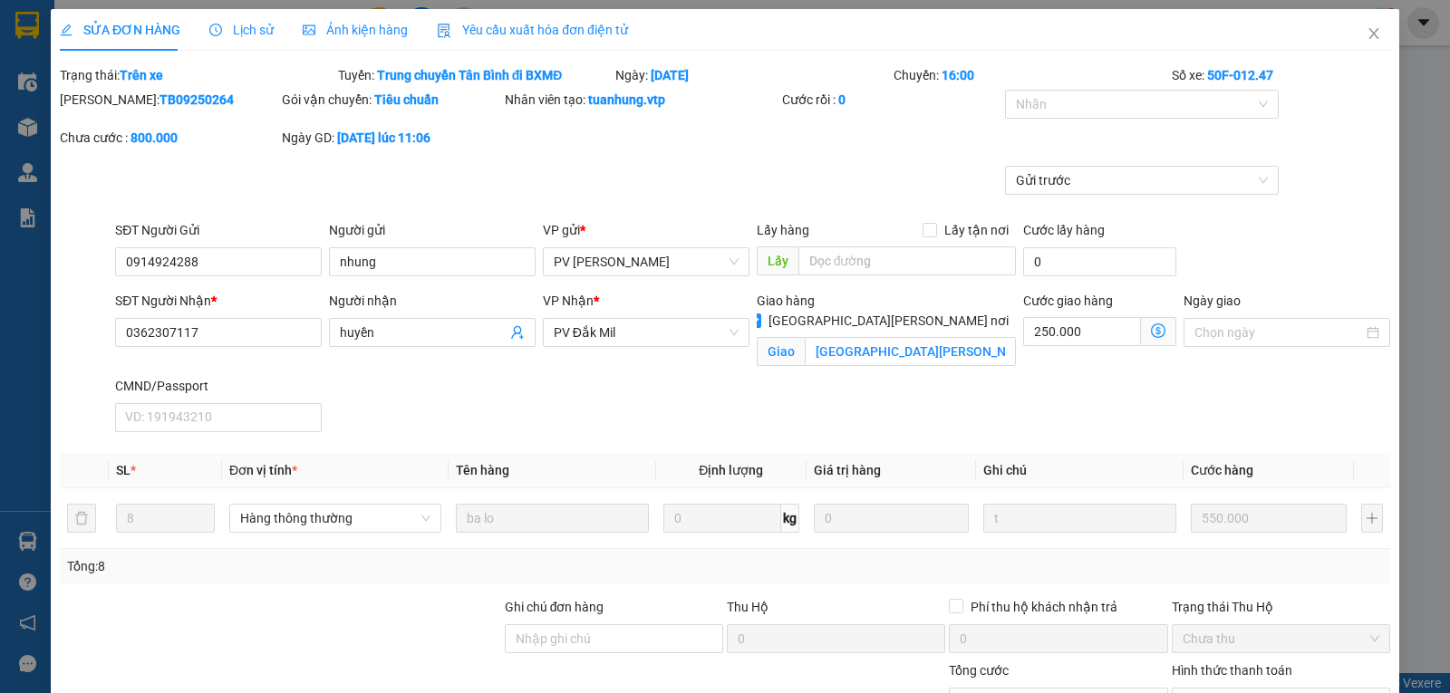
click at [482, 28] on span "Yêu cầu xuất hóa đơn điện tử" at bounding box center [532, 30] width 191 height 14
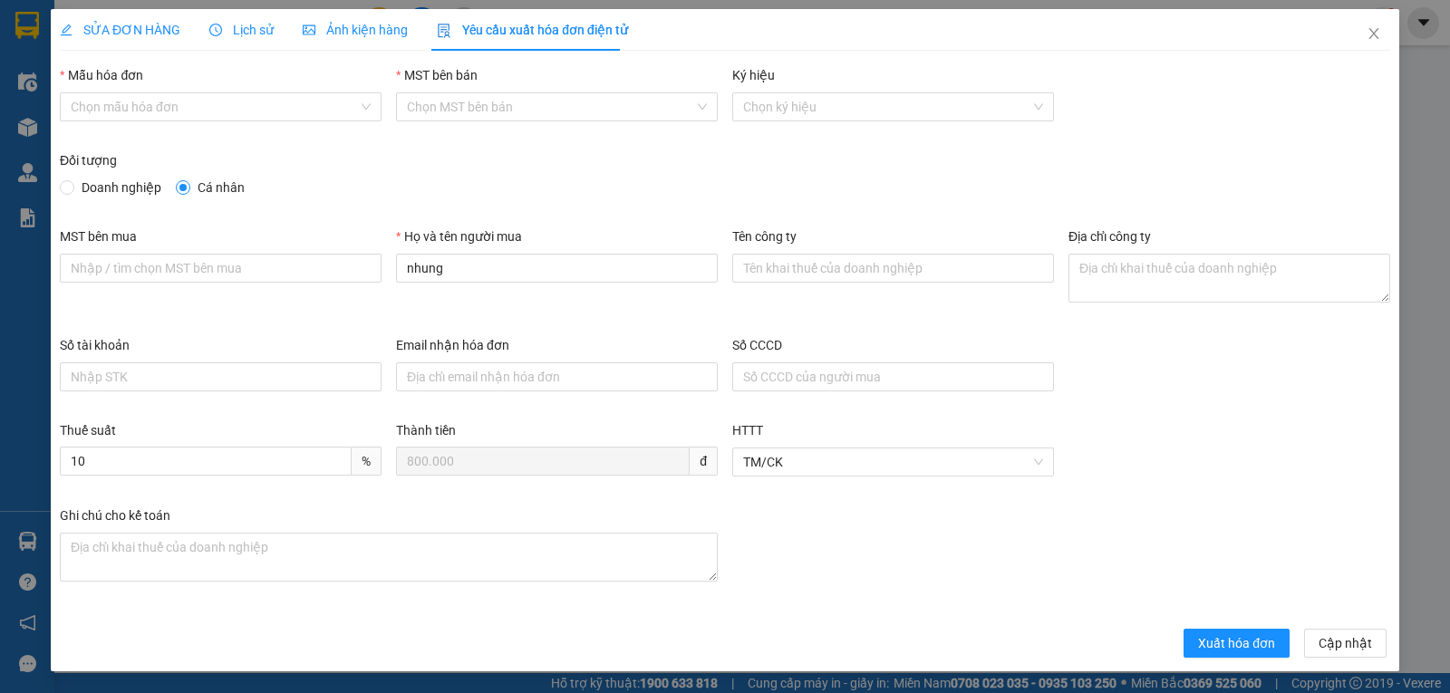
drag, startPoint x: 83, startPoint y: 25, endPoint x: 151, endPoint y: 25, distance: 68.0
click at [86, 25] on span "SỬA ĐƠN HÀNG" at bounding box center [120, 30] width 121 height 14
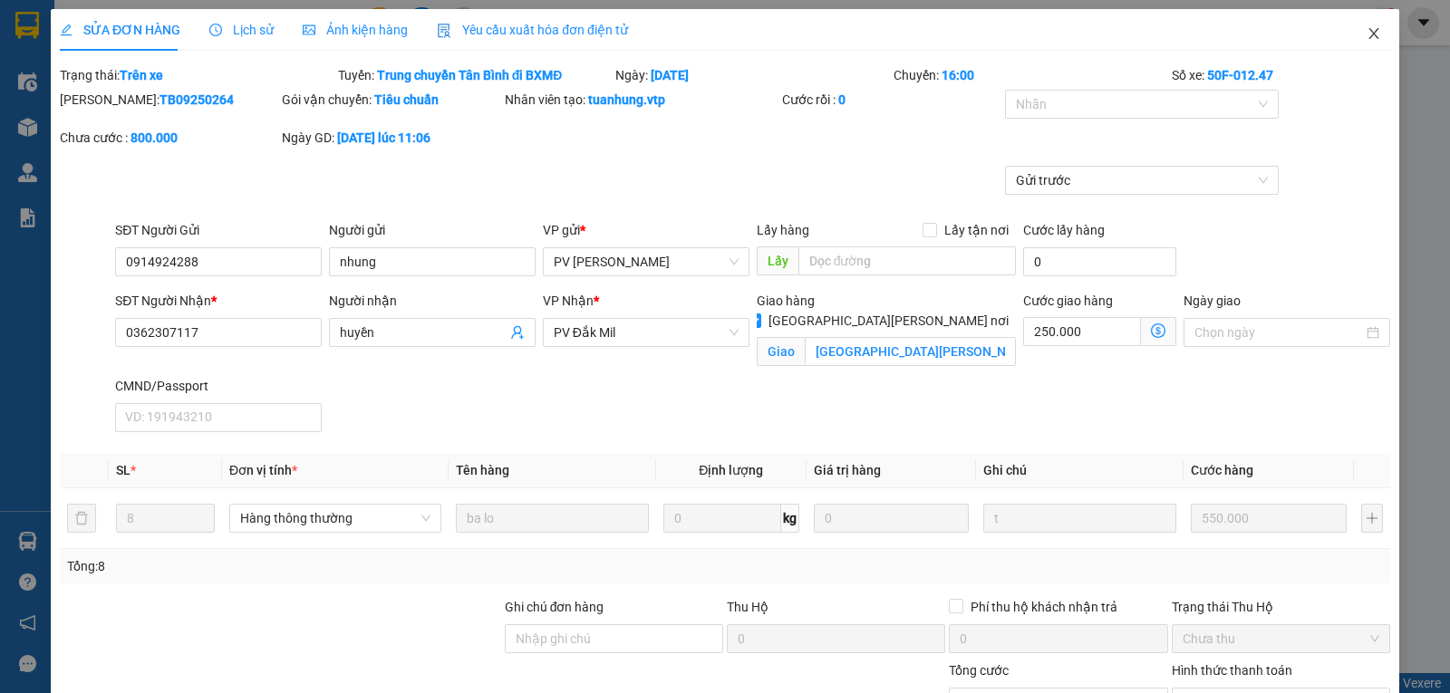
click at [1366, 34] on icon "close" at bounding box center [1373, 33] width 14 height 14
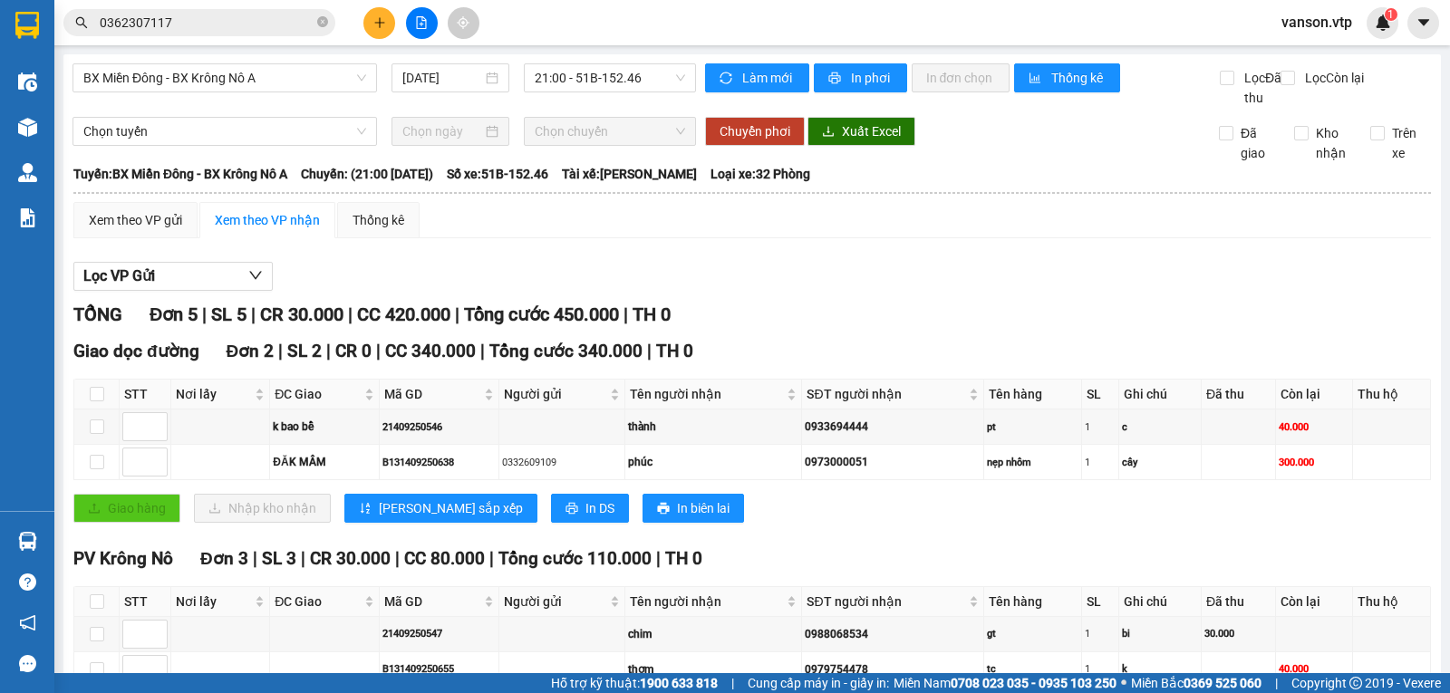
click at [278, 38] on div "Kết quả [PERSON_NAME] ( 2 ) Bộ lọc Mã ĐH Trạng thái Món hàng Thu hộ Tổng [PERSO…" at bounding box center [176, 23] width 353 height 32
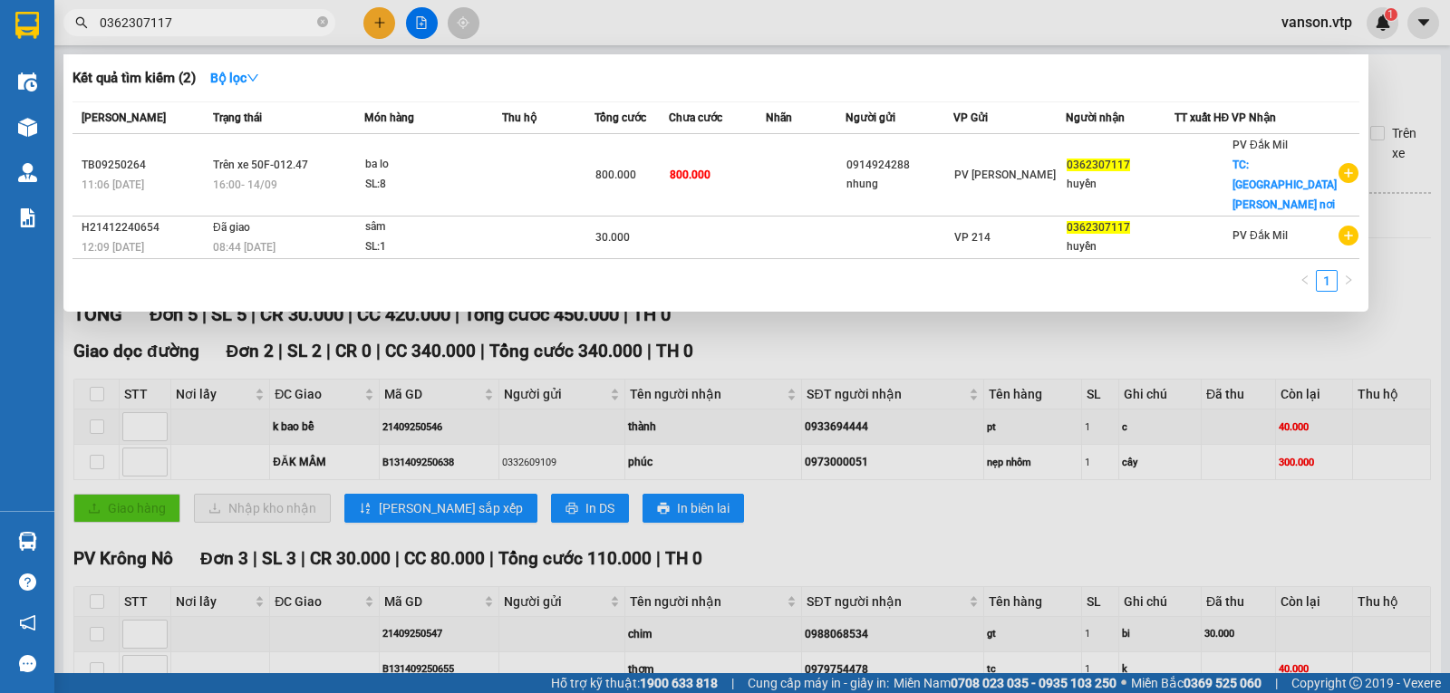
click at [258, 21] on input "0362307117" at bounding box center [207, 23] width 214 height 20
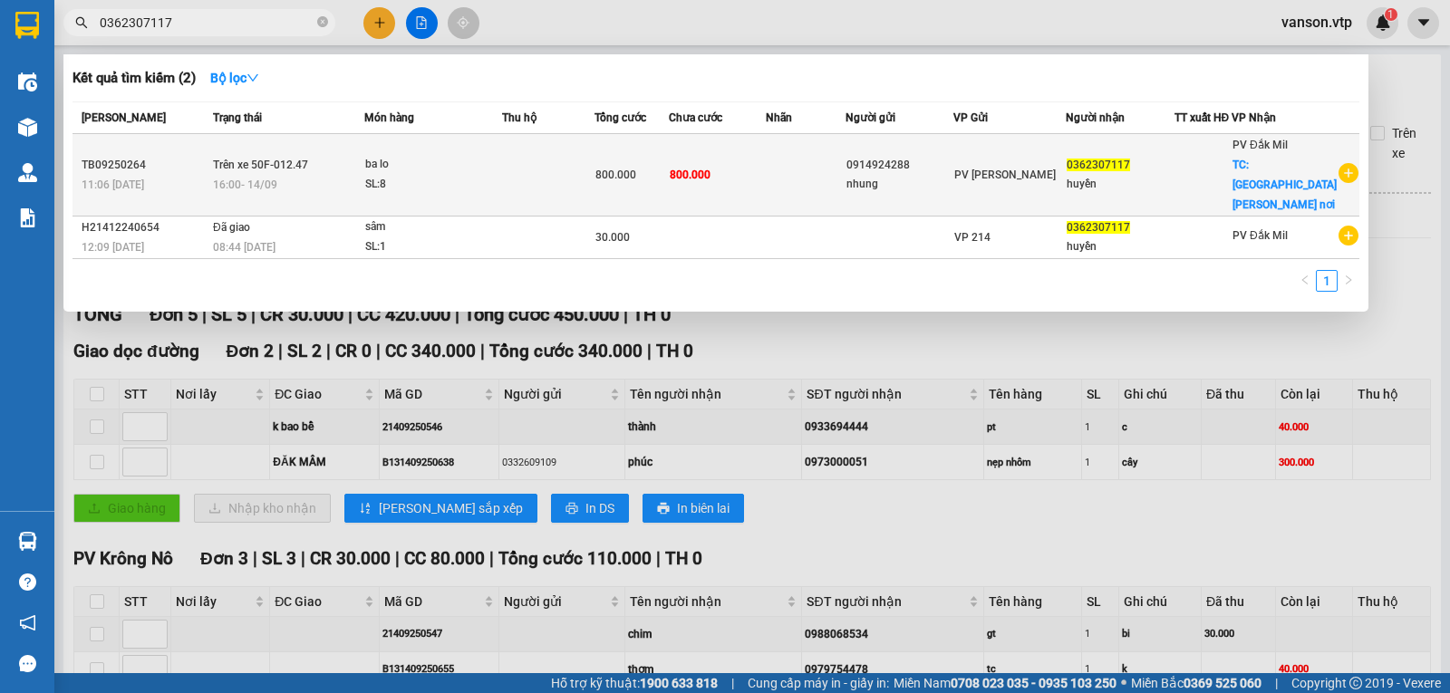
click at [933, 175] on div "nhung" at bounding box center [899, 184] width 107 height 19
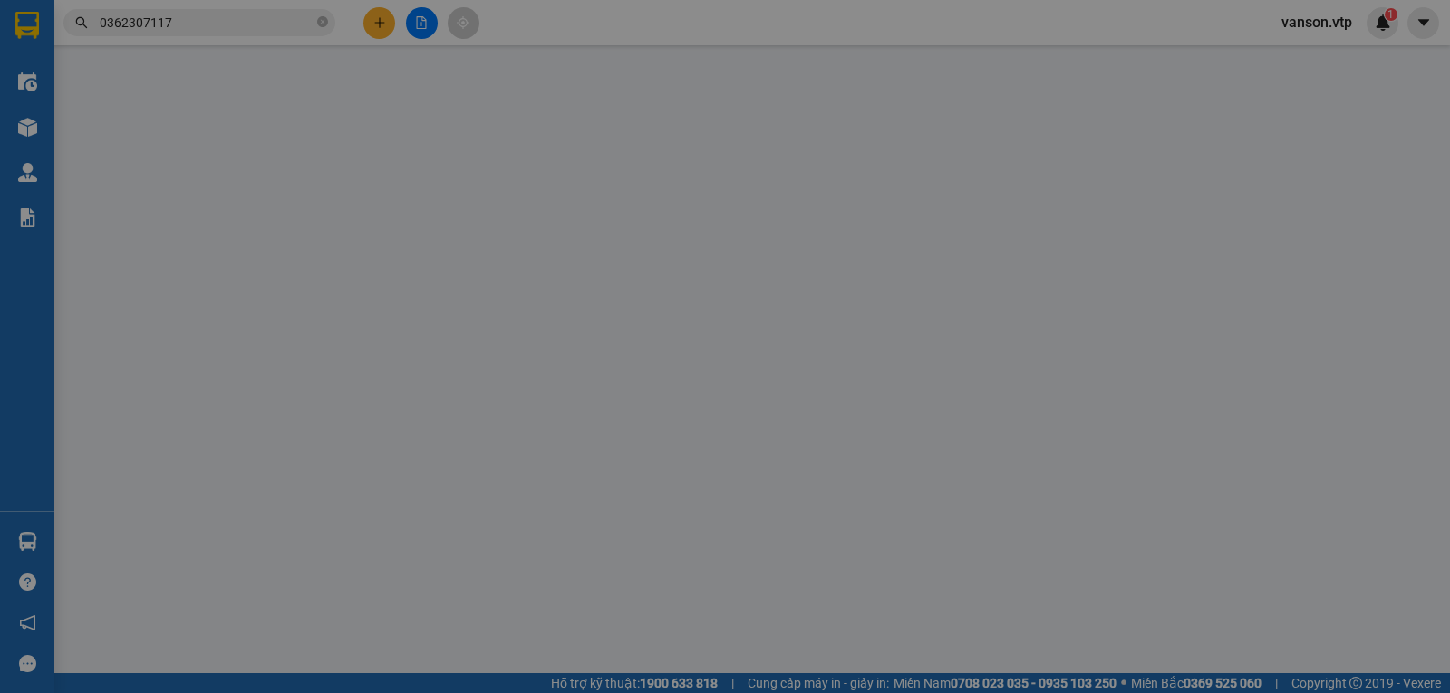
type input "27.500"
type input "0914924288"
type input "nhung"
type input "0362307117"
type input "huyền"
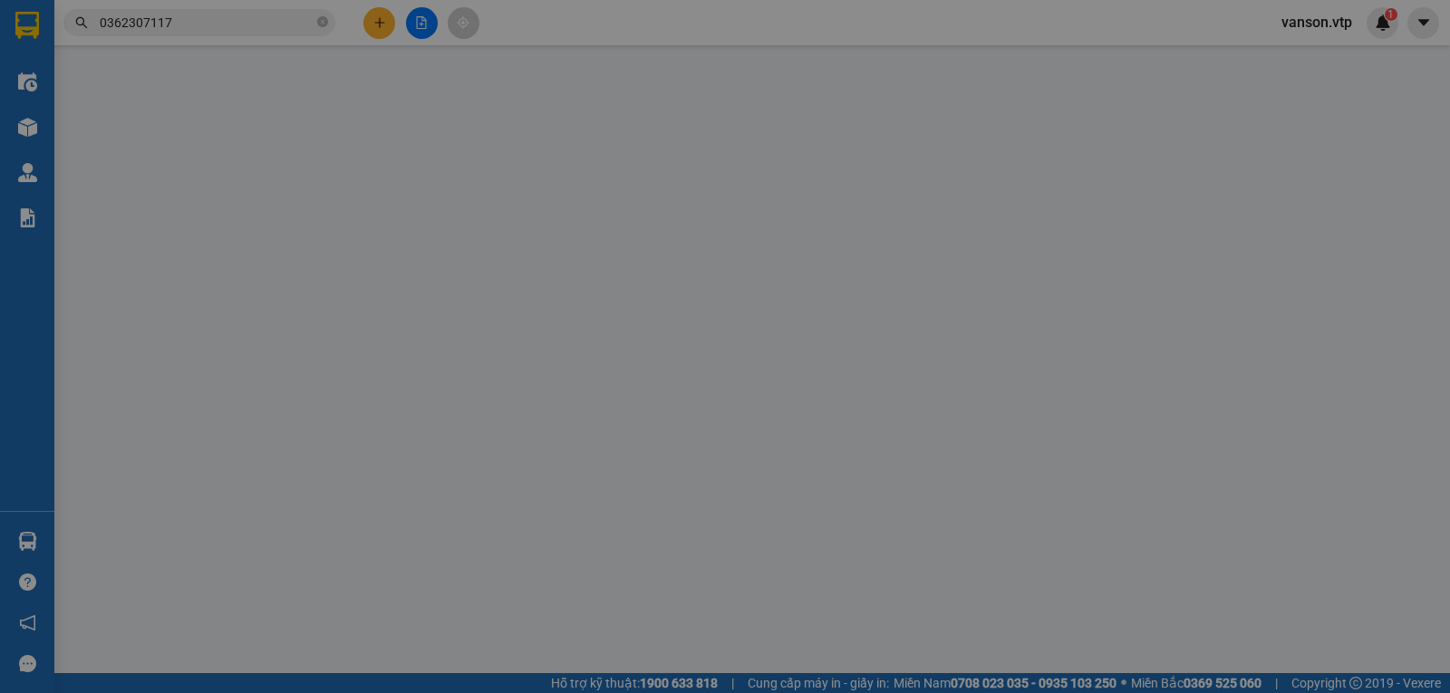
checkbox input "true"
type input "[GEOGRAPHIC_DATA][PERSON_NAME] nơi"
type input "800.000"
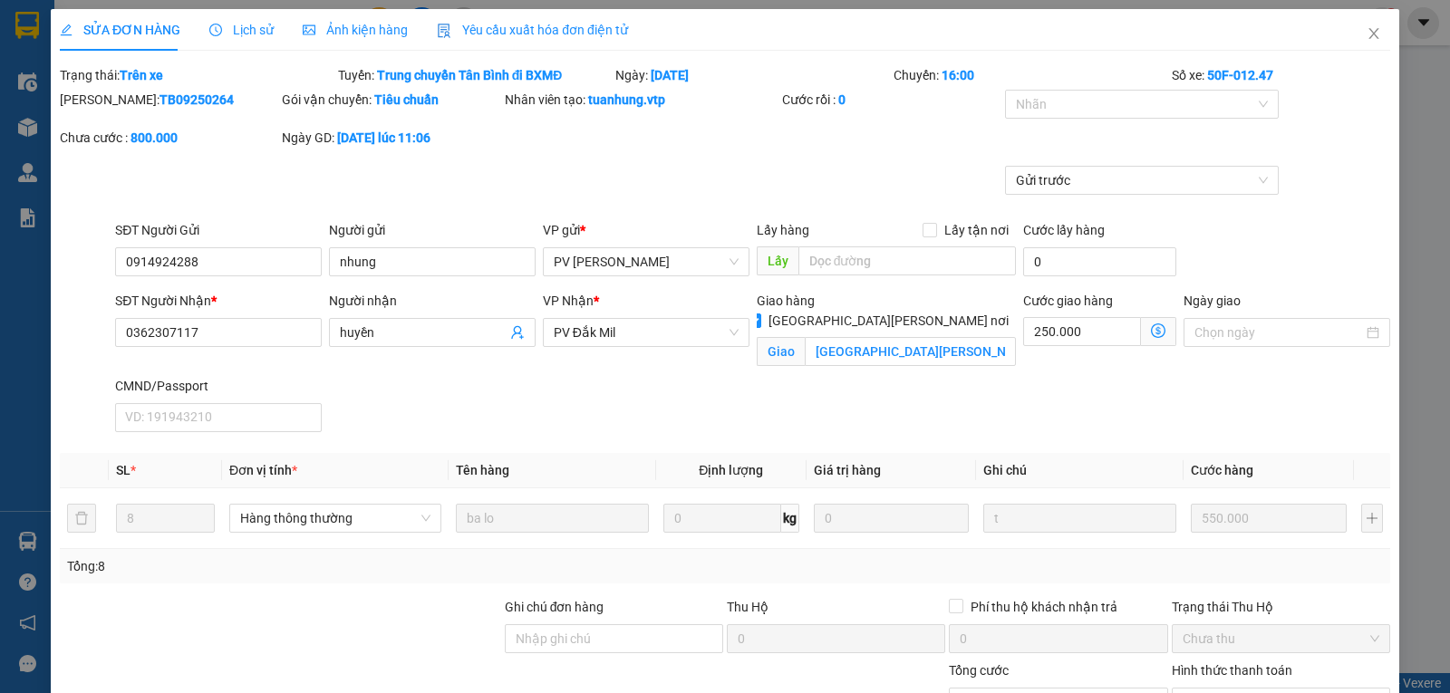
drag, startPoint x: 270, startPoint y: 23, endPoint x: 289, endPoint y: 24, distance: 19.0
click at [281, 23] on div "SỬA ĐƠN HÀNG Lịch sử Ảnh kiện hàng Yêu cầu xuất hóa đơn điện tử" at bounding box center [344, 30] width 568 height 42
click at [1192, 76] on div "Số xe: 50F-012.47" at bounding box center [1281, 75] width 222 height 20
drag, startPoint x: 1200, startPoint y: 74, endPoint x: 1449, endPoint y: 49, distance: 250.5
click at [1305, 67] on div "Số xe: 50F-012.47" at bounding box center [1281, 75] width 222 height 20
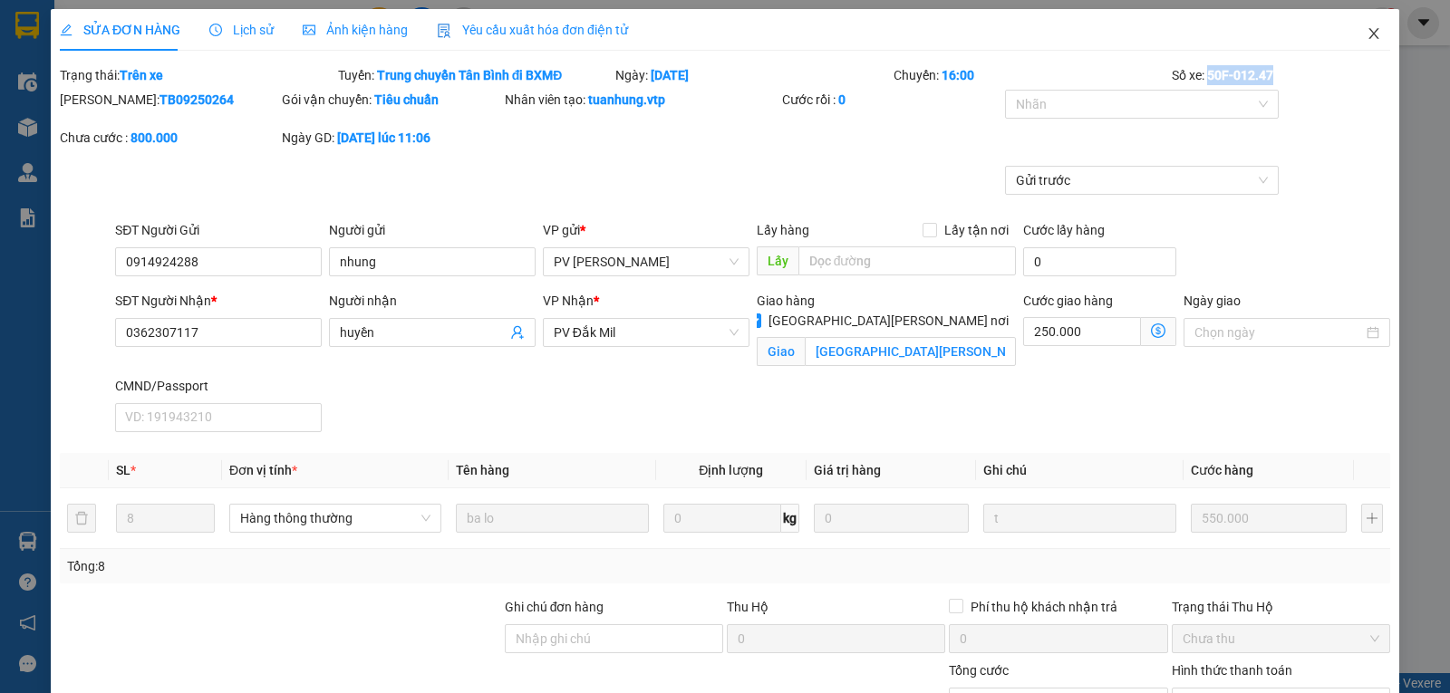
drag, startPoint x: 1357, startPoint y: 33, endPoint x: 1327, endPoint y: 46, distance: 32.8
click at [1366, 33] on icon "close" at bounding box center [1373, 33] width 14 height 14
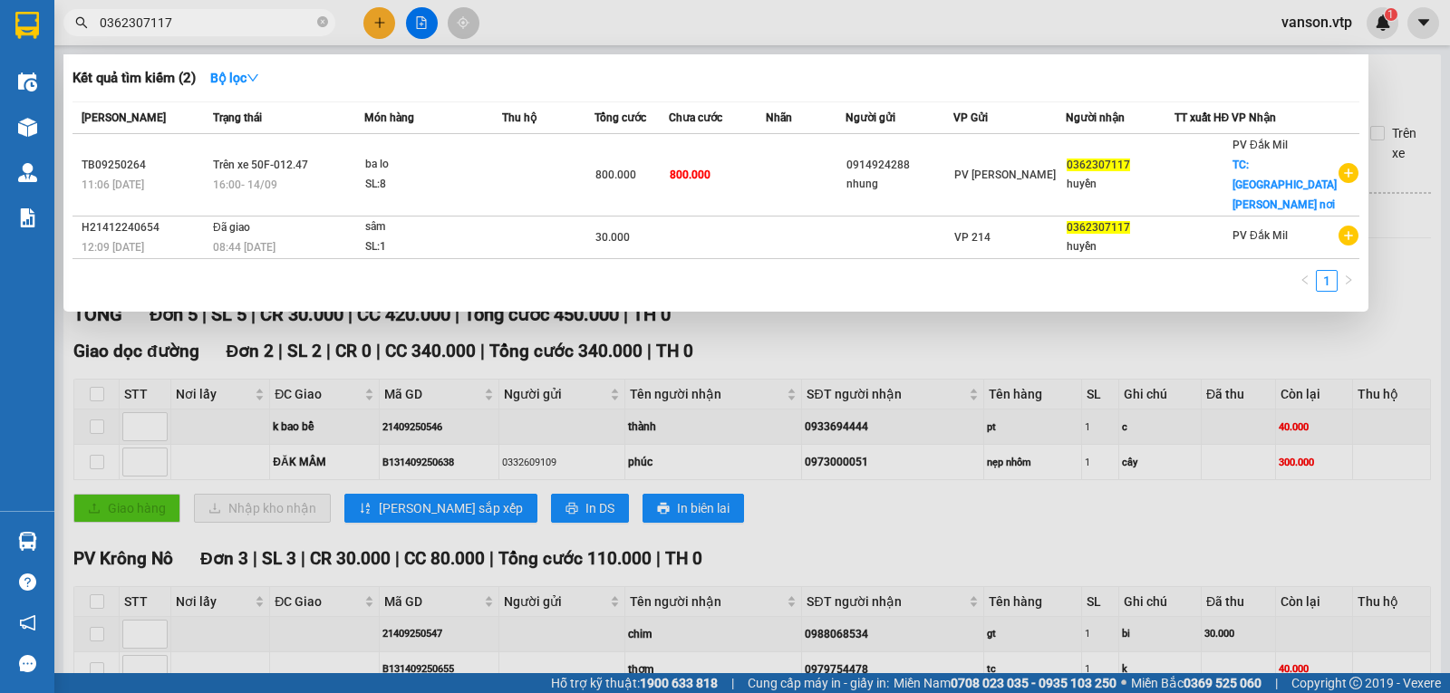
click at [285, 30] on input "0362307117" at bounding box center [207, 23] width 214 height 20
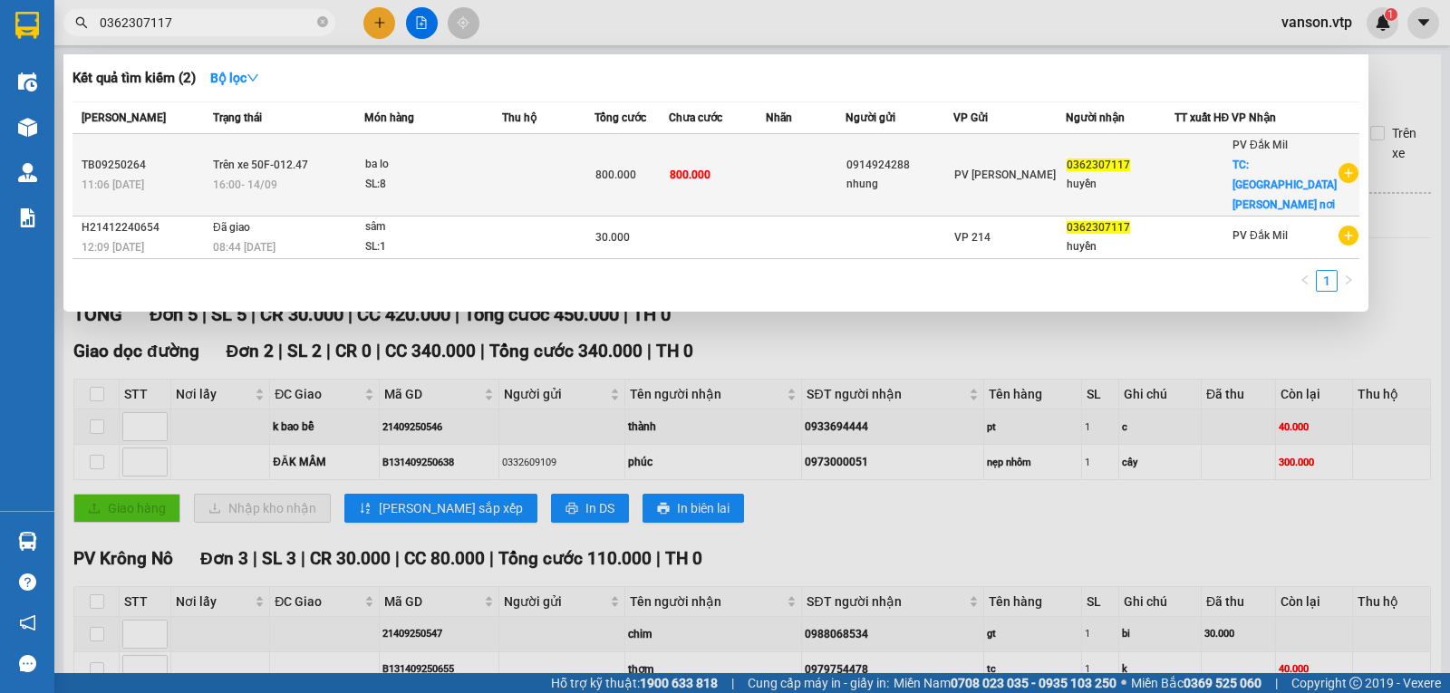
click at [1350, 163] on icon "plus-circle" at bounding box center [1348, 173] width 20 height 20
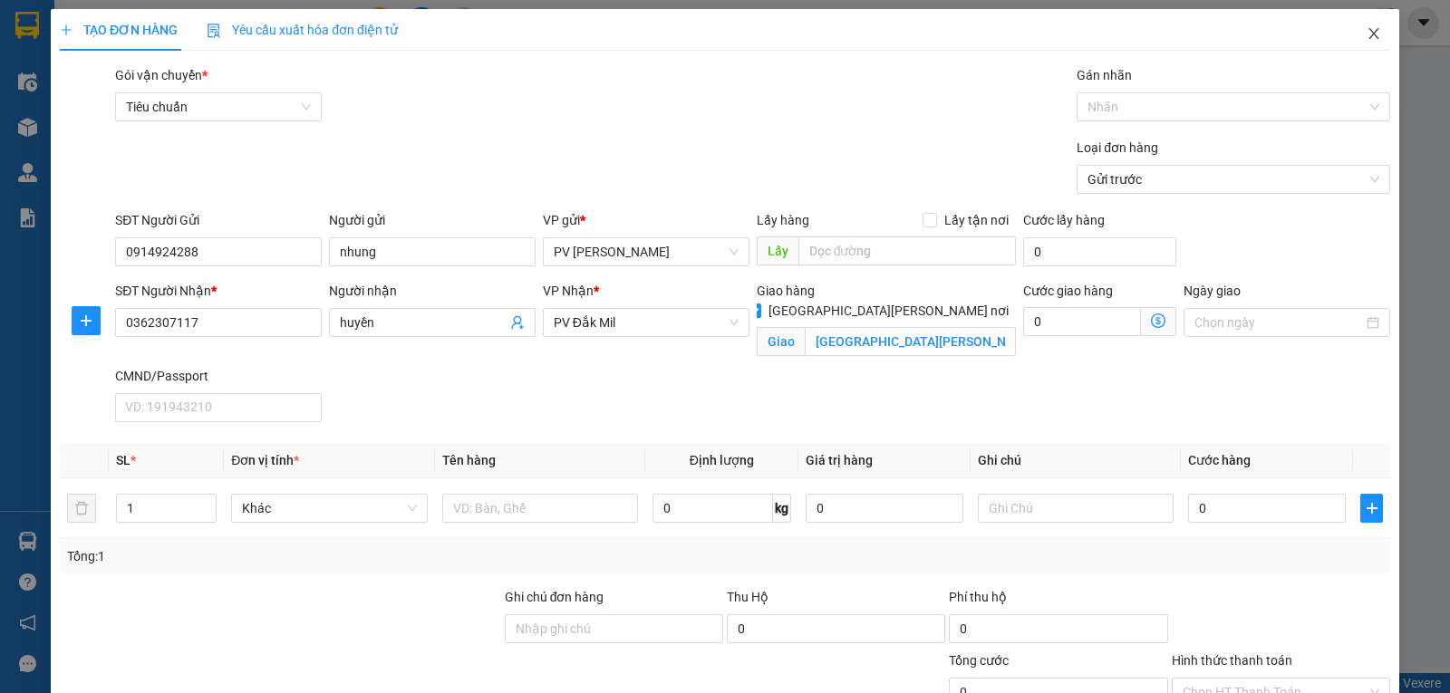
click at [1348, 39] on span "Close" at bounding box center [1373, 34] width 51 height 51
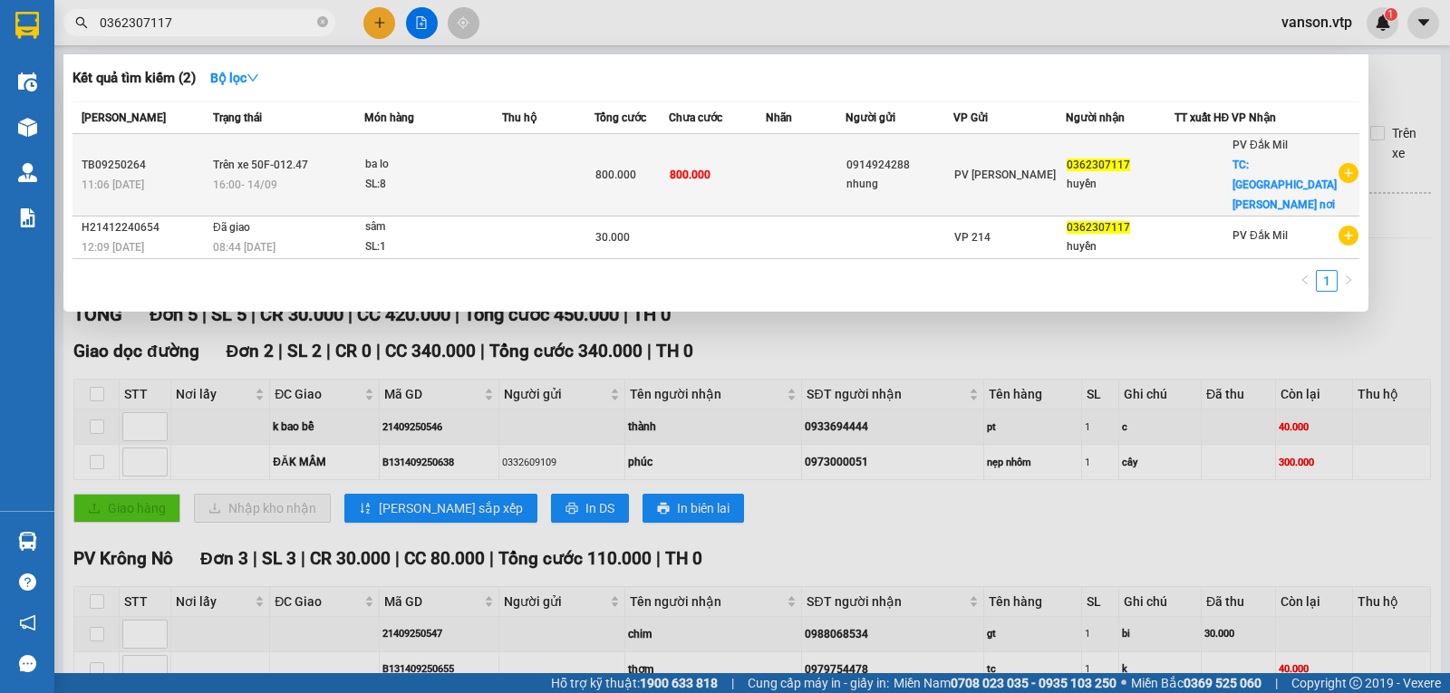
click at [265, 178] on span "16:00 [DATE]" at bounding box center [245, 184] width 64 height 13
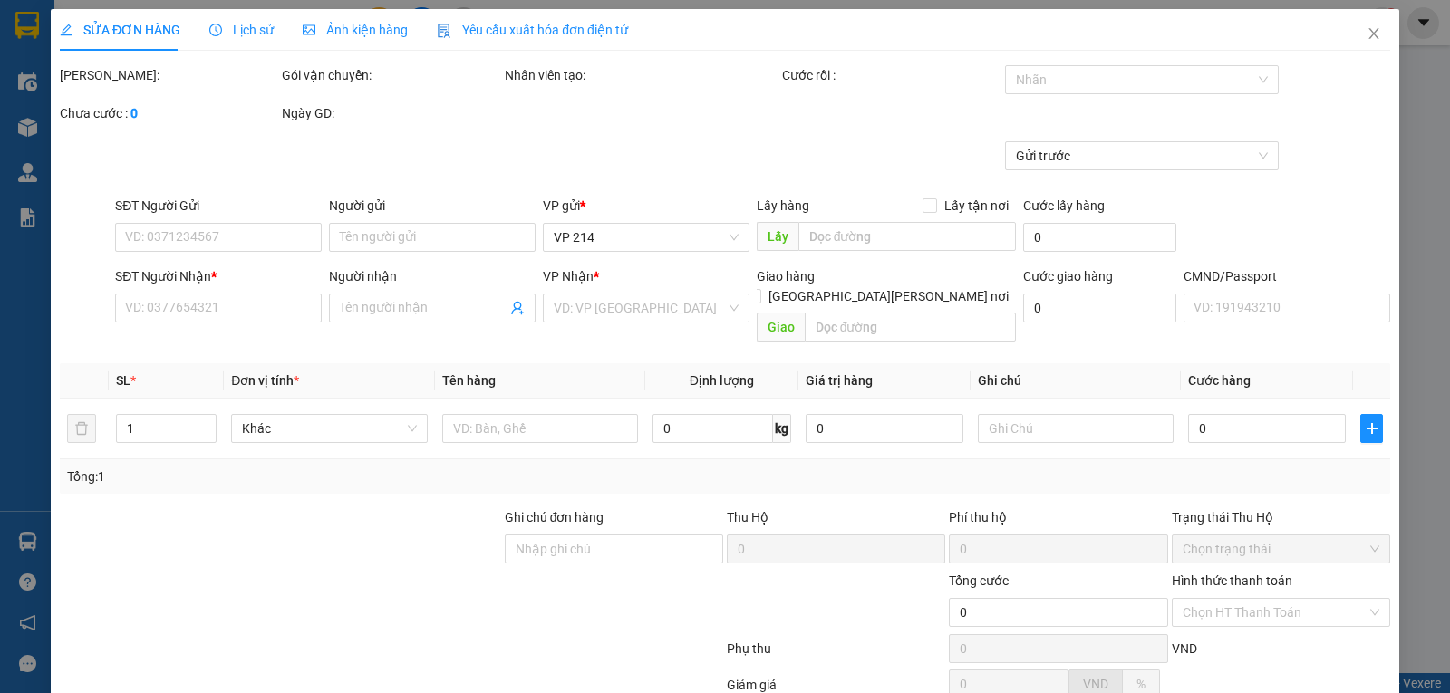
type input "27.500"
type input "0914924288"
type input "nhung"
type input "0362307117"
type input "huyền"
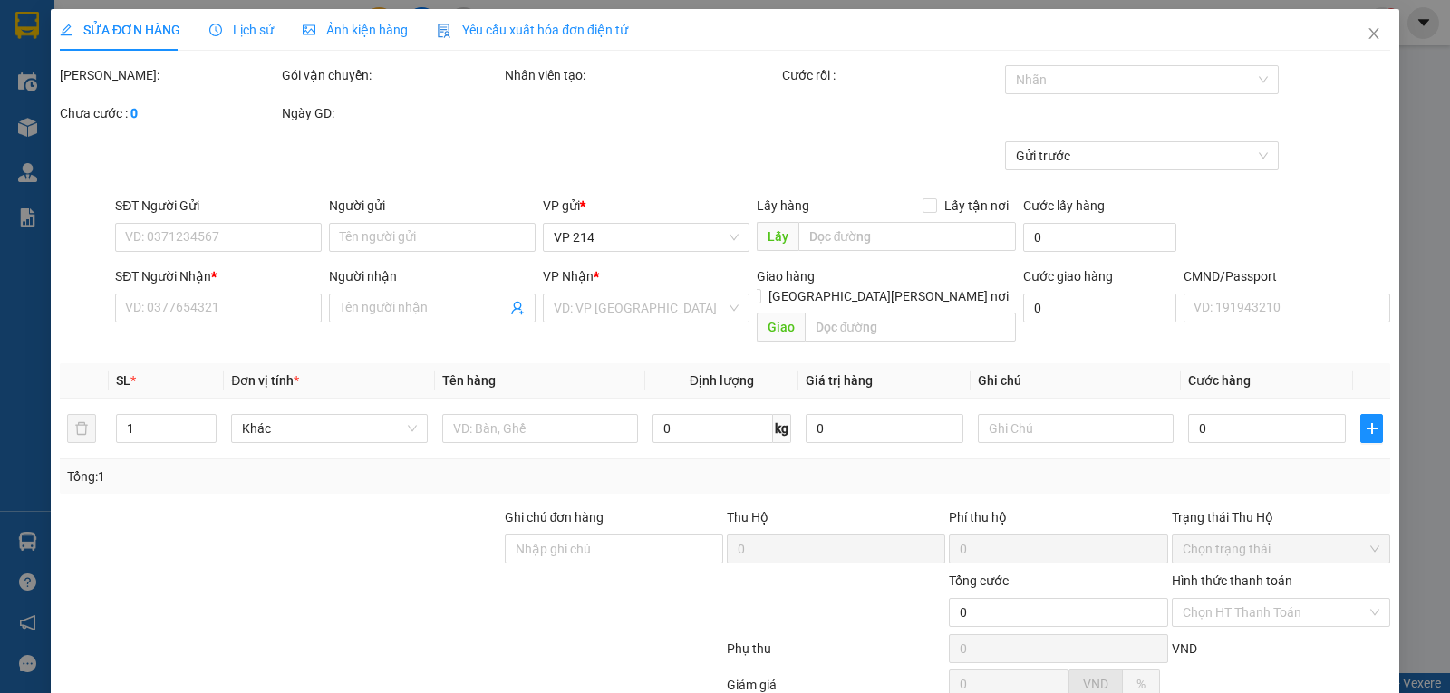
checkbox input "true"
type input "[GEOGRAPHIC_DATA][PERSON_NAME] nơi"
type input "800.000"
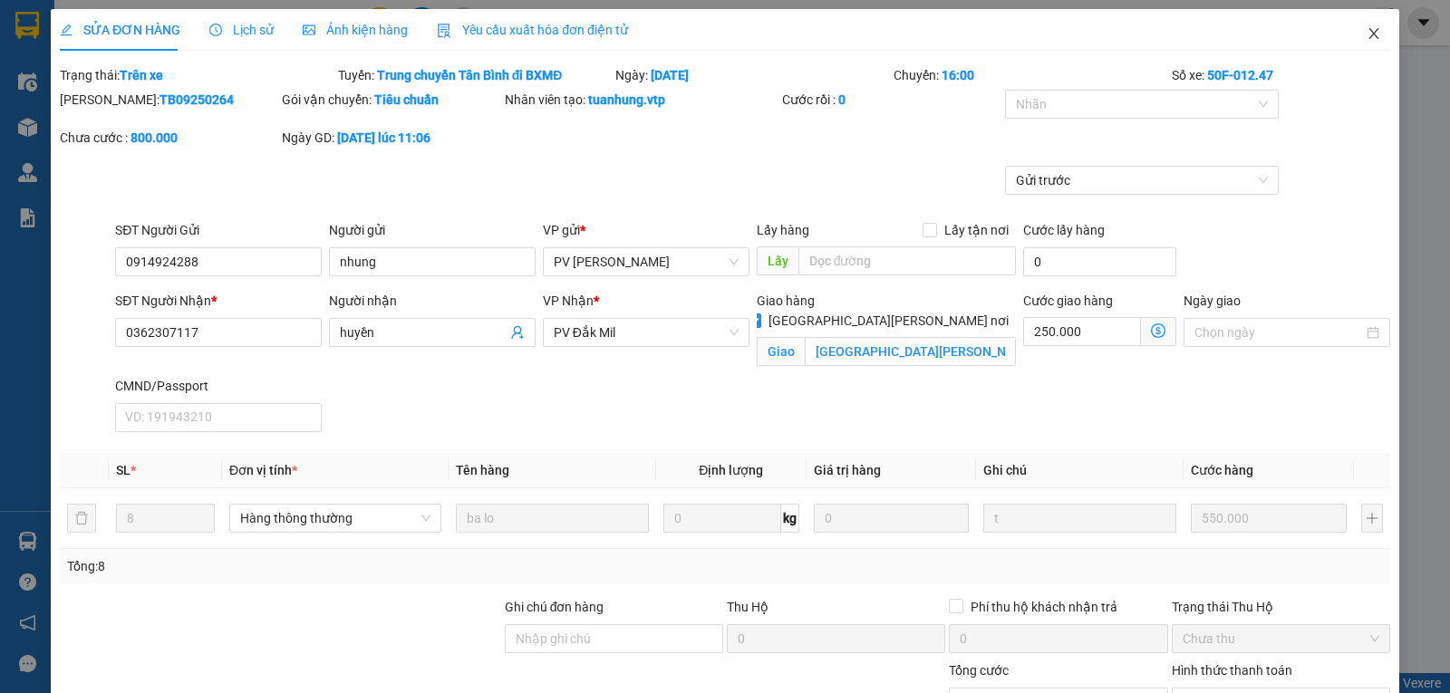
click at [1367, 27] on icon "close" at bounding box center [1373, 33] width 14 height 14
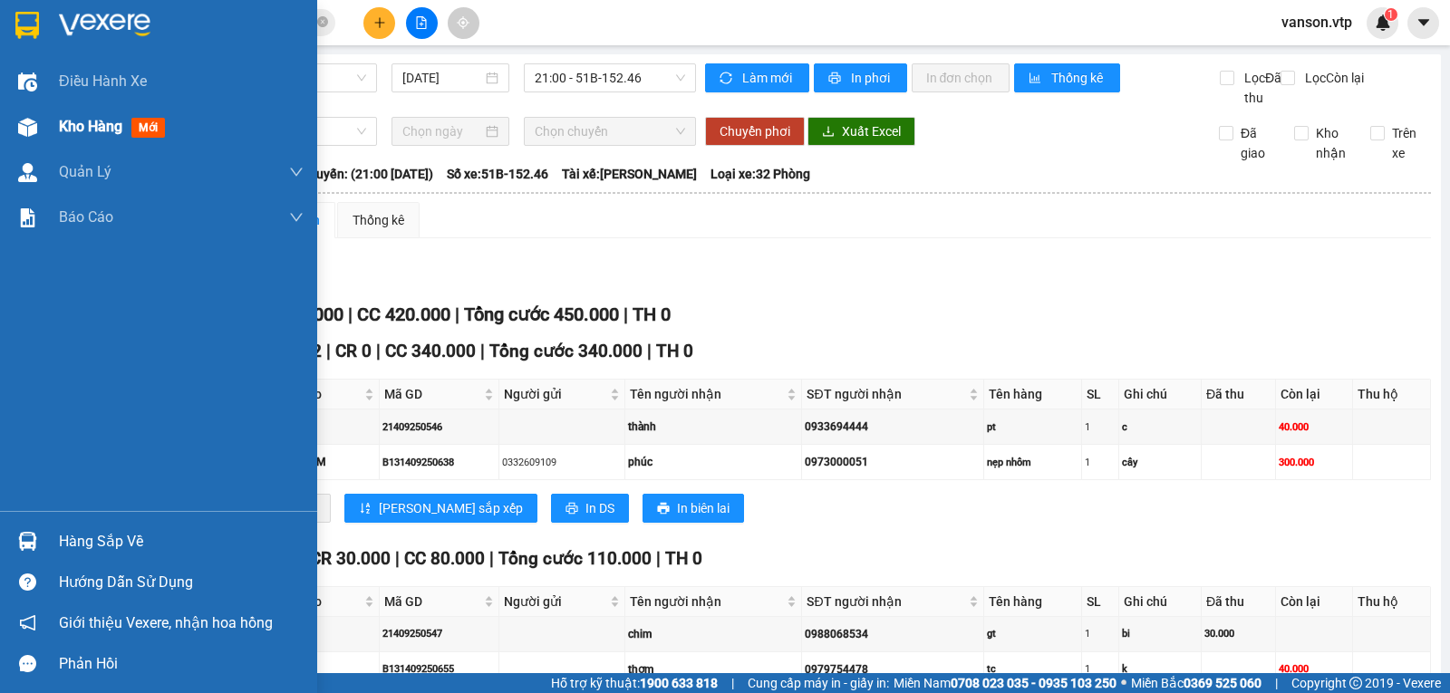
click at [40, 115] on div at bounding box center [28, 127] width 32 height 32
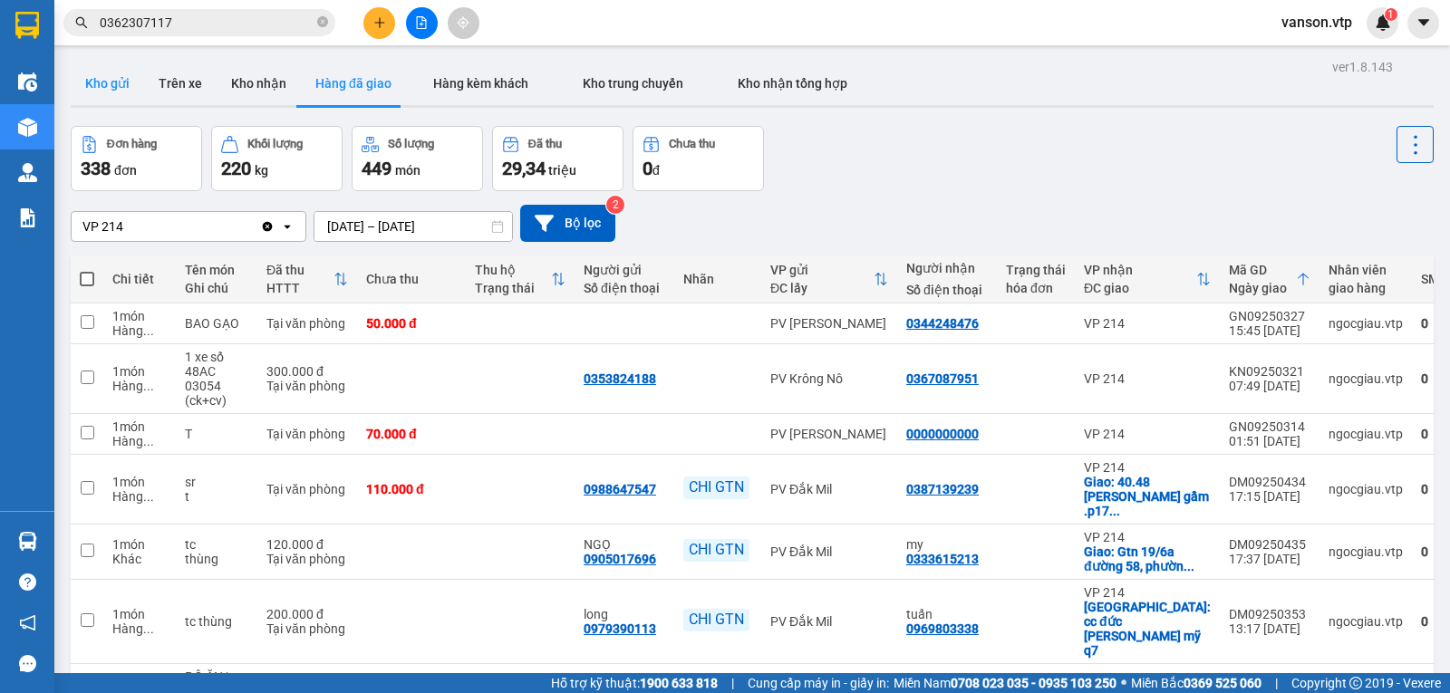
click at [111, 81] on button "Kho gửi" at bounding box center [107, 83] width 73 height 43
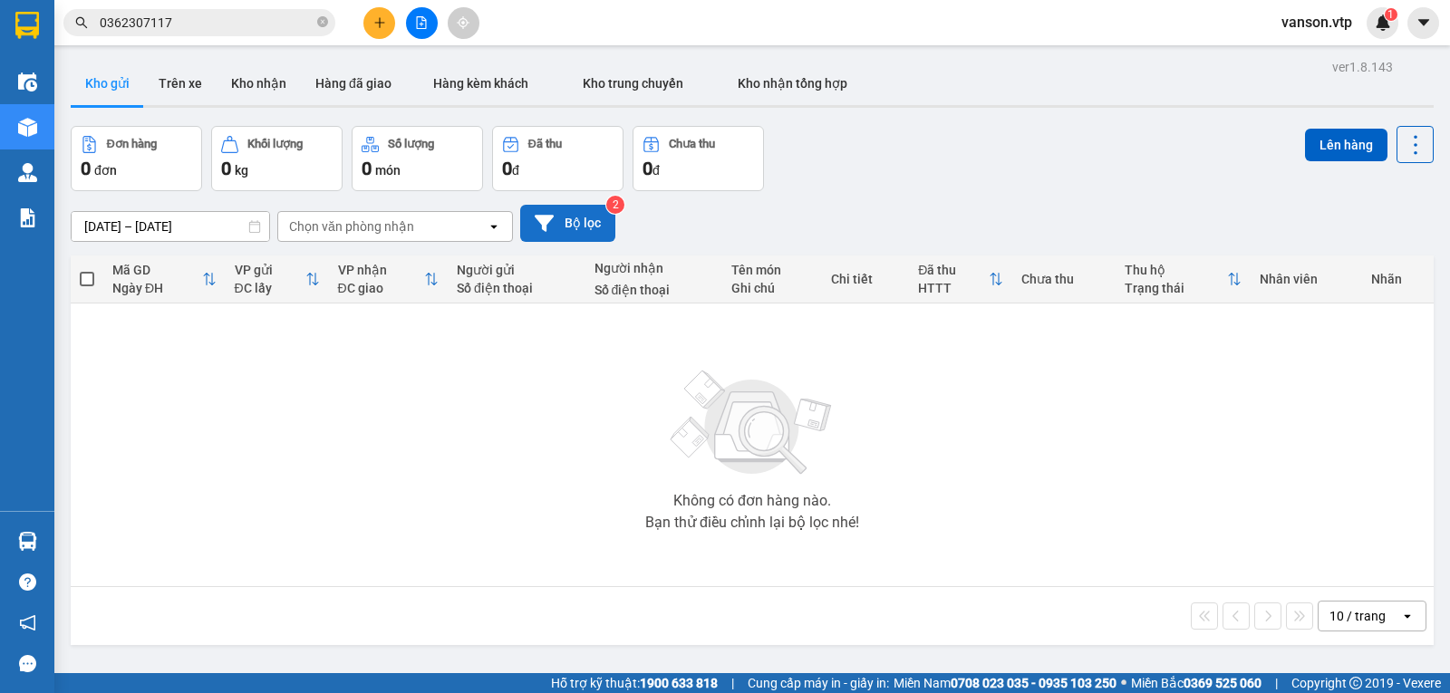
click at [600, 218] on button "Bộ lọc" at bounding box center [567, 223] width 95 height 37
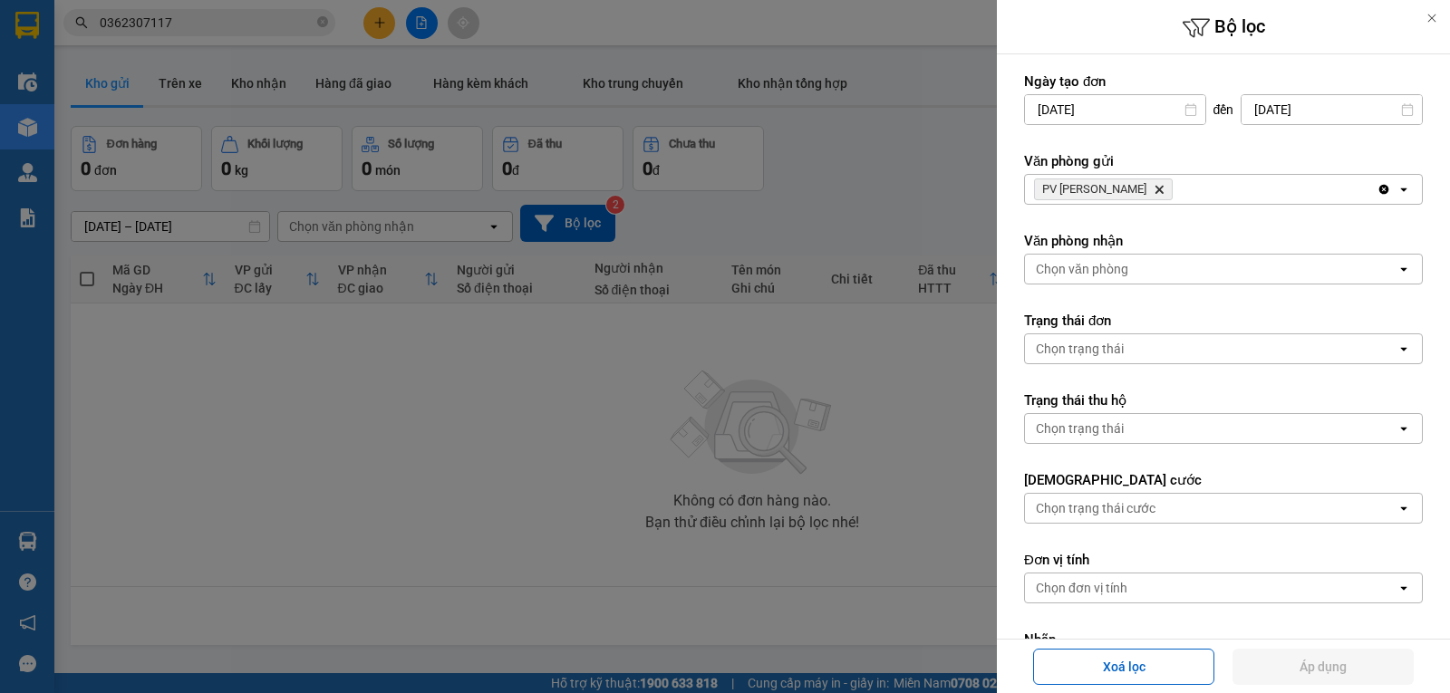
click at [595, 134] on div at bounding box center [725, 346] width 1450 height 693
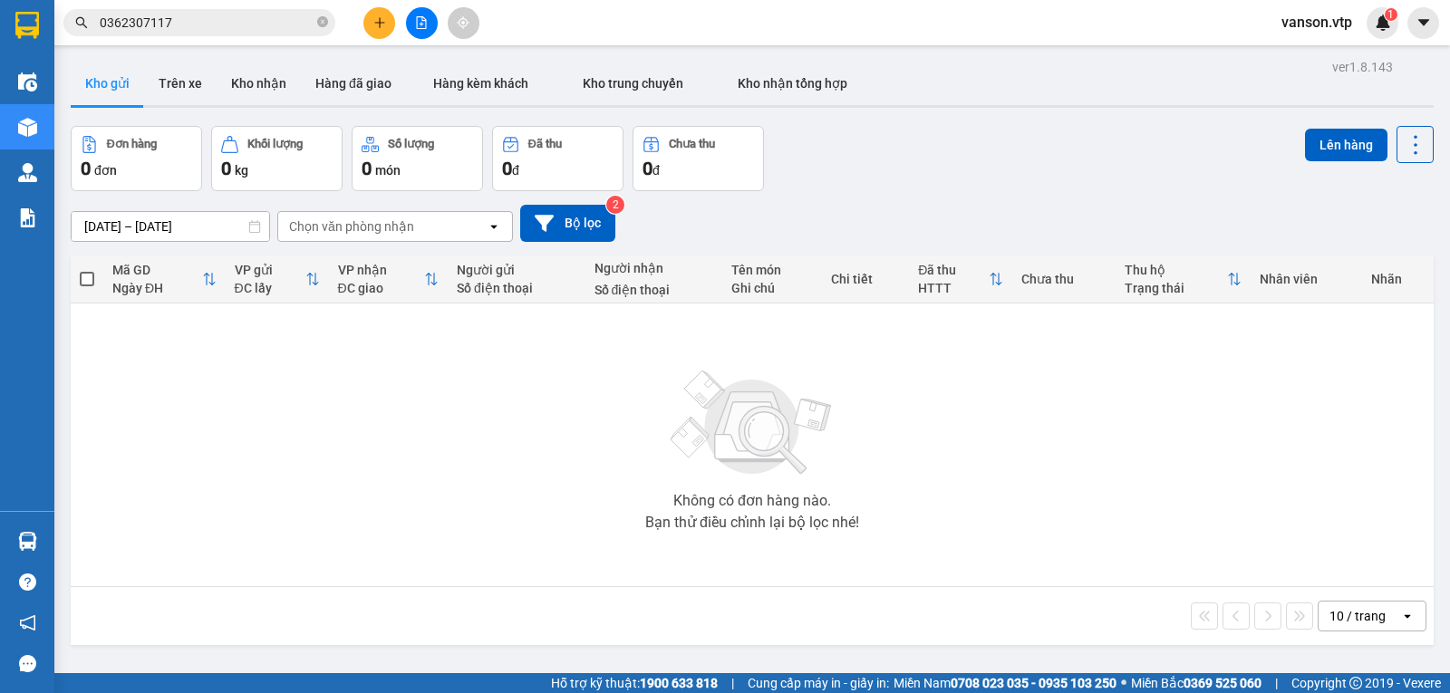
click at [585, 82] on div at bounding box center [725, 346] width 1450 height 693
click at [601, 74] on button "Kho trung chuyển" at bounding box center [632, 83] width 155 height 43
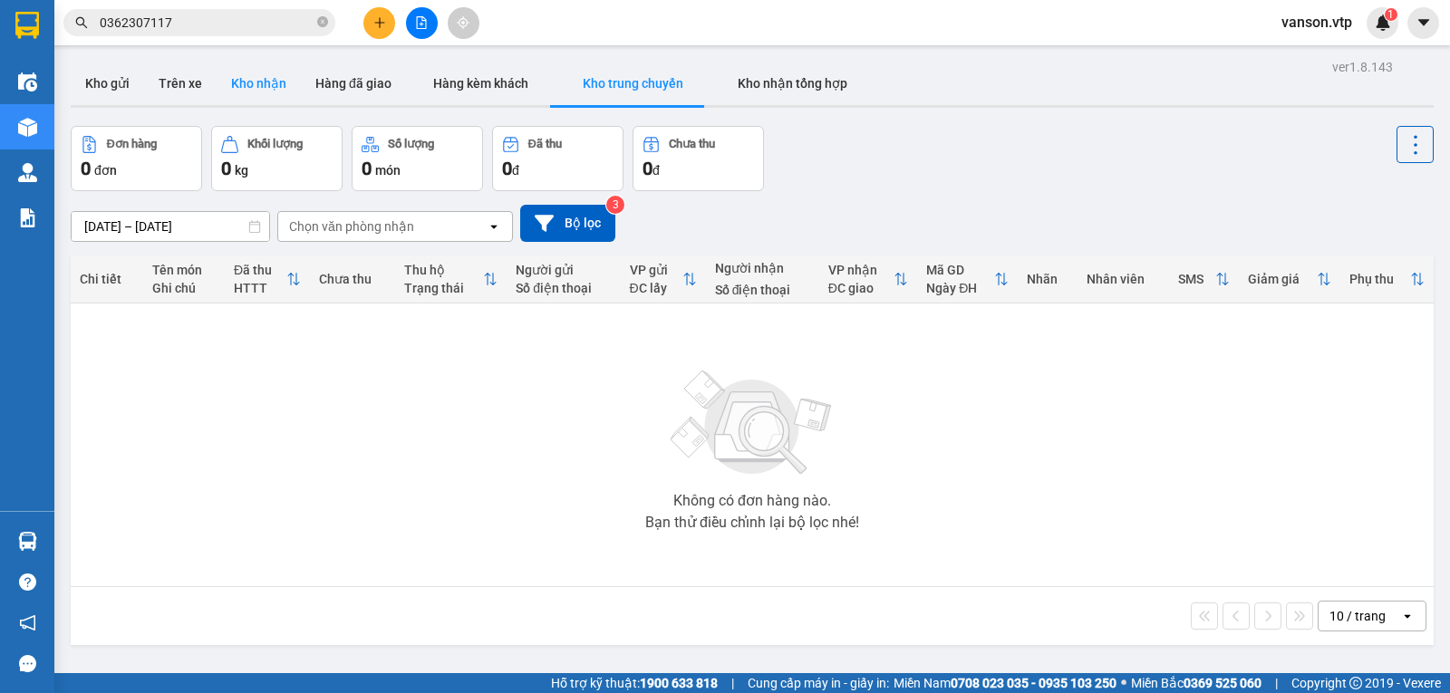
click at [277, 79] on button "Kho nhận" at bounding box center [259, 83] width 84 height 43
type input "[DATE] – [DATE]"
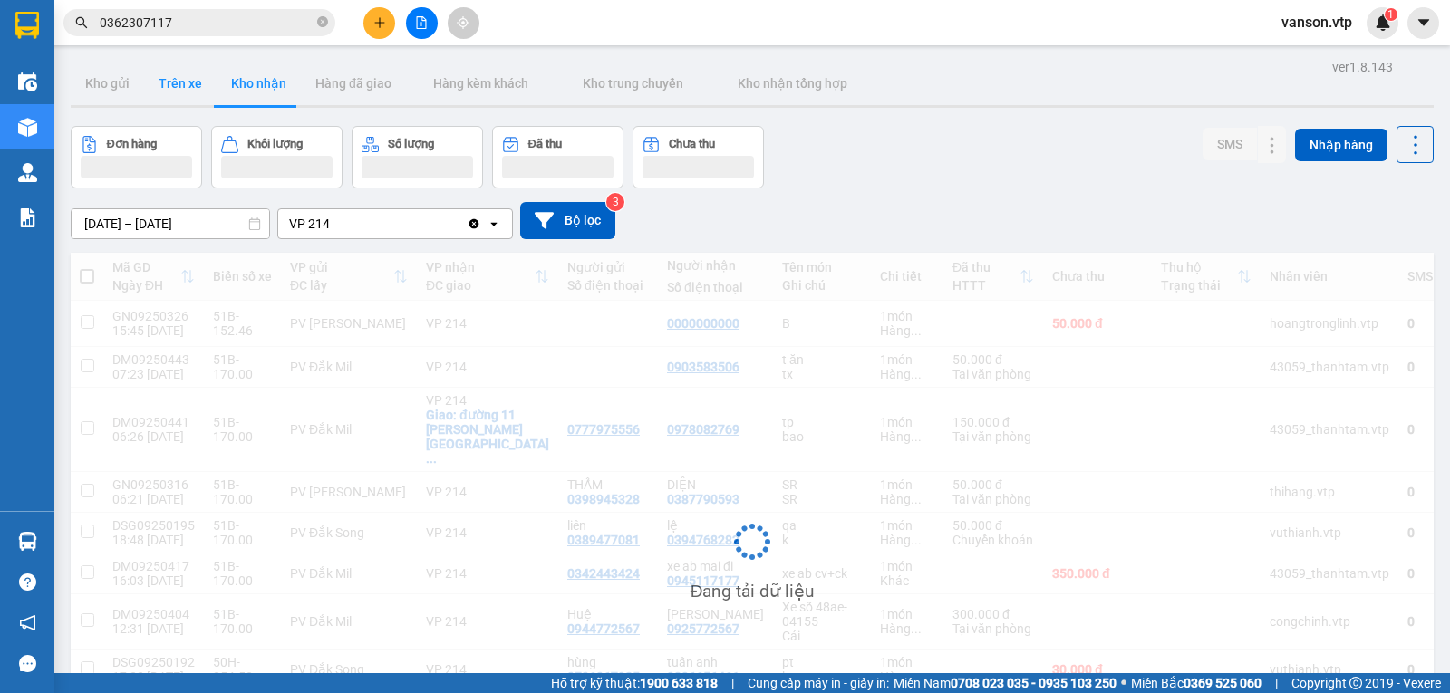
click at [174, 79] on button "Trên xe" at bounding box center [180, 83] width 72 height 43
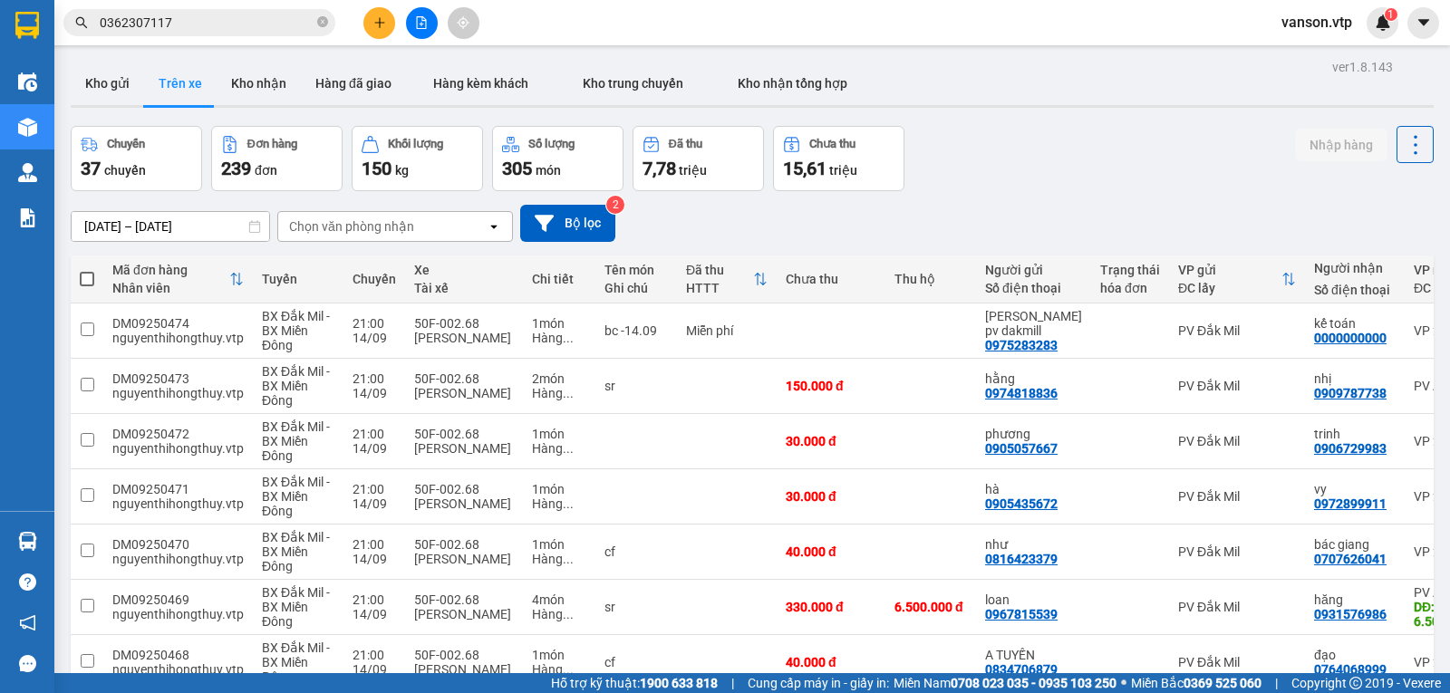
click at [346, 232] on div "Chọn văn phòng nhận" at bounding box center [351, 226] width 125 height 18
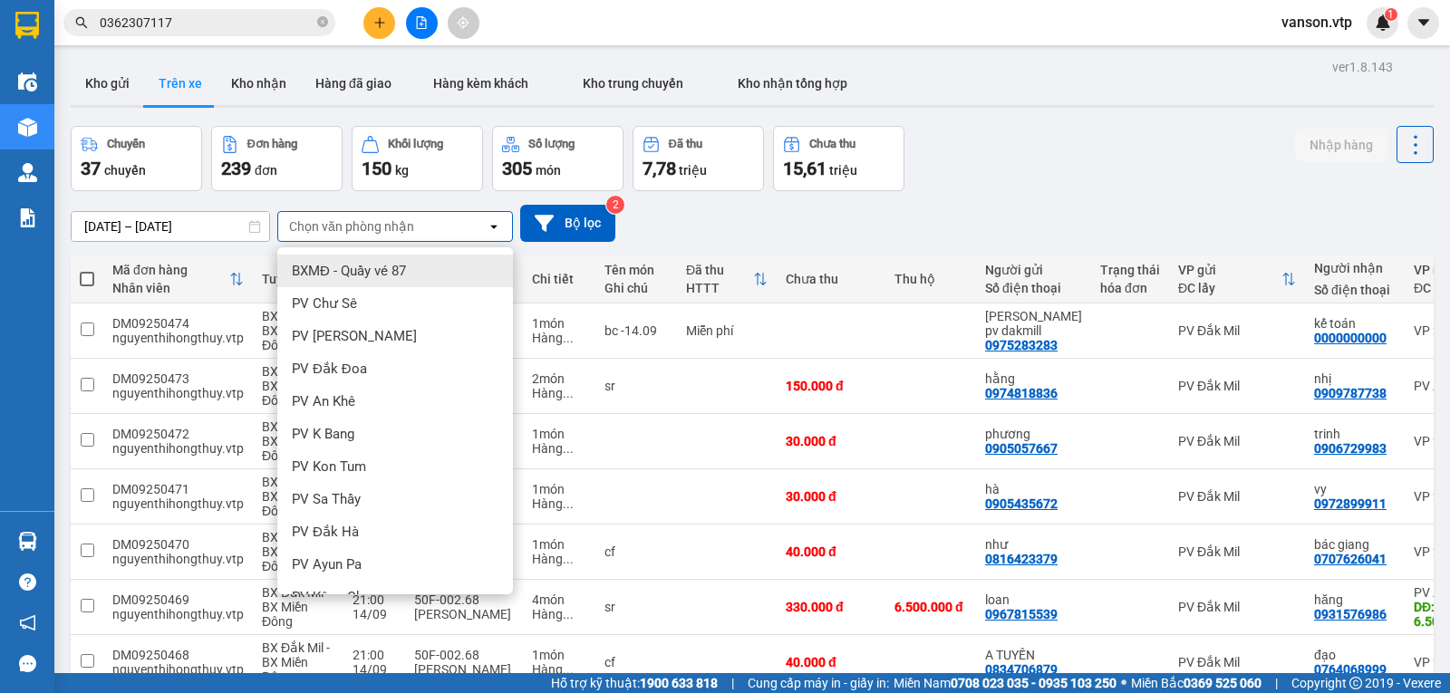
click at [346, 235] on div "Chọn văn phòng nhận" at bounding box center [351, 226] width 125 height 18
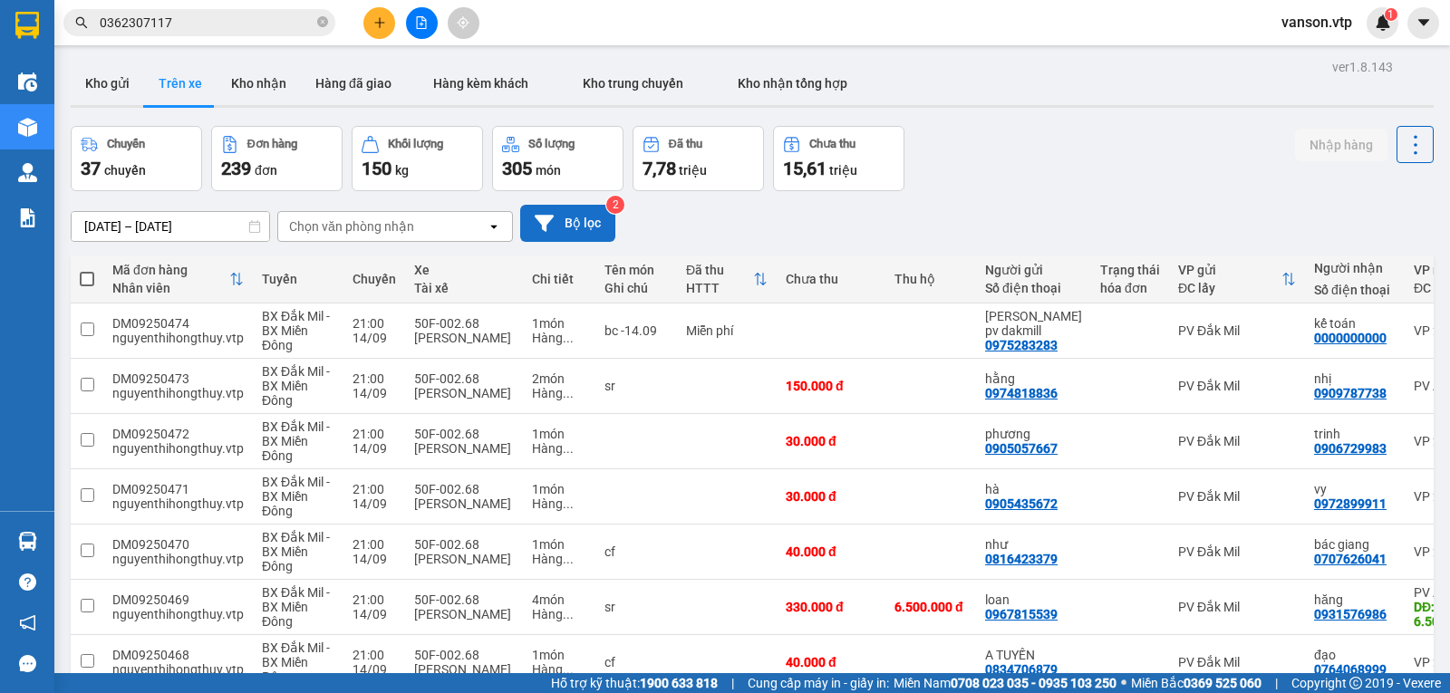
click at [592, 227] on button "Bộ lọc" at bounding box center [567, 223] width 95 height 37
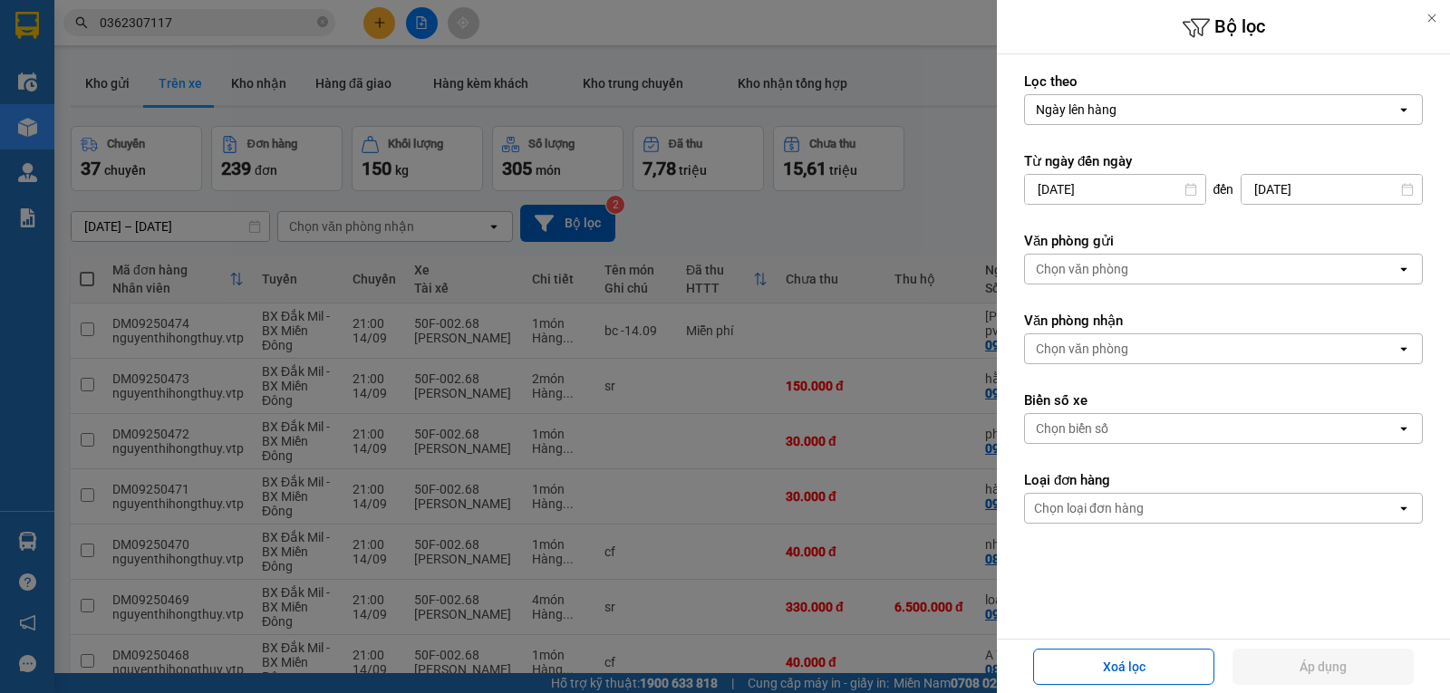
click at [1170, 437] on div "Chọn biển số" at bounding box center [1210, 428] width 371 height 29
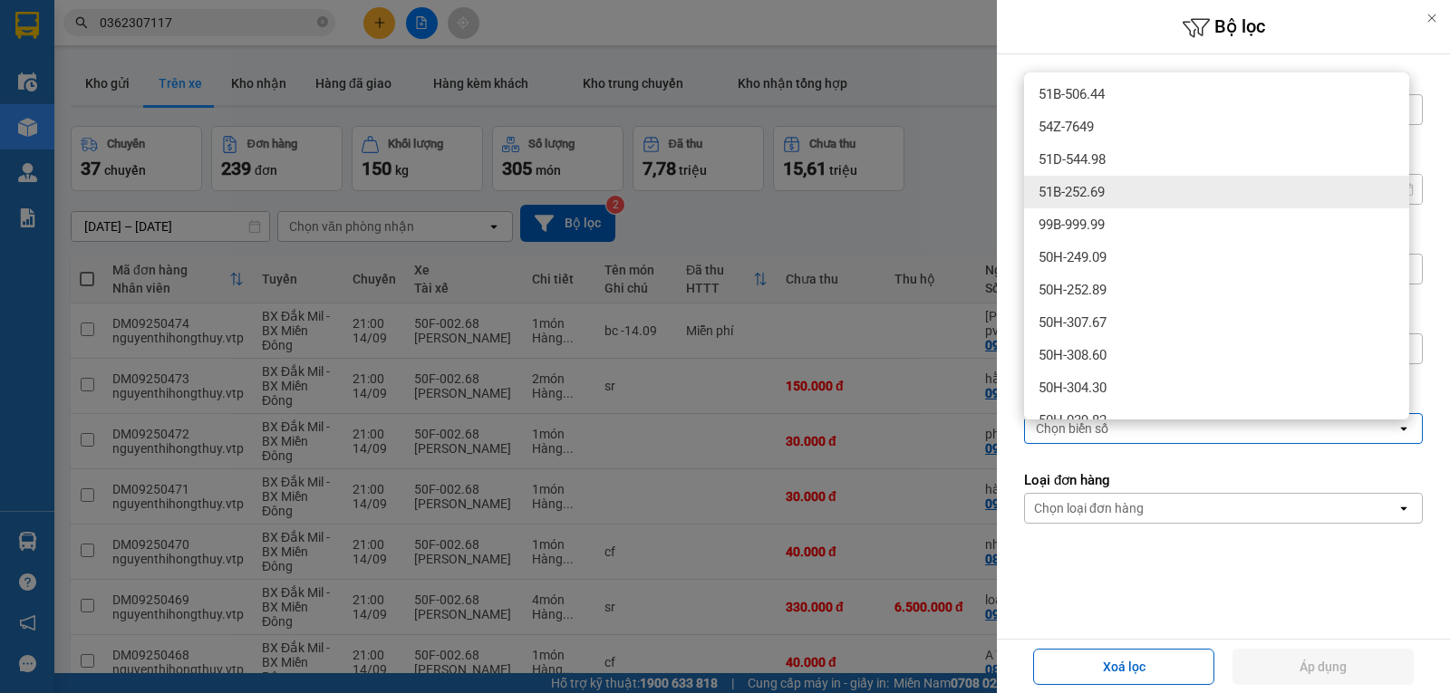
scroll to position [1631, 0]
click at [1225, 431] on div "Chọn biển số" at bounding box center [1210, 428] width 371 height 29
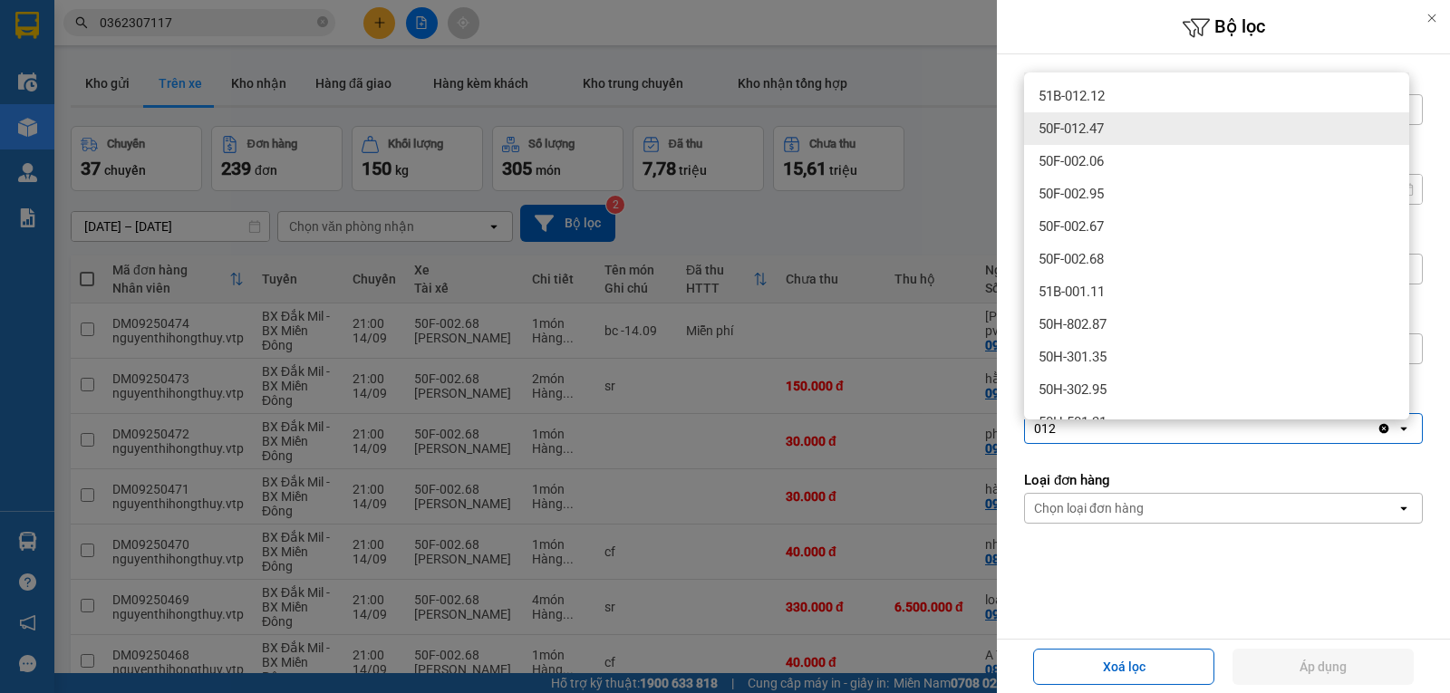
type input "012"
click at [1091, 133] on span "50F-012.47" at bounding box center [1070, 129] width 65 height 18
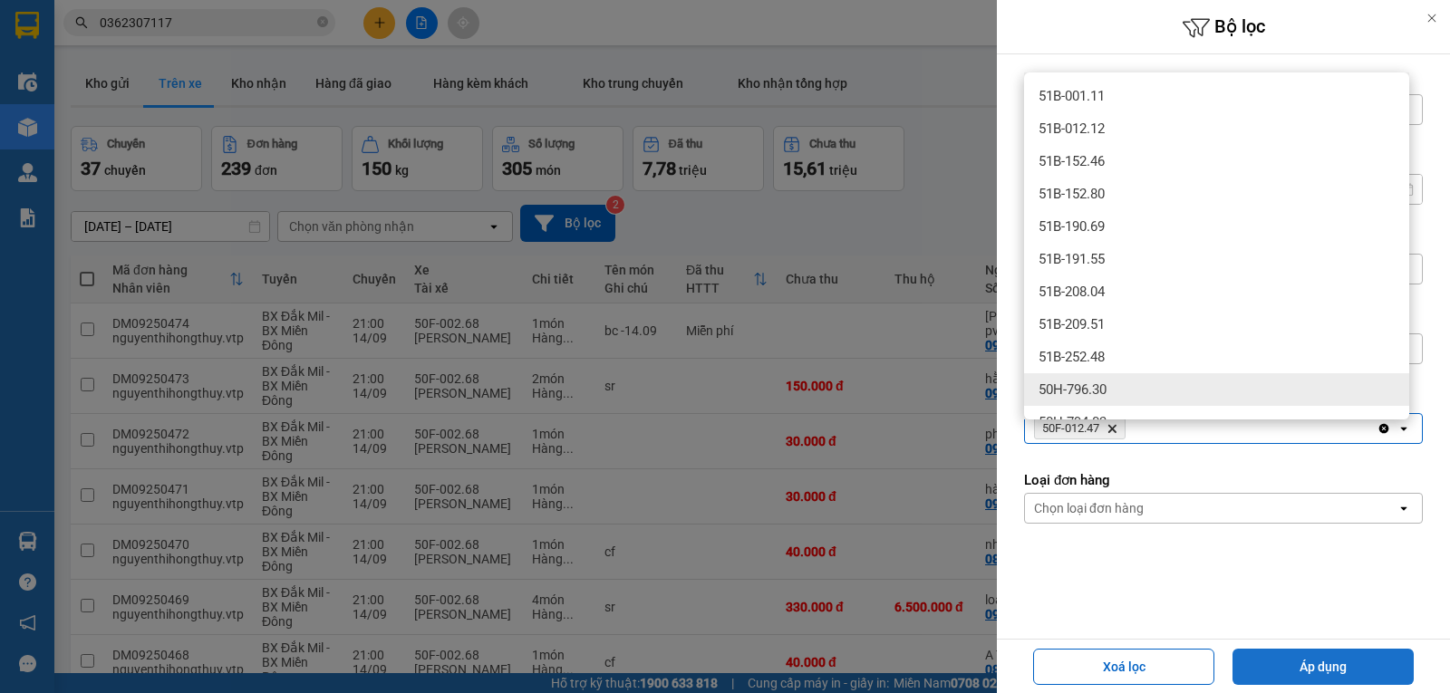
click at [1316, 671] on button "Áp dụng" at bounding box center [1322, 667] width 181 height 36
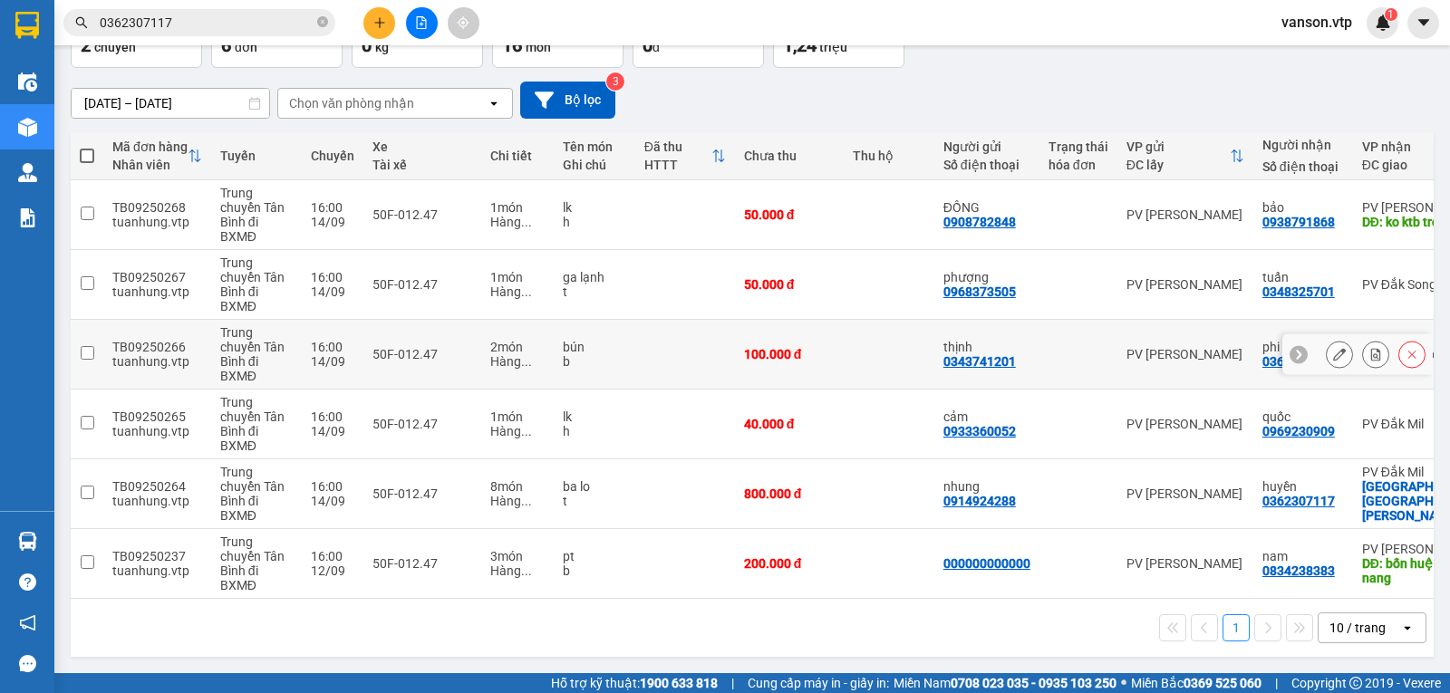
scroll to position [139, 0]
click at [99, 485] on td at bounding box center [87, 494] width 33 height 70
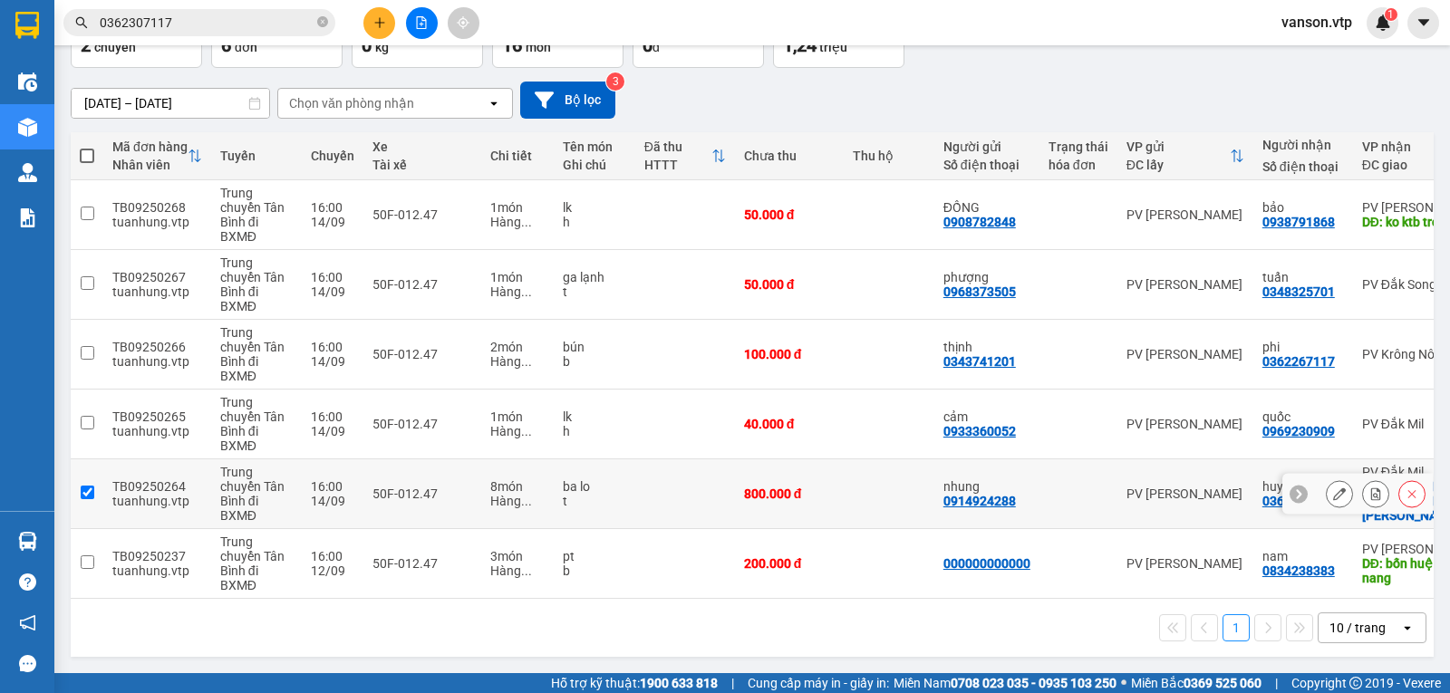
checkbox input "true"
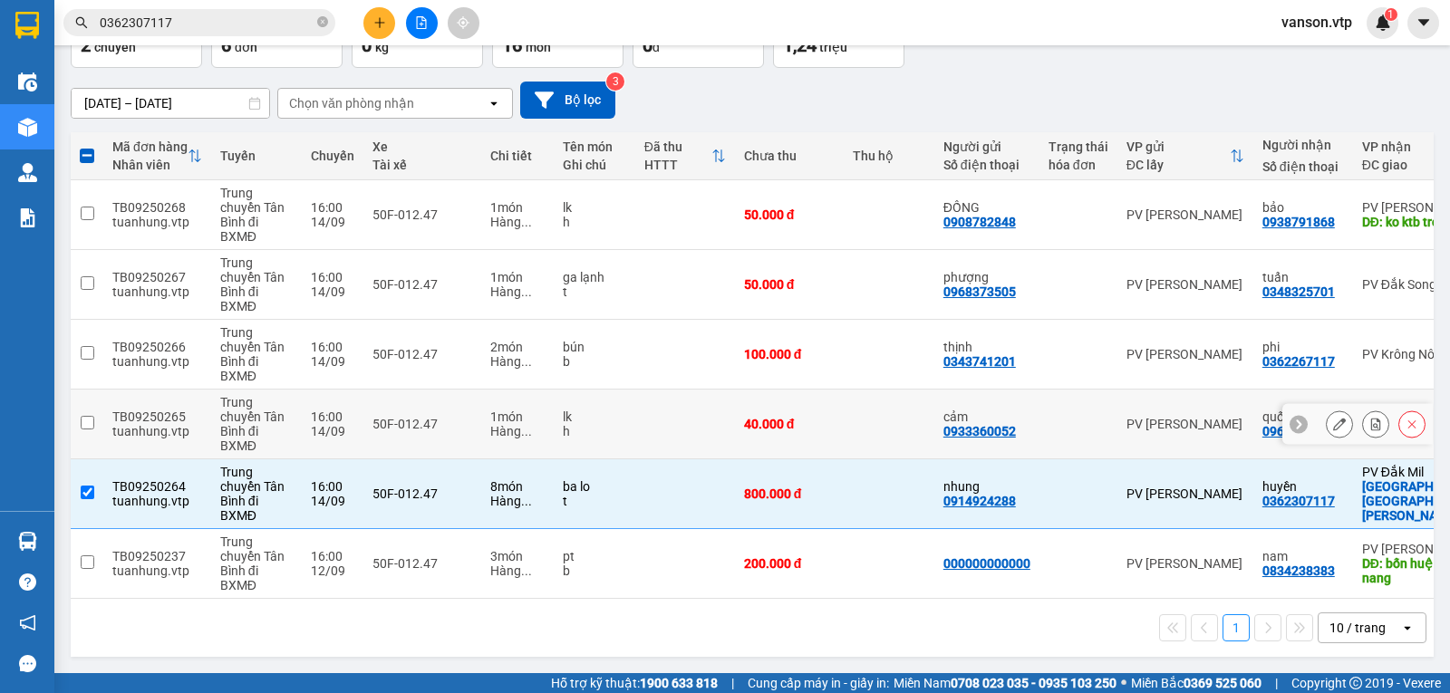
click at [93, 418] on input "checkbox" at bounding box center [88, 423] width 14 height 14
checkbox input "true"
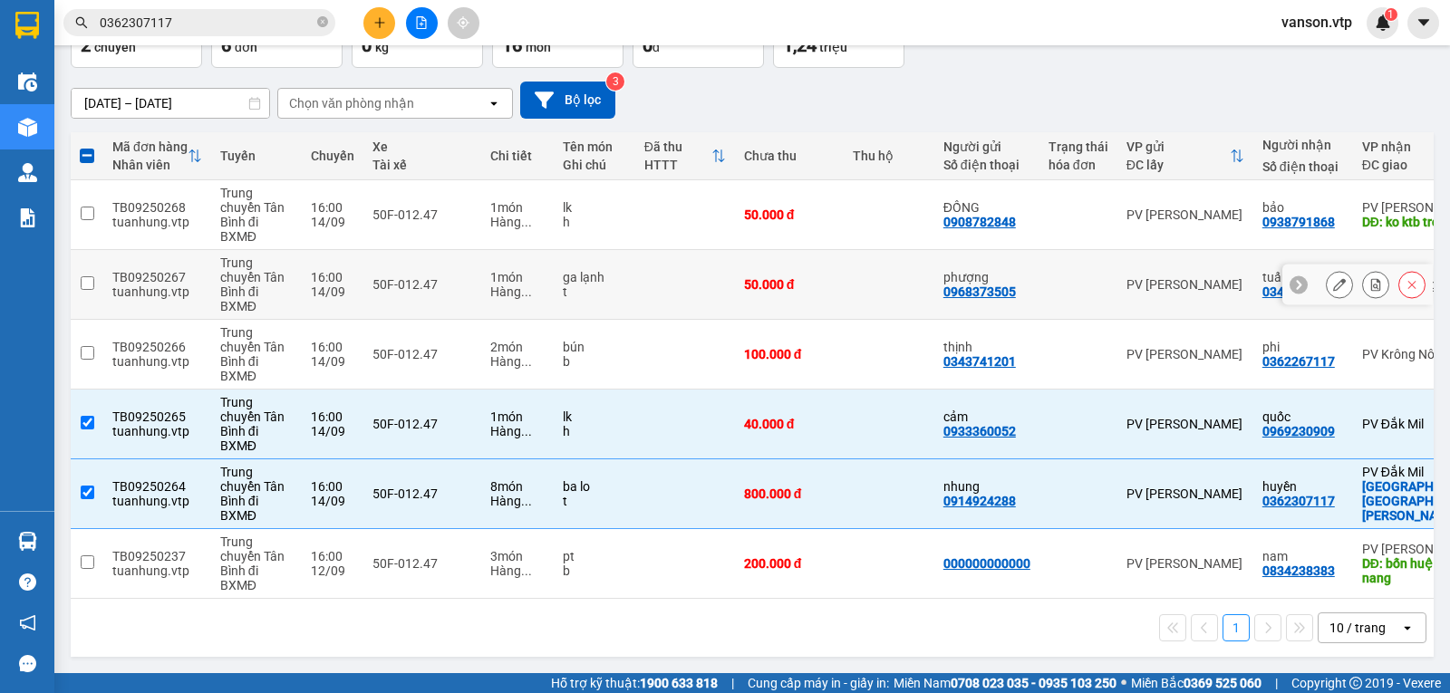
click at [94, 275] on td at bounding box center [87, 285] width 33 height 70
checkbox input "true"
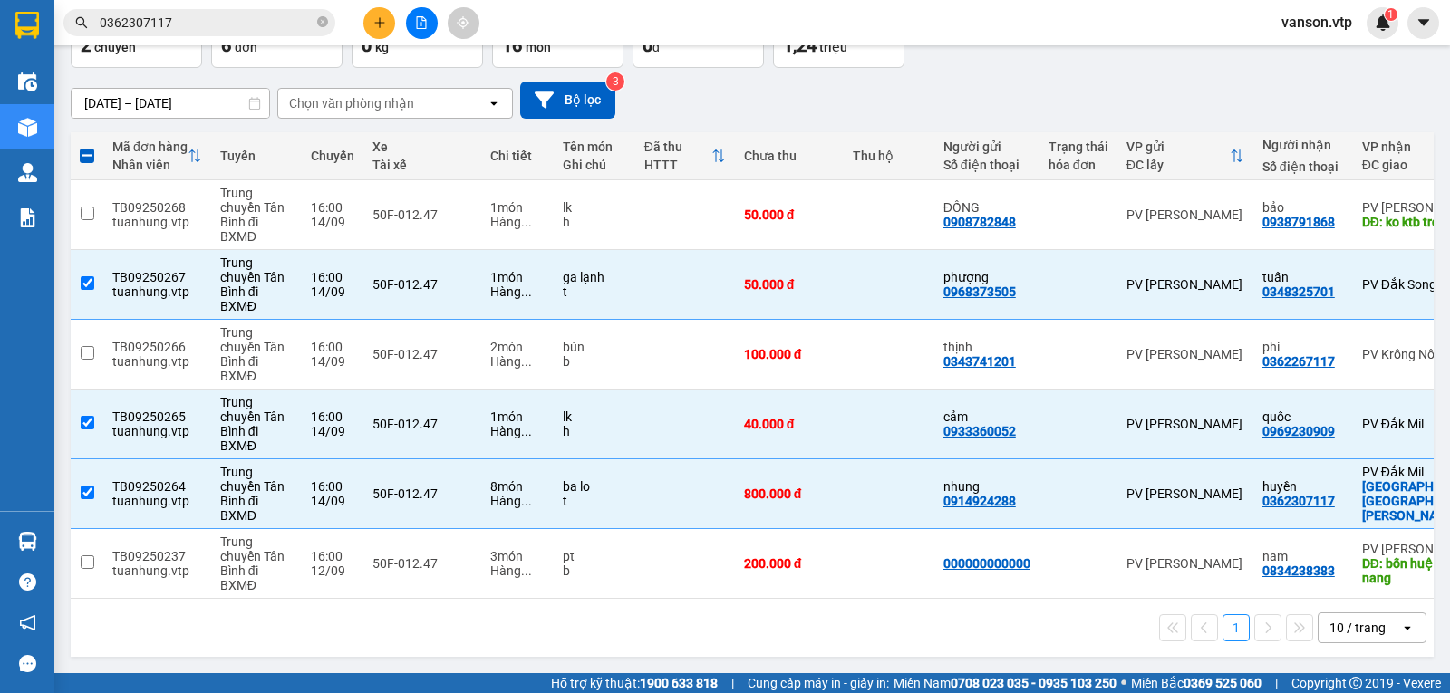
click at [1362, 628] on div "10 / trang" at bounding box center [1357, 628] width 56 height 18
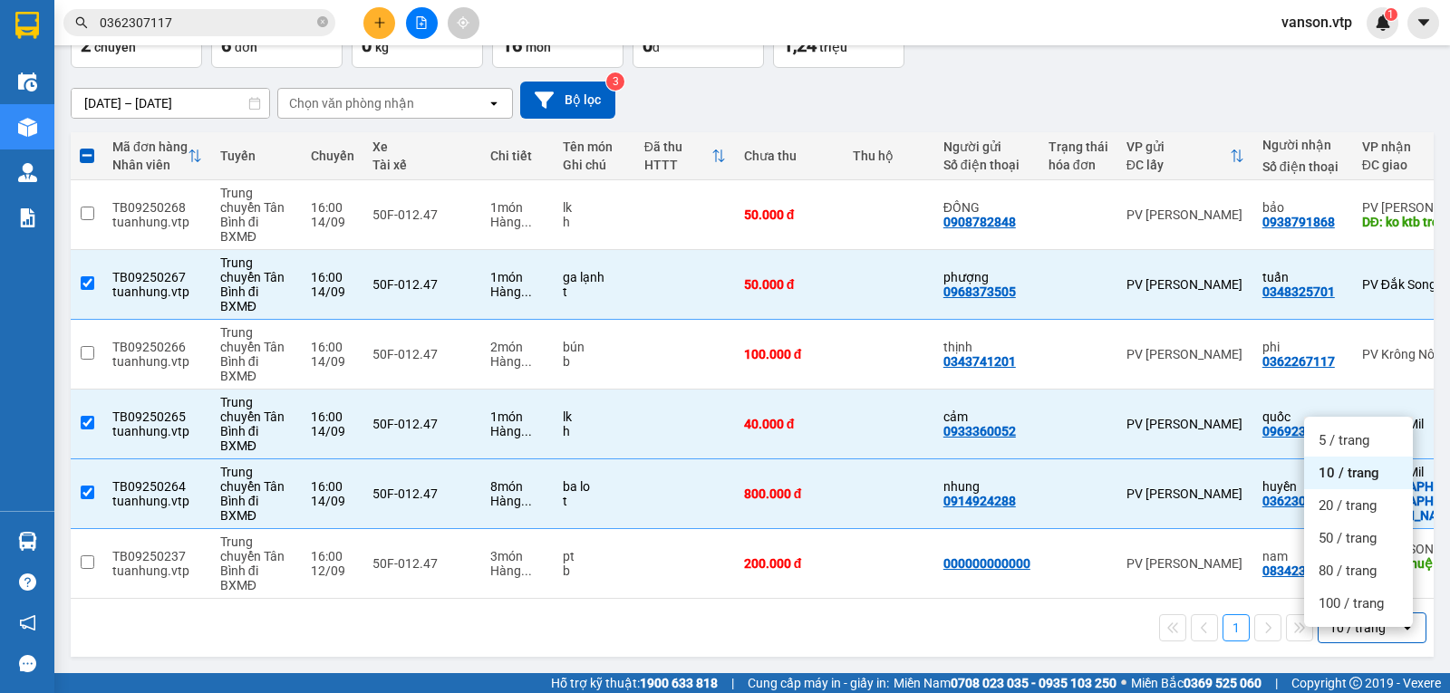
click at [1362, 630] on div "10 / trang" at bounding box center [1357, 628] width 56 height 18
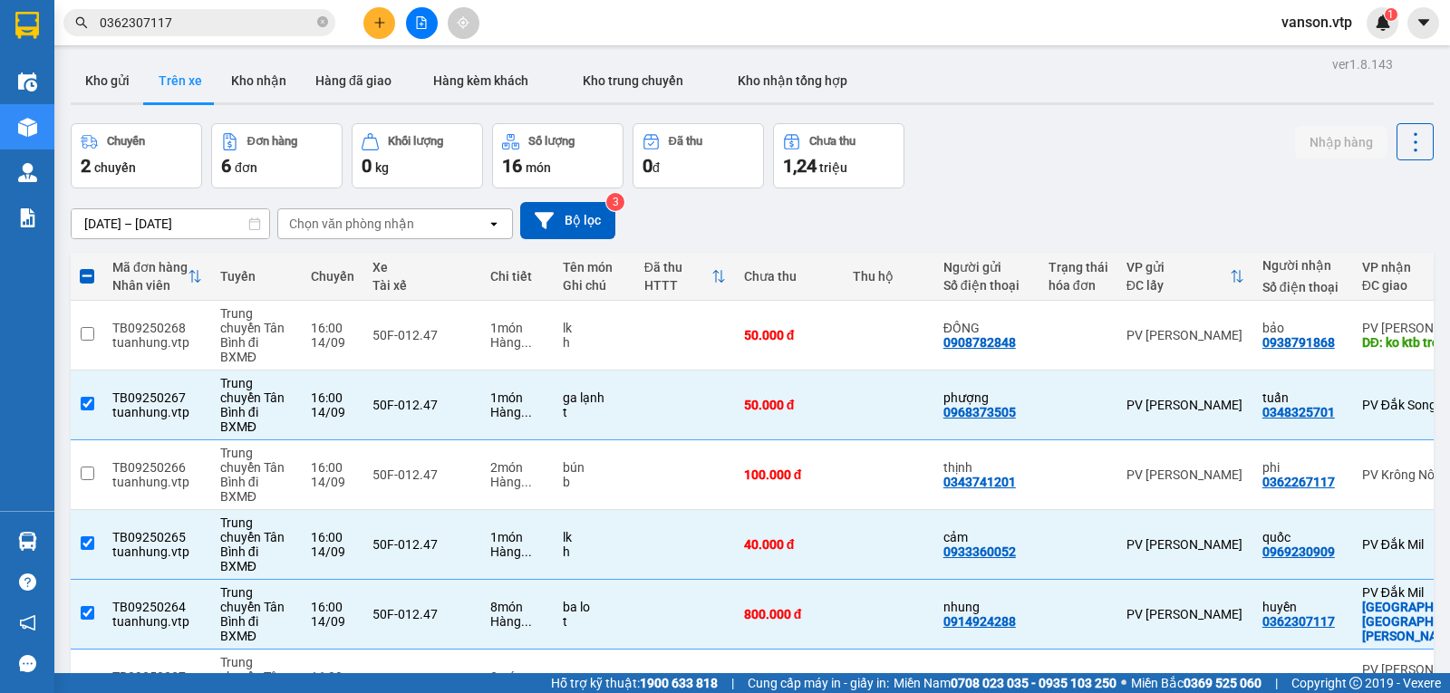
scroll to position [0, 0]
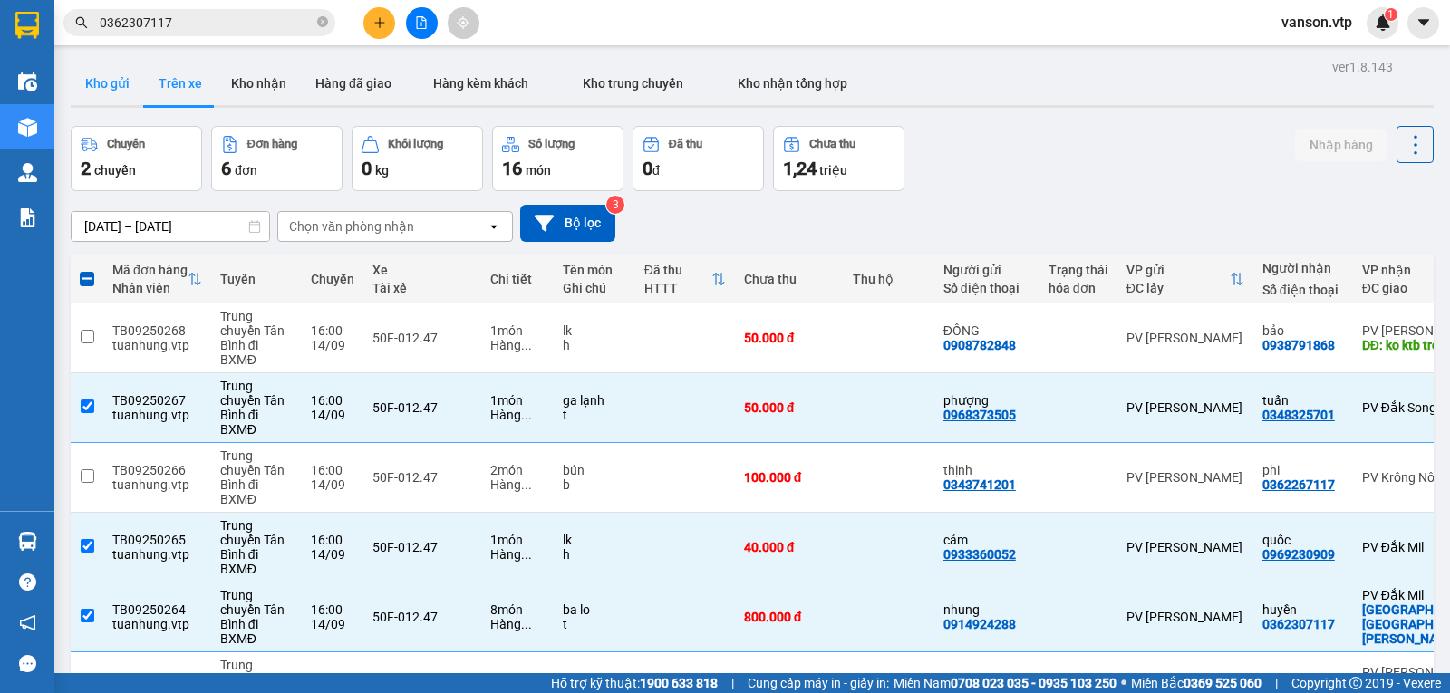
click at [131, 77] on button "Kho gửi" at bounding box center [107, 83] width 73 height 43
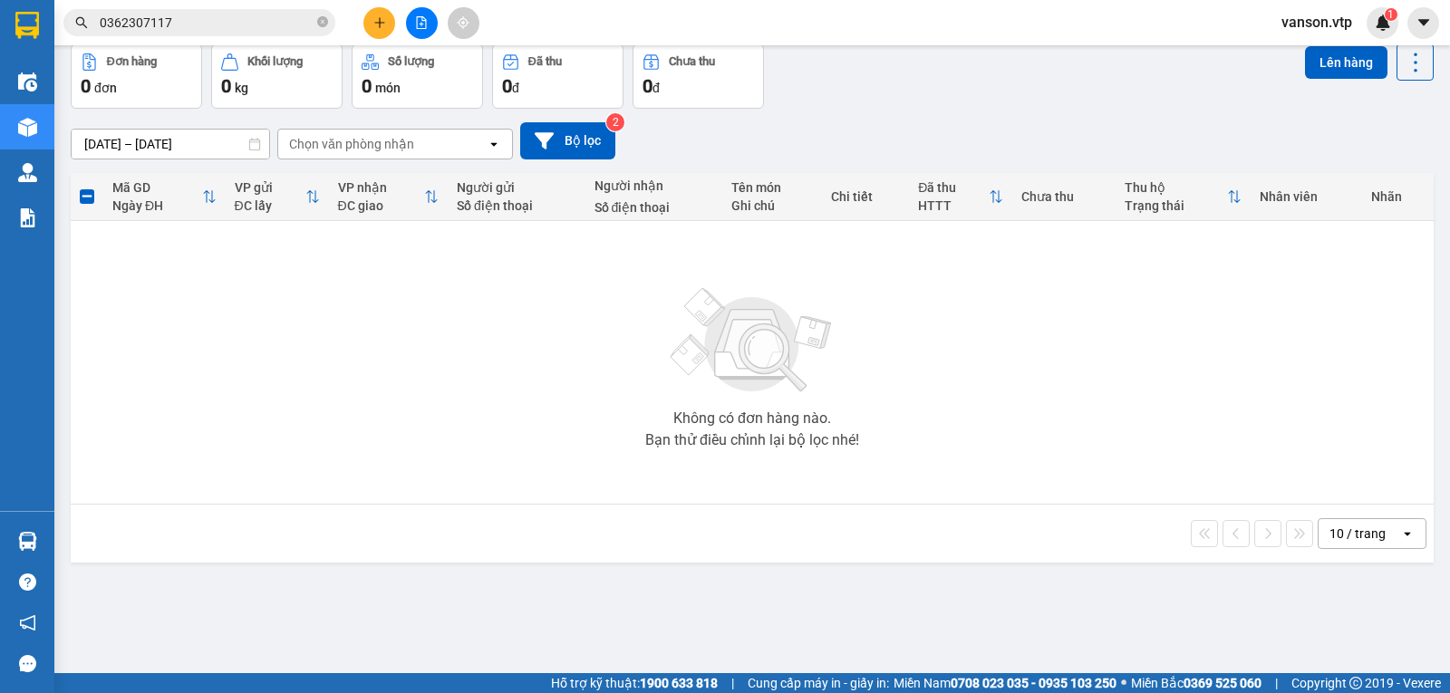
scroll to position [83, 0]
click at [1349, 19] on span "vanson.vtp" at bounding box center [1317, 22] width 100 height 23
click at [1325, 60] on span "Đăng xuất" at bounding box center [1333, 56] width 76 height 20
